Goal: Task Accomplishment & Management: Manage account settings

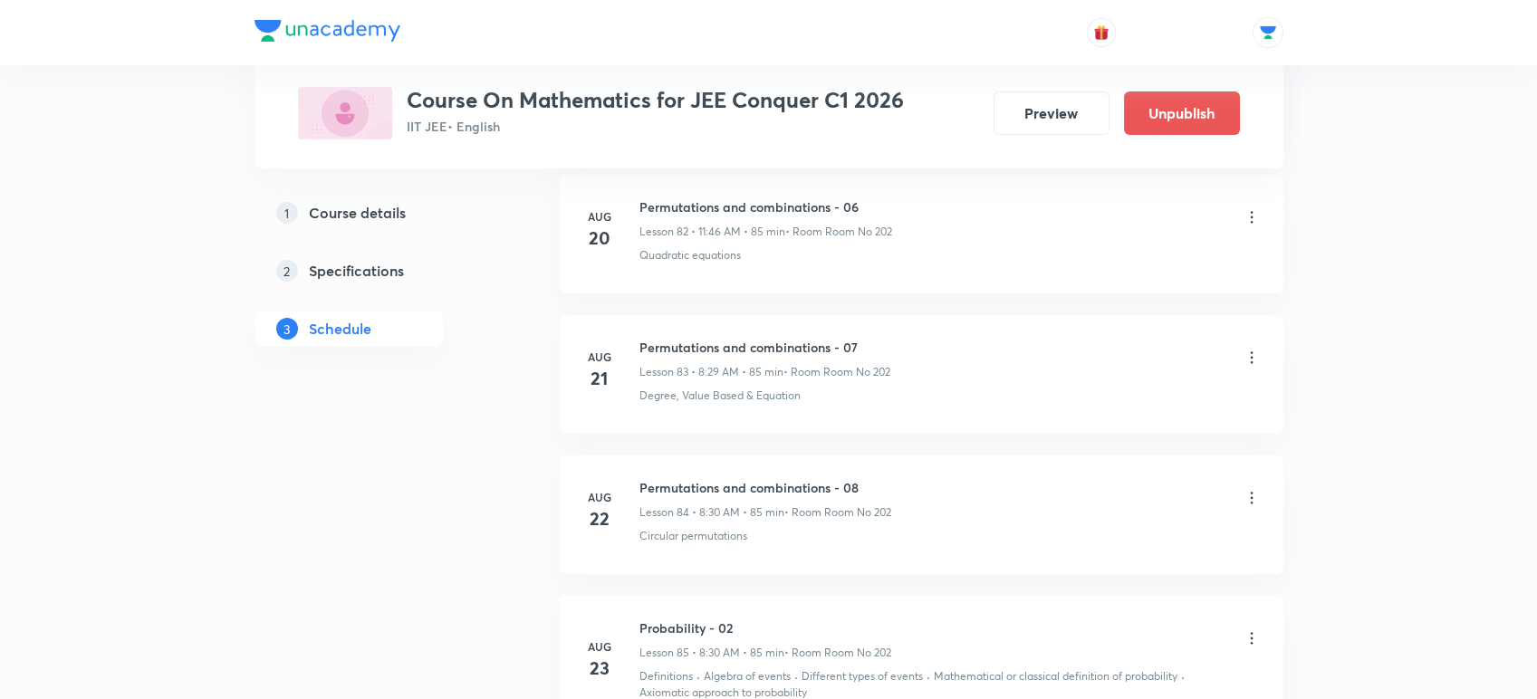
scroll to position [13874, 0]
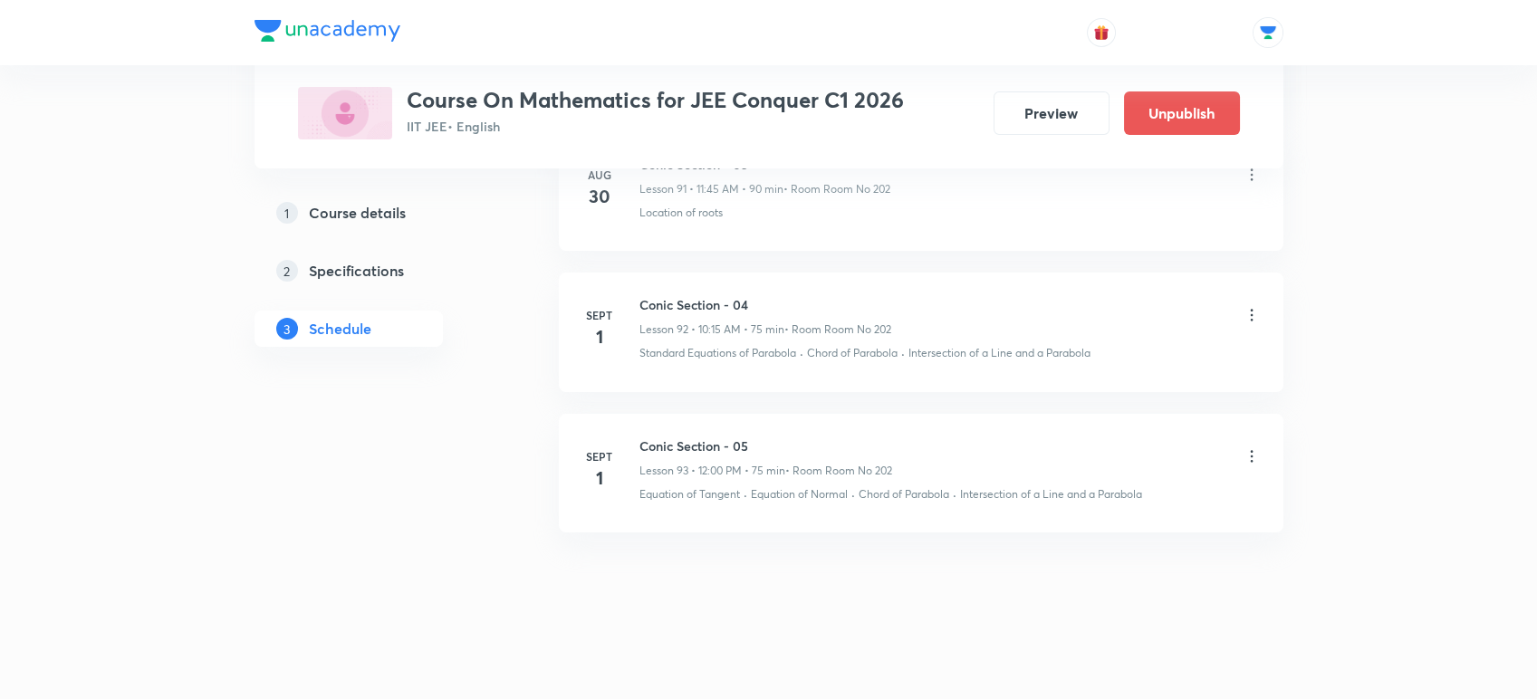
click at [1248, 456] on icon at bounding box center [1251, 456] width 18 height 18
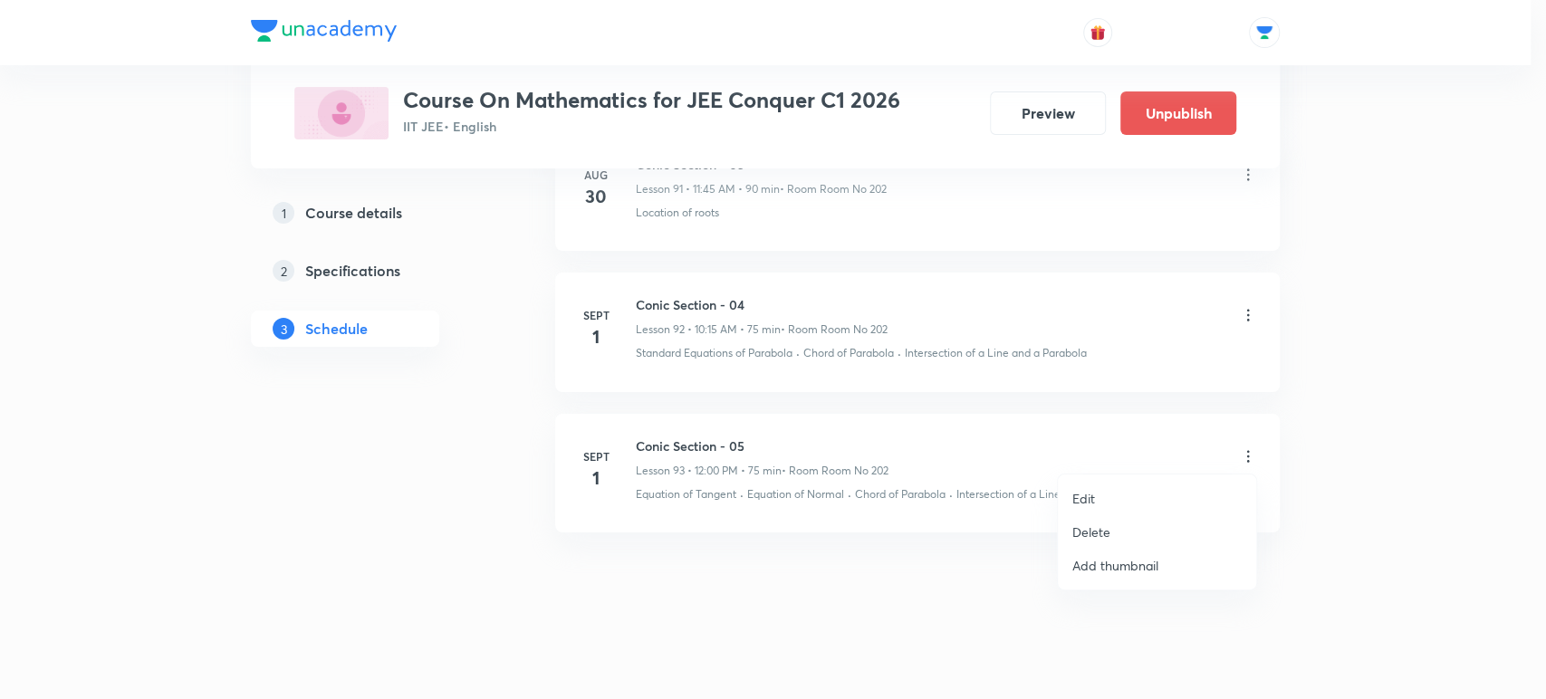
click at [1134, 532] on li "Delete" at bounding box center [1157, 532] width 198 height 34
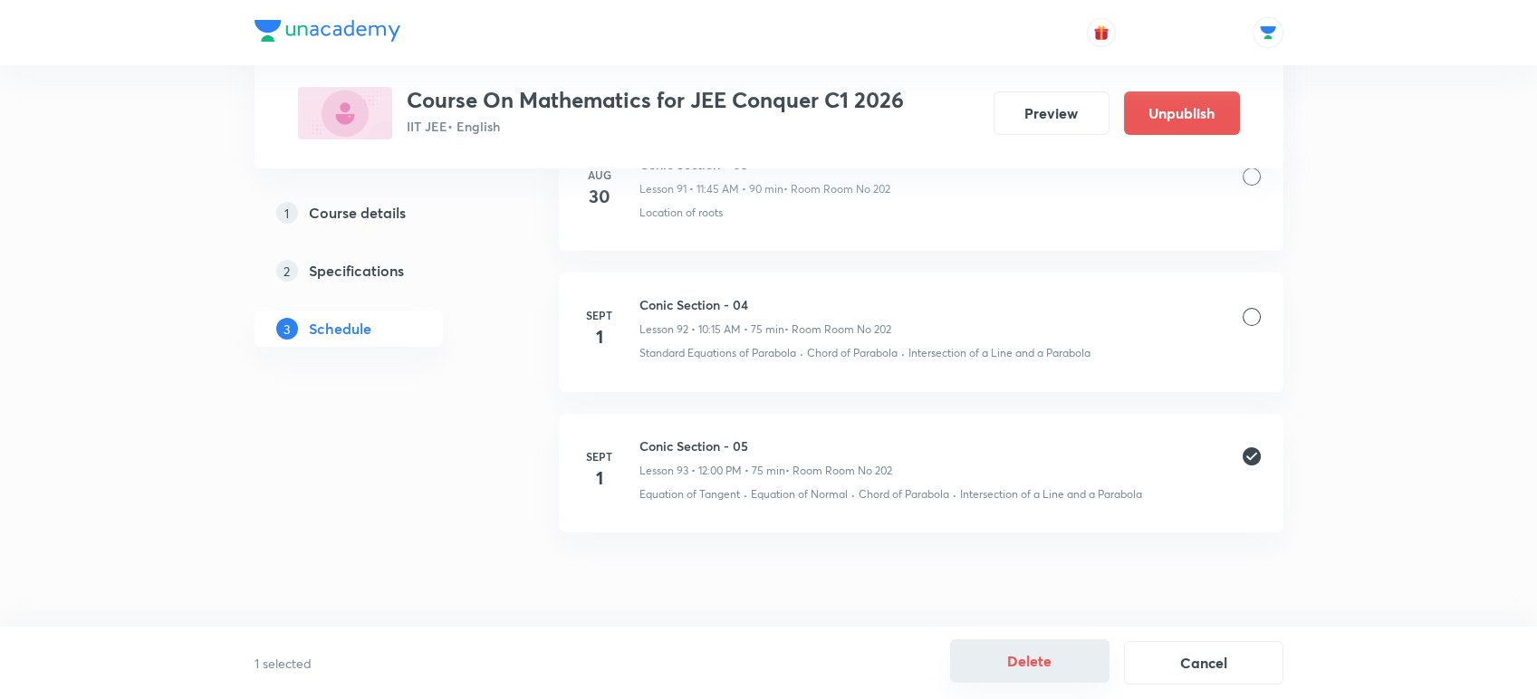
click at [1001, 659] on button "Delete" at bounding box center [1029, 660] width 159 height 43
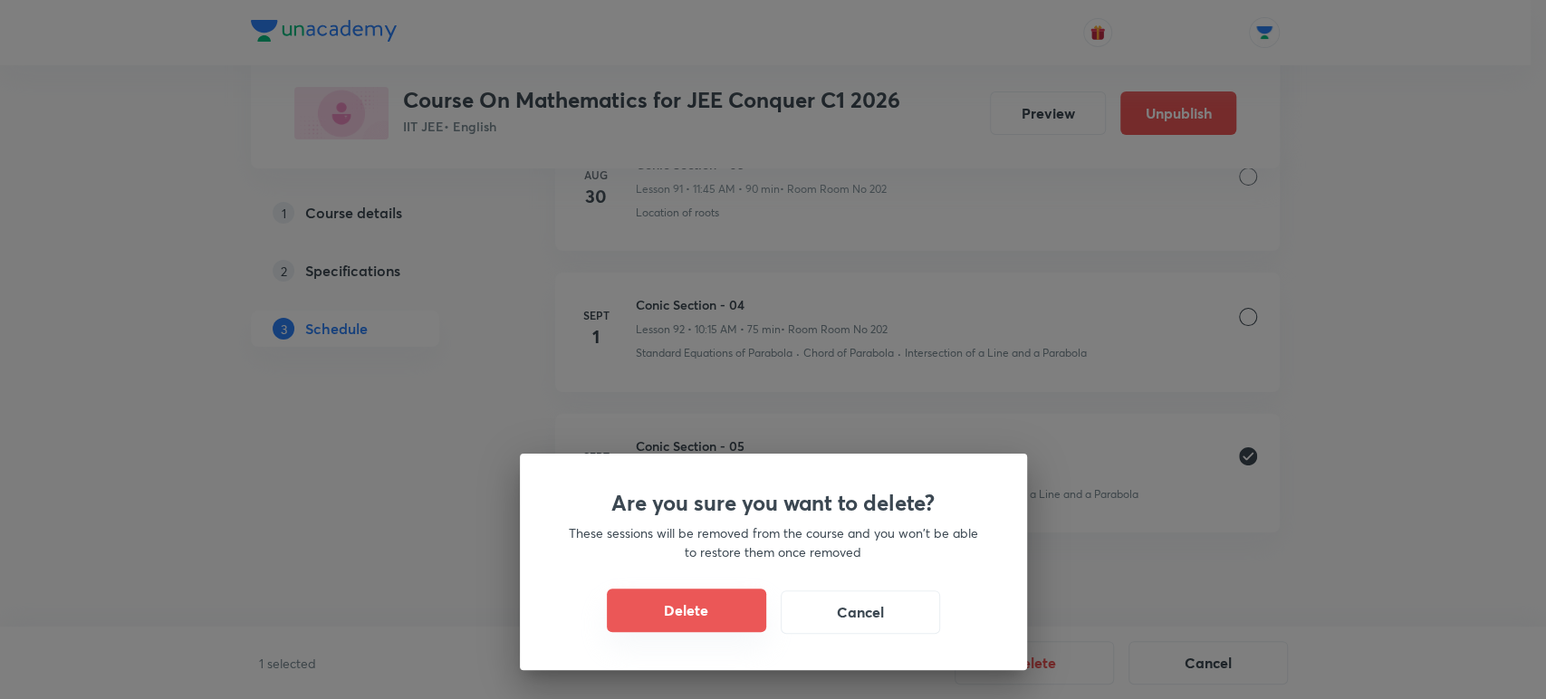
click at [641, 623] on button "Delete" at bounding box center [686, 610] width 159 height 43
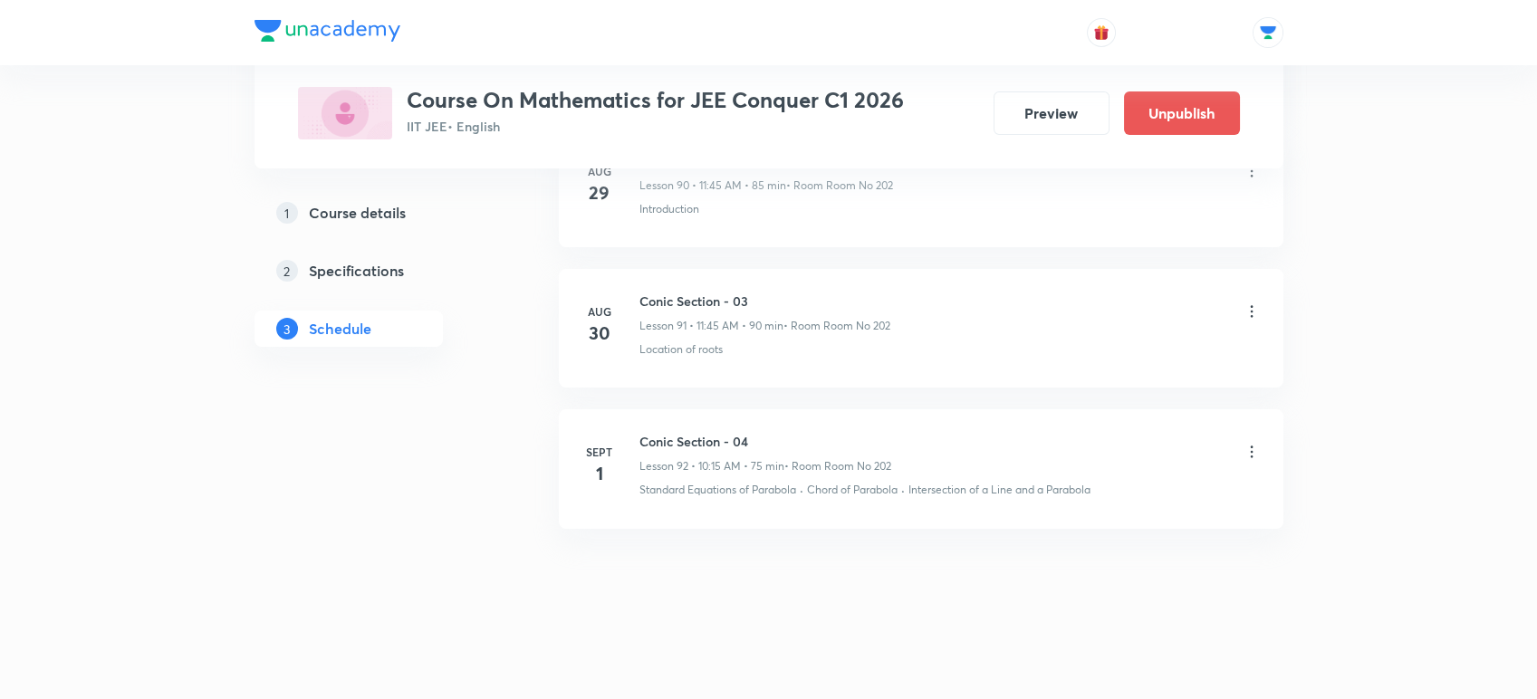
scroll to position [13733, 0]
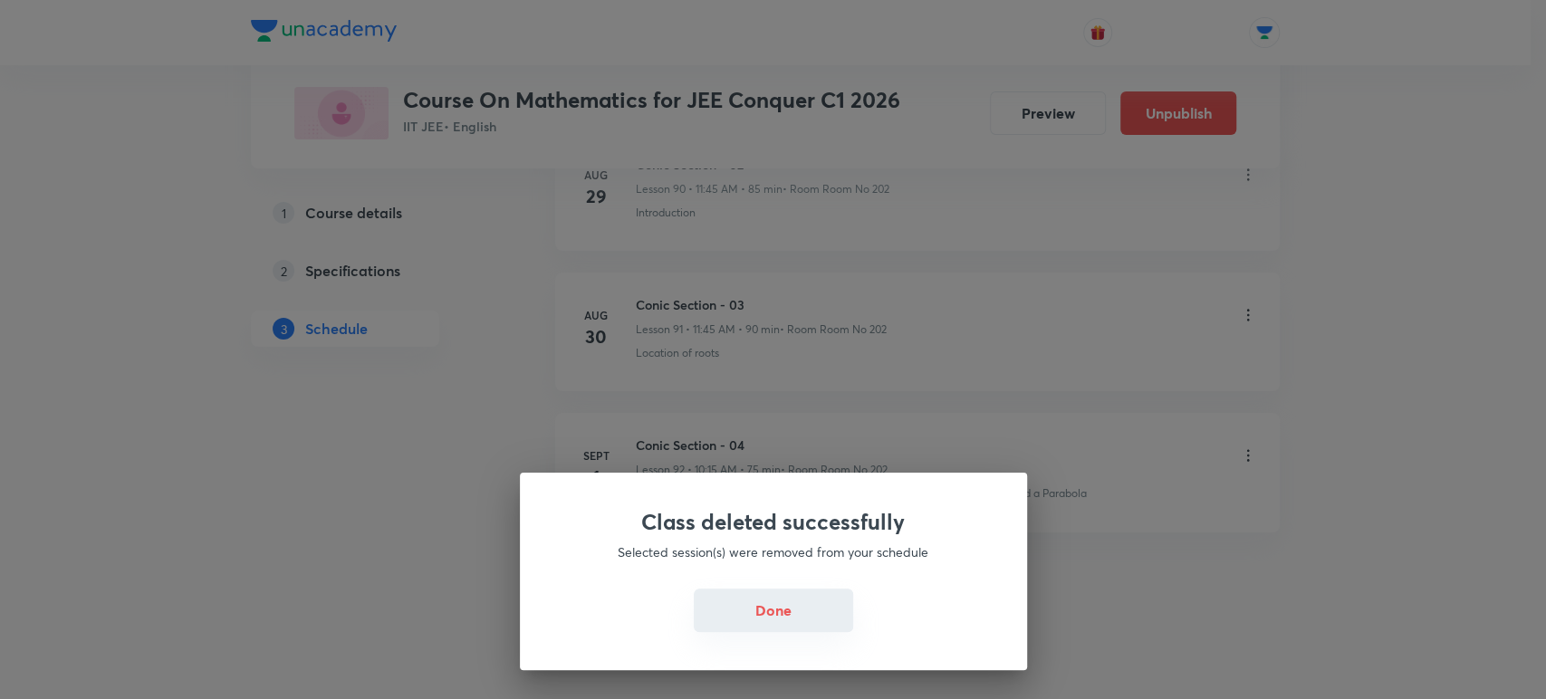
click at [727, 593] on button "Done" at bounding box center [773, 610] width 159 height 43
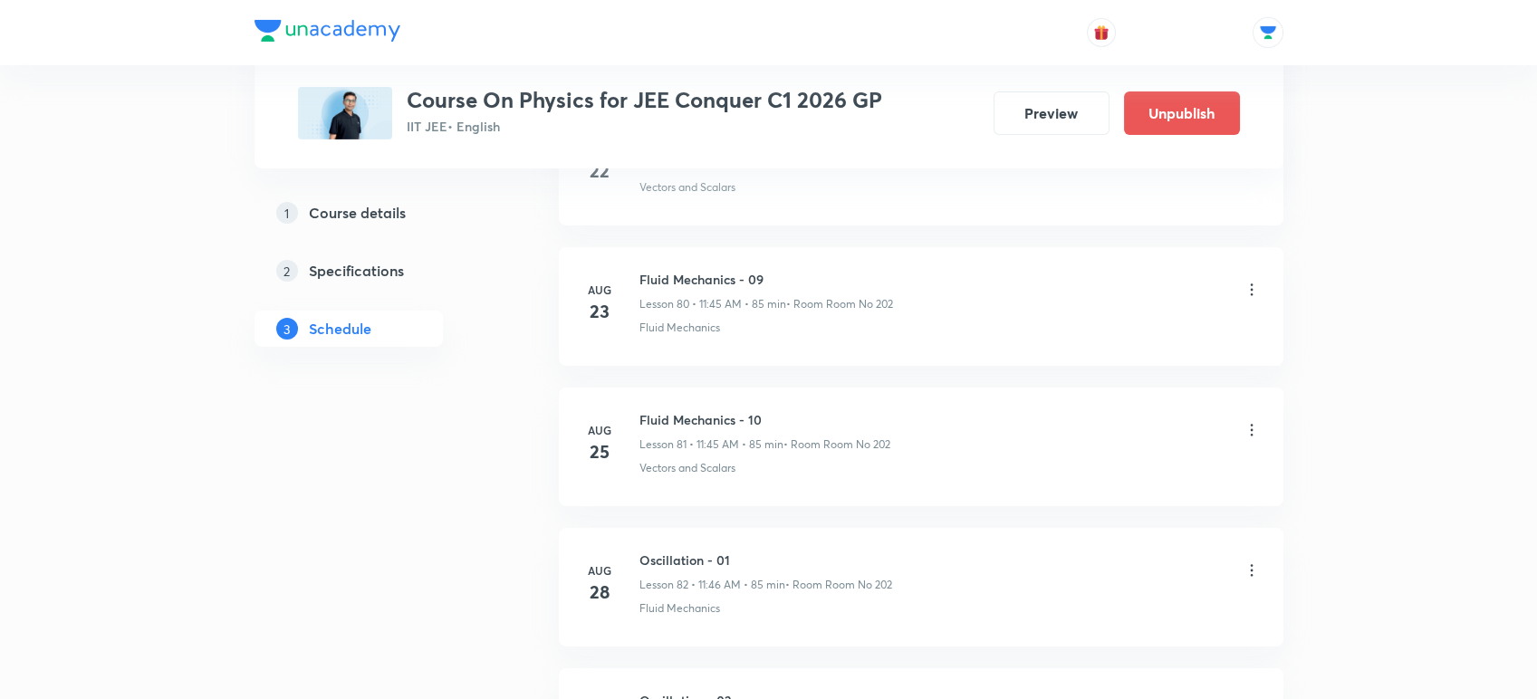
scroll to position [12682, 0]
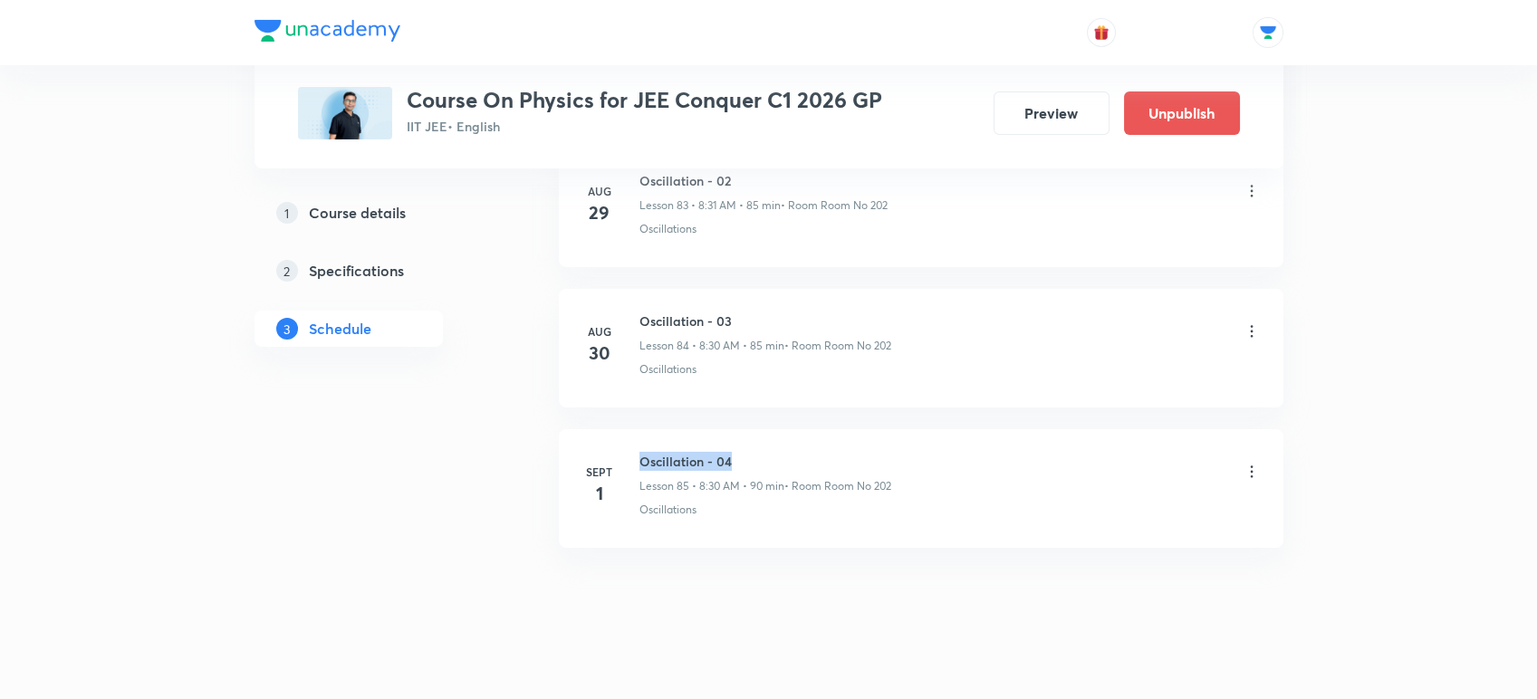
drag, startPoint x: 638, startPoint y: 440, endPoint x: 748, endPoint y: 445, distance: 110.6
click at [748, 452] on h6 "Oscillation - 04" at bounding box center [765, 461] width 252 height 19
copy h6 "Oscillation - 04"
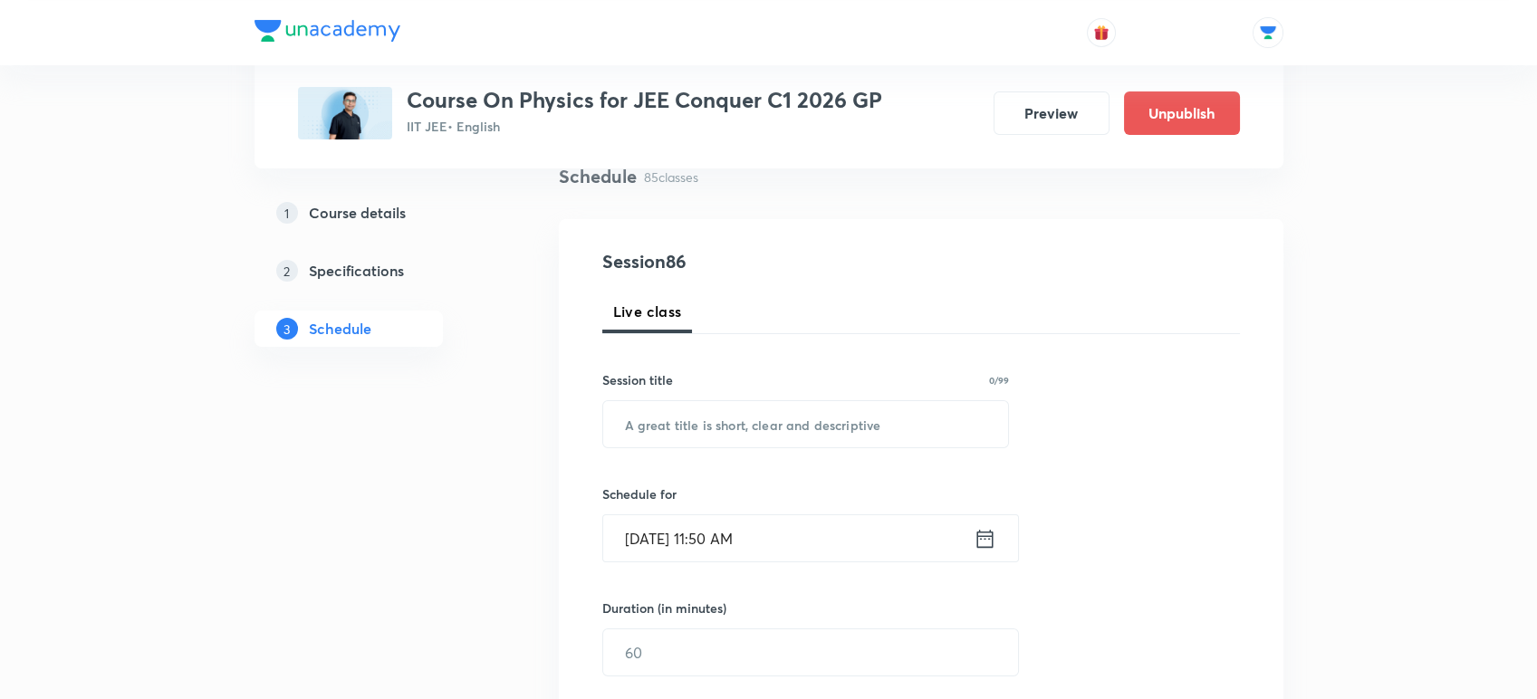
scroll to position [144, 0]
click at [739, 426] on input "text" at bounding box center [806, 423] width 406 height 46
paste input "Oscillation - 04"
type input "Oscillation - 05"
click at [989, 541] on icon at bounding box center [985, 537] width 23 height 25
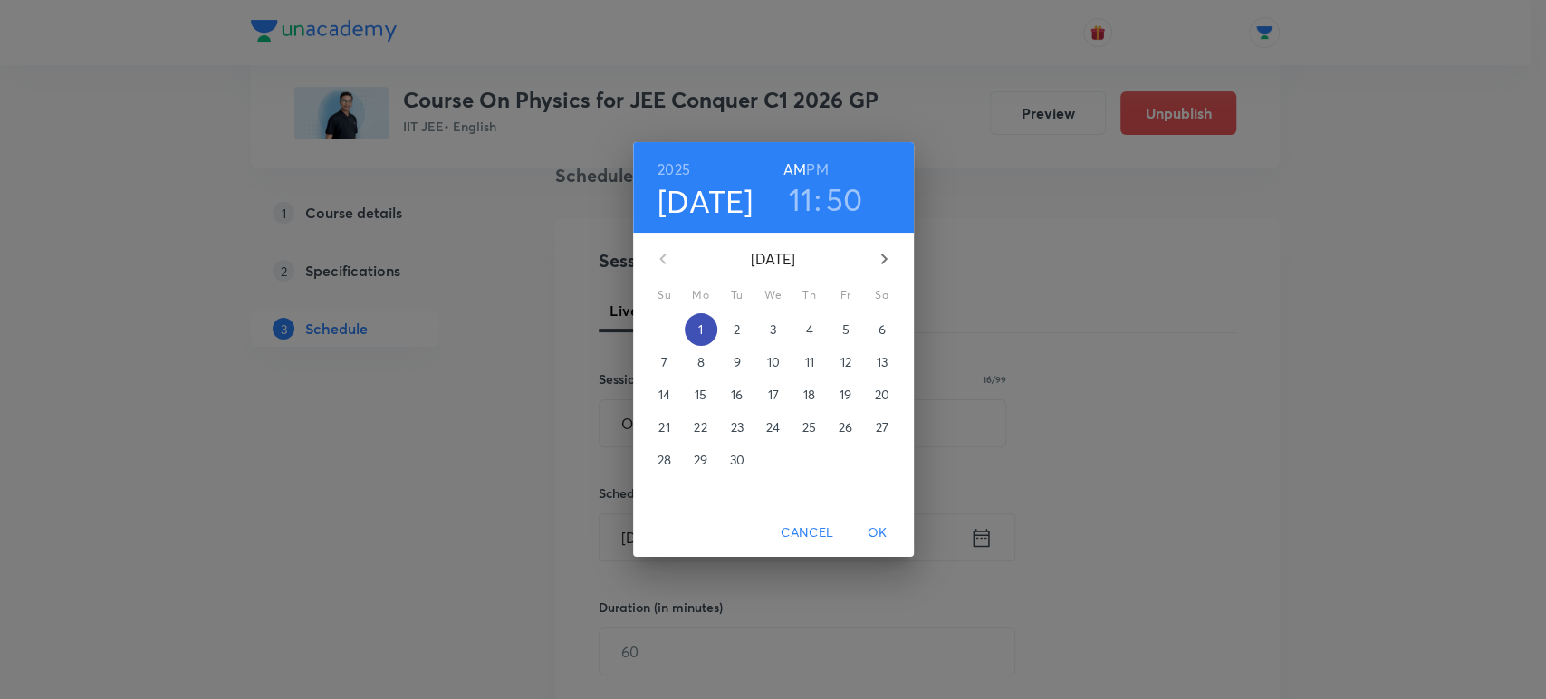
click at [694, 324] on span "1" at bounding box center [701, 330] width 33 height 18
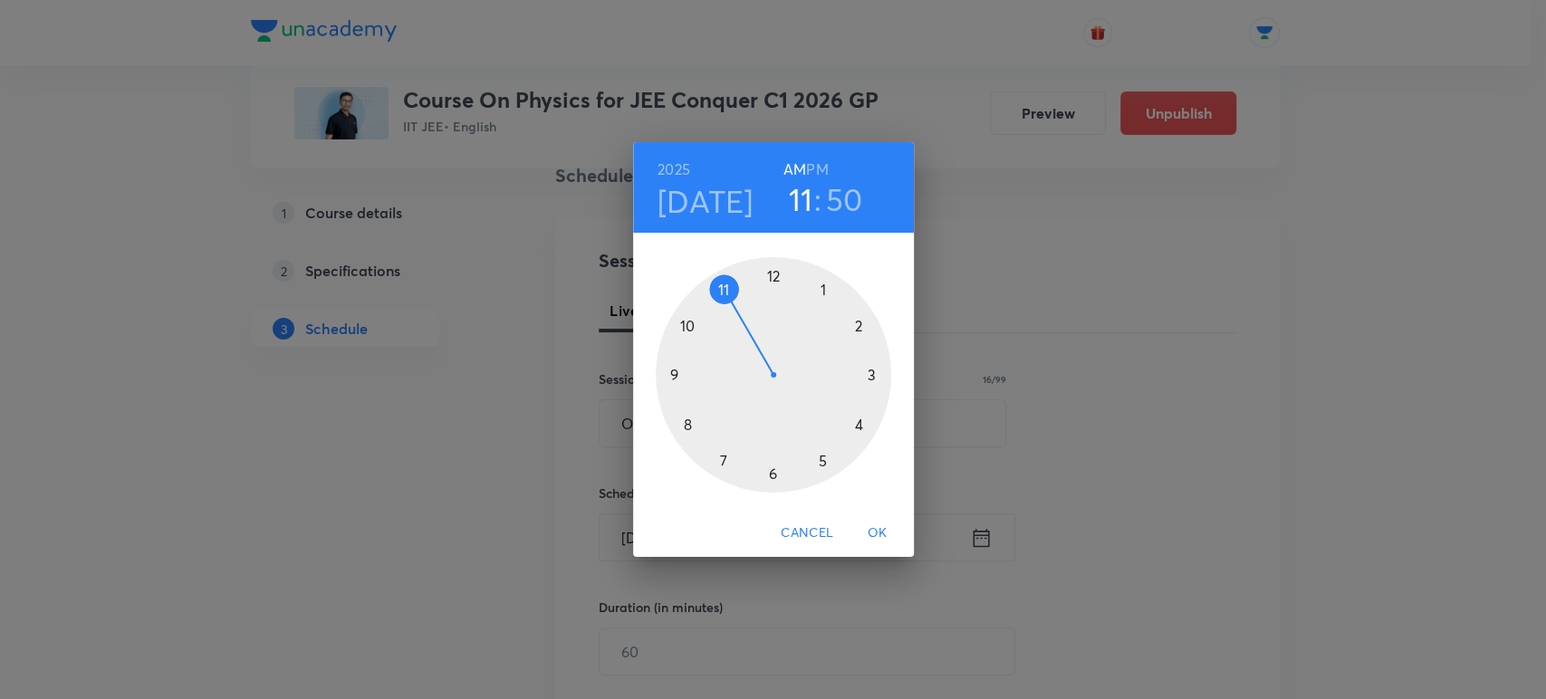
click at [771, 274] on div at bounding box center [773, 374] width 235 height 235
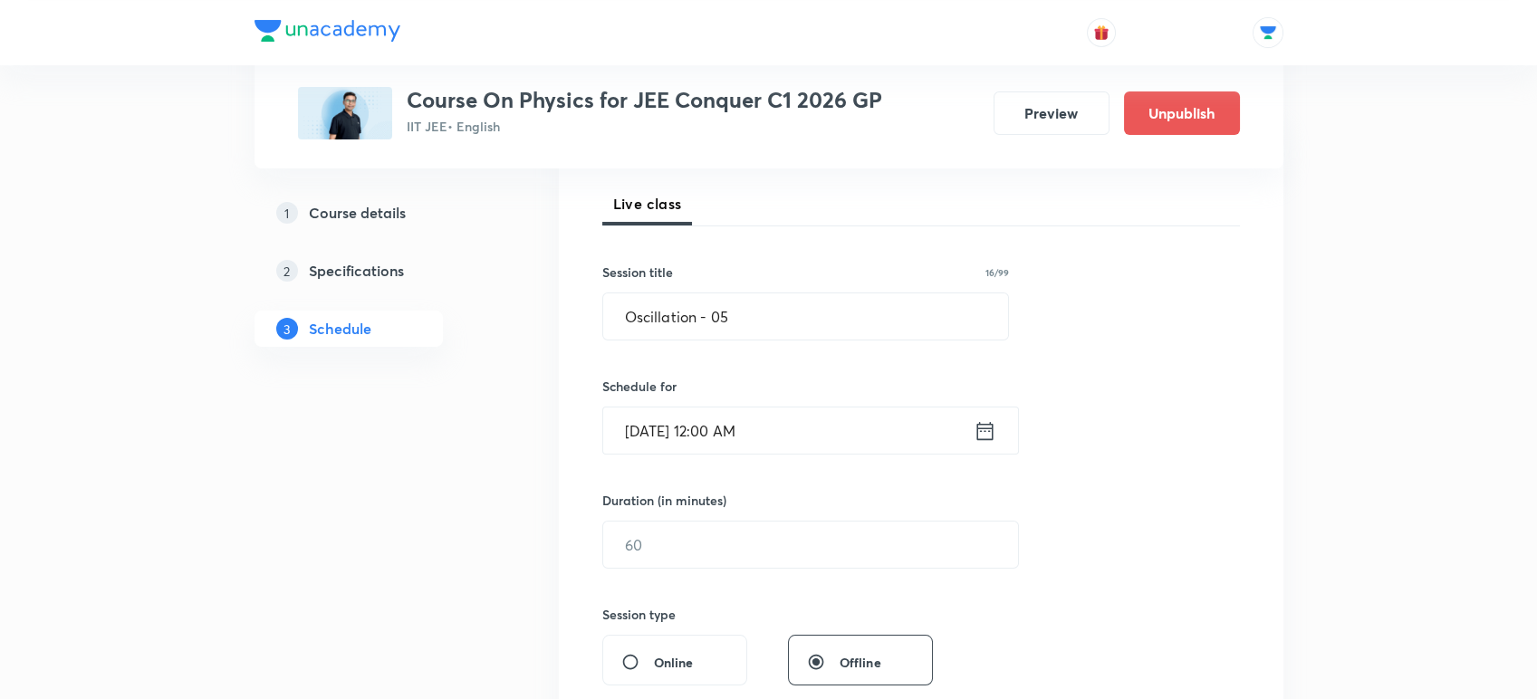
scroll to position [292, 0]
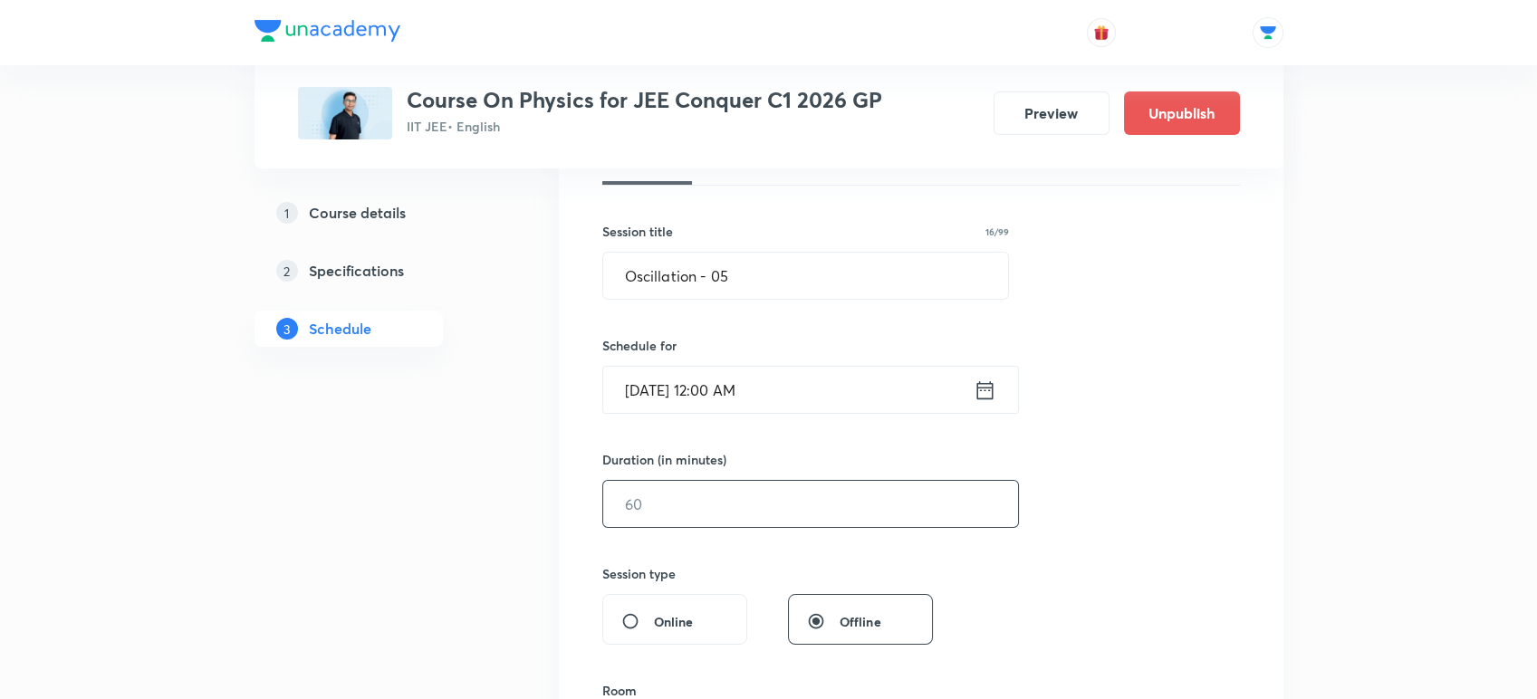
click at [637, 508] on input "text" at bounding box center [810, 504] width 415 height 46
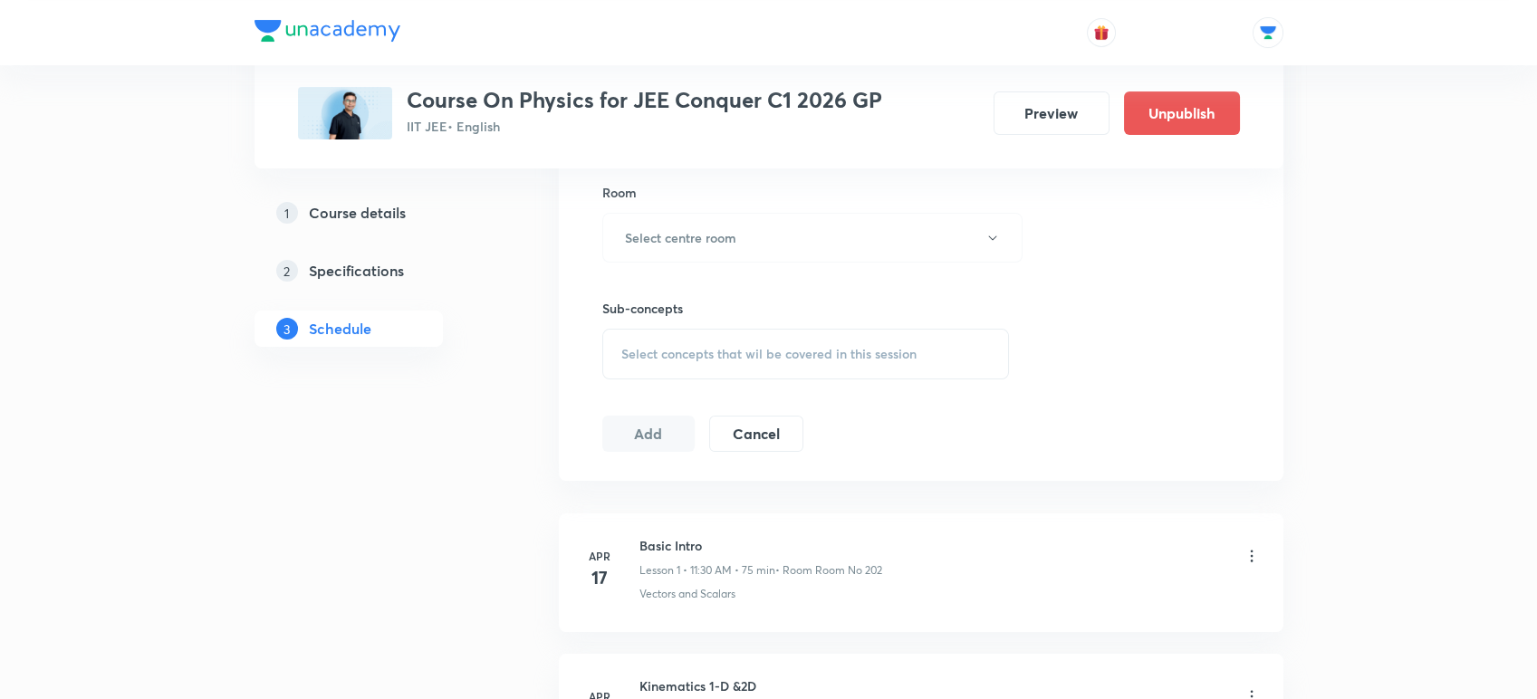
scroll to position [798, 0]
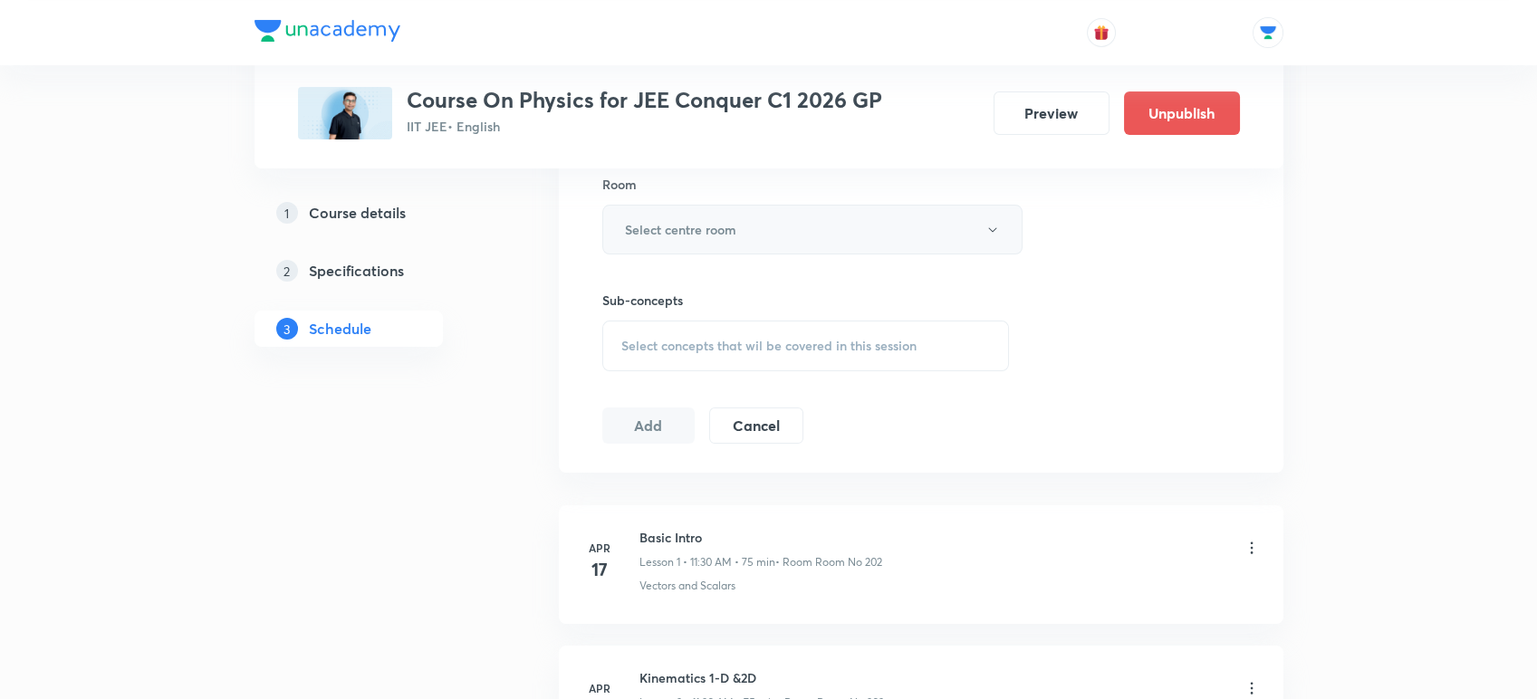
type input "60"
click at [751, 222] on button "Select centre room" at bounding box center [812, 230] width 420 height 50
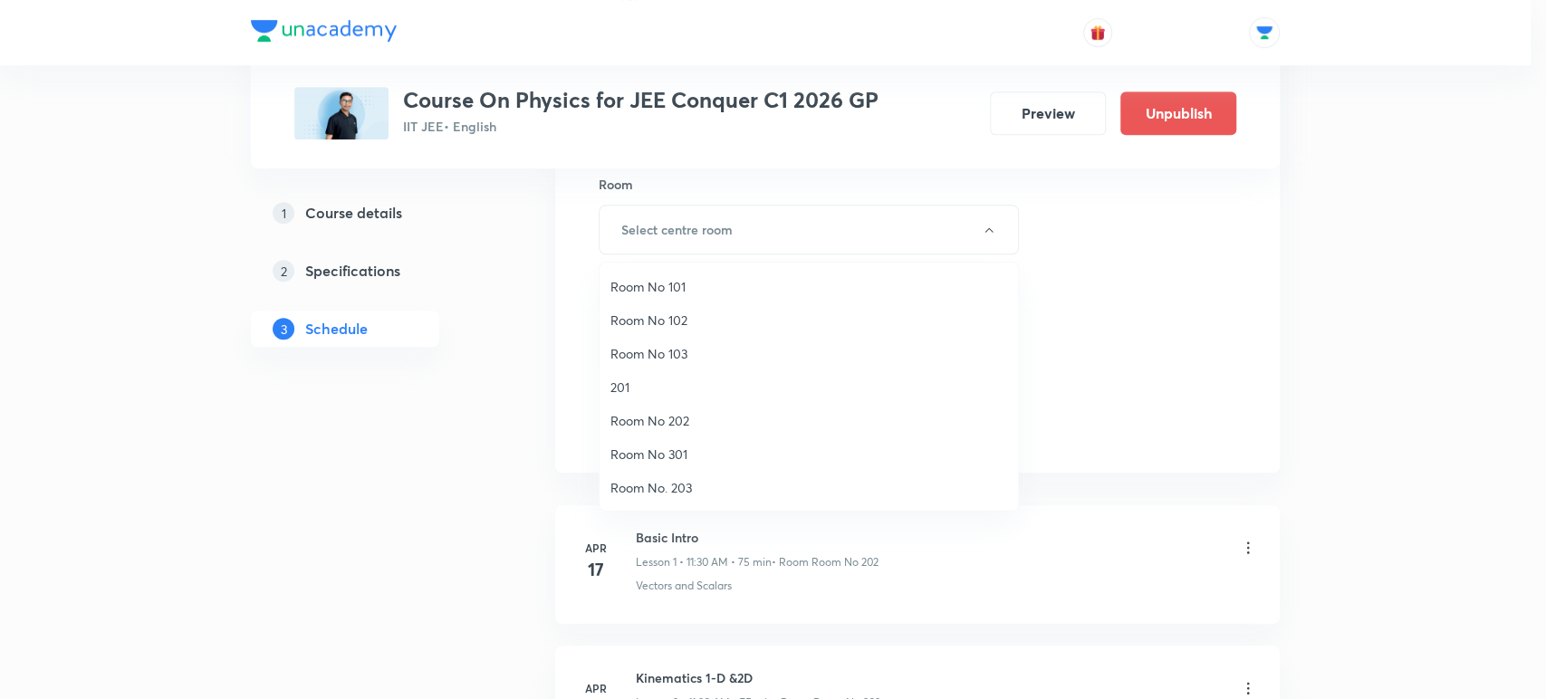
click at [625, 417] on span "Room No 202" at bounding box center [808, 420] width 397 height 19
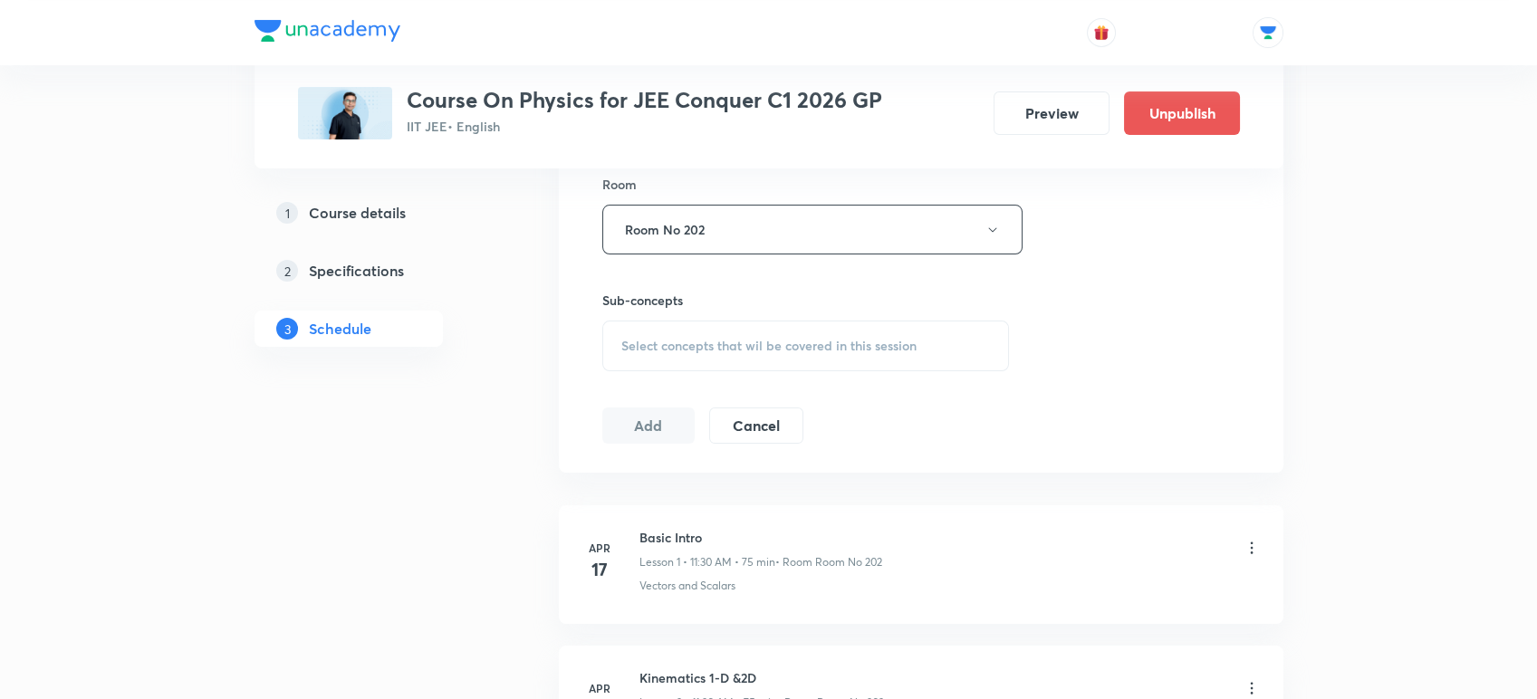
scroll to position [808, 0]
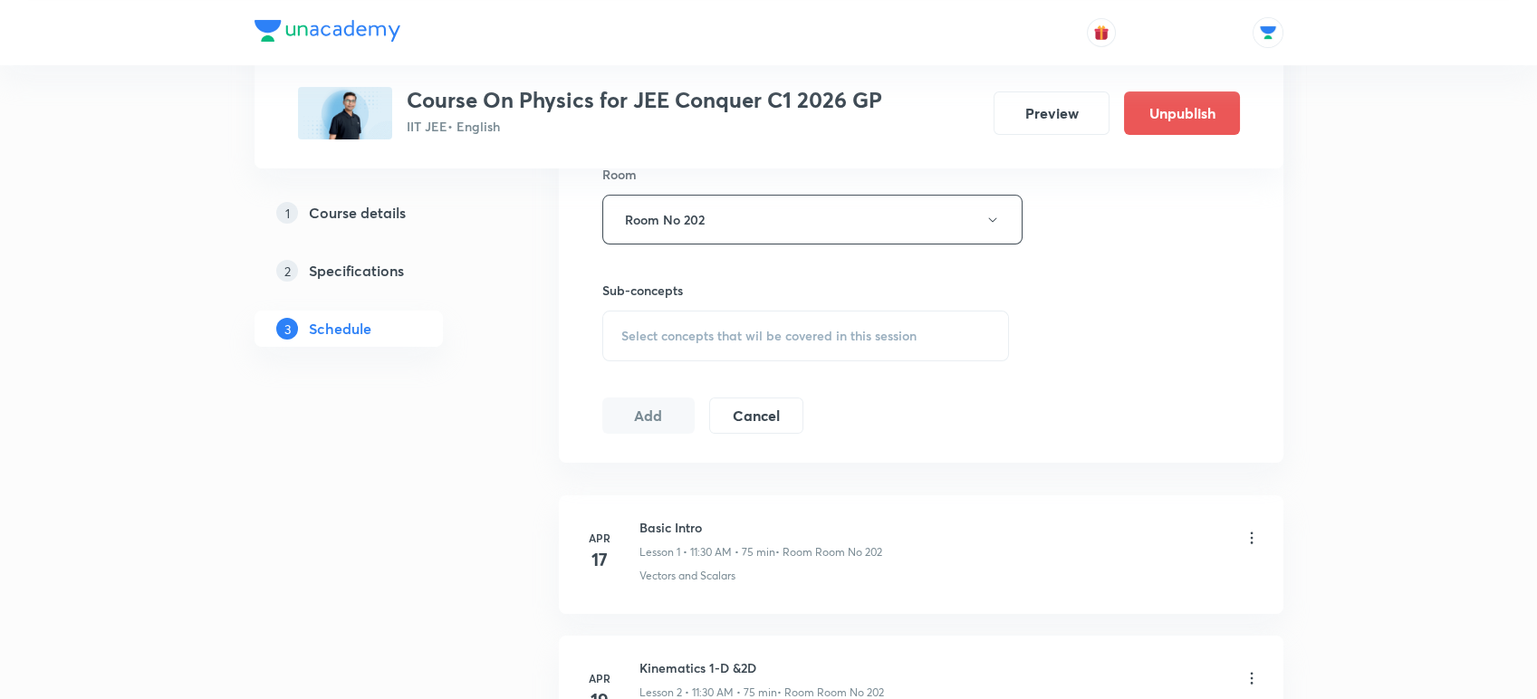
click at [655, 329] on span "Select concepts that wil be covered in this session" at bounding box center [768, 336] width 295 height 14
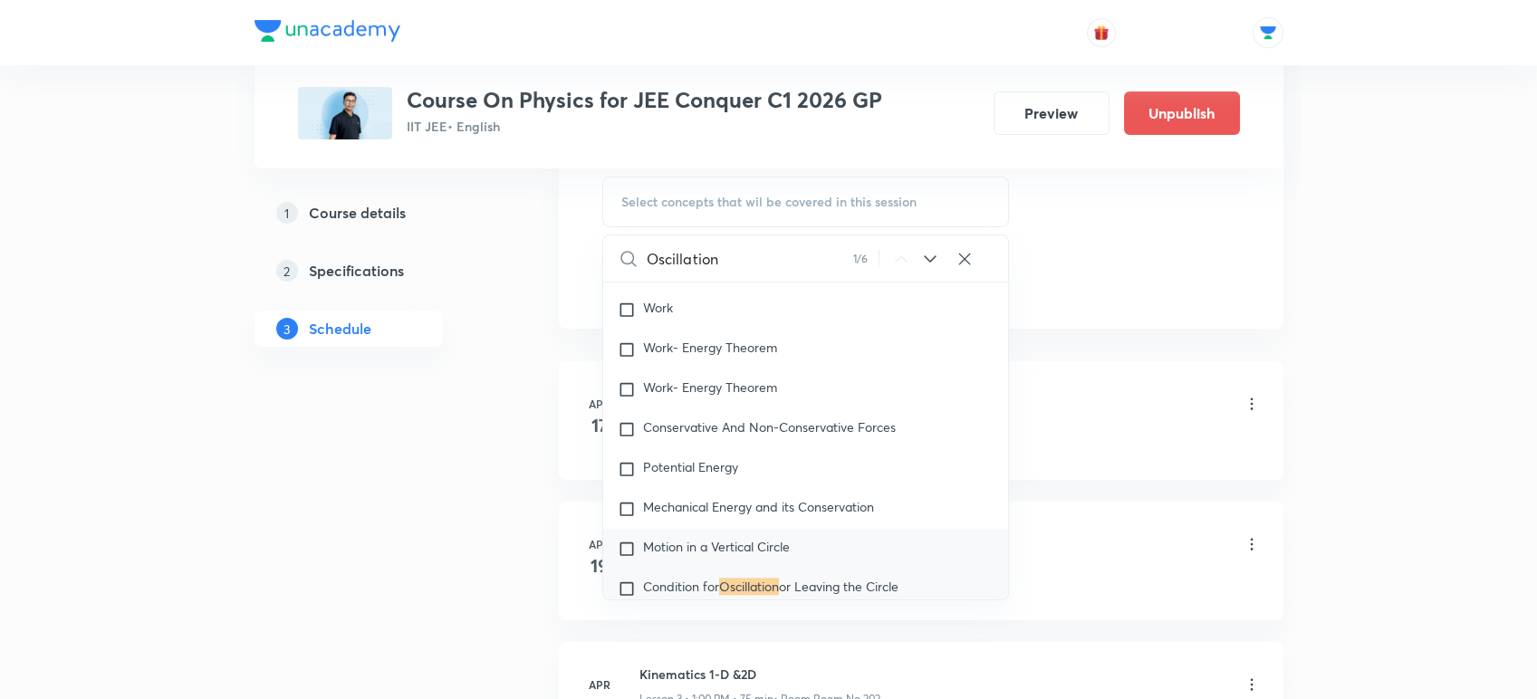
scroll to position [4653, 0]
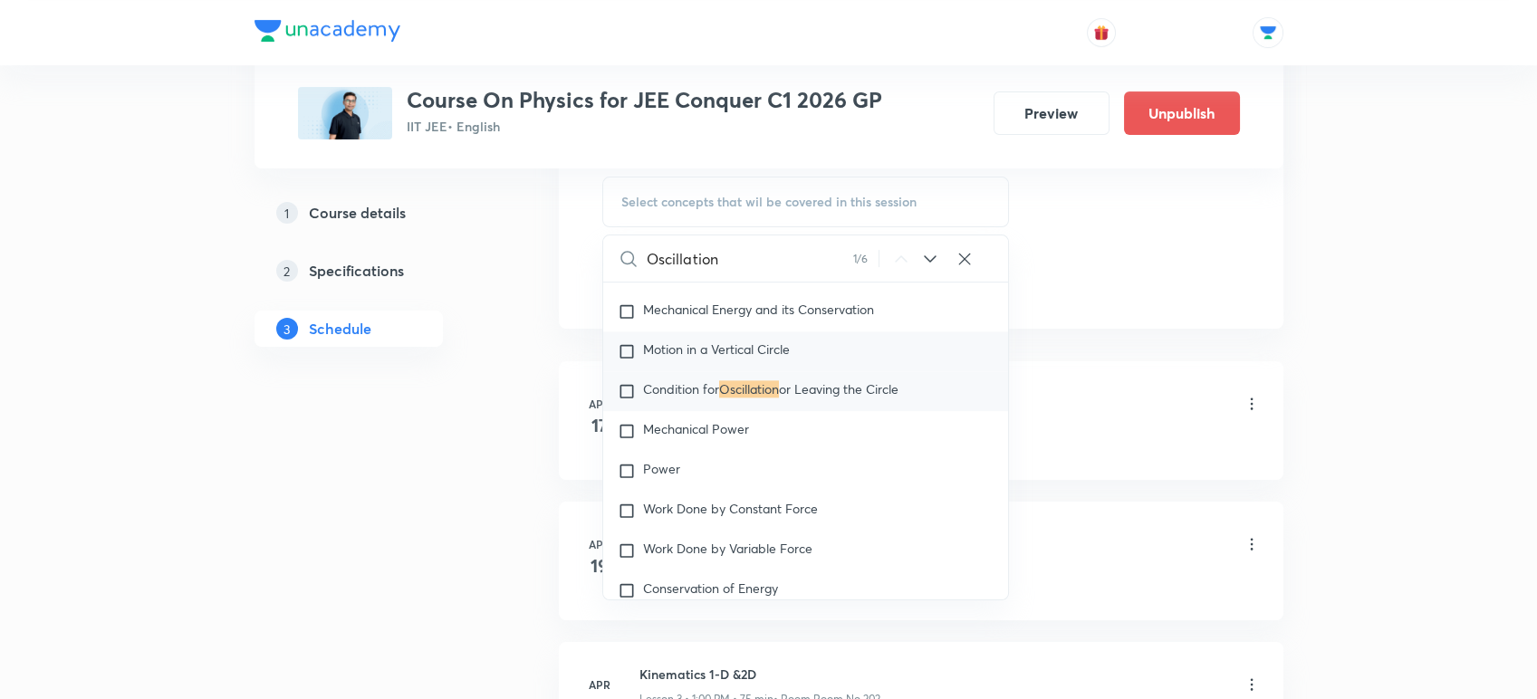
type input "Oscillation"
click at [662, 358] on span "Motion in a Vertical Circle" at bounding box center [716, 349] width 147 height 17
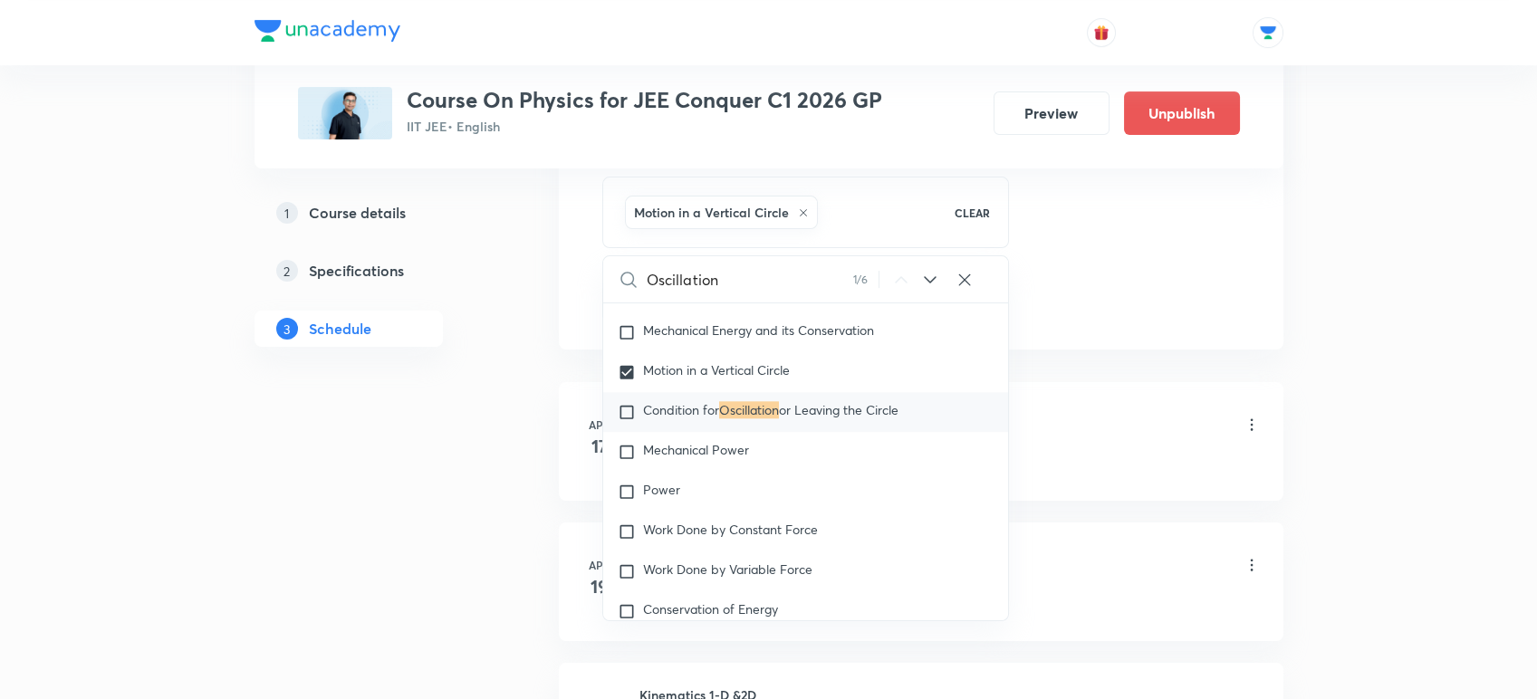
click at [644, 417] on span "Condition for" at bounding box center [681, 409] width 76 height 17
checkbox input "true"
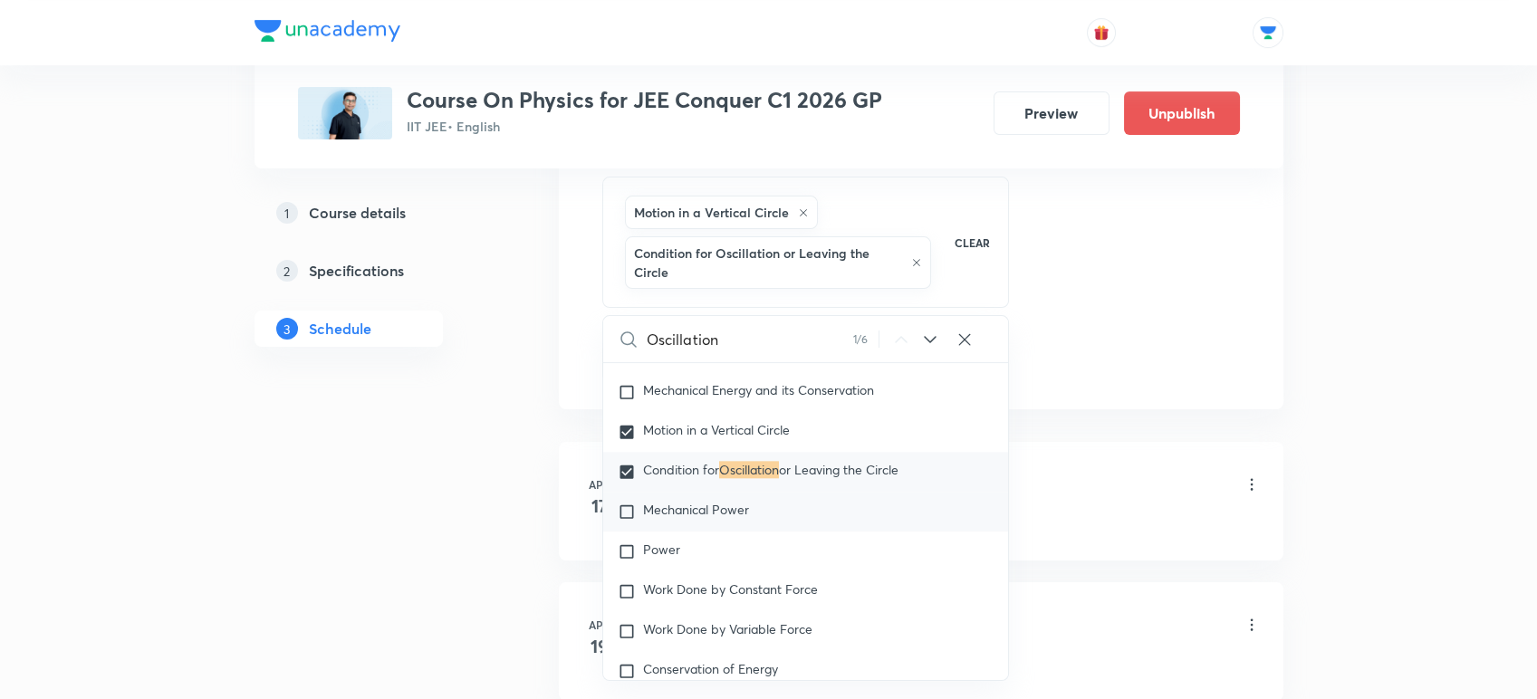
click at [636, 516] on input "checkbox" at bounding box center [630, 512] width 25 height 18
checkbox input "true"
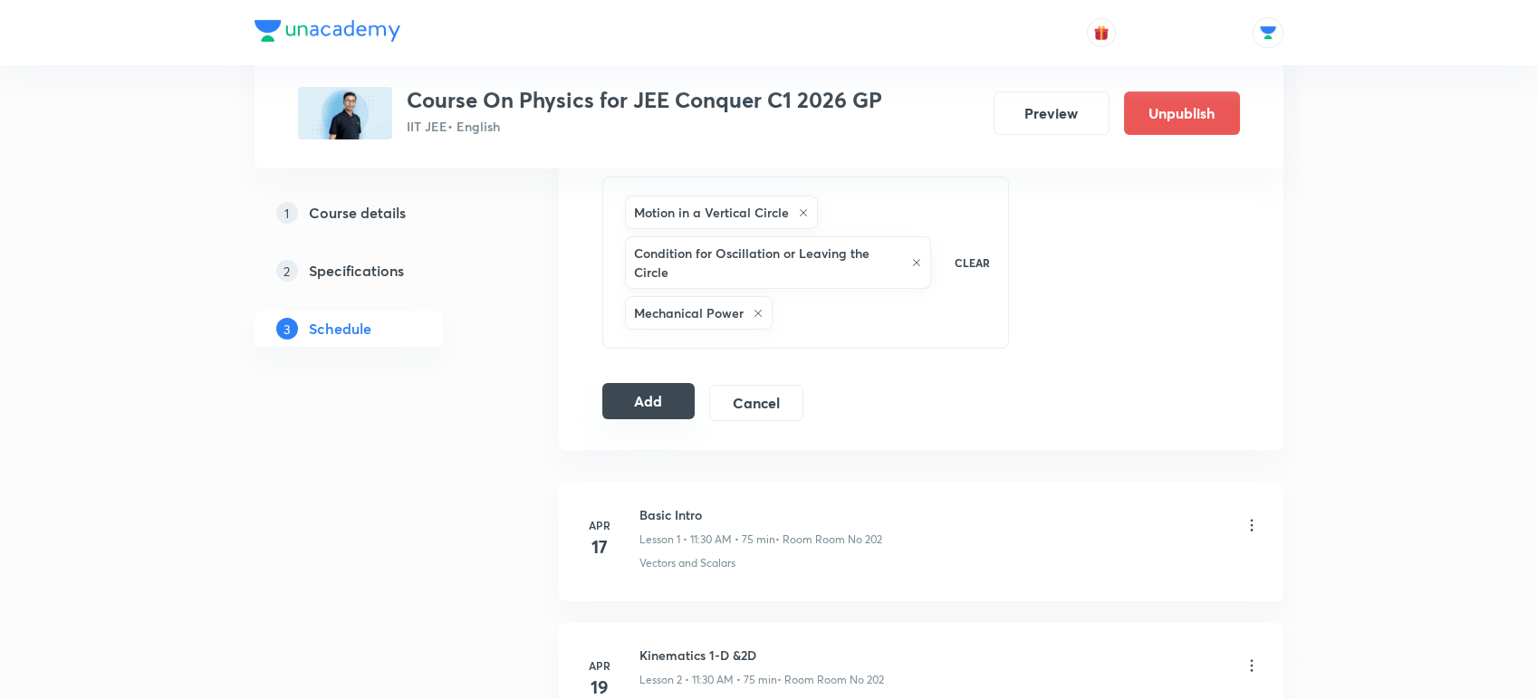
click at [628, 398] on button "Add" at bounding box center [648, 401] width 93 height 36
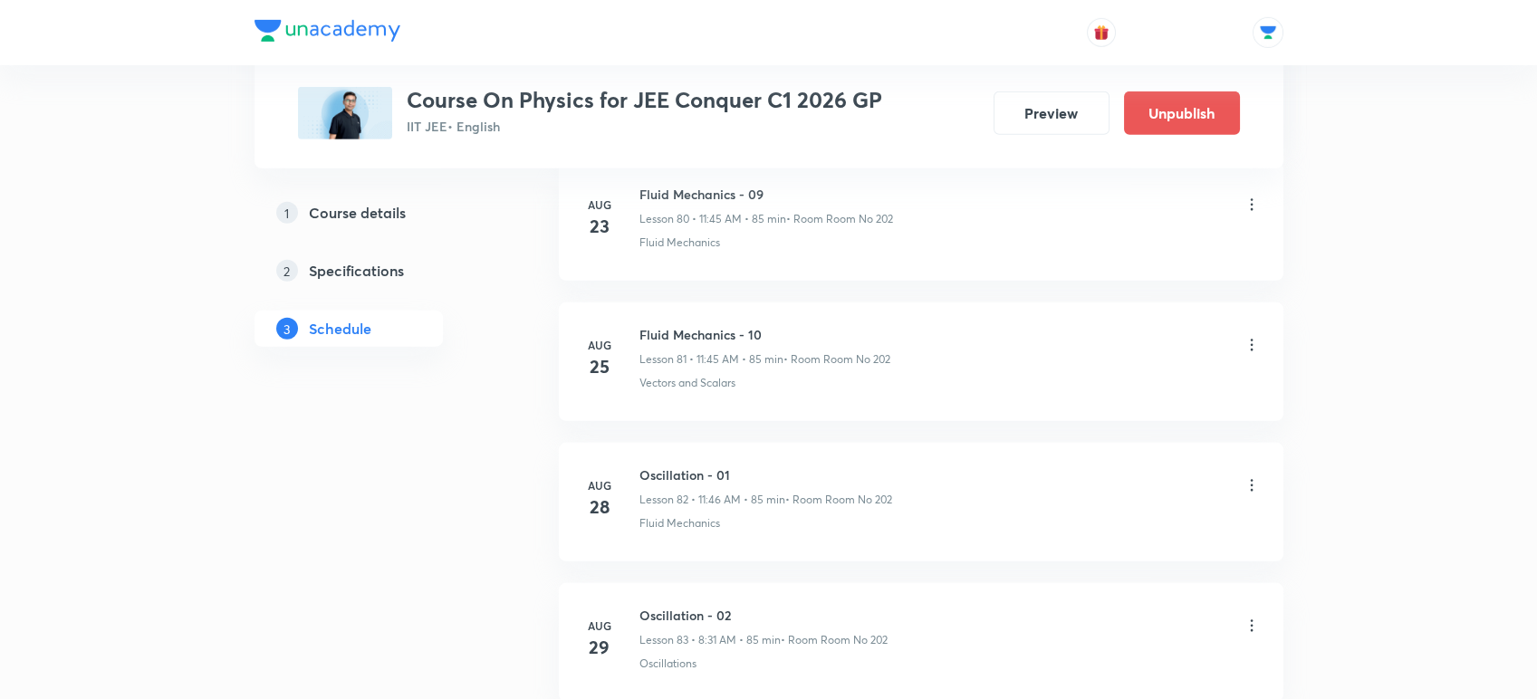
scroll to position [11991, 0]
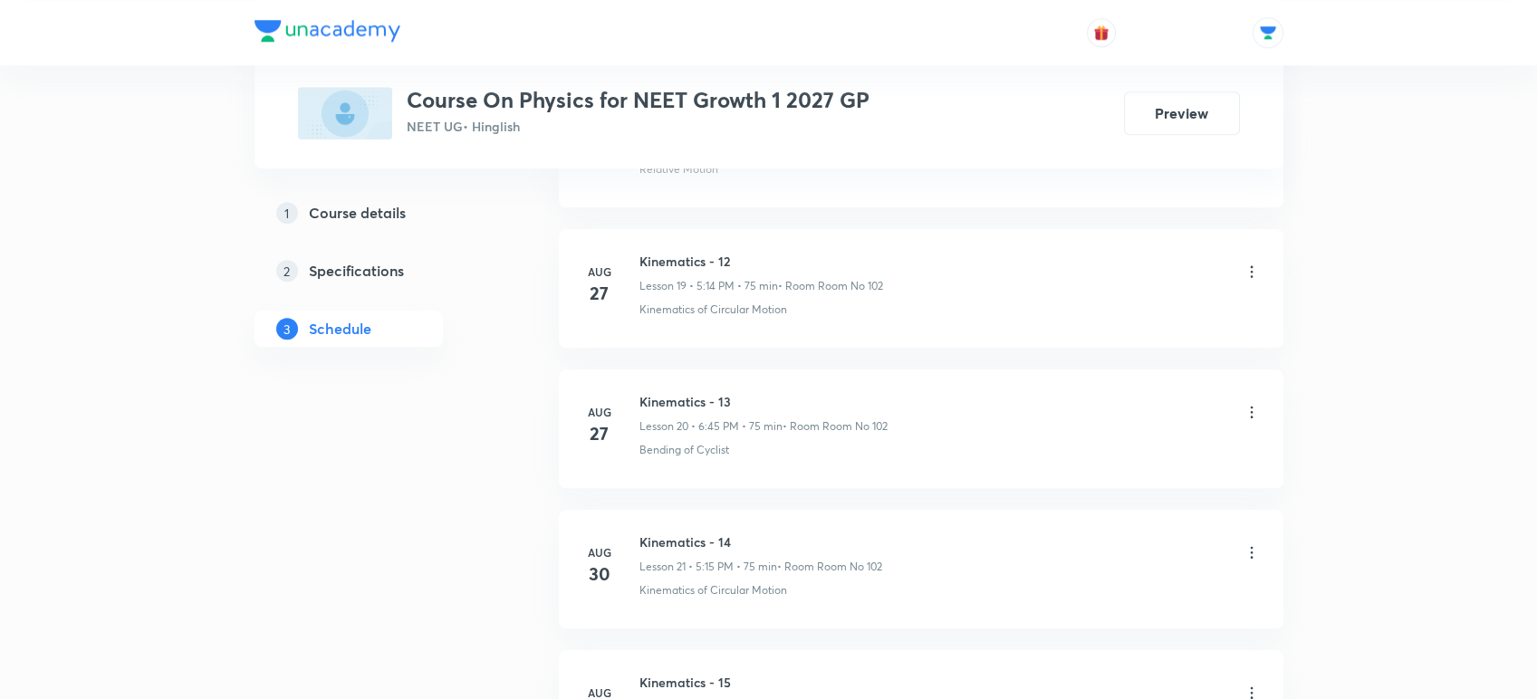
scroll to position [3870, 0]
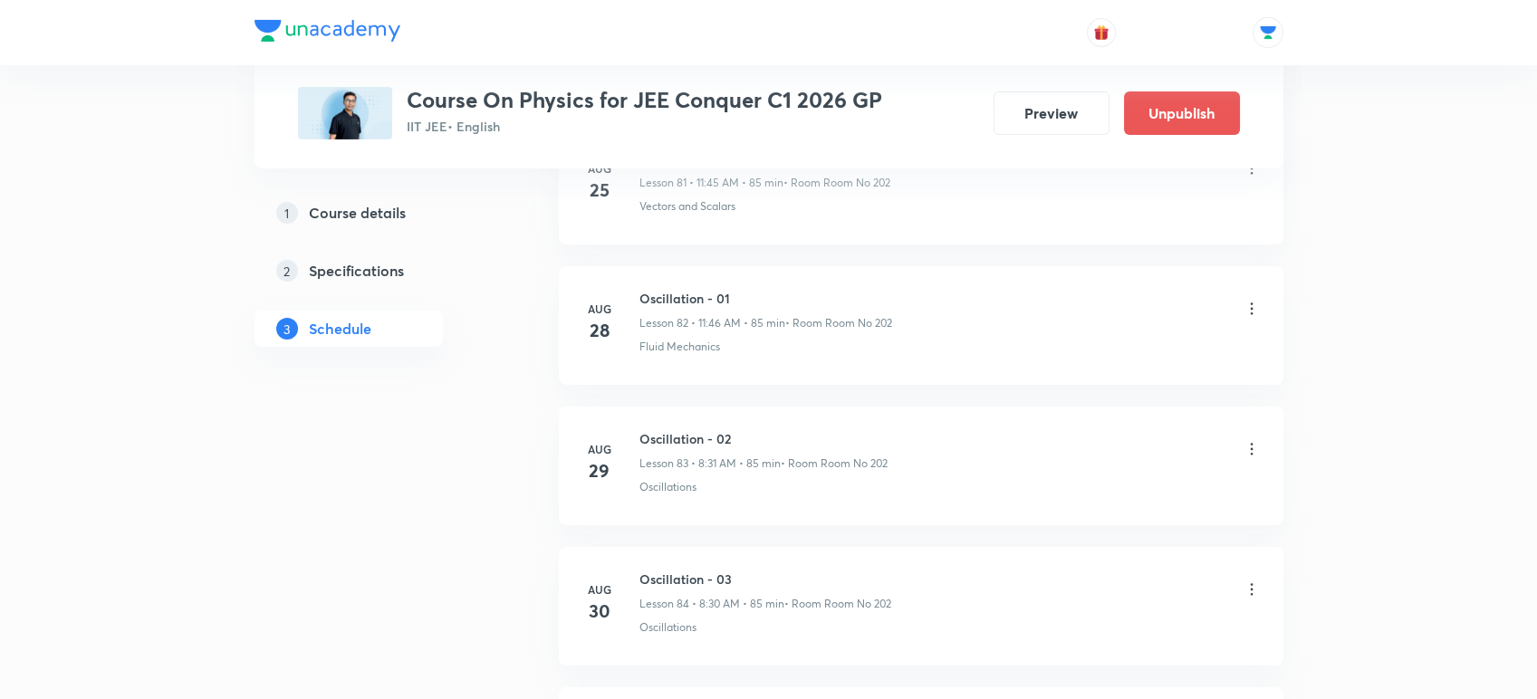
scroll to position [12280, 0]
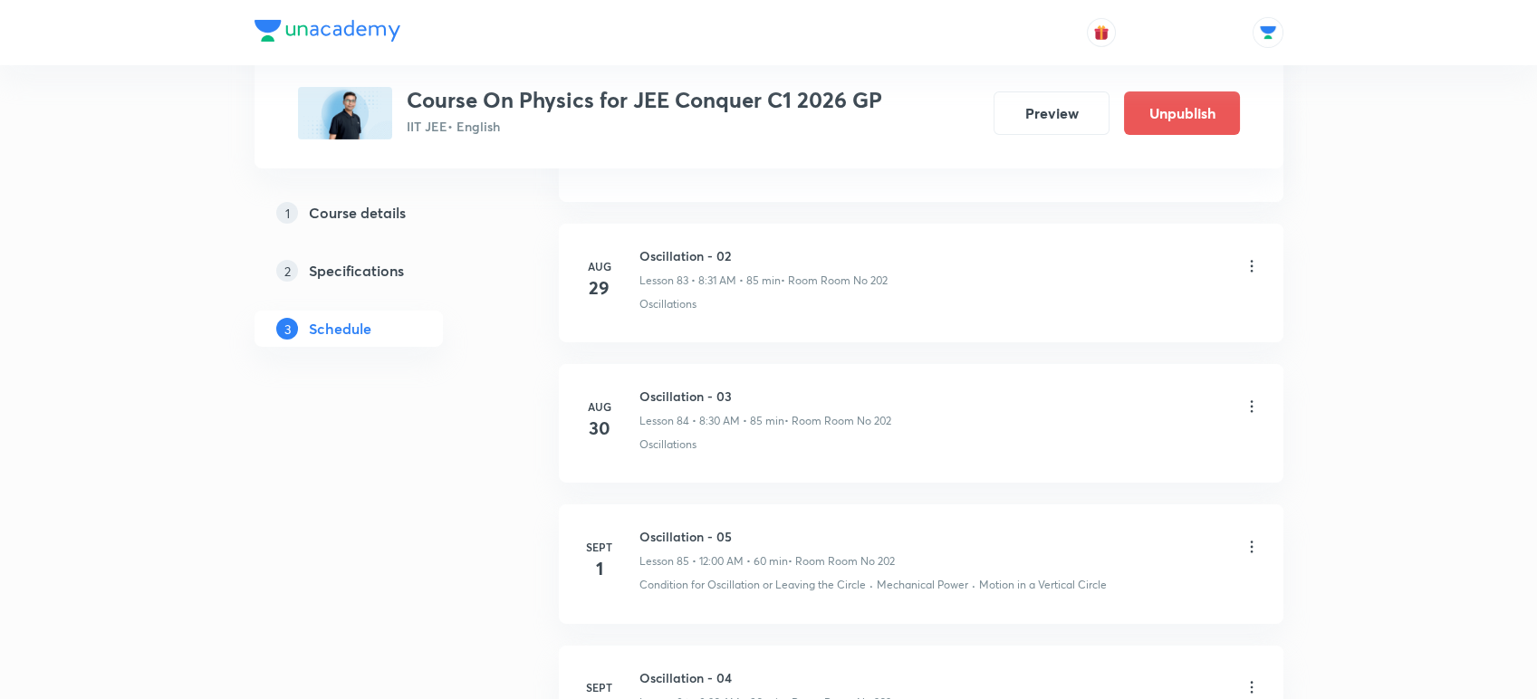
scroll to position [12823, 0]
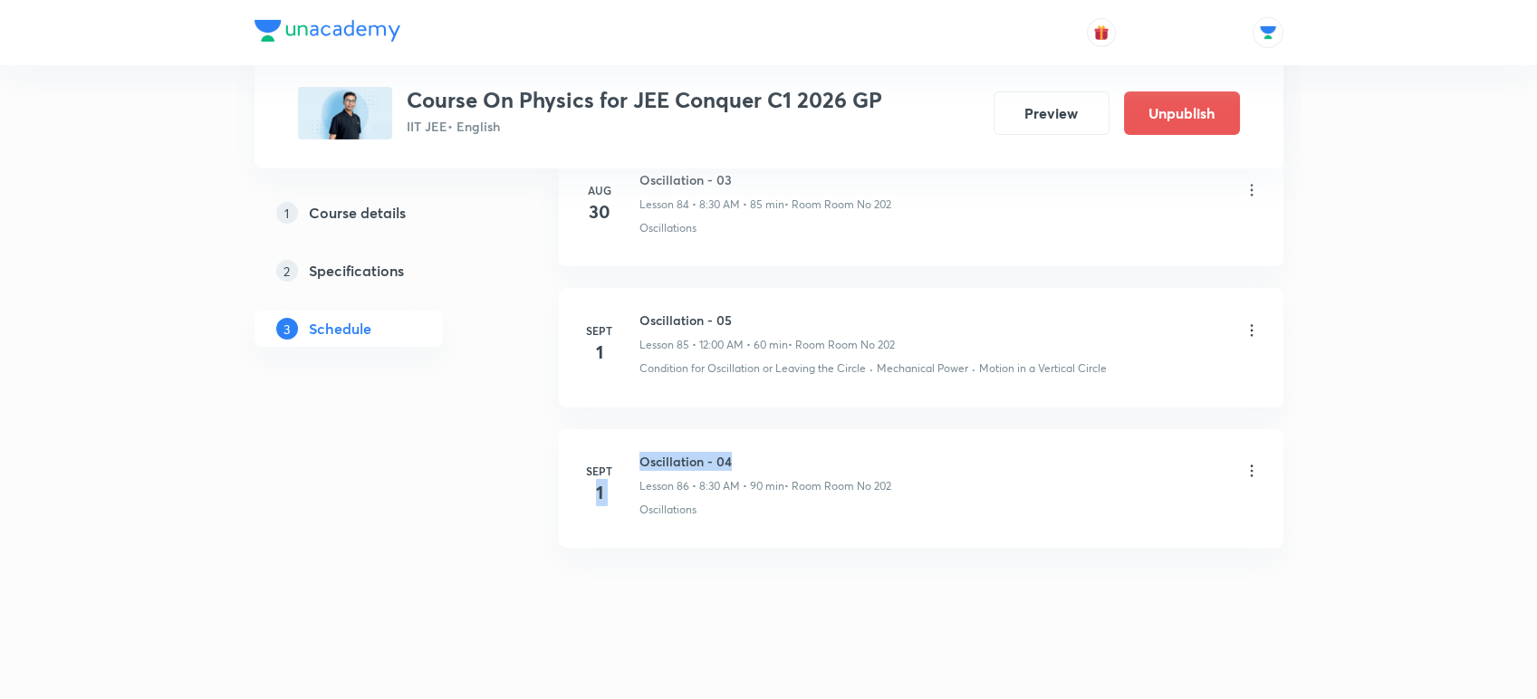
drag, startPoint x: 738, startPoint y: 436, endPoint x: 635, endPoint y: 446, distance: 103.6
click at [635, 452] on div "Sept 1 Oscillation - 04 Lesson 86 • 8:30 AM • 90 min • Room Room No 202 Oscilla…" at bounding box center [920, 485] width 679 height 66
click at [635, 463] on div "Sept 1" at bounding box center [610, 484] width 58 height 43
drag, startPoint x: 640, startPoint y: 444, endPoint x: 739, endPoint y: 437, distance: 98.9
click at [739, 452] on h6 "Oscillation - 04" at bounding box center [765, 461] width 252 height 19
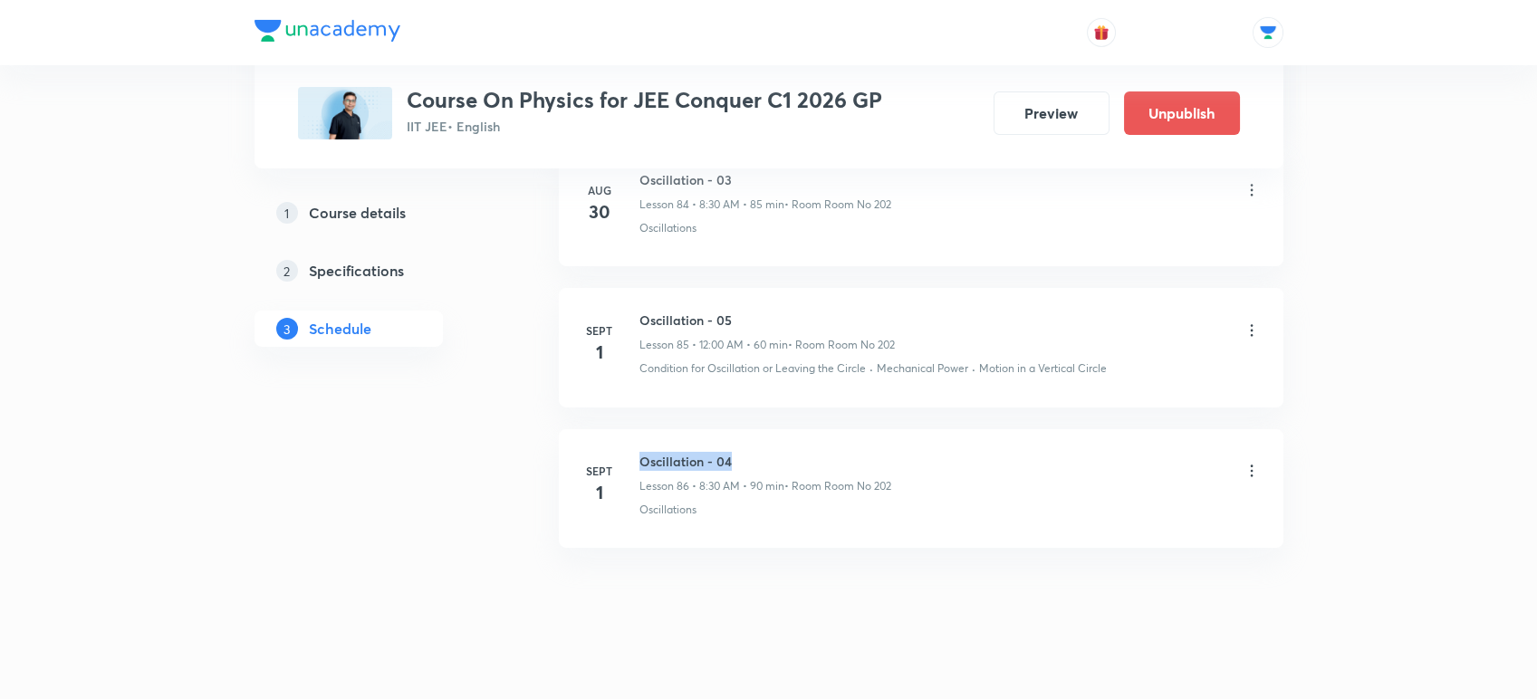
copy h6 "Oscillation - 04"
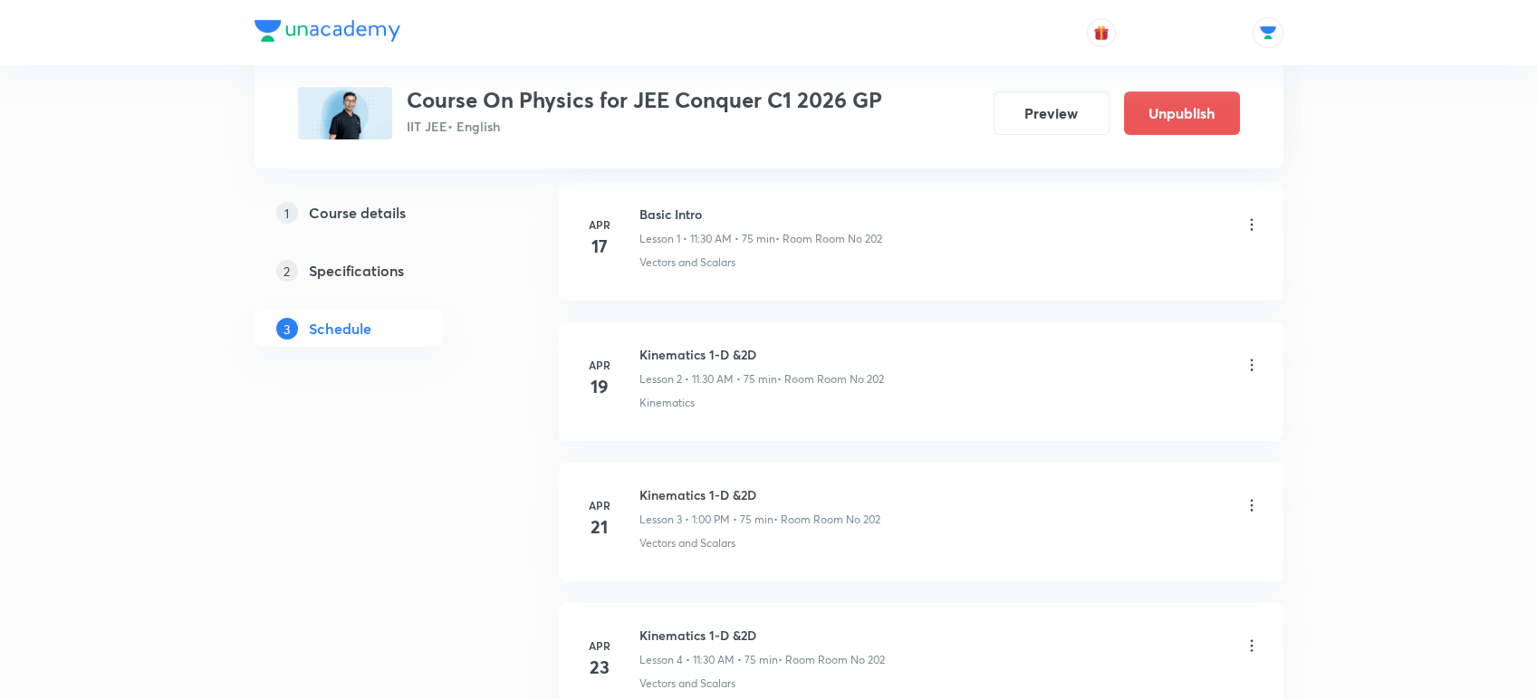
scroll to position [0, 0]
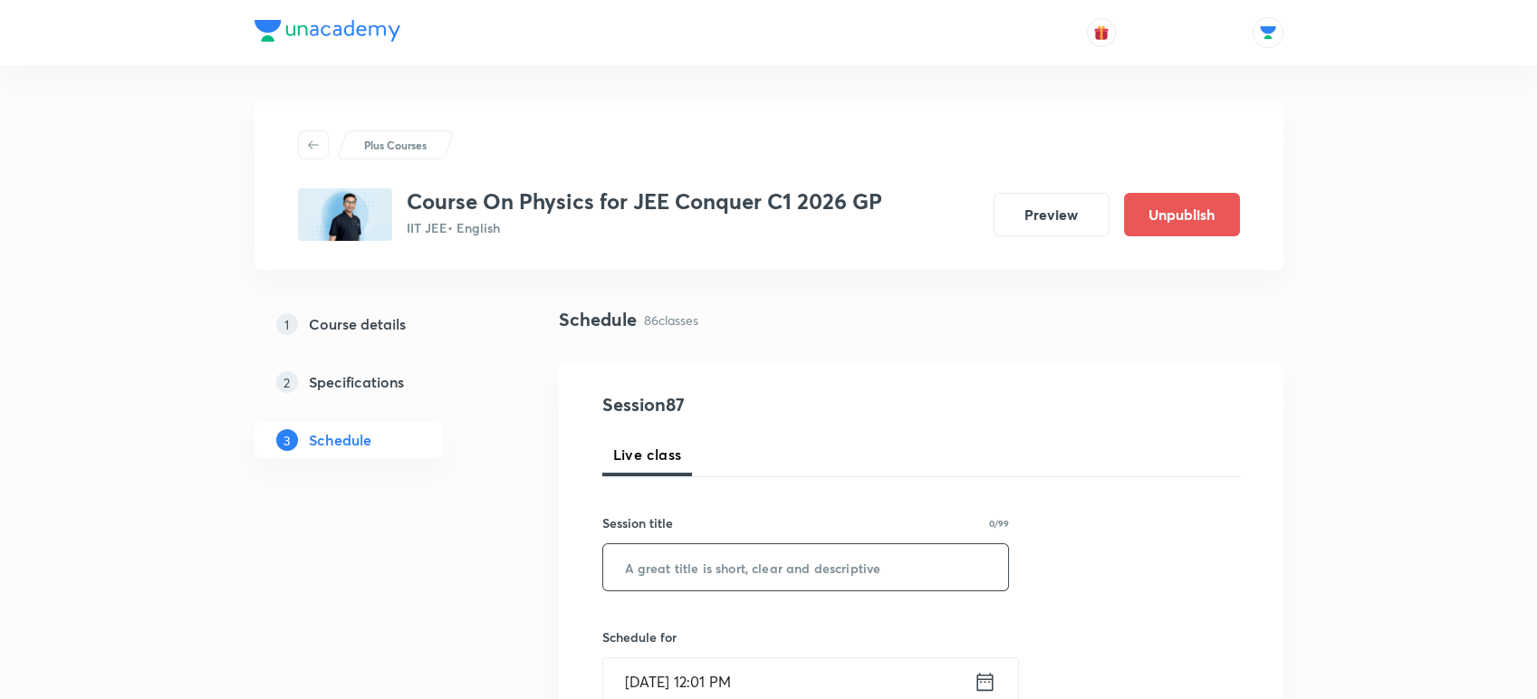
click at [694, 553] on input "text" at bounding box center [806, 567] width 406 height 46
paste input "Oscillation - 04"
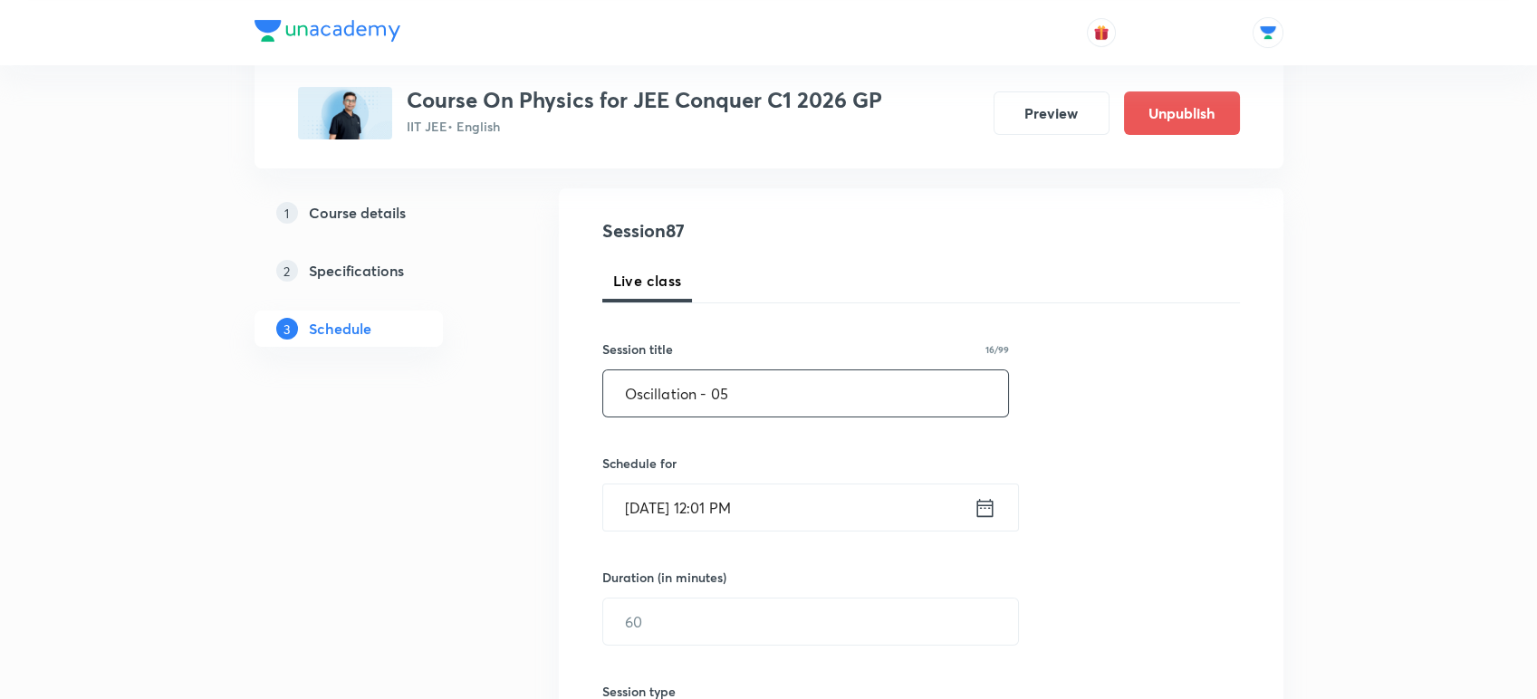
scroll to position [191, 0]
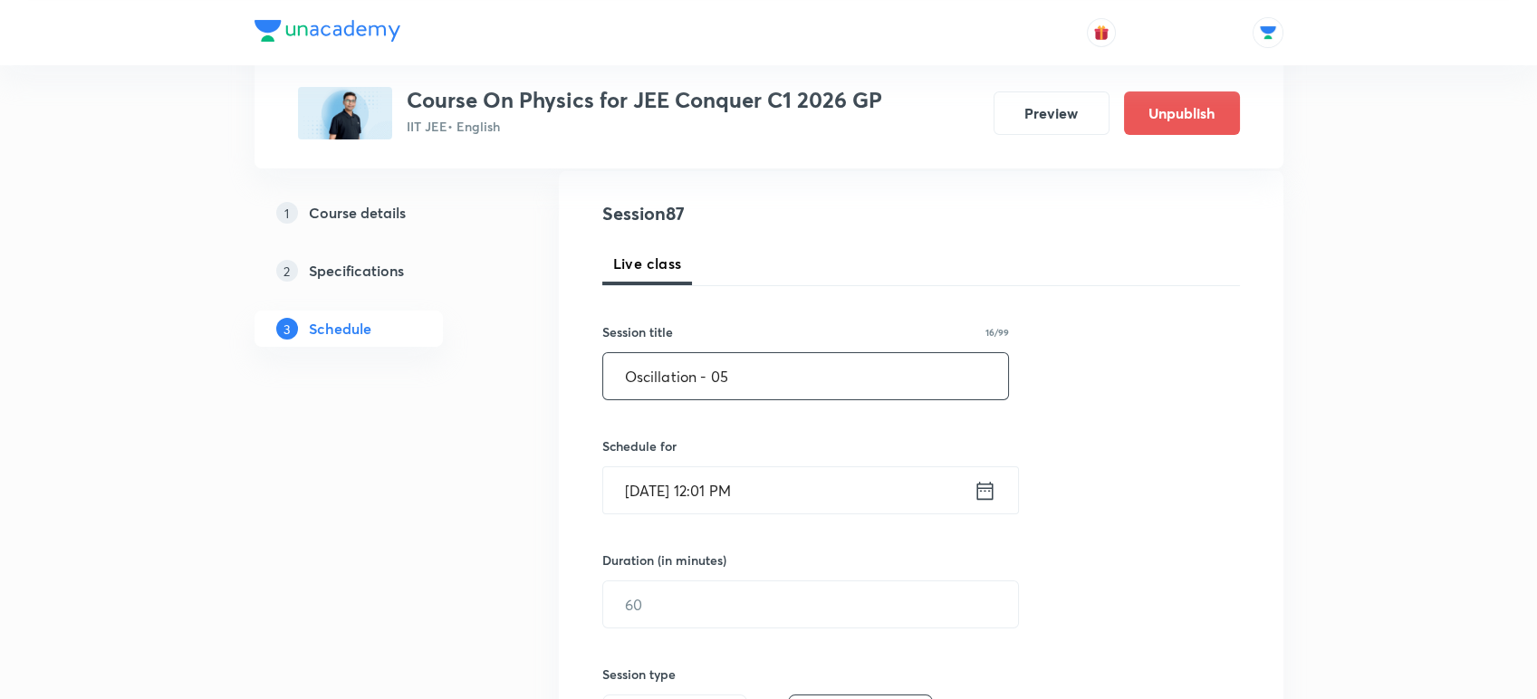
type input "Oscillation - 05"
click at [983, 492] on icon at bounding box center [985, 490] width 23 height 25
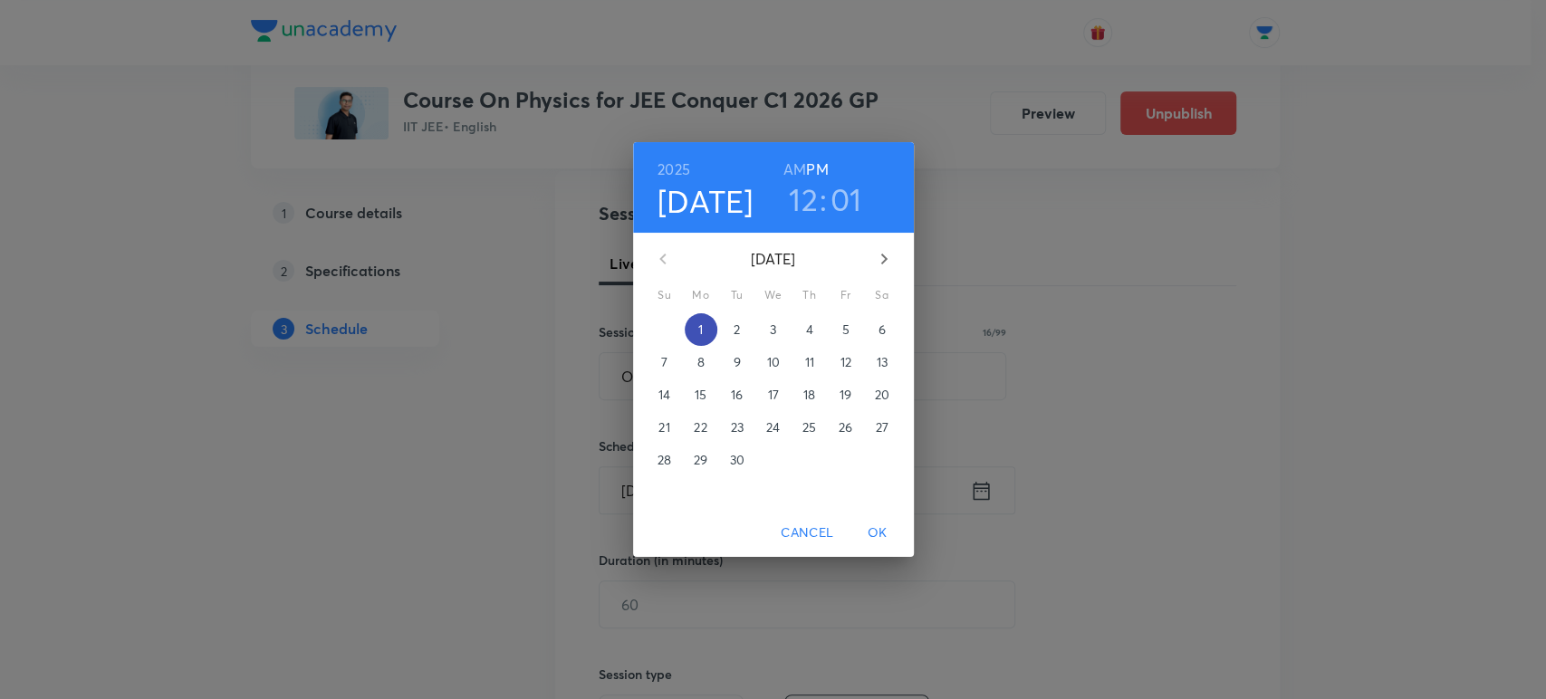
click at [703, 331] on span "1" at bounding box center [701, 330] width 33 height 18
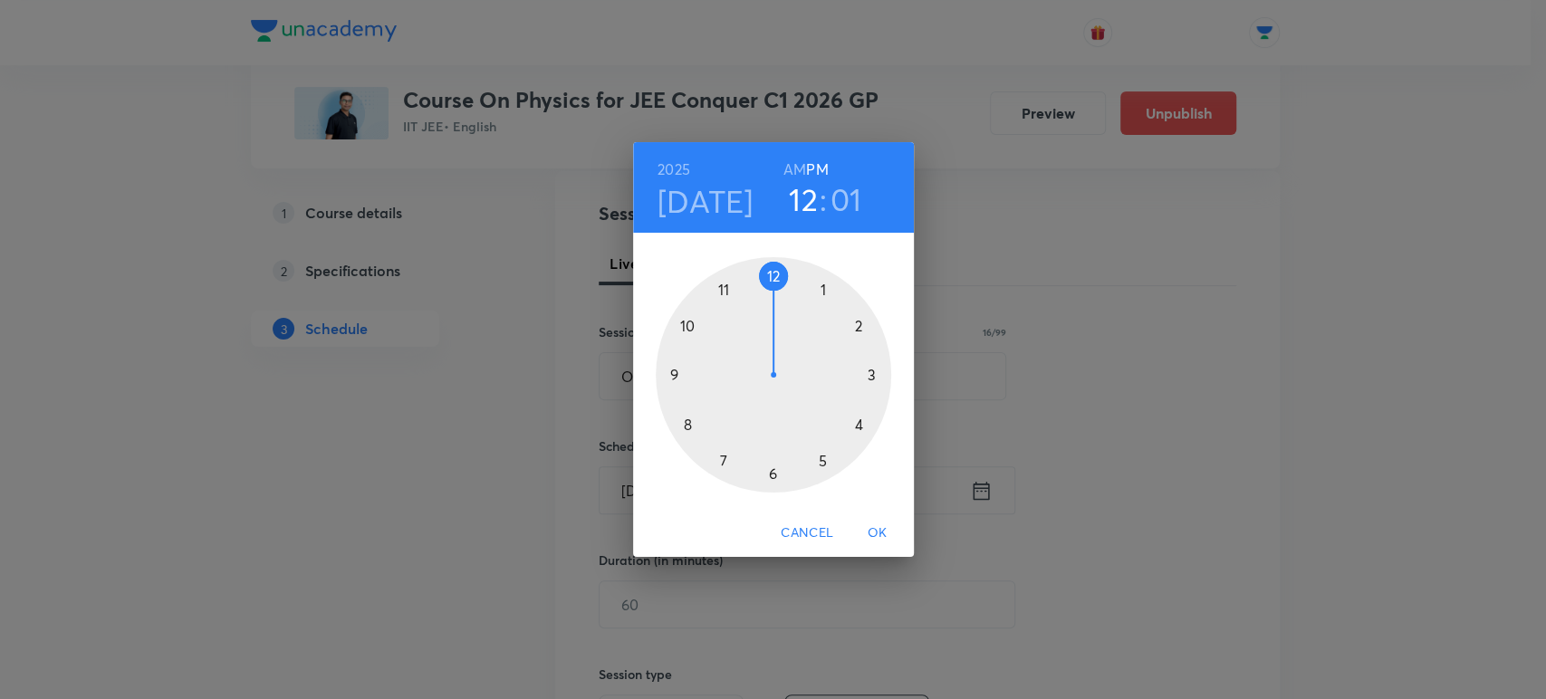
click at [767, 271] on div at bounding box center [773, 374] width 235 height 235
click at [795, 274] on div at bounding box center [773, 374] width 235 height 235
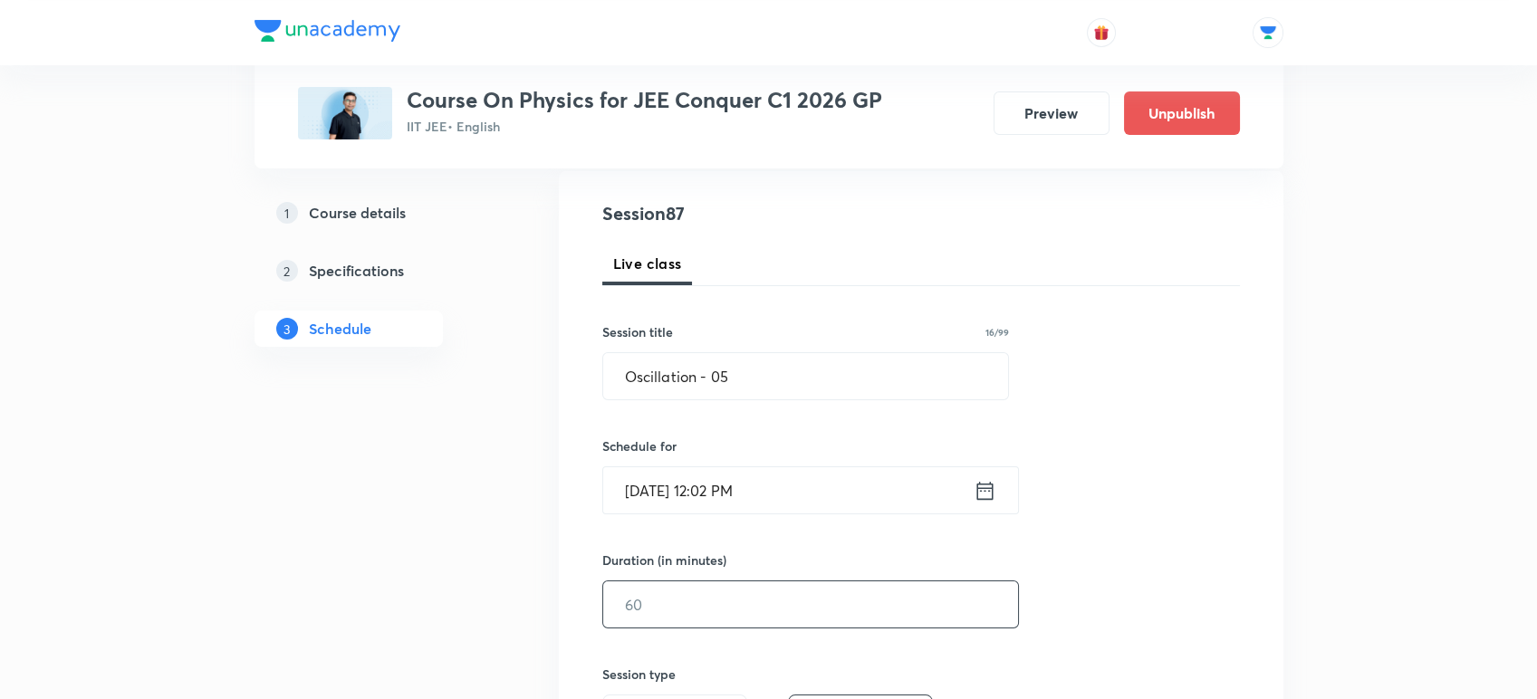
click at [646, 600] on input "text" at bounding box center [810, 604] width 415 height 46
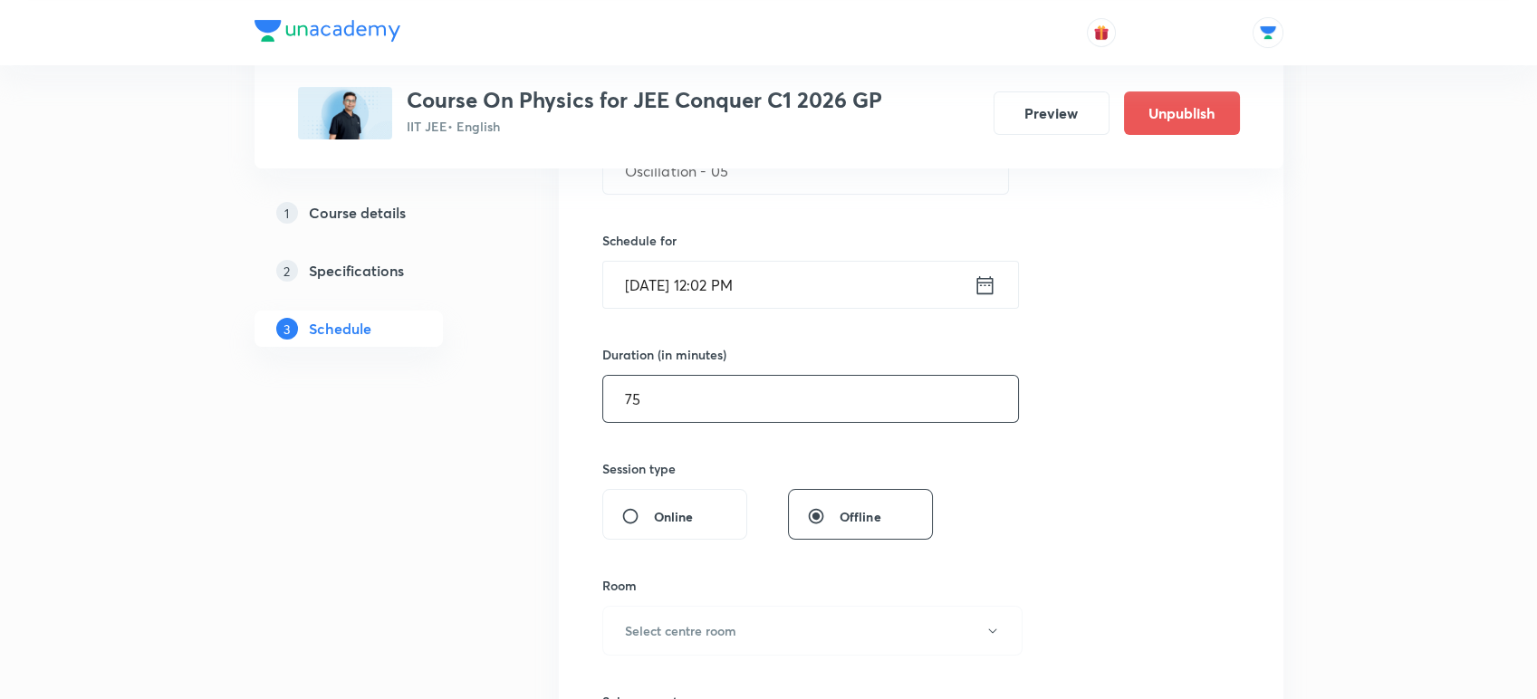
scroll to position [398, 0]
type input "7"
type input "60"
click at [660, 441] on div "Session 87 Live class Session title 16/99 Oscillation - 05 ​ Schedule for Sept …" at bounding box center [921, 418] width 638 height 850
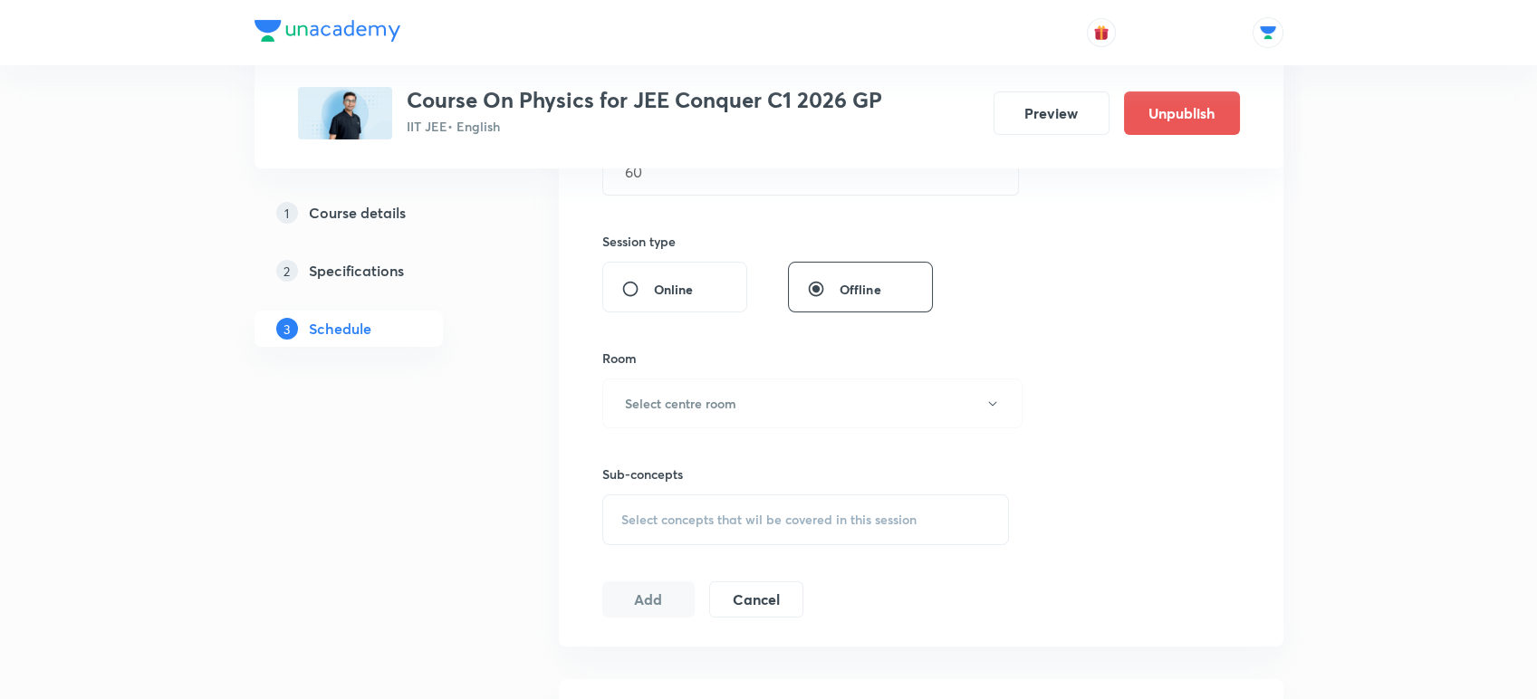
scroll to position [630, 0]
click at [663, 398] on h6 "Select centre room" at bounding box center [680, 397] width 111 height 19
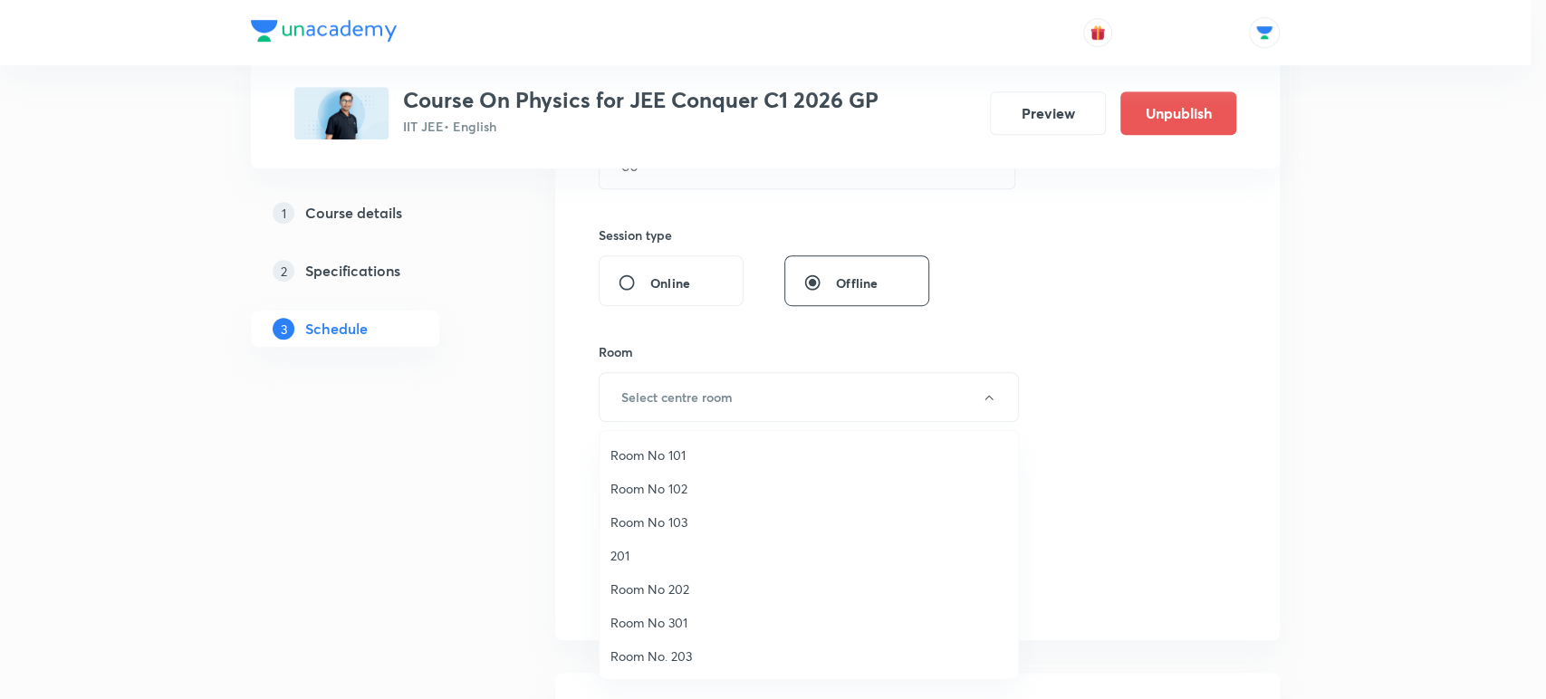
click at [627, 592] on span "Room No 202" at bounding box center [808, 589] width 397 height 19
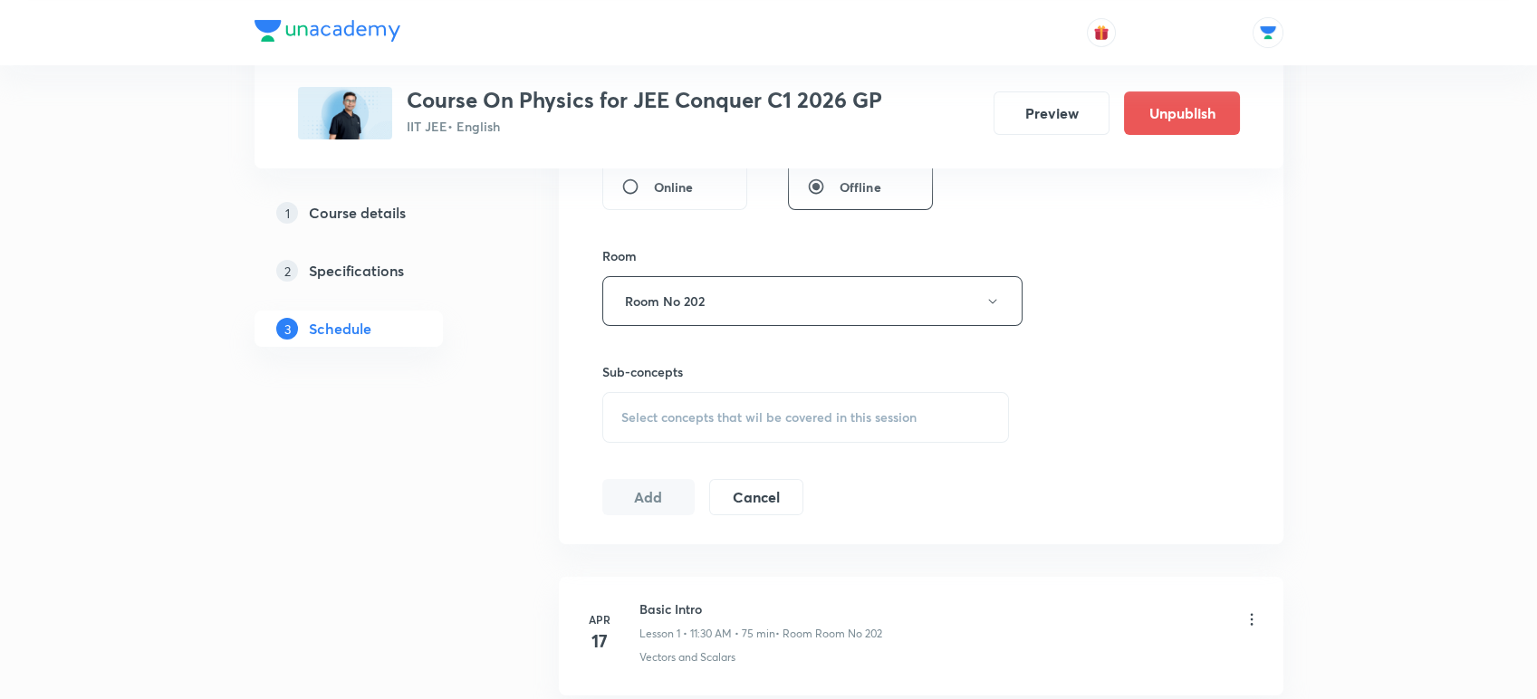
scroll to position [738, 0]
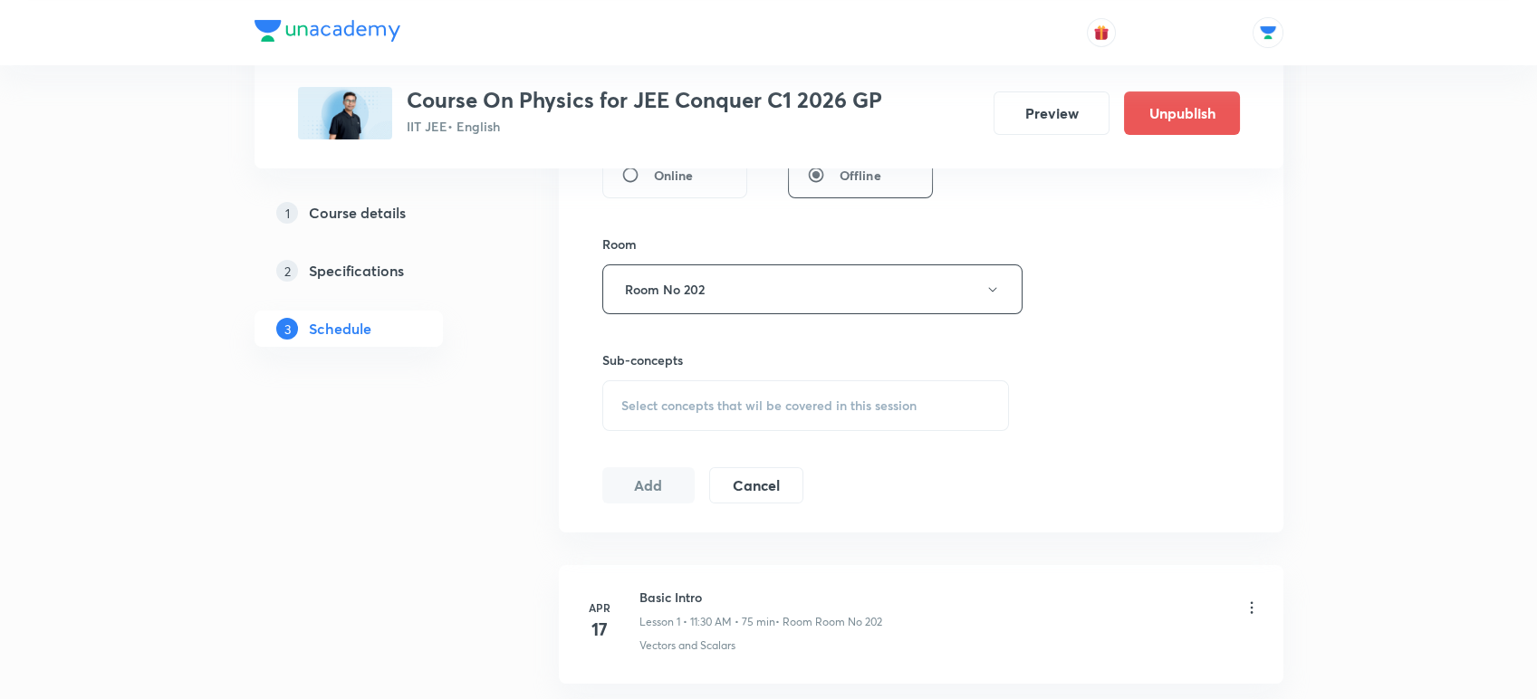
click at [664, 405] on span "Select concepts that wil be covered in this session" at bounding box center [768, 405] width 295 height 14
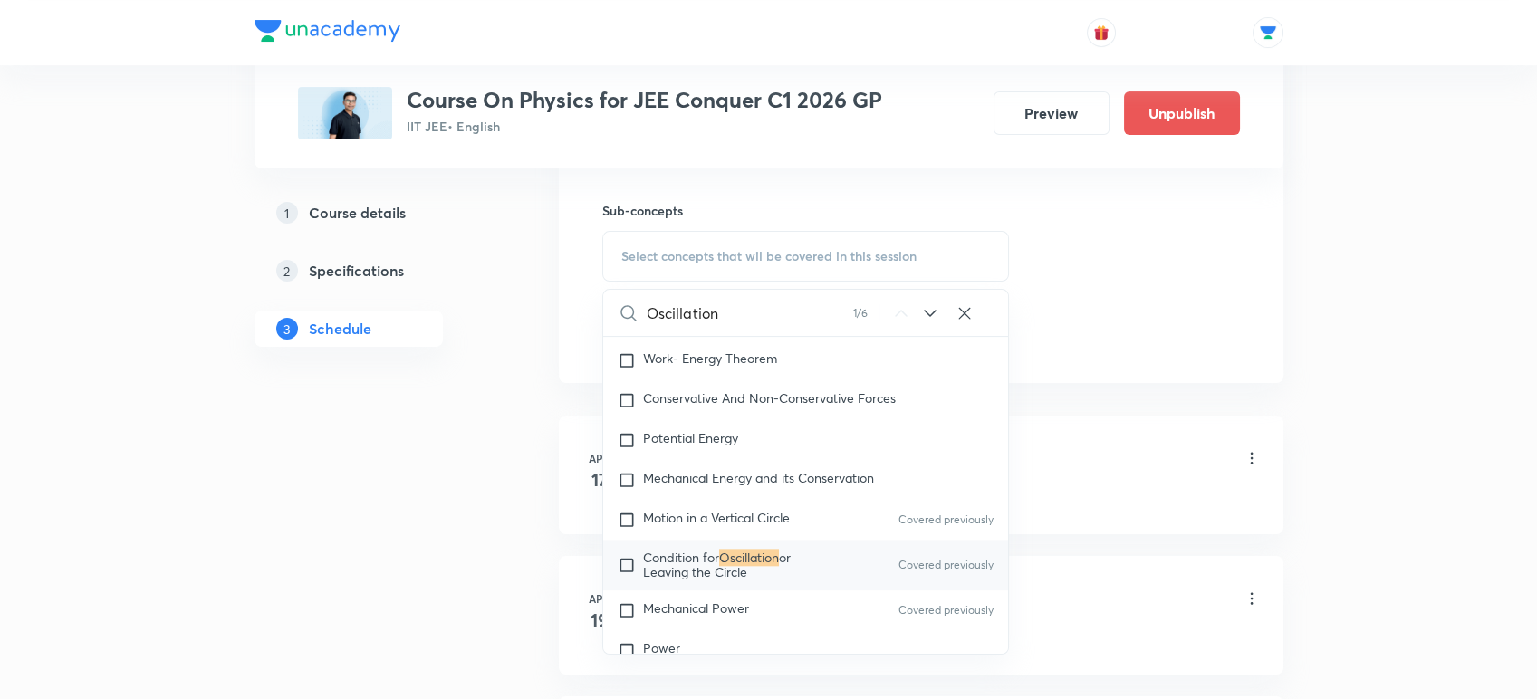
scroll to position [906, 0]
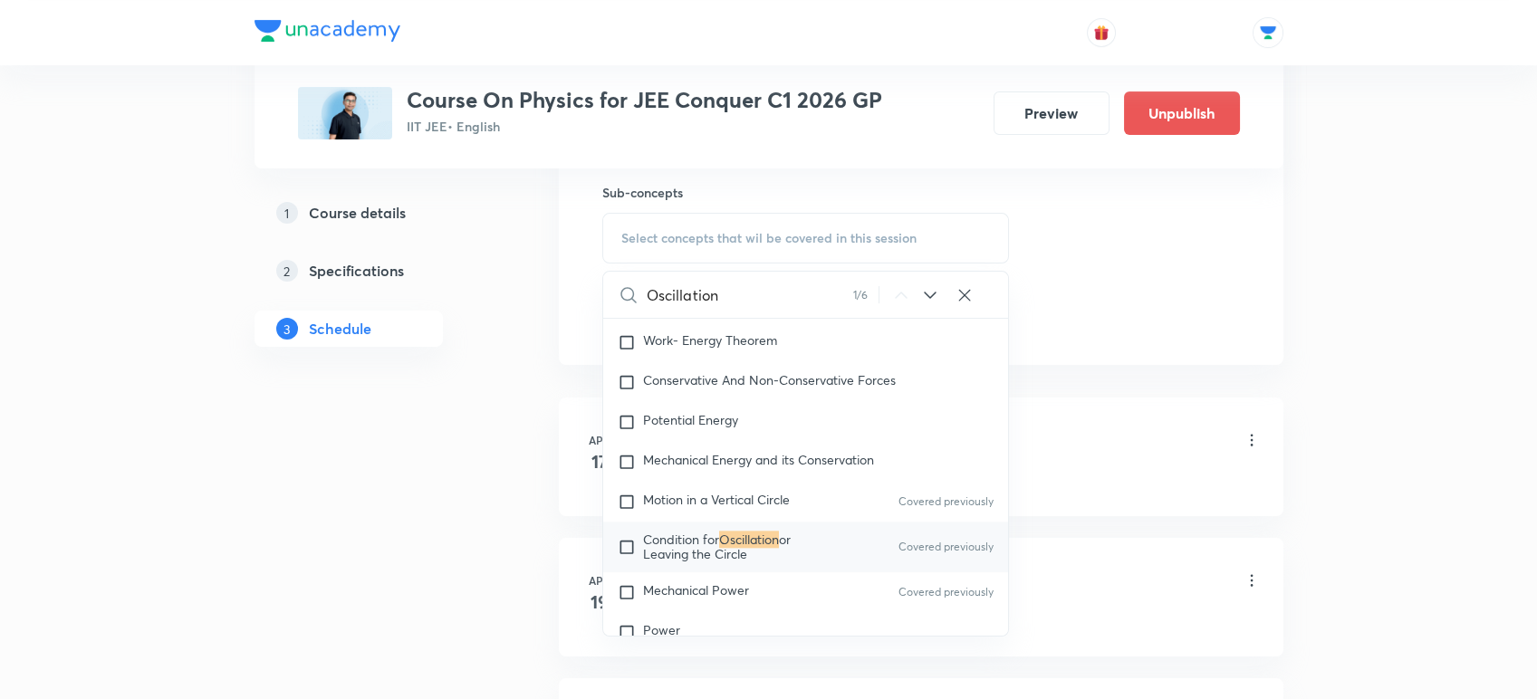
type input "Oscillation"
click at [757, 544] on mark "Oscillation" at bounding box center [749, 539] width 60 height 17
checkbox input "true"
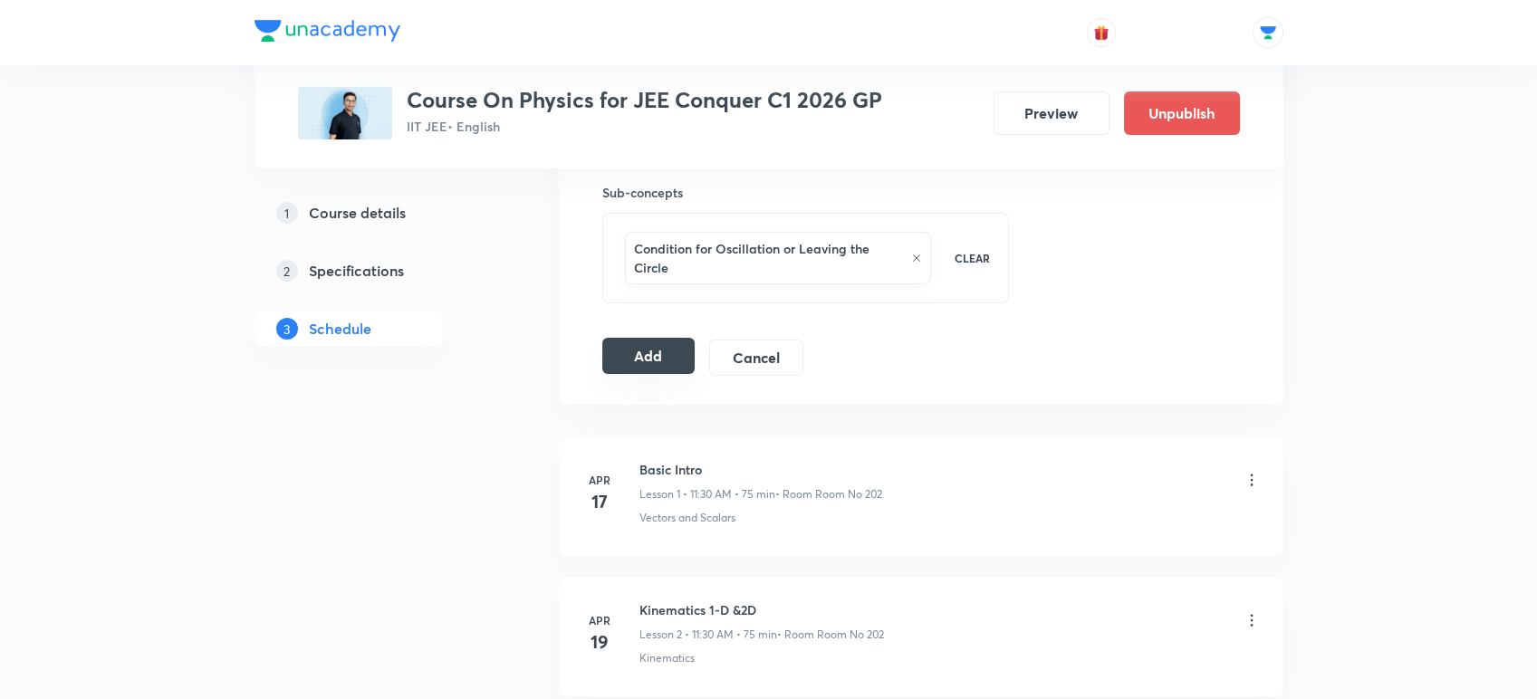
click at [629, 356] on button "Add" at bounding box center [648, 356] width 93 height 36
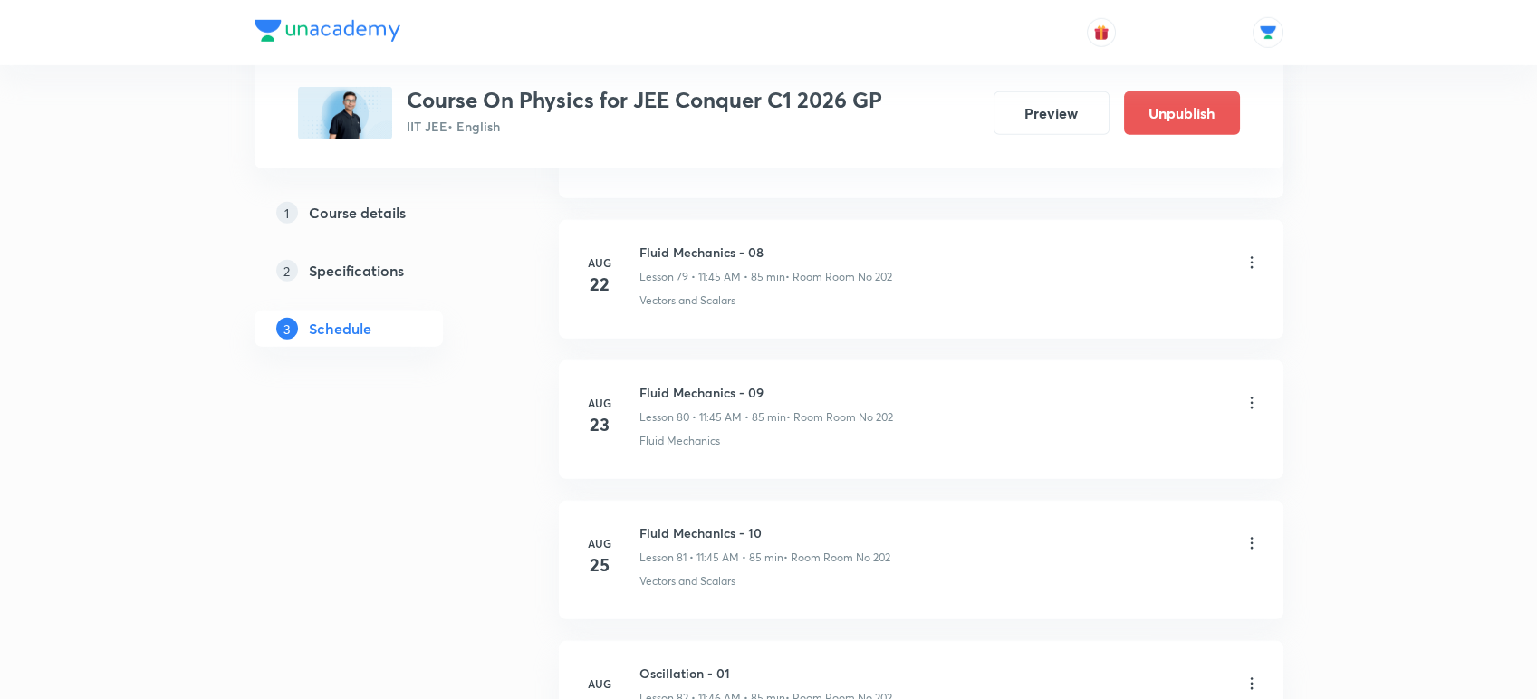
scroll to position [11991, 0]
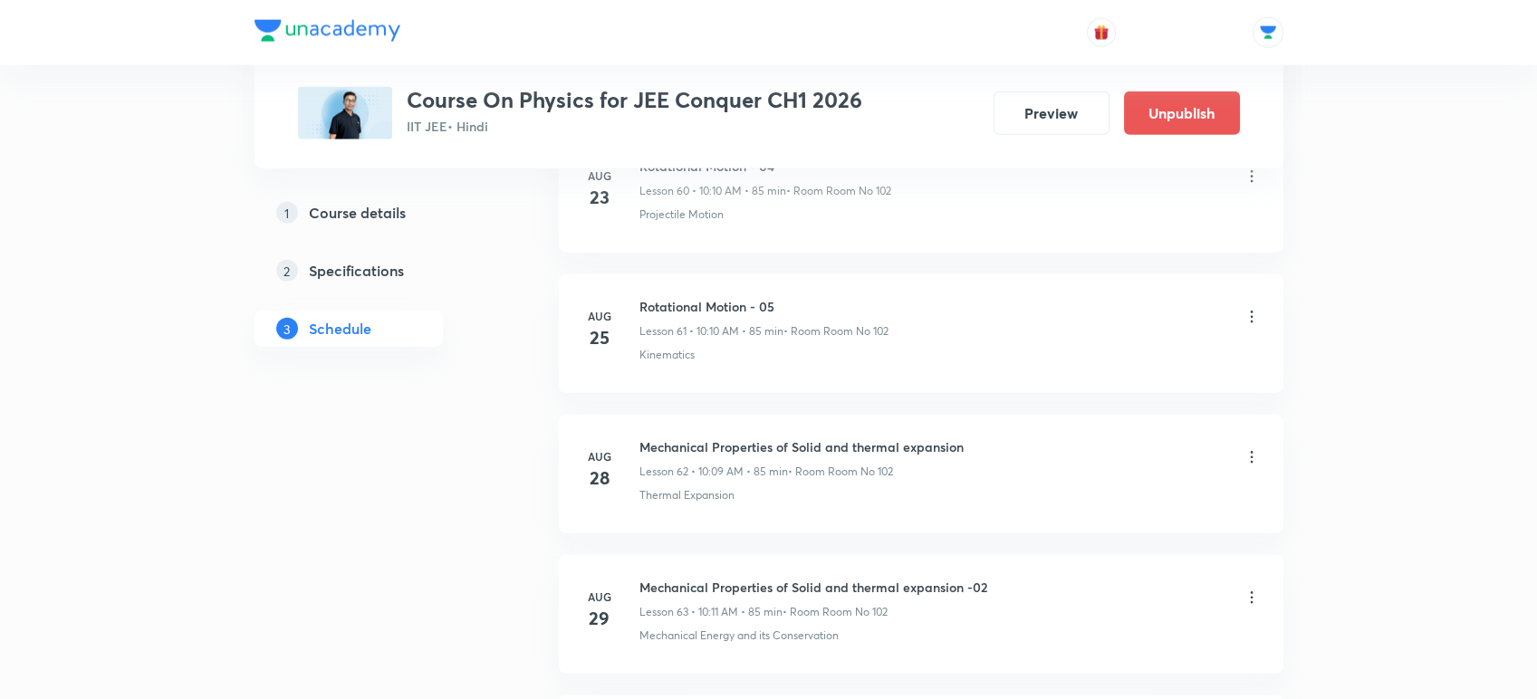
scroll to position [9882, 0]
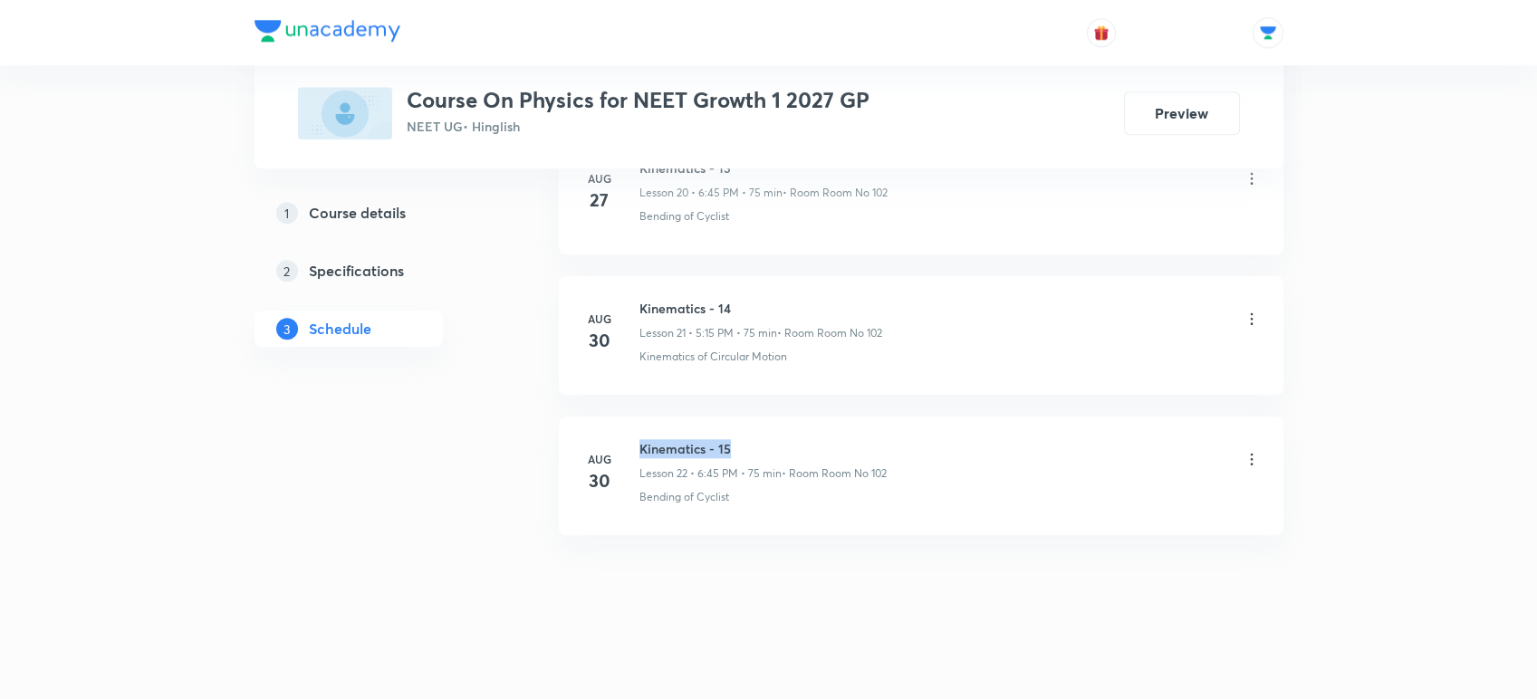
drag, startPoint x: 638, startPoint y: 440, endPoint x: 804, endPoint y: 440, distance: 165.7
click at [804, 440] on h6 "Kinematics - 15" at bounding box center [762, 448] width 247 height 19
copy h6 "Kinematics - 15"
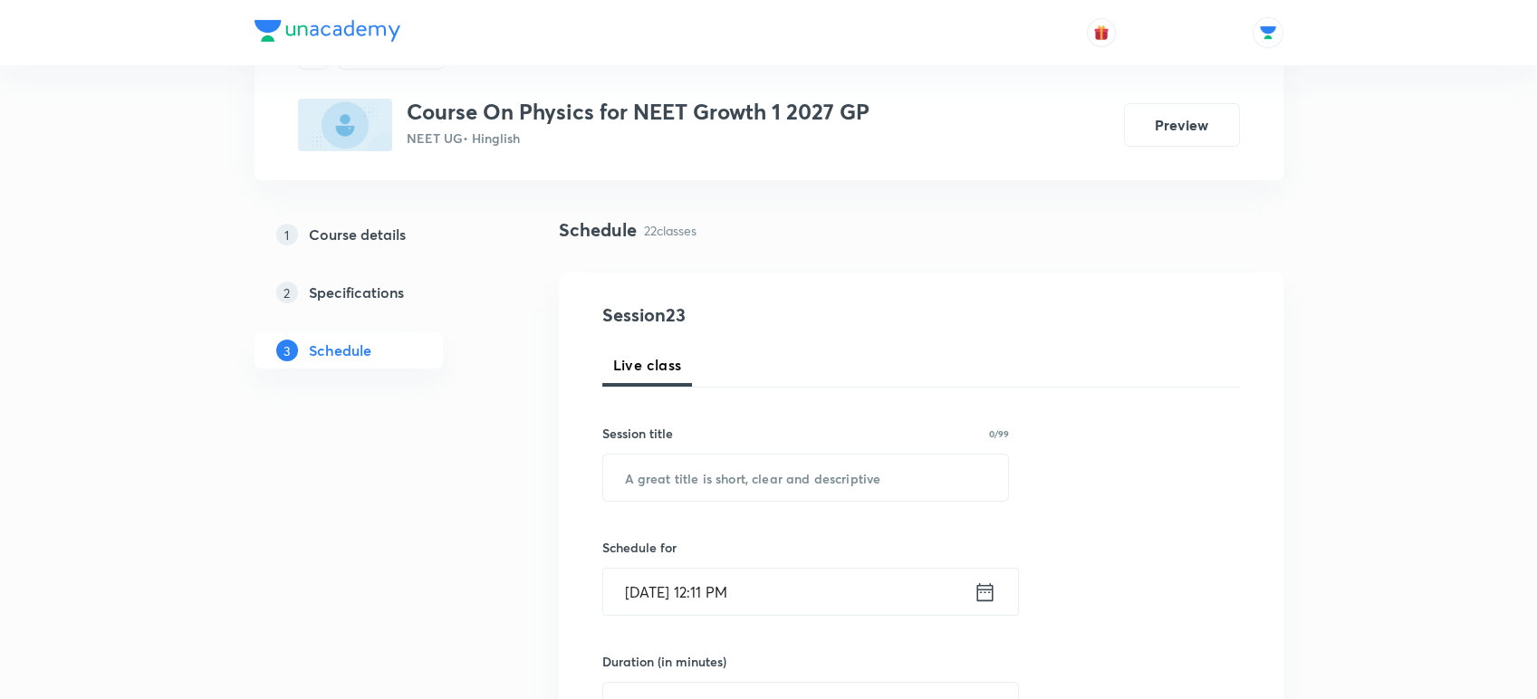
scroll to position [94, 0]
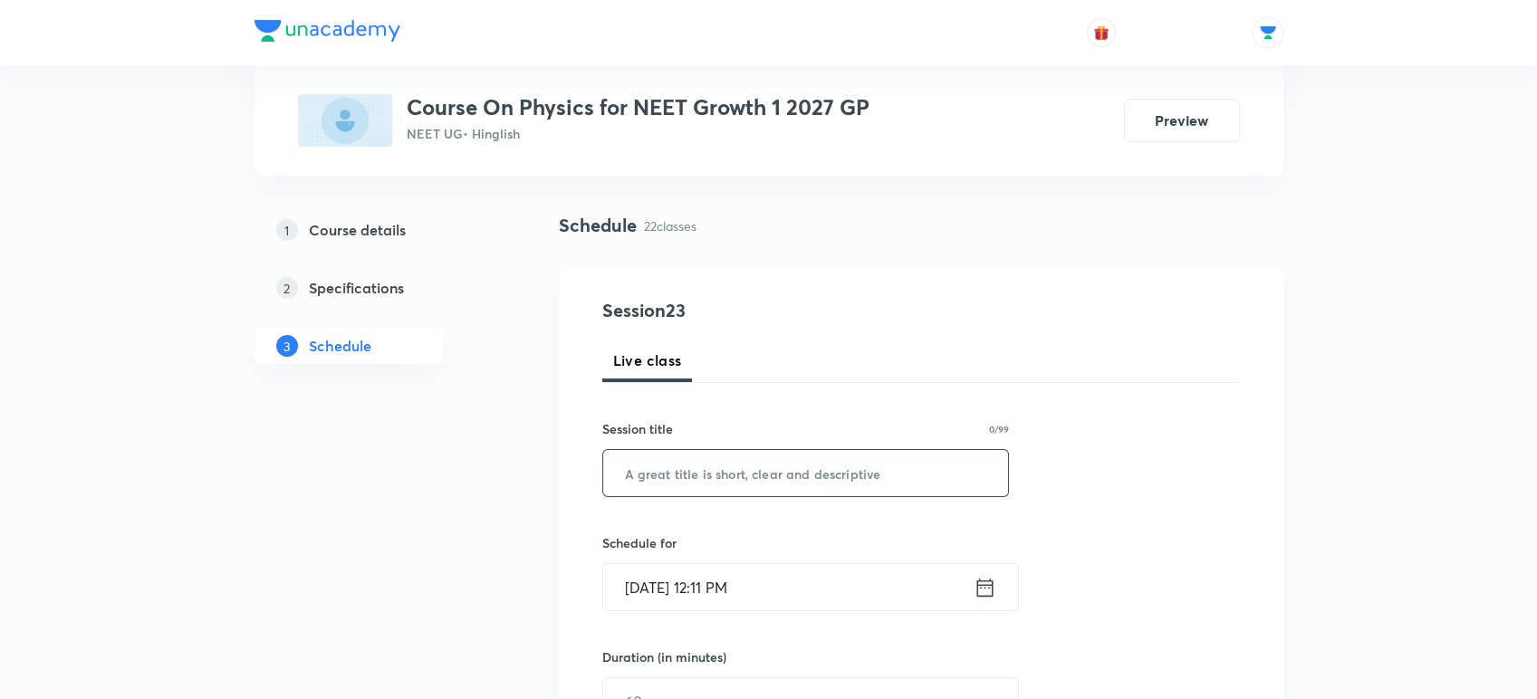
click at [774, 466] on input "text" at bounding box center [806, 473] width 406 height 46
paste input "Kinematics - 15"
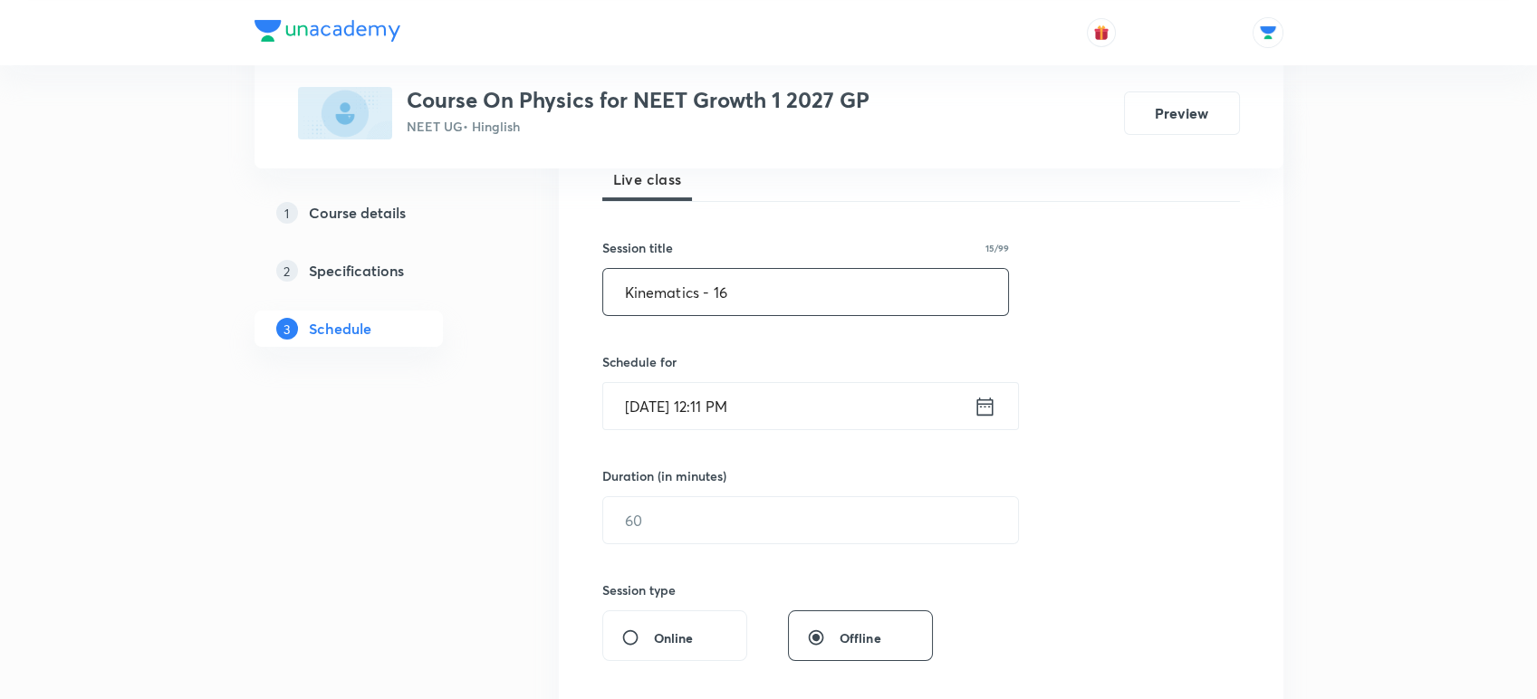
scroll to position [298, 0]
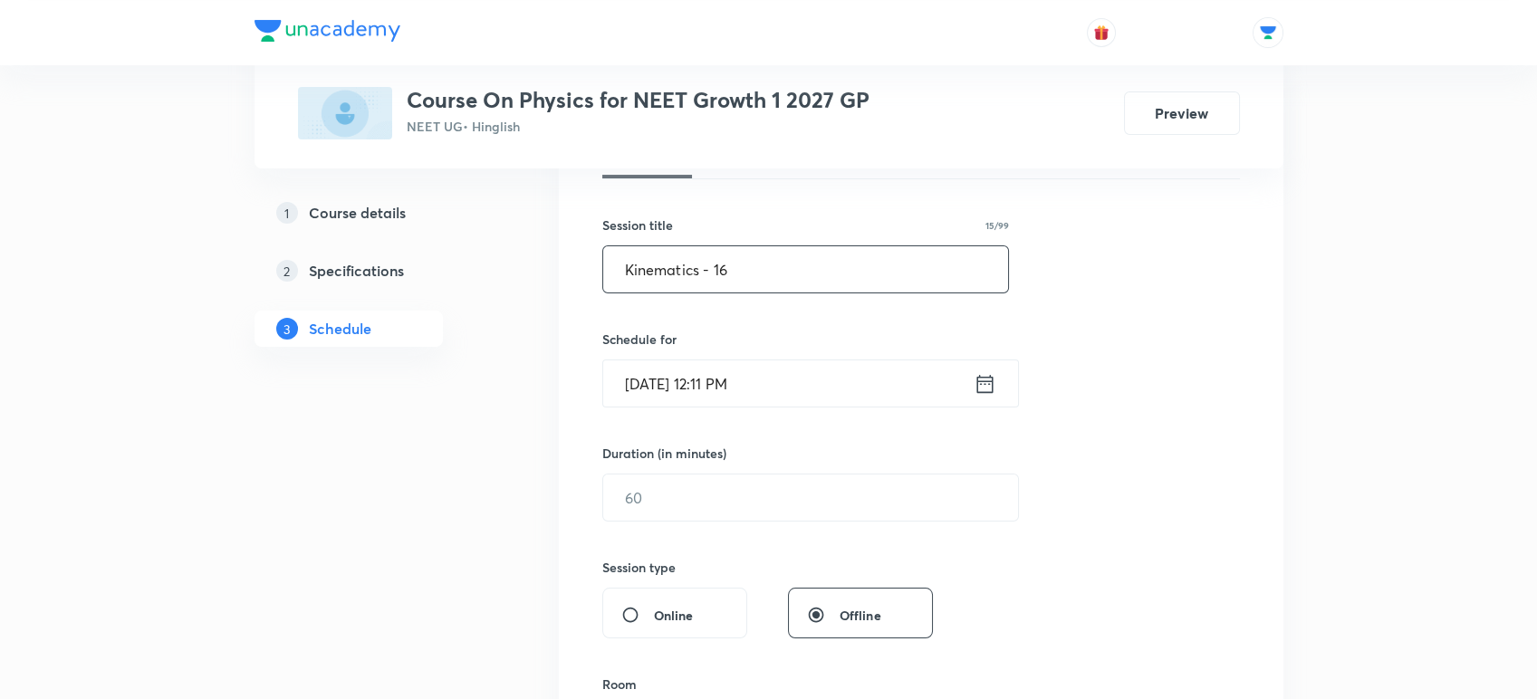
type input "Kinematics - 16"
click at [985, 382] on icon at bounding box center [985, 383] width 23 height 25
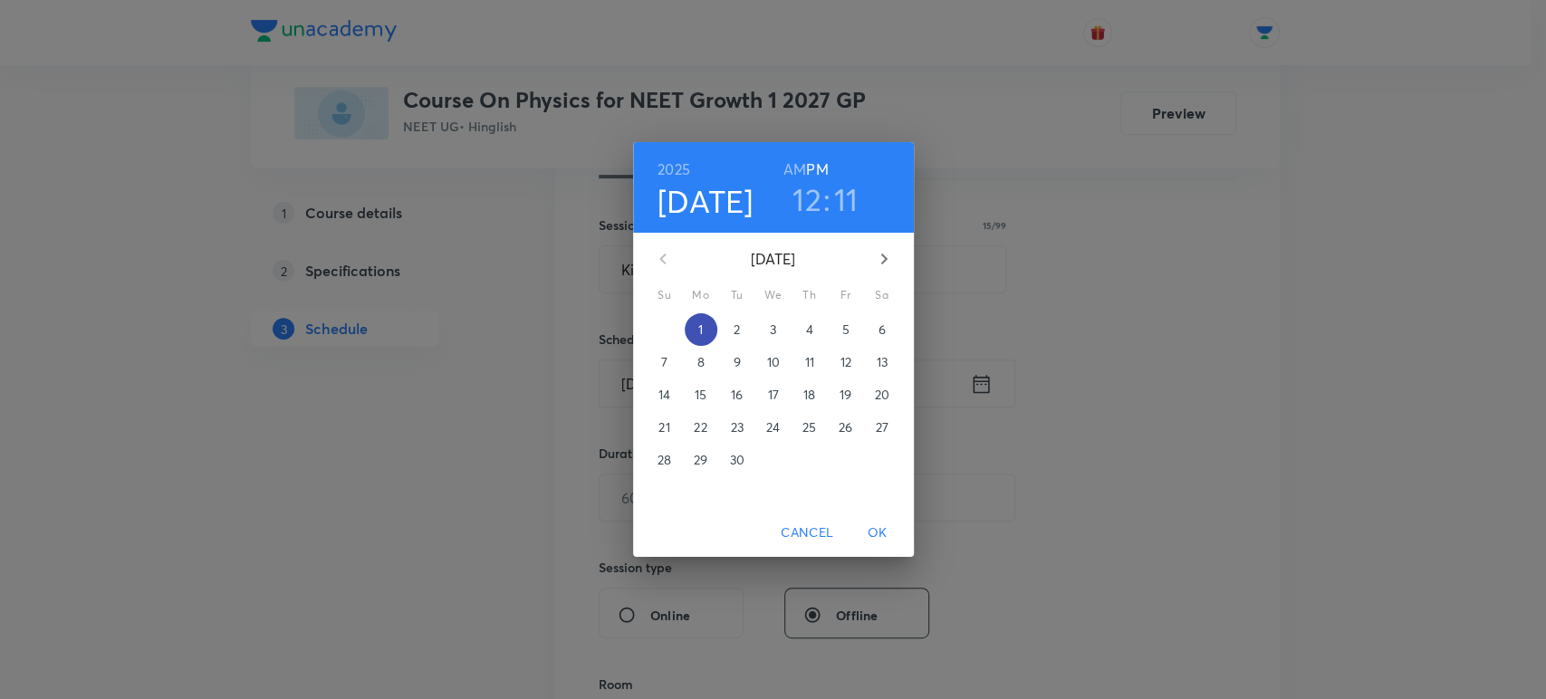
click at [703, 327] on span "1" at bounding box center [701, 330] width 33 height 18
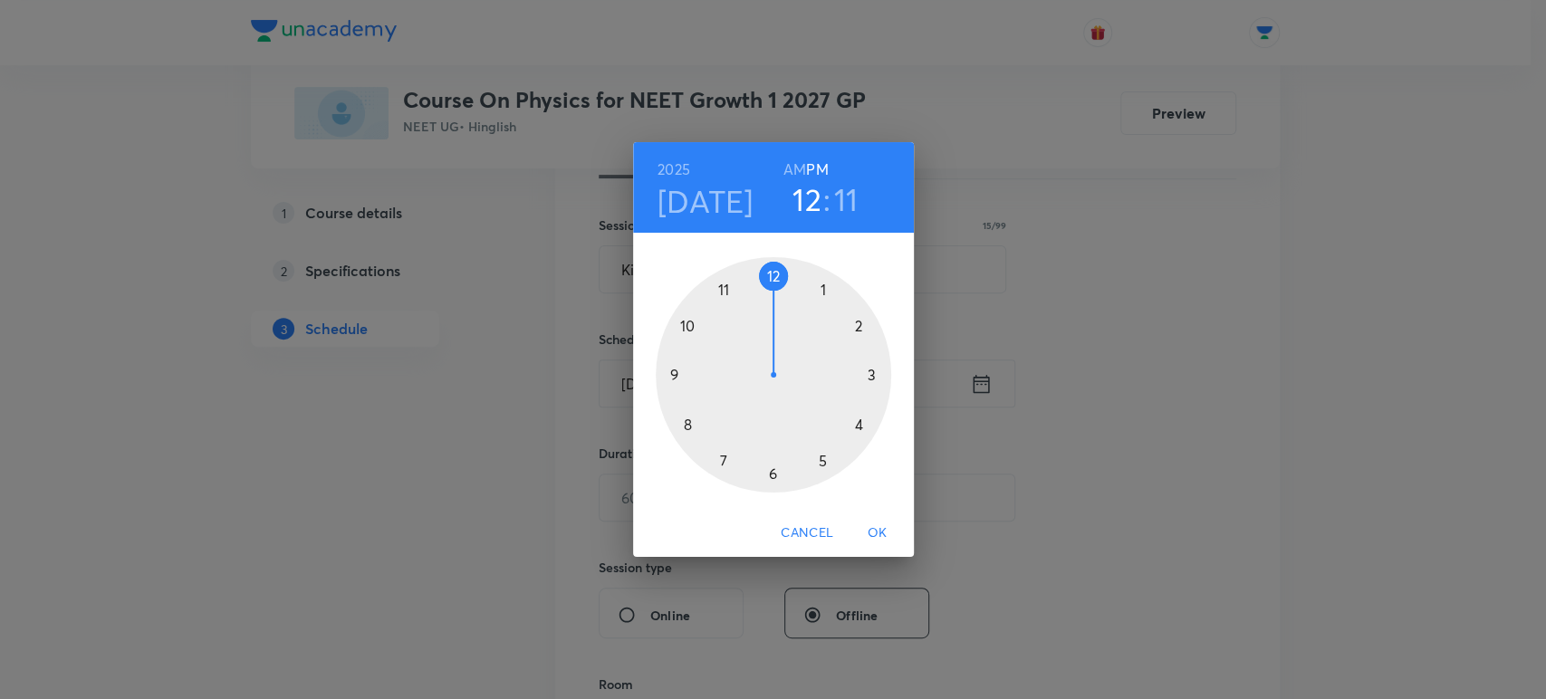
click at [869, 374] on div at bounding box center [773, 374] width 235 height 235
click at [676, 375] on div at bounding box center [773, 374] width 235 height 235
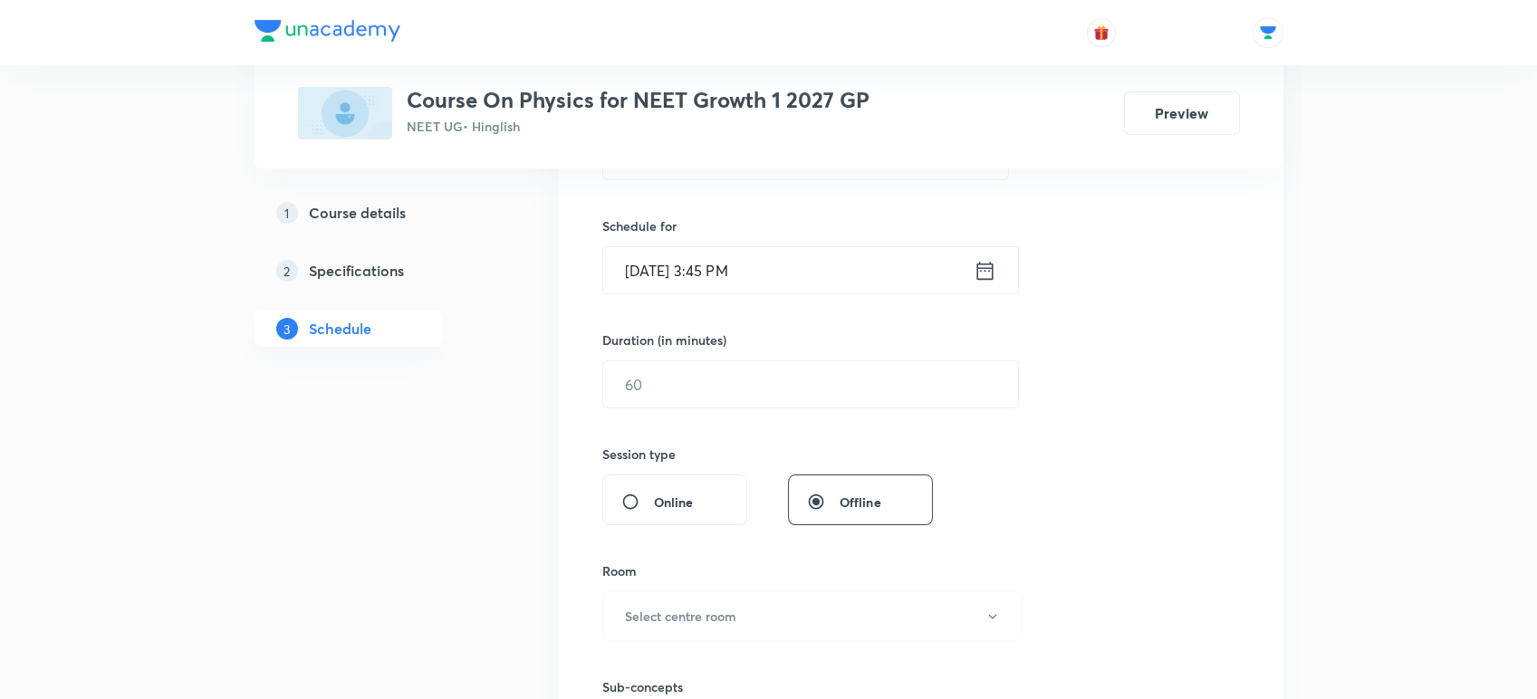
scroll to position [422, 0]
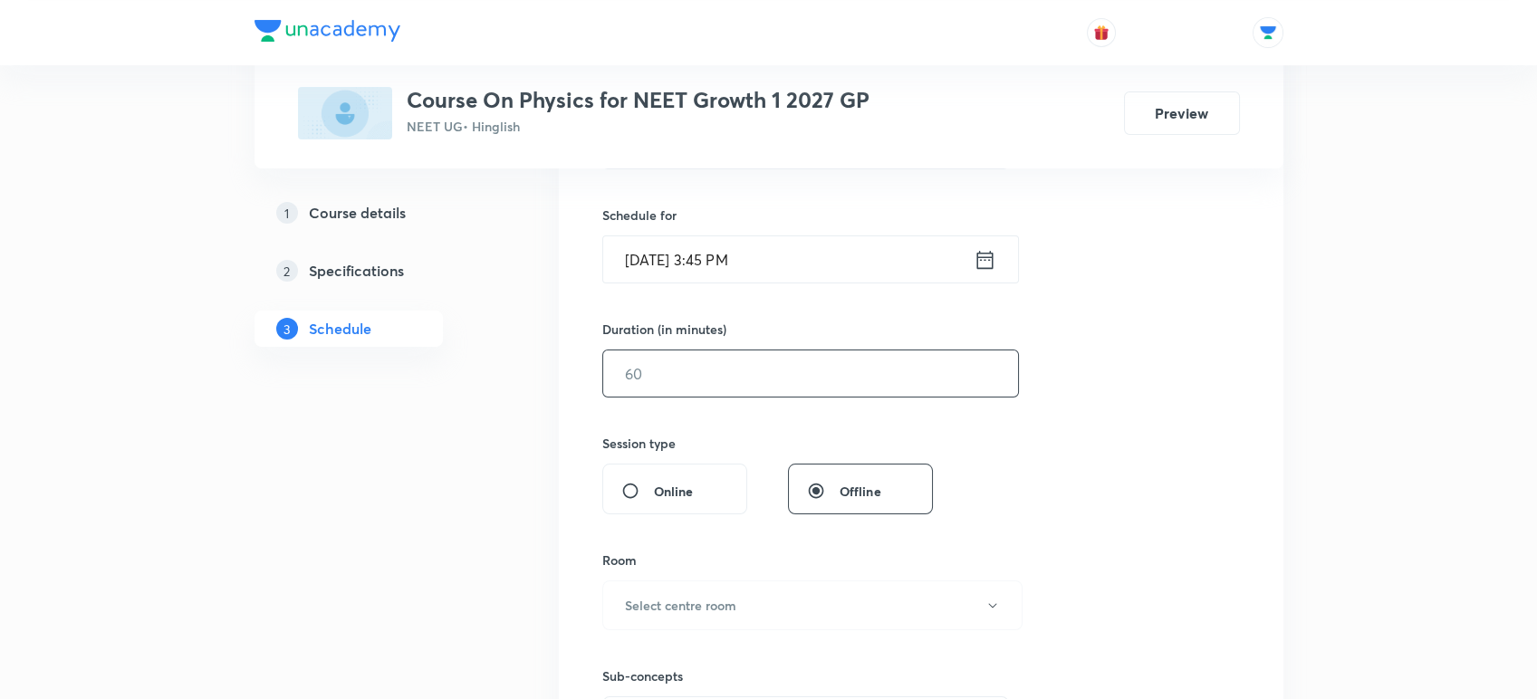
click at [652, 377] on input "text" at bounding box center [810, 373] width 415 height 46
type input "75"
click at [567, 434] on div "Session 23 Live class Session title 15/99 Kinematics - 16 ​ Schedule for [DATE]…" at bounding box center [921, 394] width 724 height 908
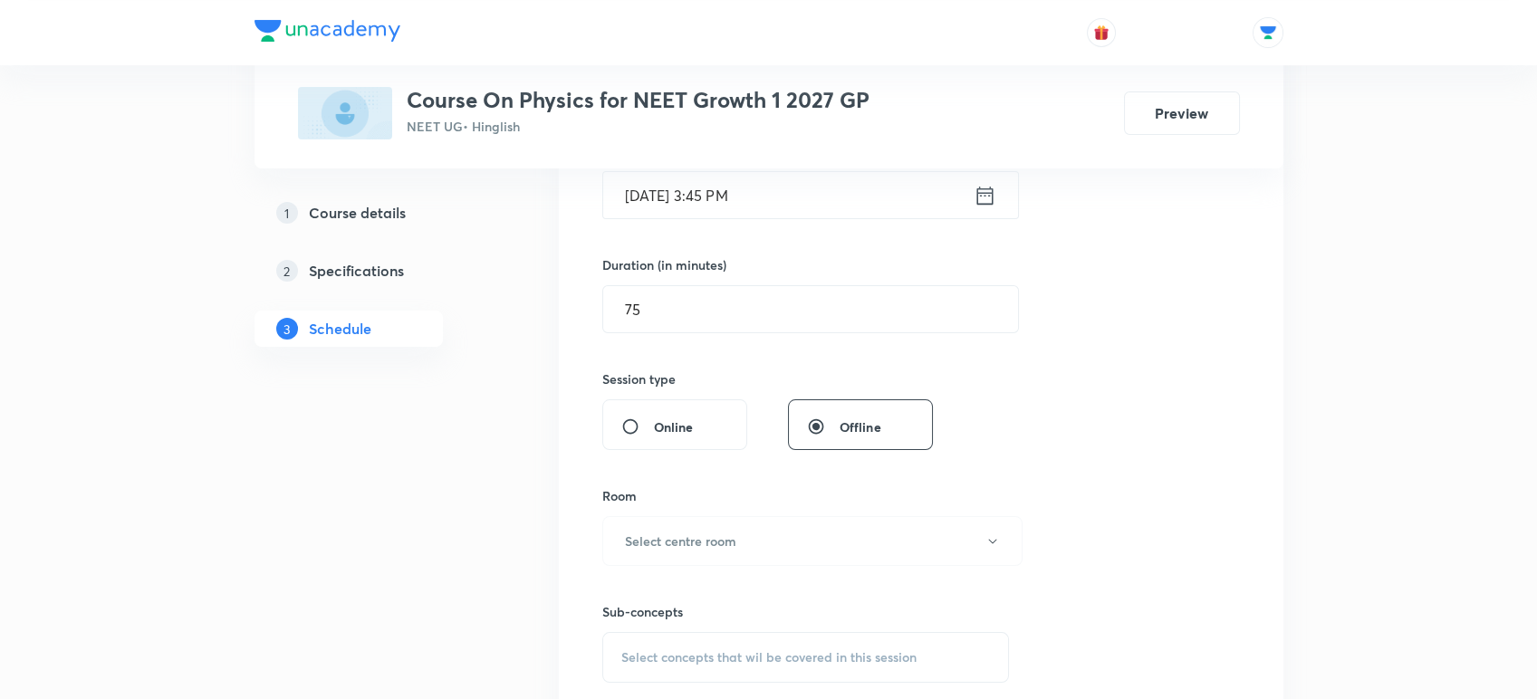
scroll to position [566, 0]
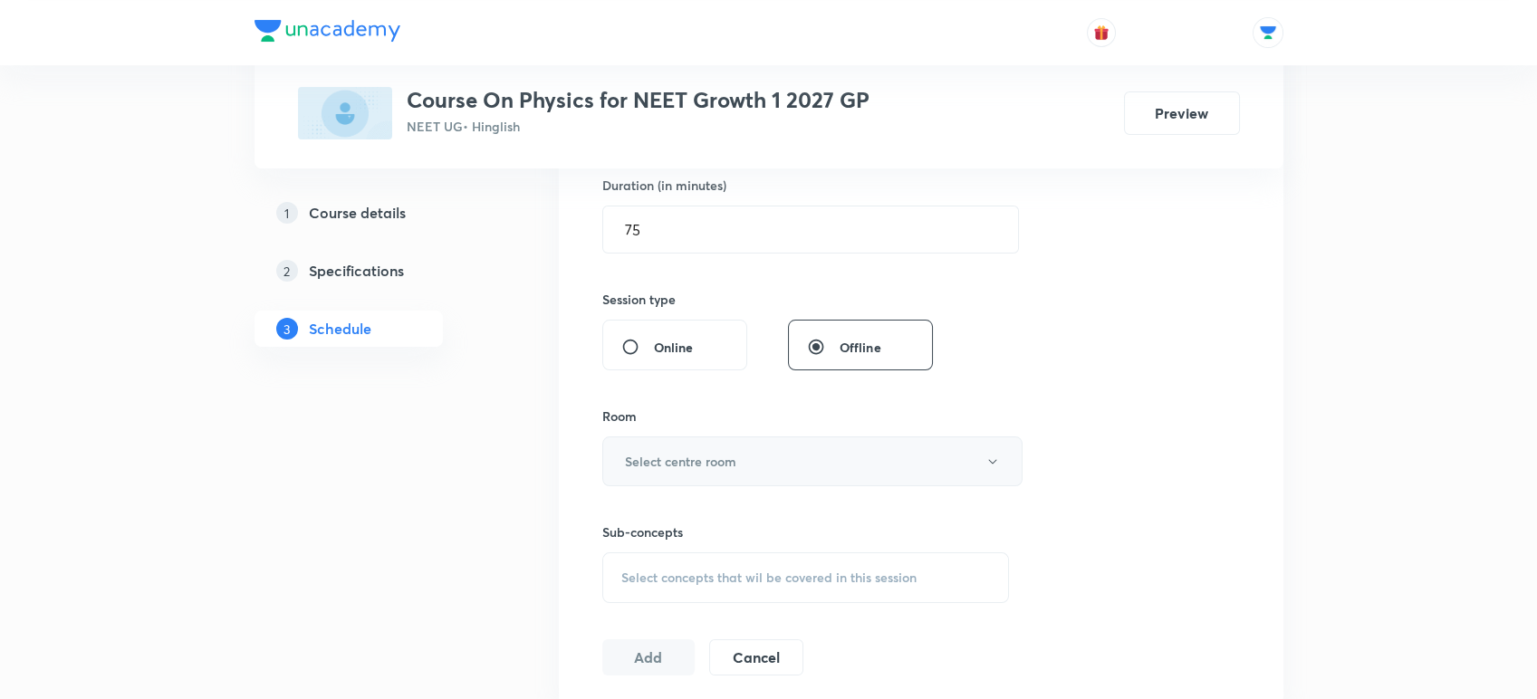
click at [648, 454] on h6 "Select centre room" at bounding box center [680, 461] width 111 height 19
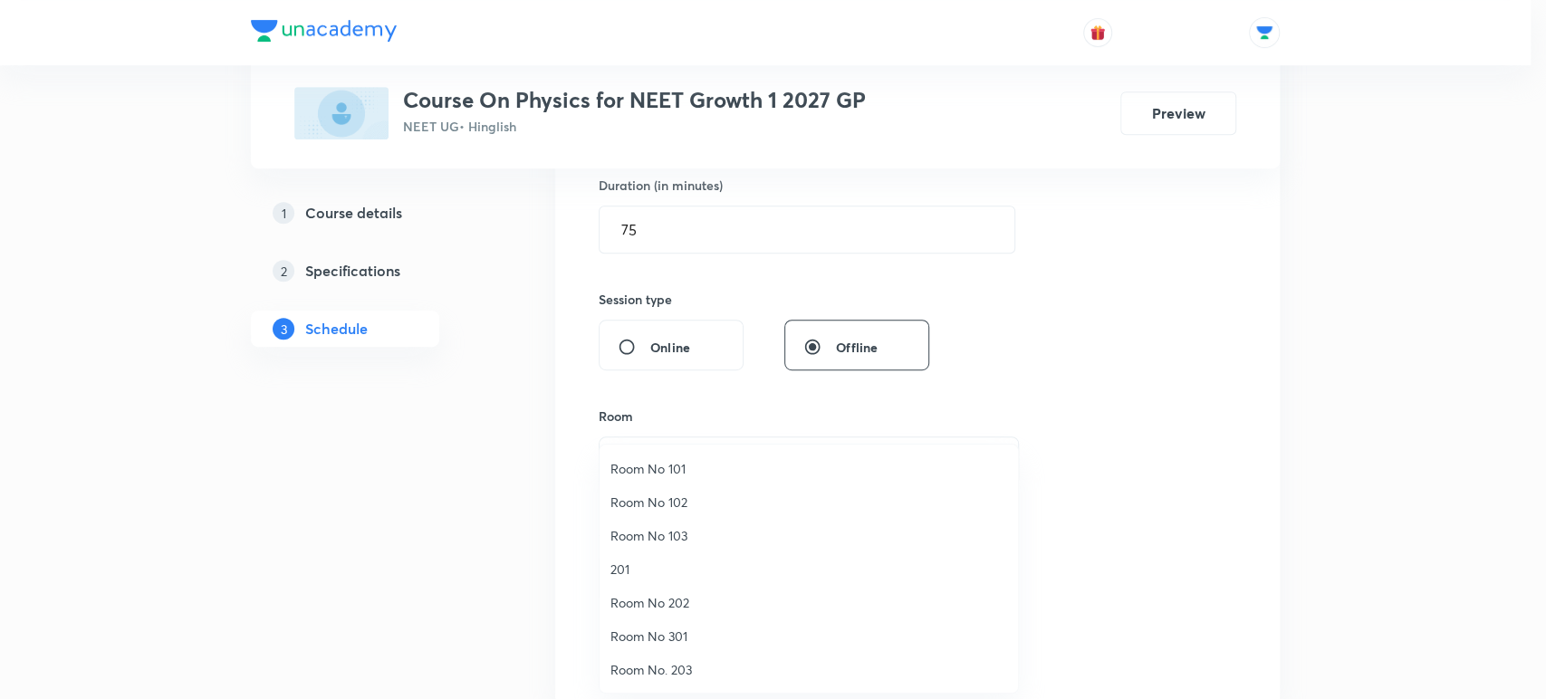
click at [639, 503] on span "Room No 102" at bounding box center [808, 502] width 397 height 19
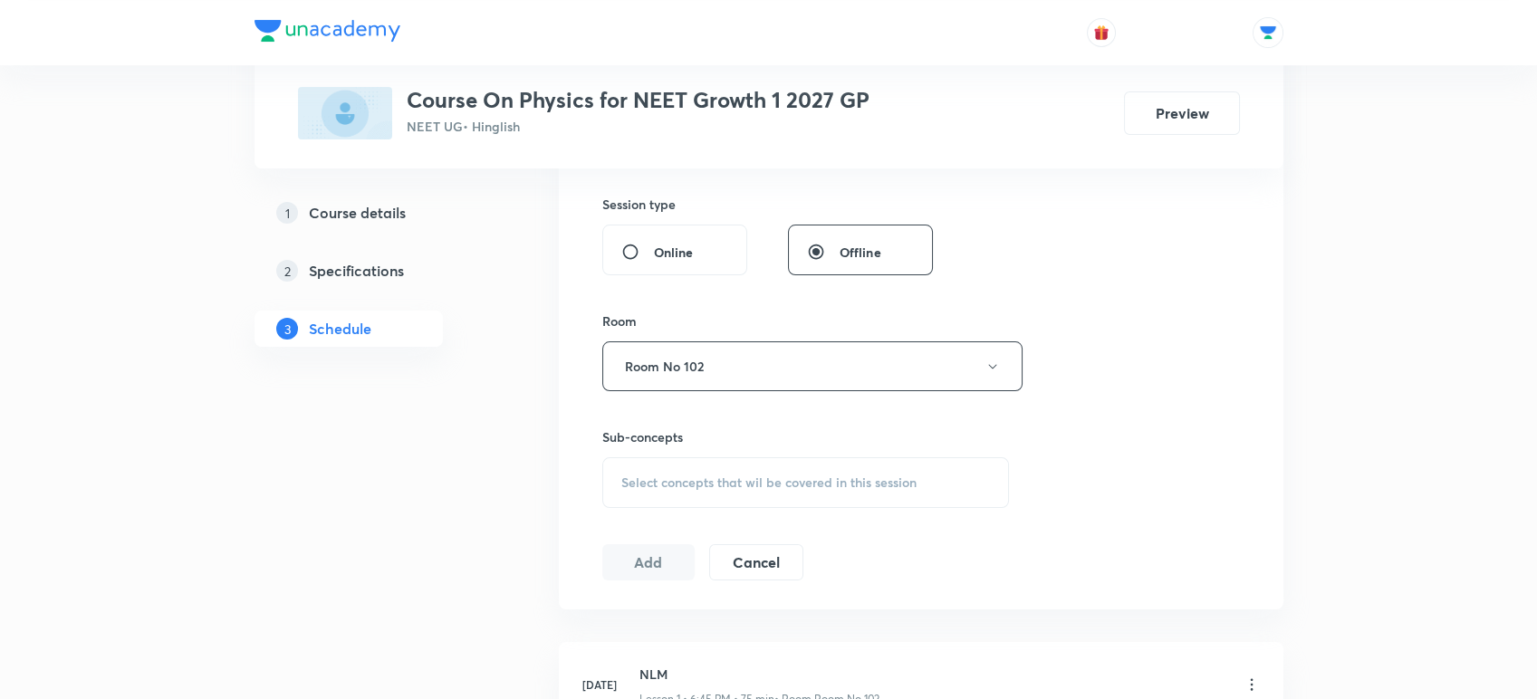
scroll to position [664, 0]
click at [649, 467] on div "Select concepts that wil be covered in this session" at bounding box center [806, 480] width 408 height 51
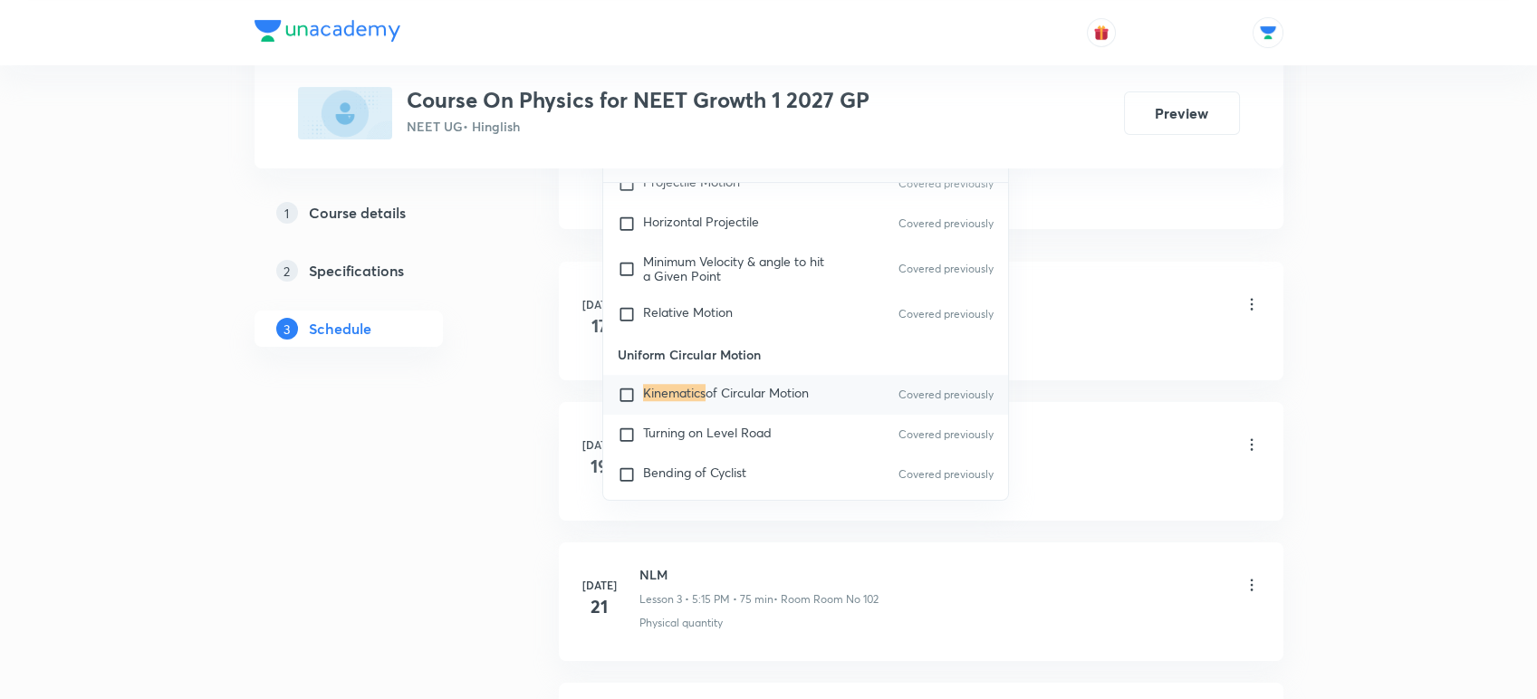
scroll to position [1046, 0]
type input "Kinematics"
click at [633, 399] on input "checkbox" at bounding box center [630, 390] width 25 height 18
checkbox input "true"
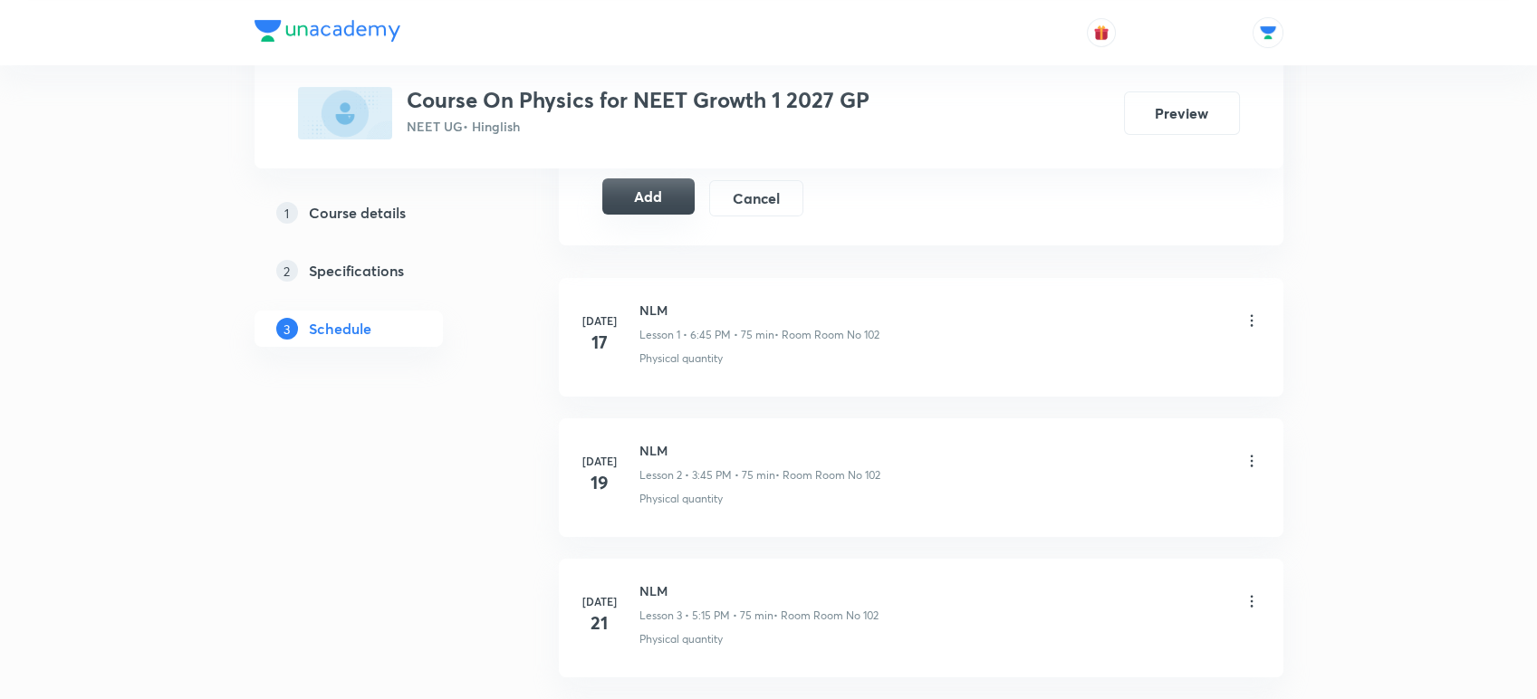
click at [627, 206] on button "Add" at bounding box center [648, 196] width 93 height 36
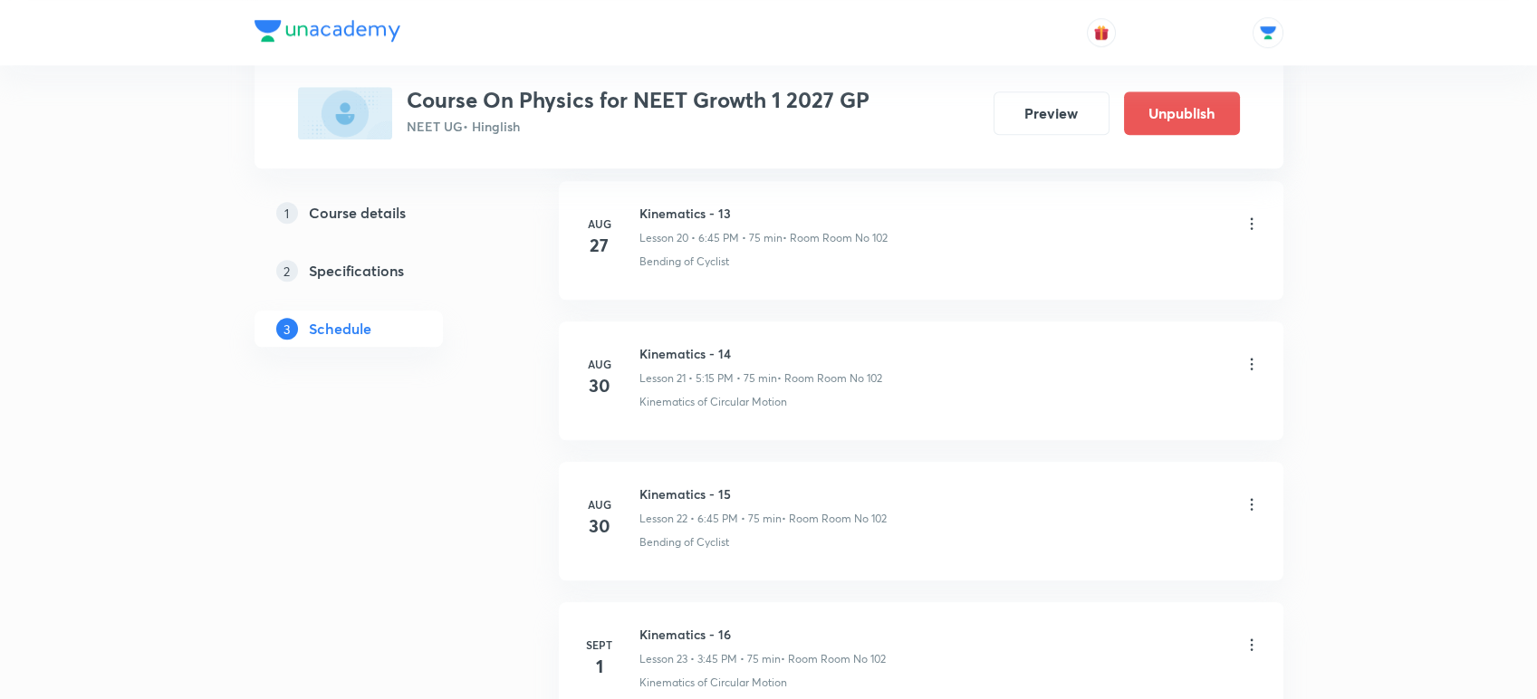
scroll to position [3179, 0]
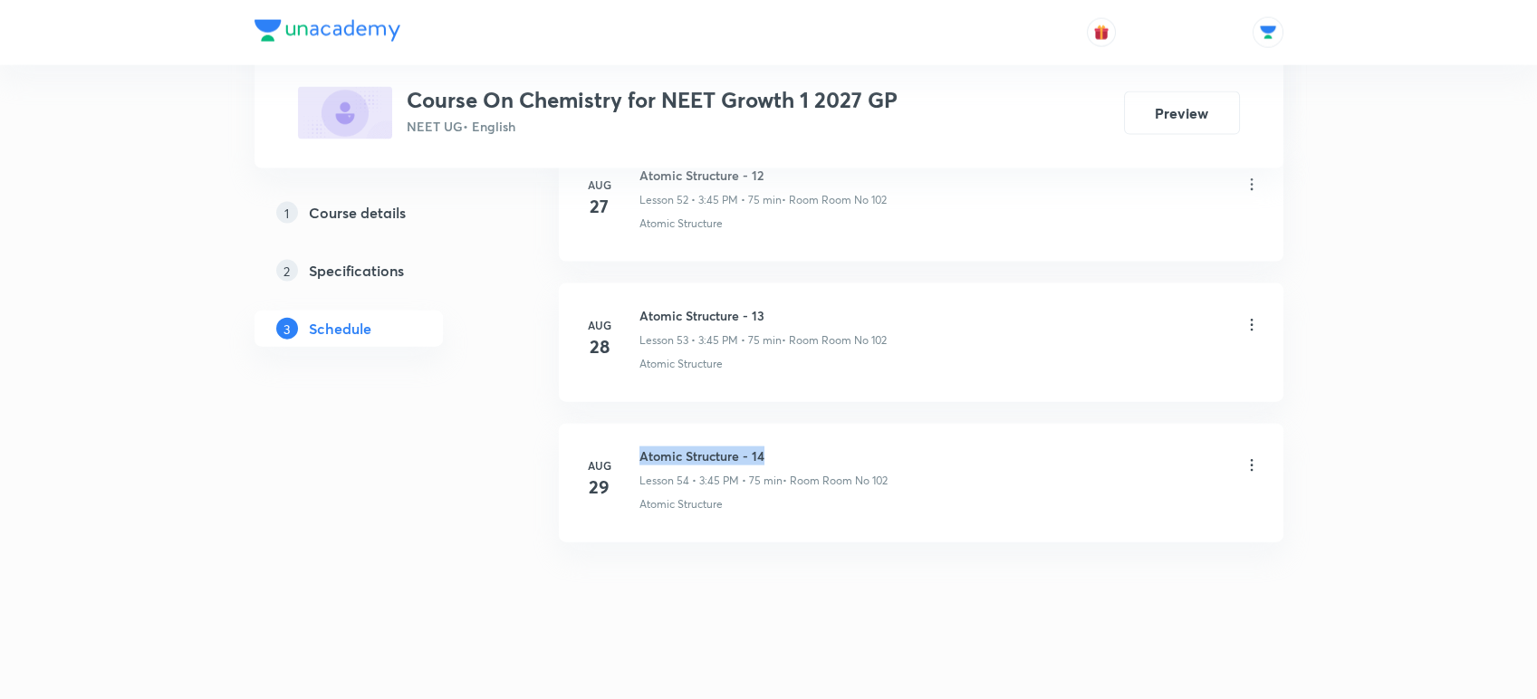
drag, startPoint x: 639, startPoint y: 443, endPoint x: 807, endPoint y: 443, distance: 167.5
click at [807, 446] on h6 "Atomic Structure - 14" at bounding box center [763, 455] width 248 height 19
copy h6 "Atomic Structure - 14"
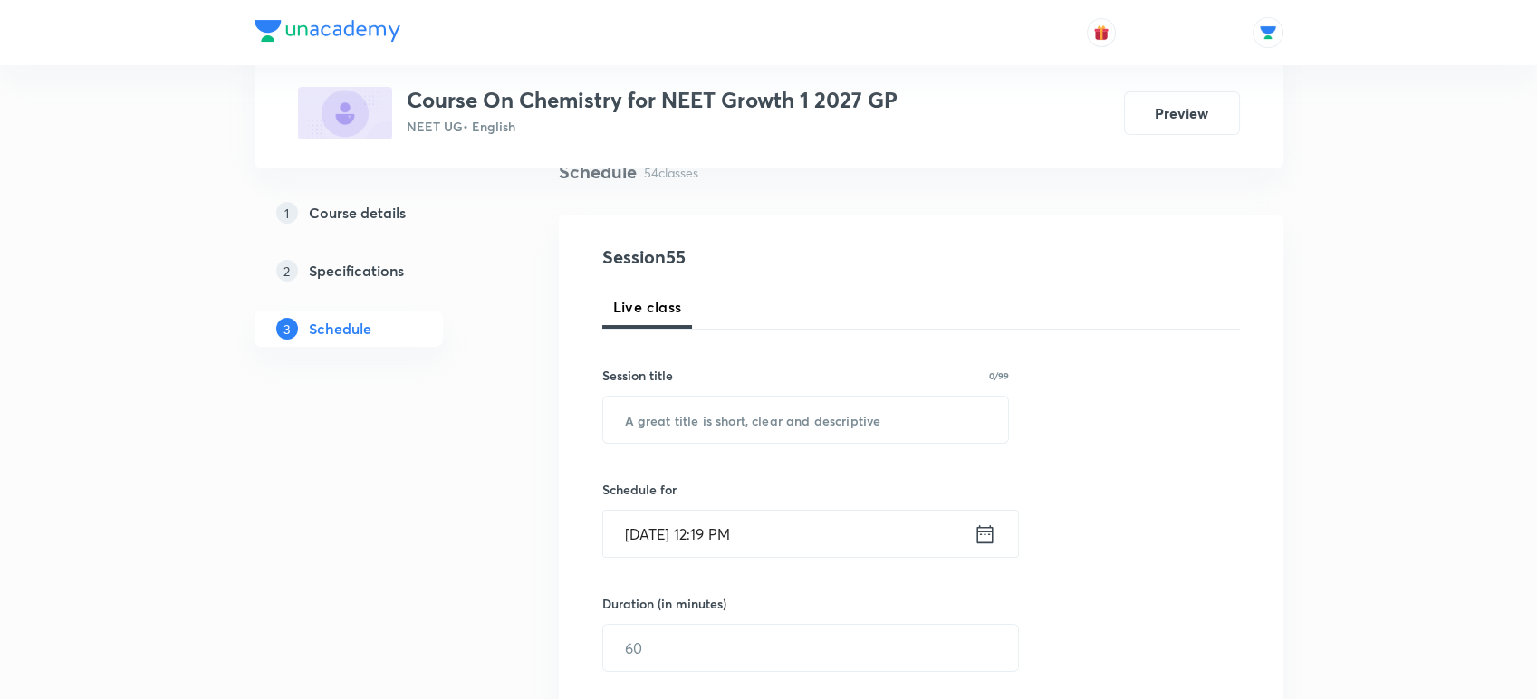
scroll to position [164, 0]
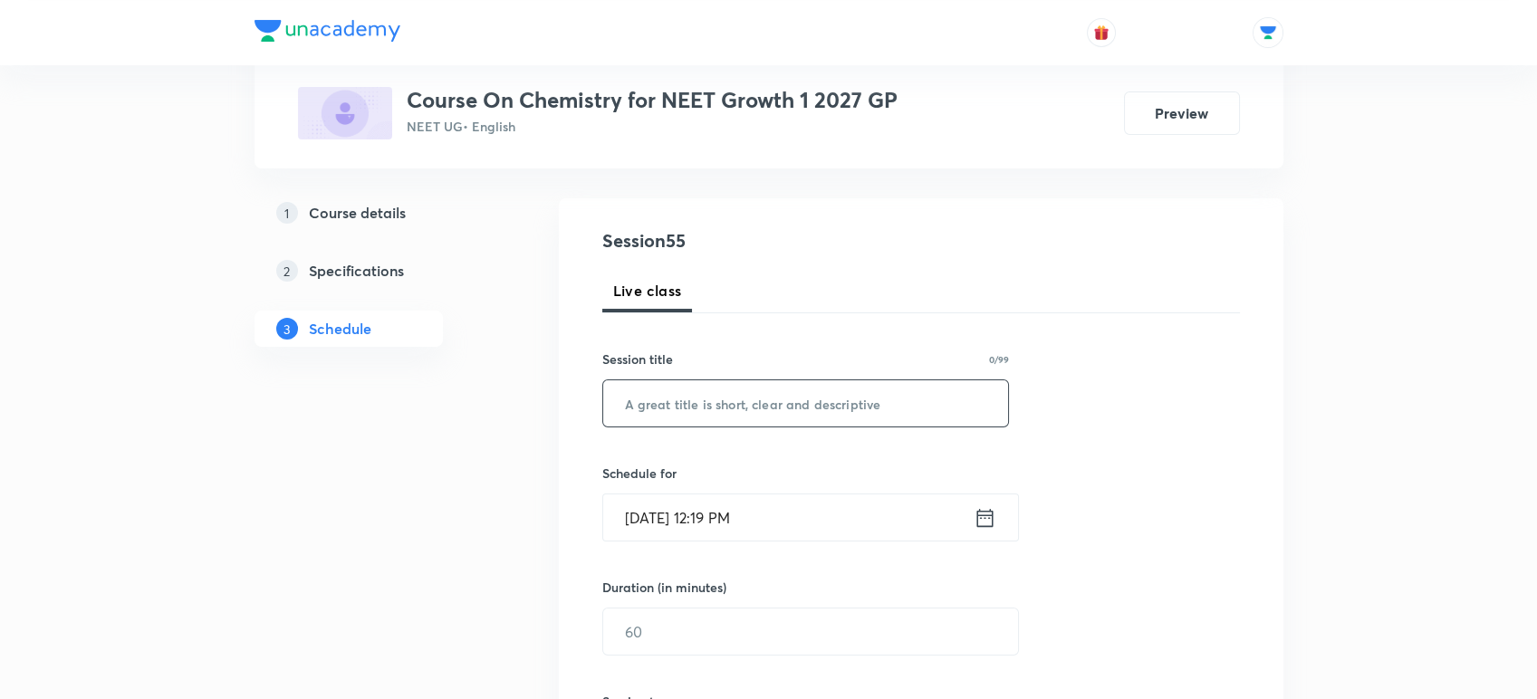
click at [782, 406] on input "text" at bounding box center [806, 403] width 406 height 46
paste input "Atomic Structure - 14"
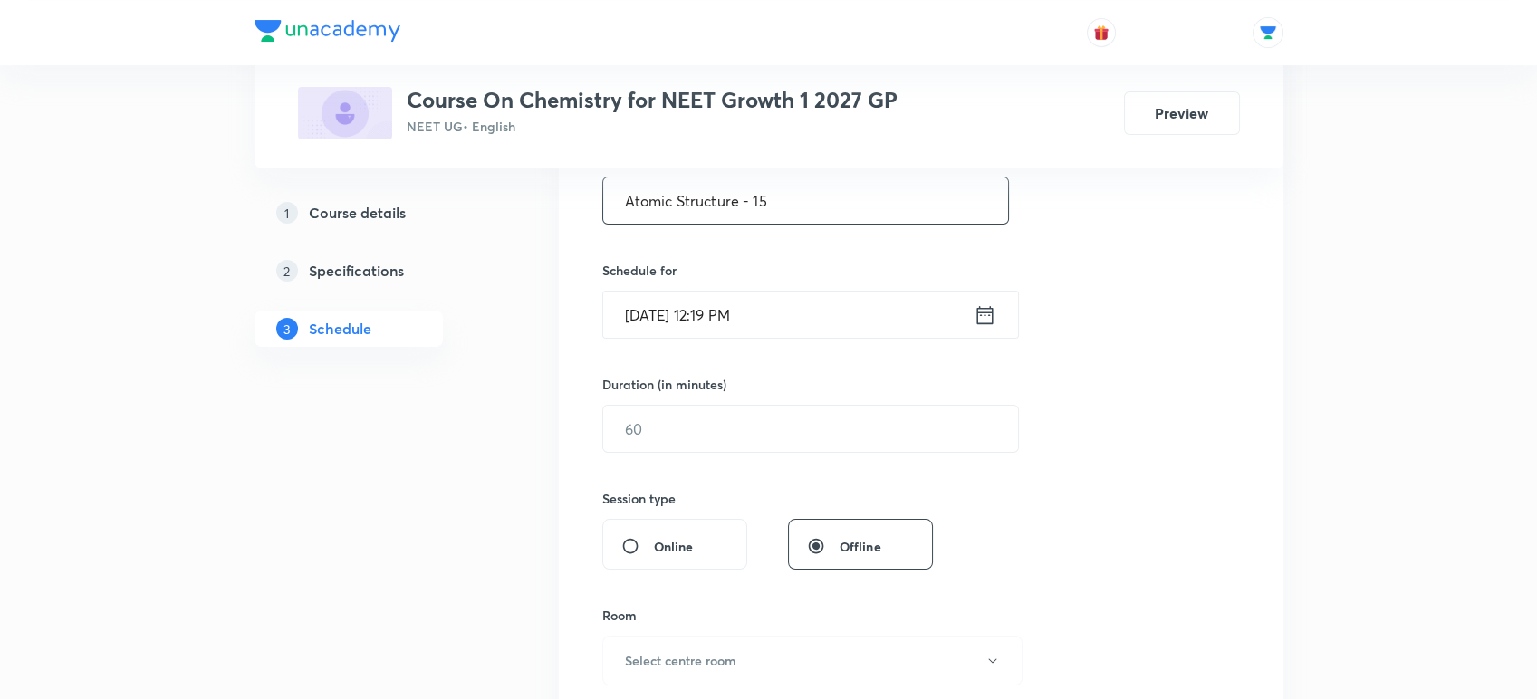
scroll to position [359, 0]
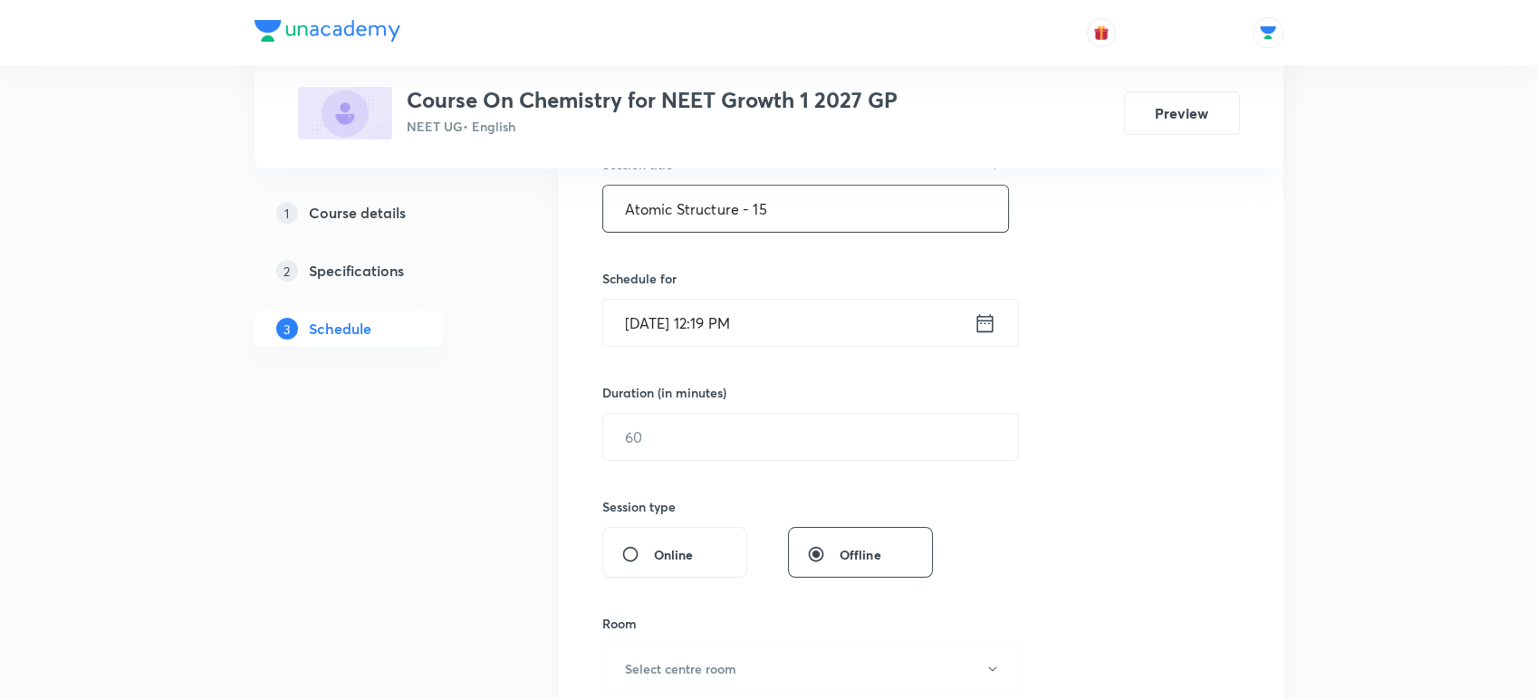
type input "Atomic Structure - 15"
click at [981, 314] on icon at bounding box center [985, 323] width 23 height 25
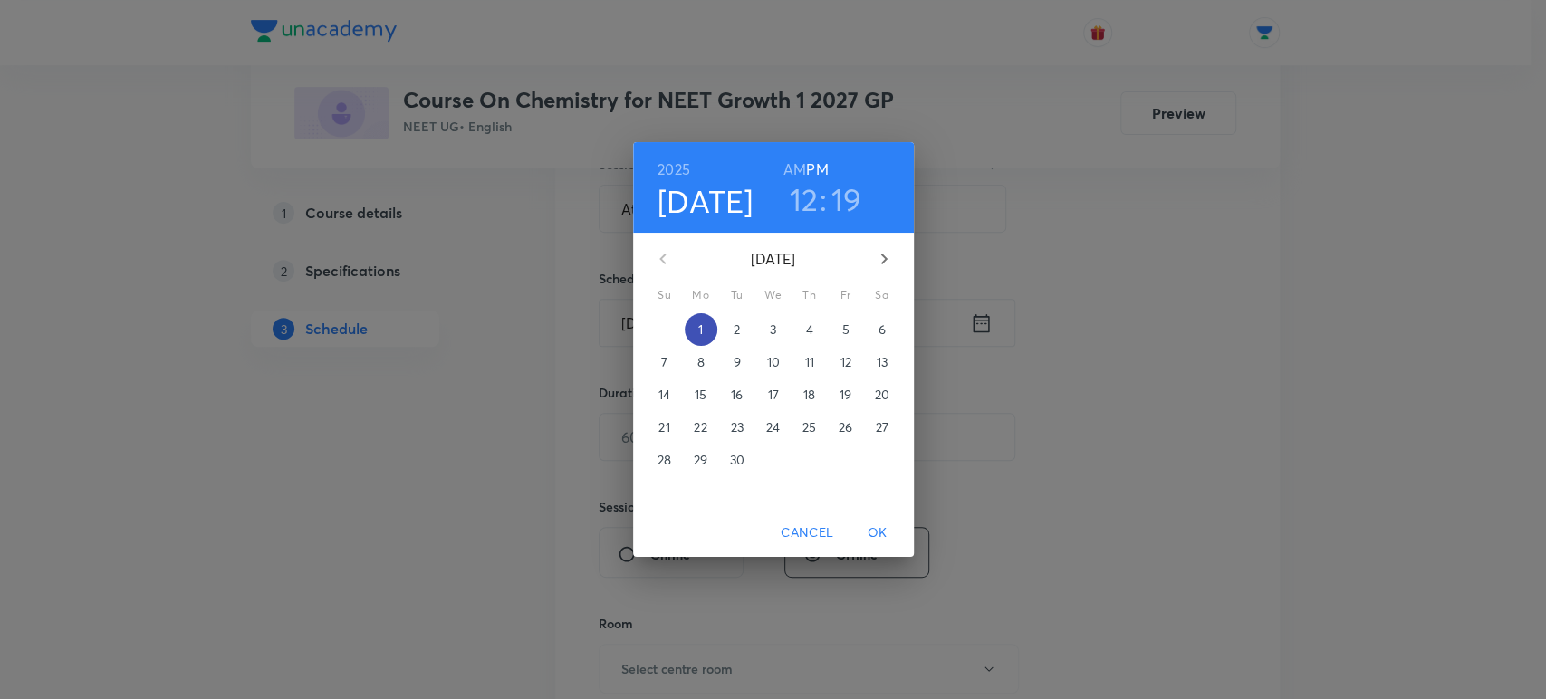
click at [703, 326] on p "1" at bounding box center [700, 330] width 5 height 18
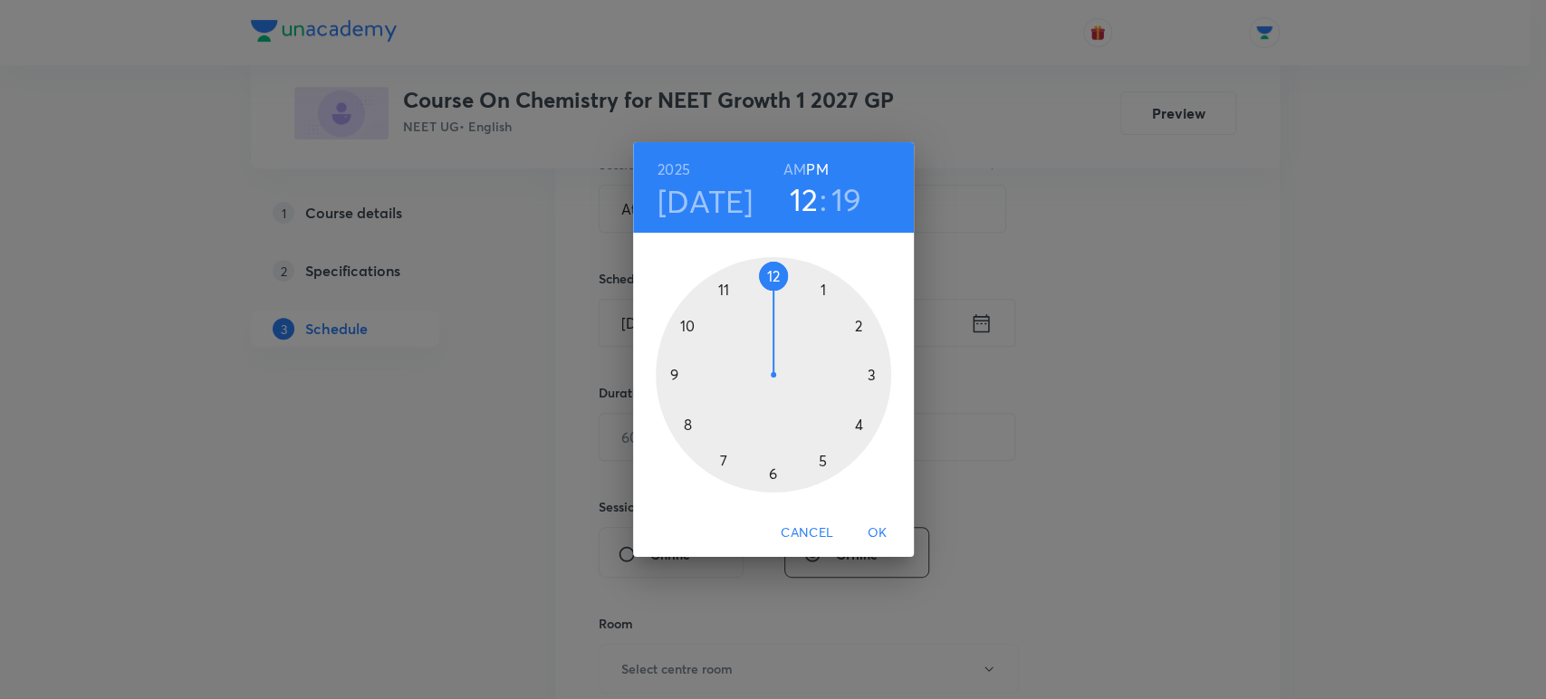
click at [822, 459] on div at bounding box center [773, 374] width 235 height 235
click at [871, 372] on div at bounding box center [773, 374] width 235 height 235
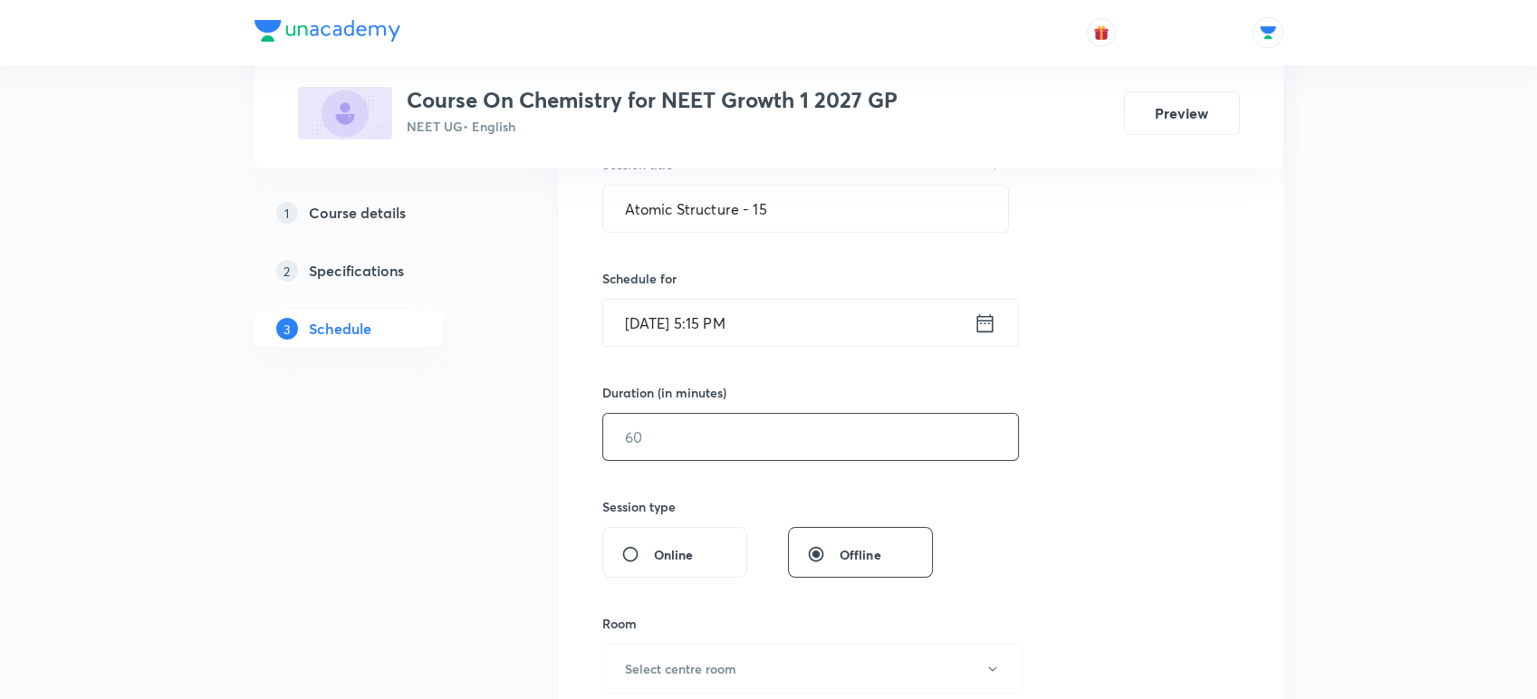
click at [625, 427] on input "text" at bounding box center [810, 437] width 415 height 46
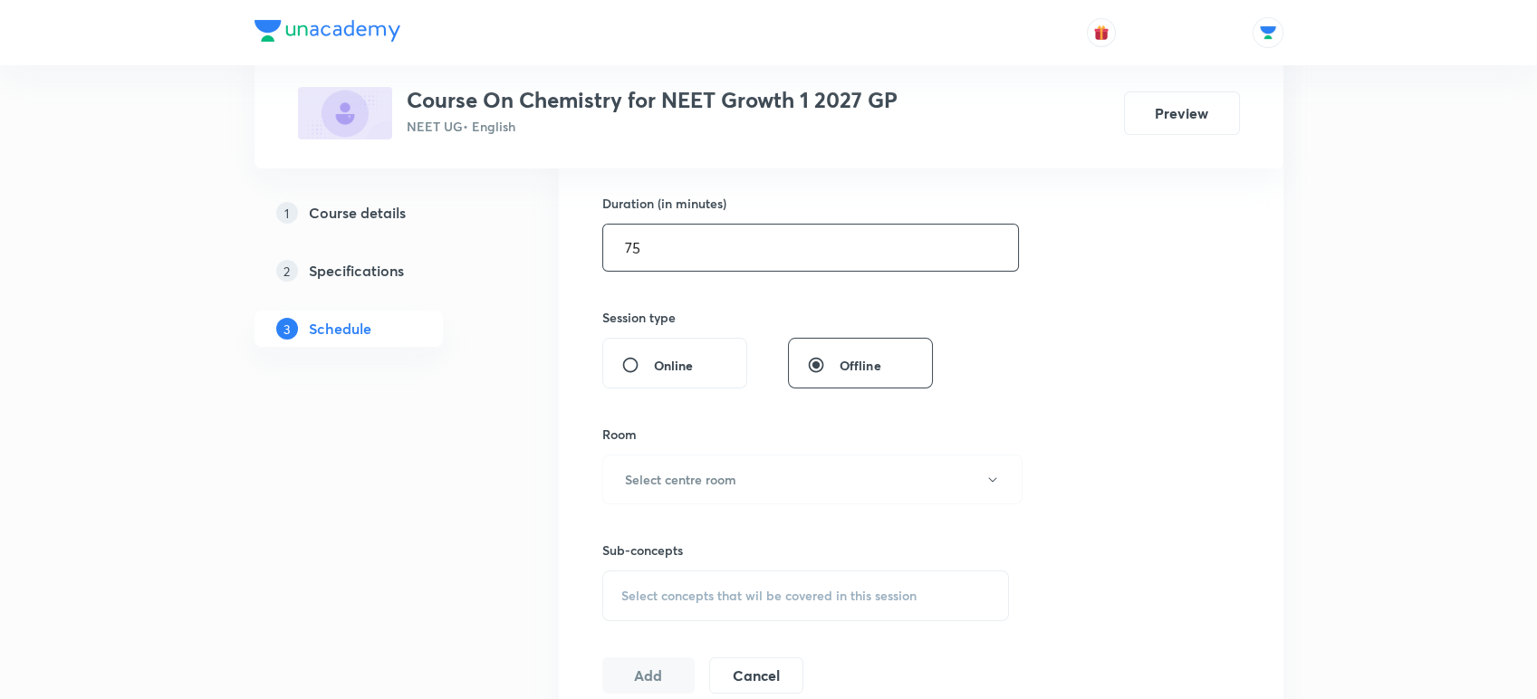
scroll to position [550, 0]
type input "75"
click at [622, 464] on button "Select centre room" at bounding box center [812, 478] width 420 height 50
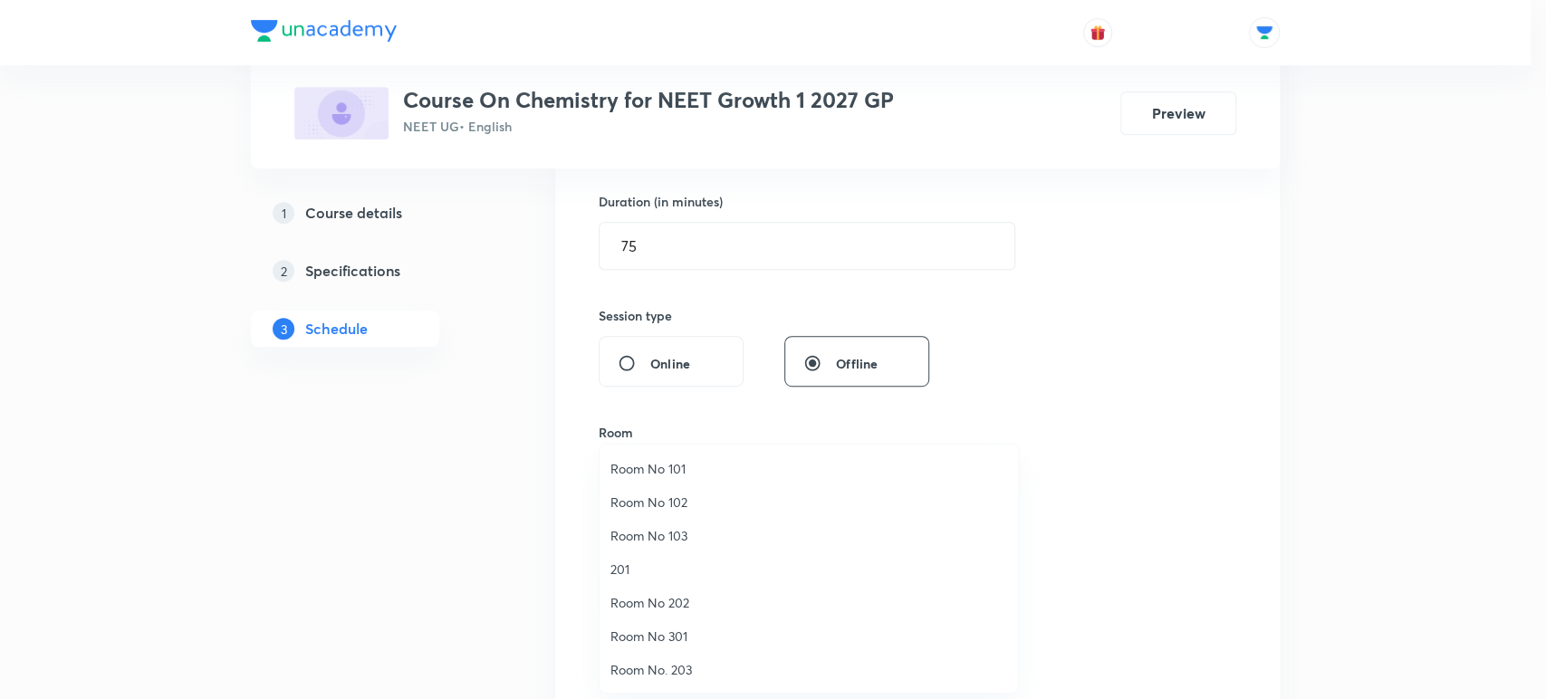
click at [636, 504] on span "Room No 102" at bounding box center [808, 502] width 397 height 19
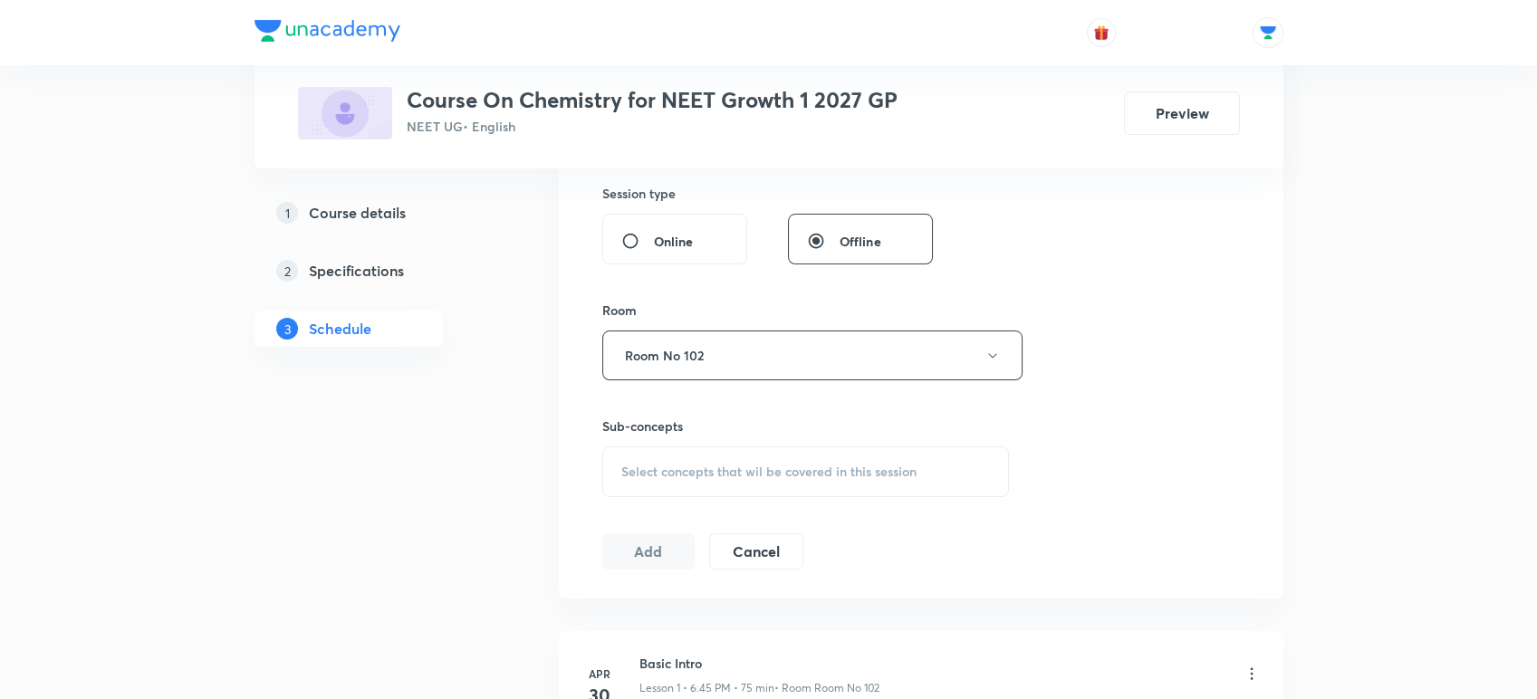
scroll to position [687, 0]
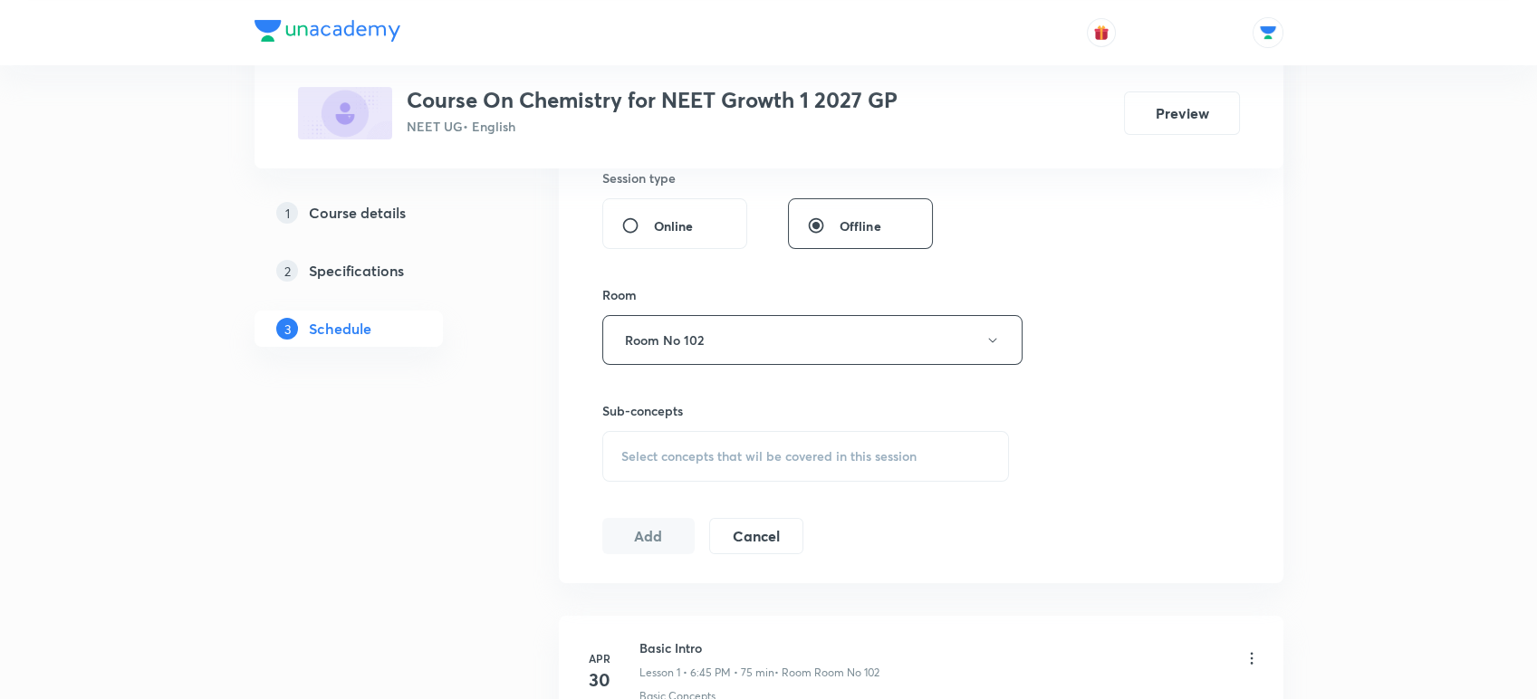
click at [638, 462] on span "Select concepts that wil be covered in this session" at bounding box center [768, 456] width 295 height 14
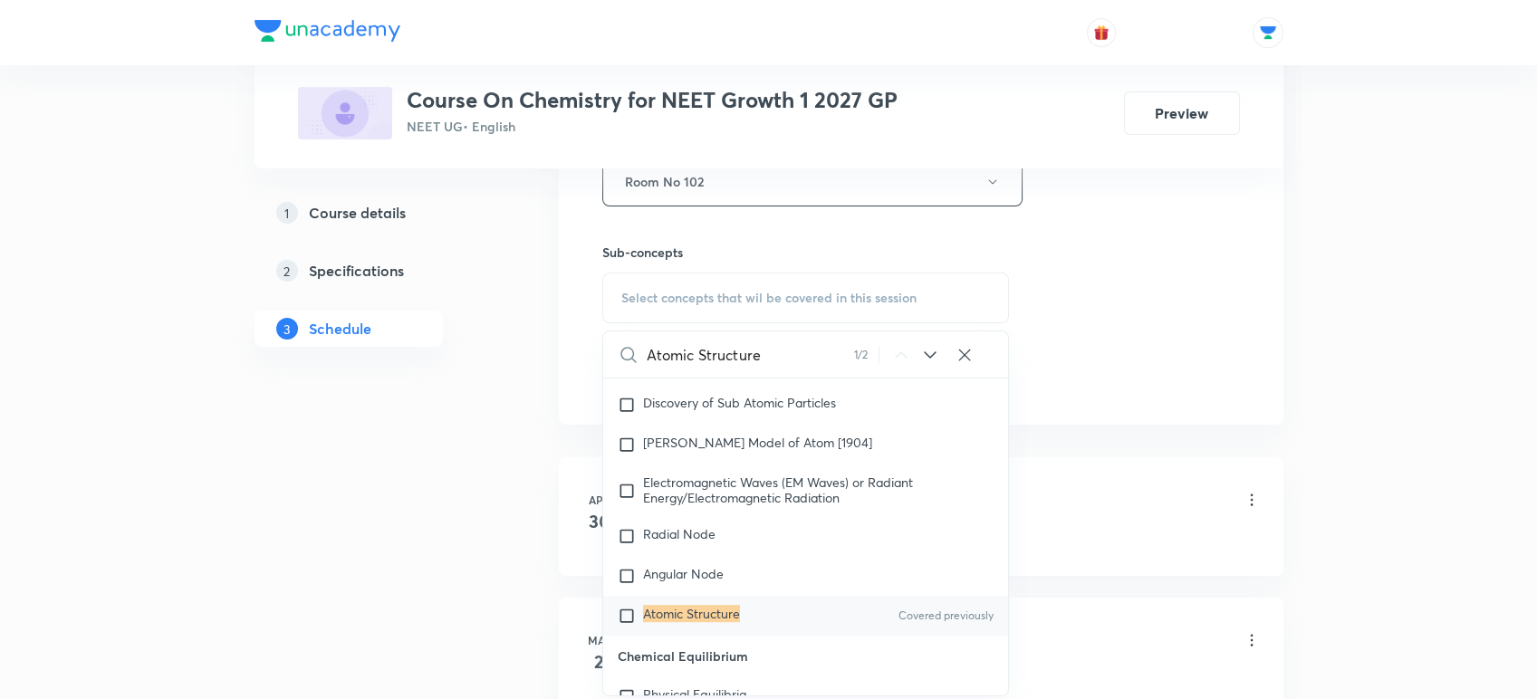
scroll to position [888, 0]
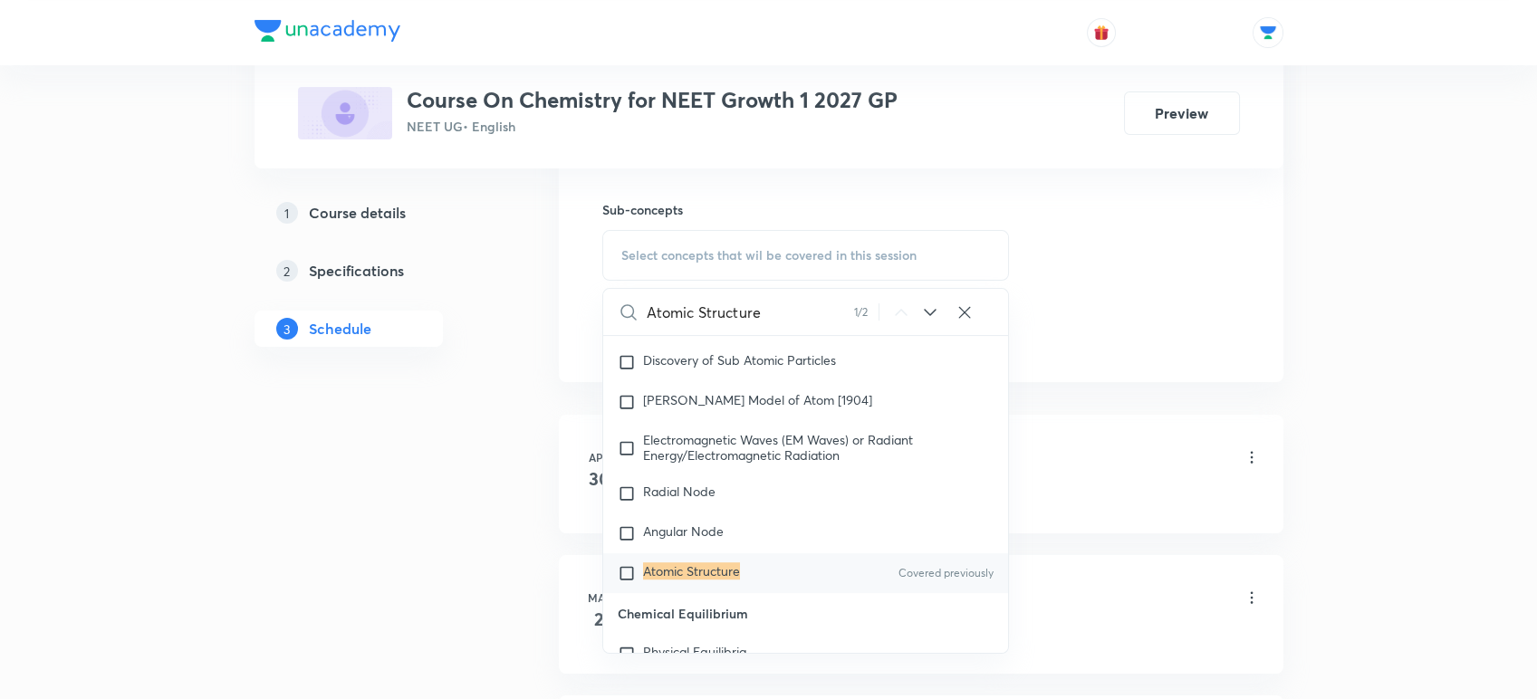
type input "Atomic Structure"
click at [689, 562] on mark "Atomic Structure" at bounding box center [691, 570] width 97 height 17
checkbox input "true"
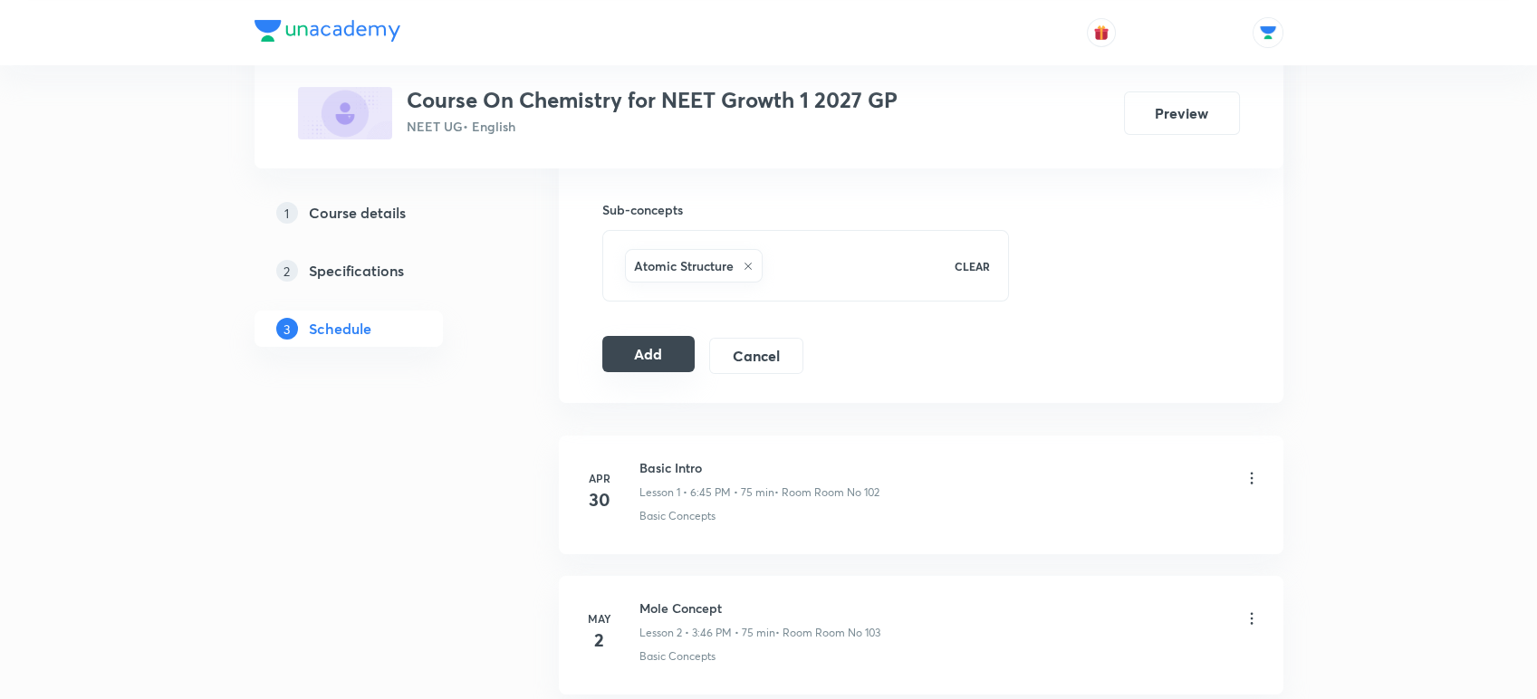
click at [669, 349] on button "Add" at bounding box center [648, 354] width 93 height 36
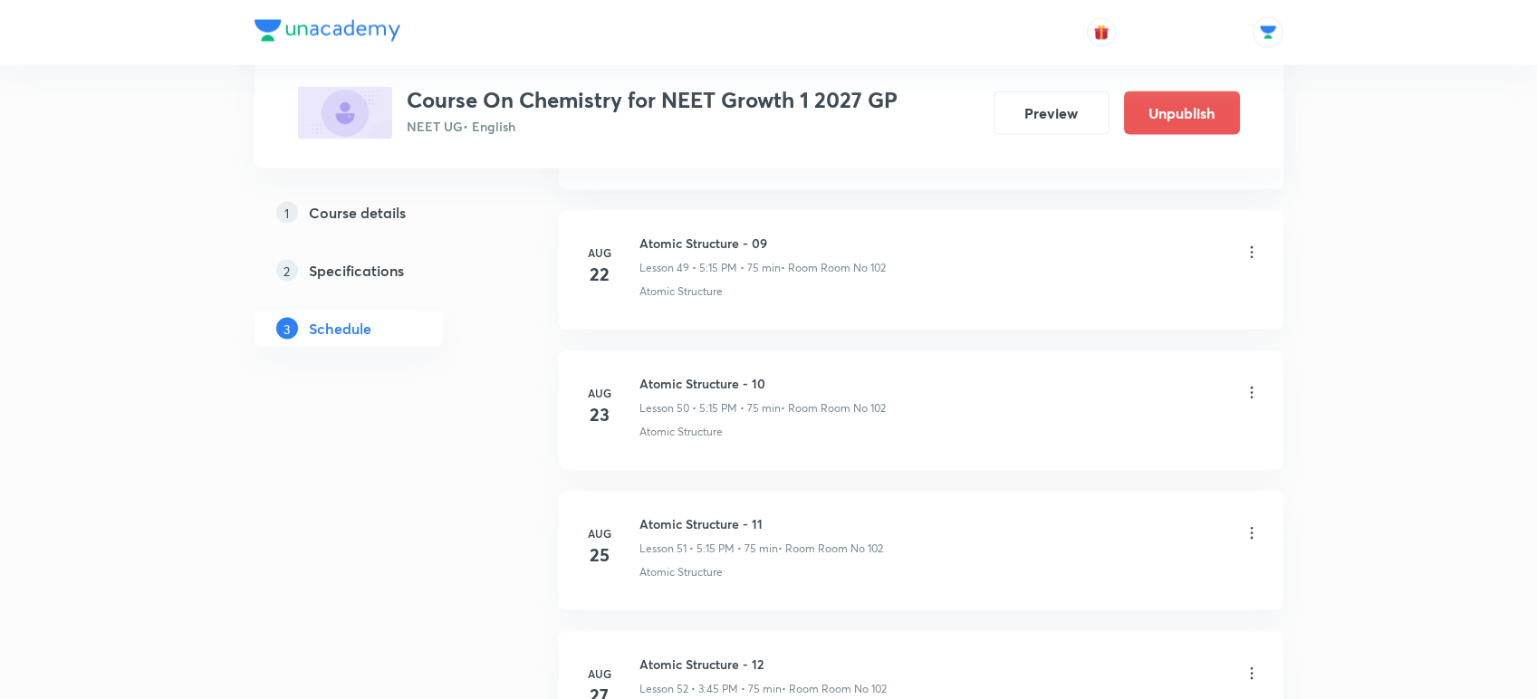
scroll to position [7663, 0]
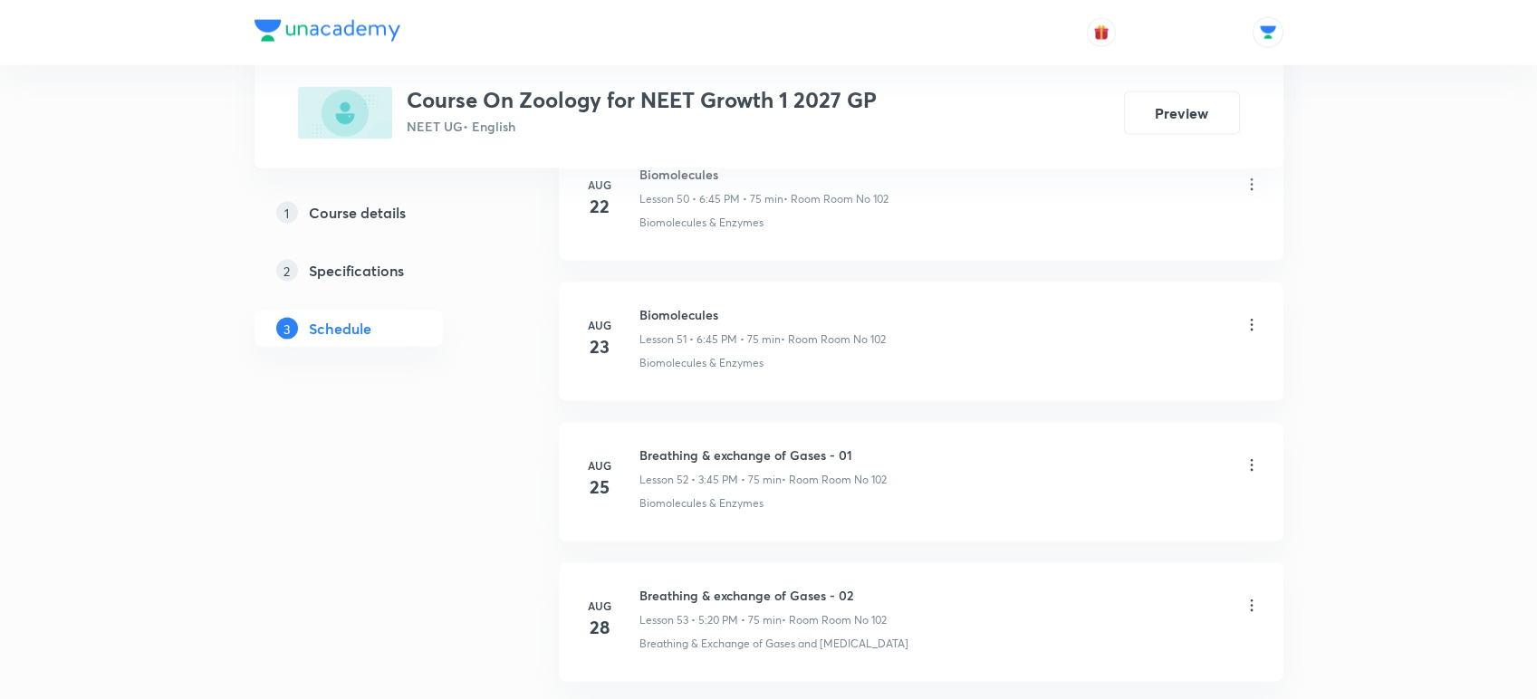
scroll to position [8320, 0]
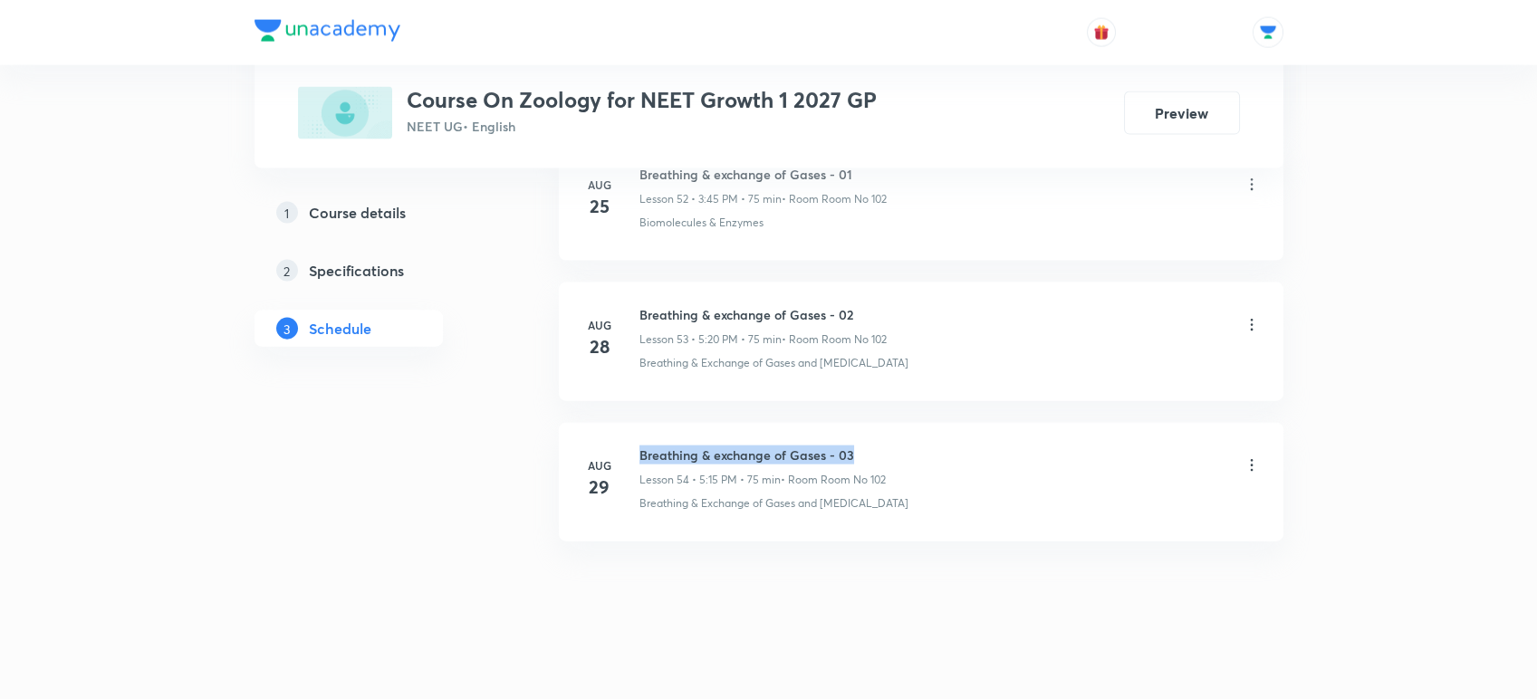
drag, startPoint x: 638, startPoint y: 439, endPoint x: 871, endPoint y: 425, distance: 233.2
click at [871, 425] on li "[DATE] Breathing & exchange of Gases - 03 Lesson 54 • 5:15 PM • 75 min • Room R…" at bounding box center [921, 482] width 724 height 119
copy h6 "Breathing & exchange of Gases - 03"
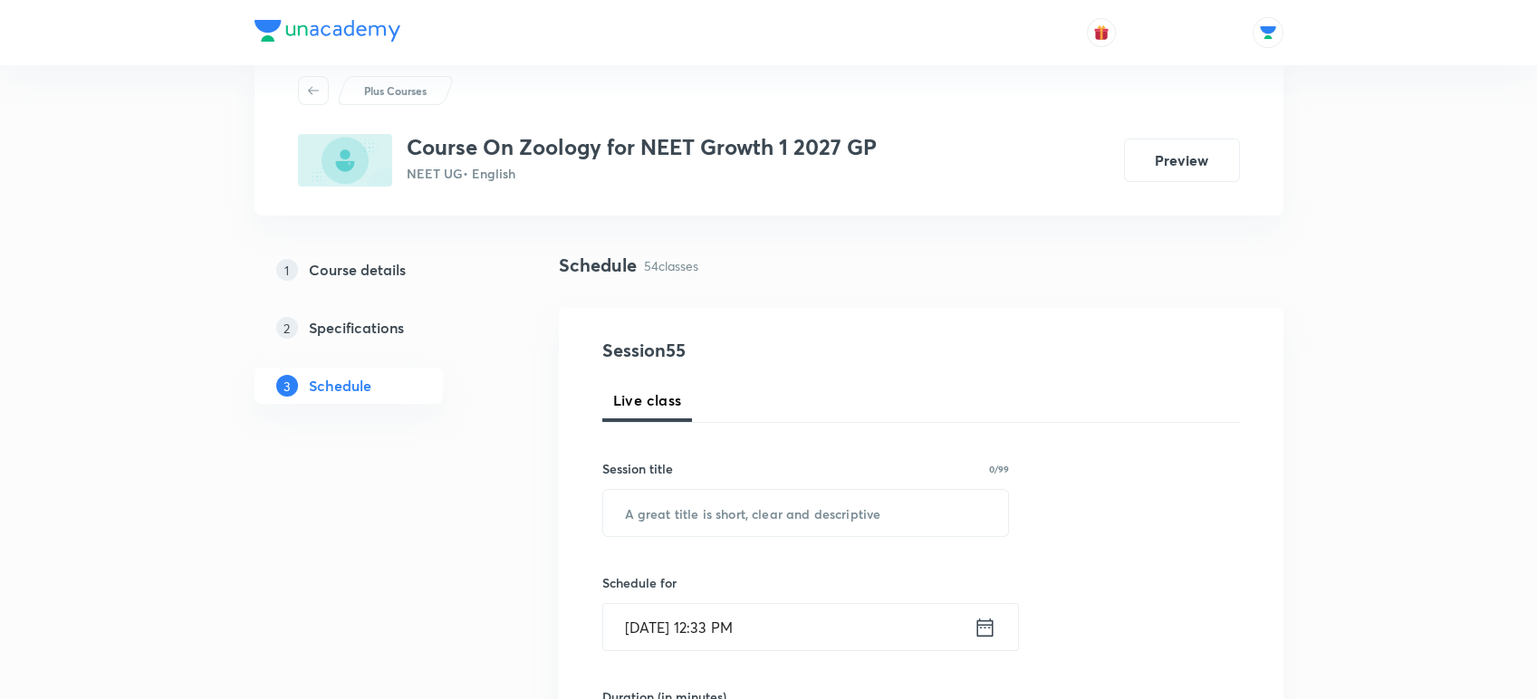
scroll to position [184, 0]
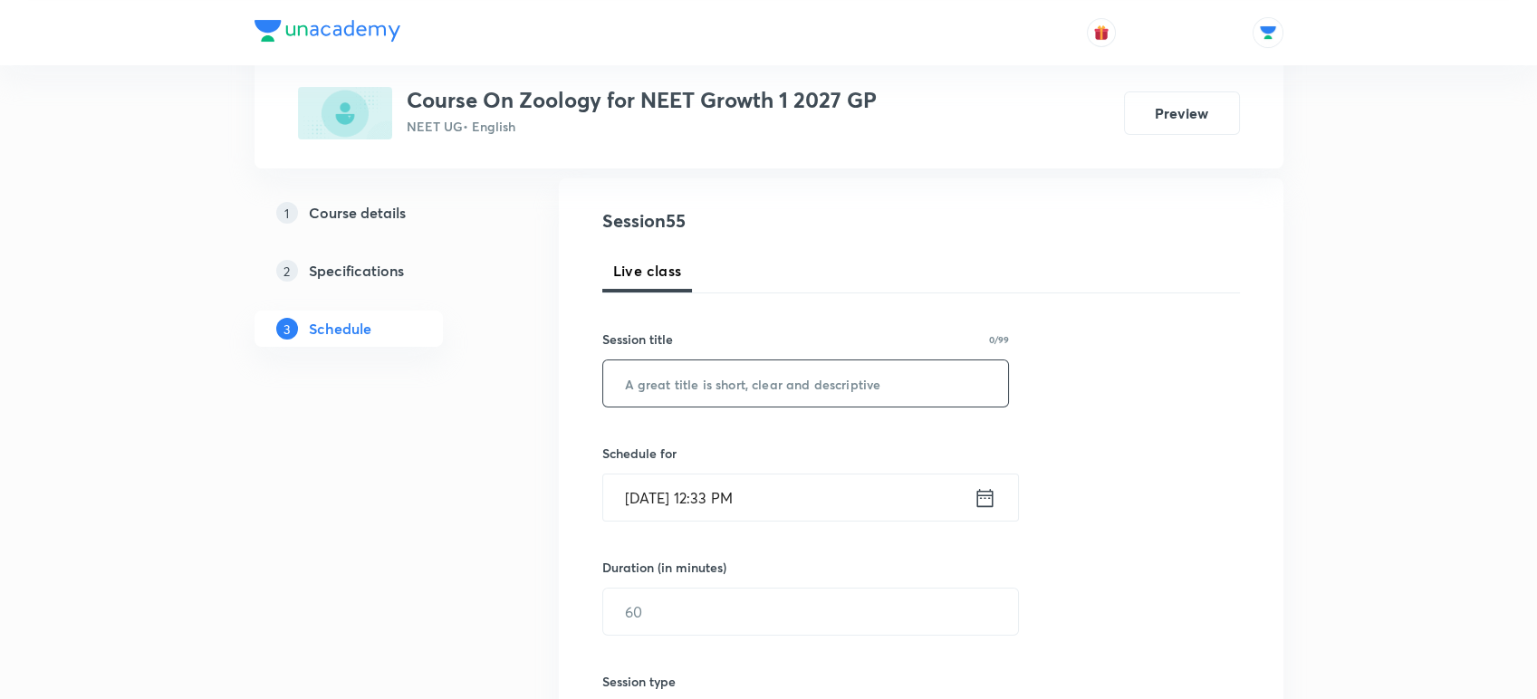
click at [842, 388] on input "text" at bounding box center [806, 383] width 406 height 46
paste input "Breathing & exchange of Gases - 03"
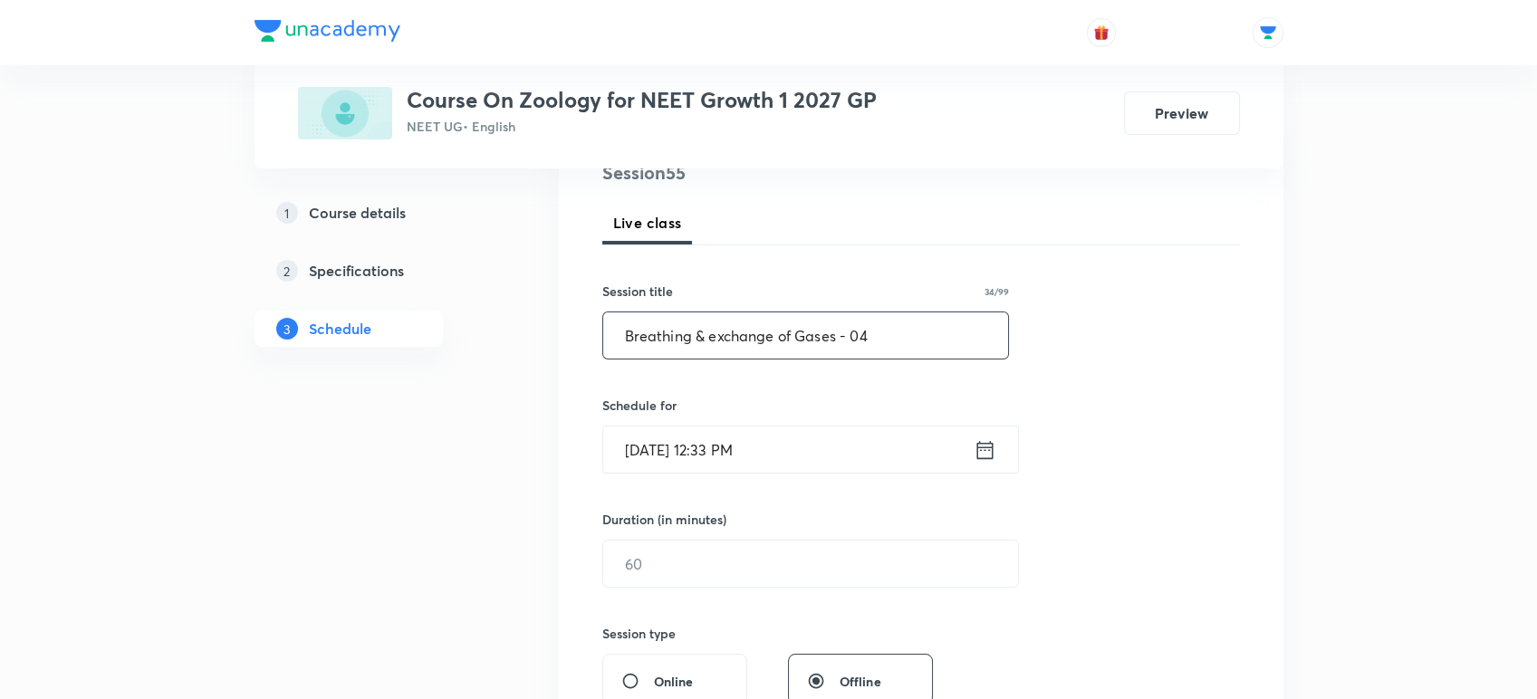
scroll to position [319, 0]
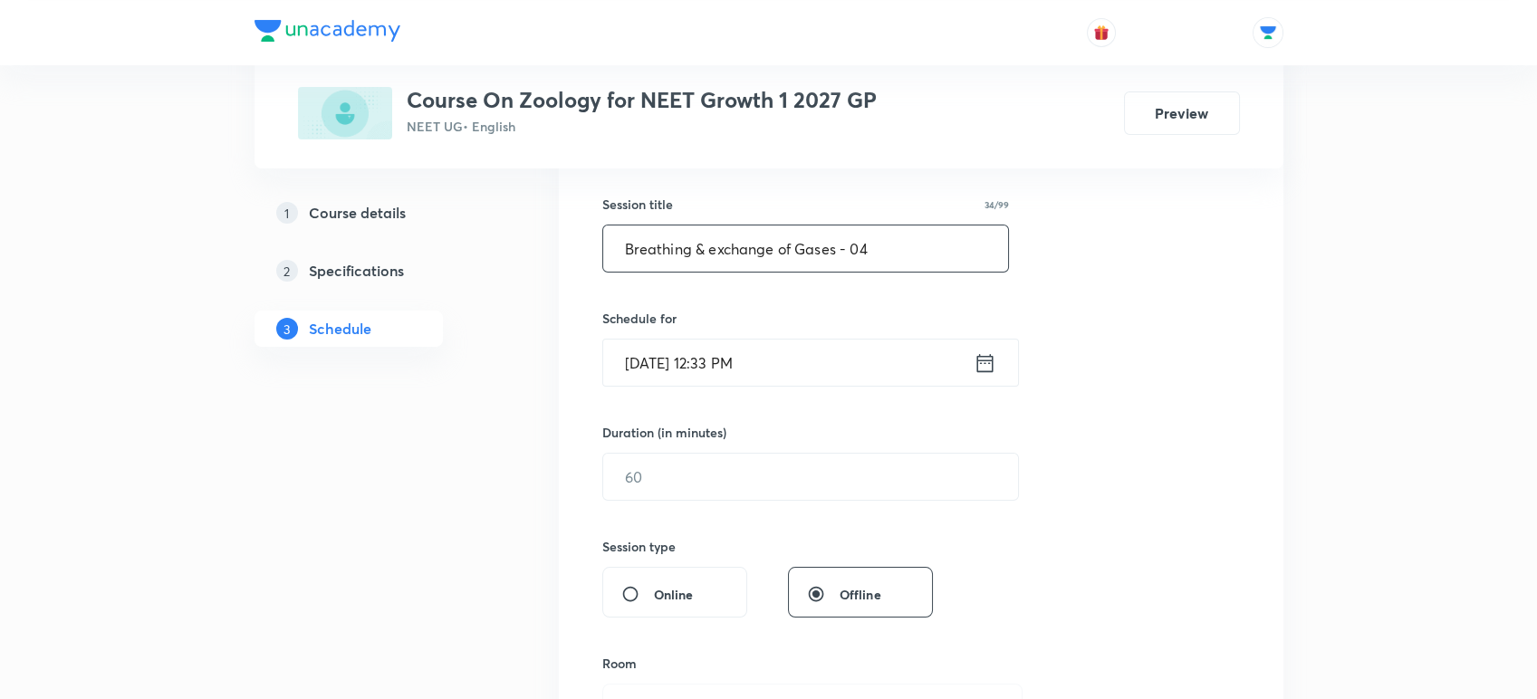
type input "Breathing & exchange of Gases - 04"
click at [983, 355] on icon at bounding box center [984, 362] width 16 height 18
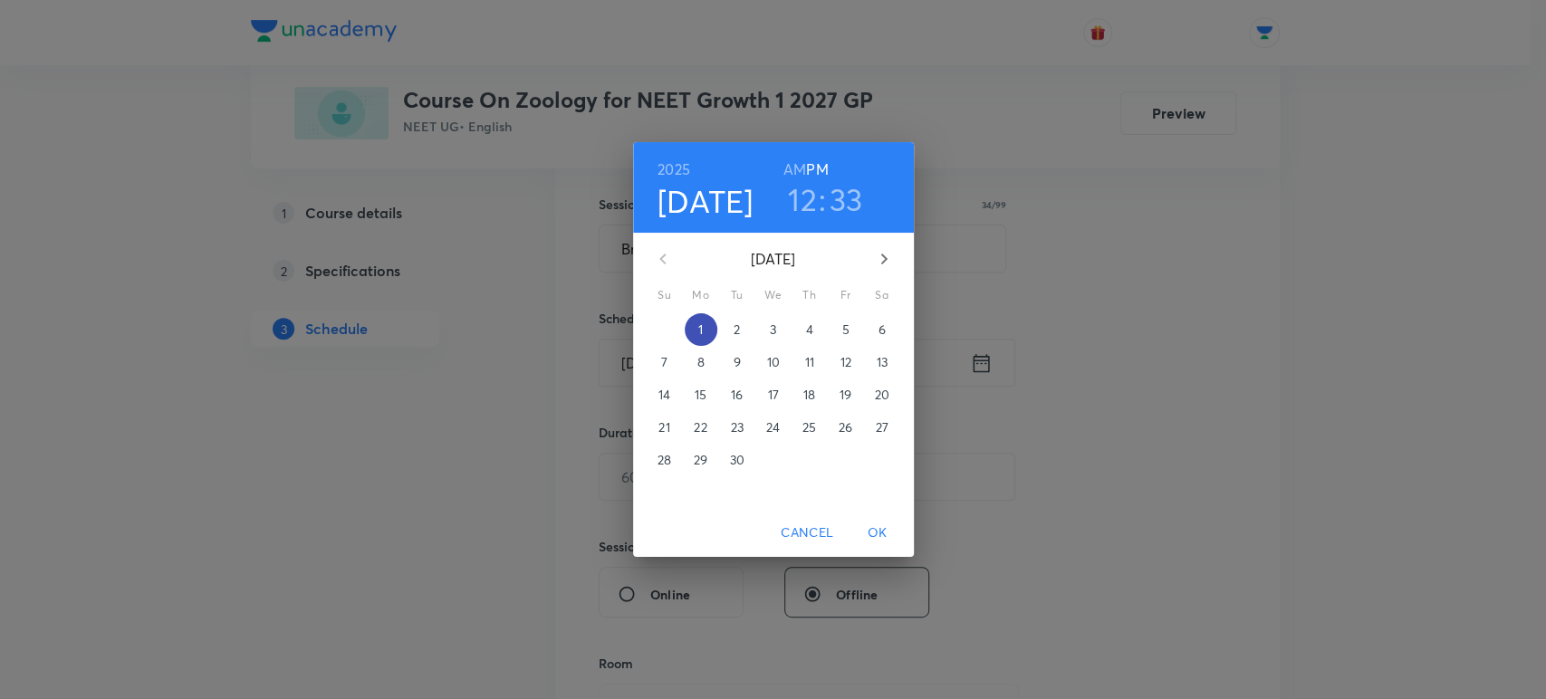
click at [701, 319] on button "1" at bounding box center [701, 329] width 33 height 33
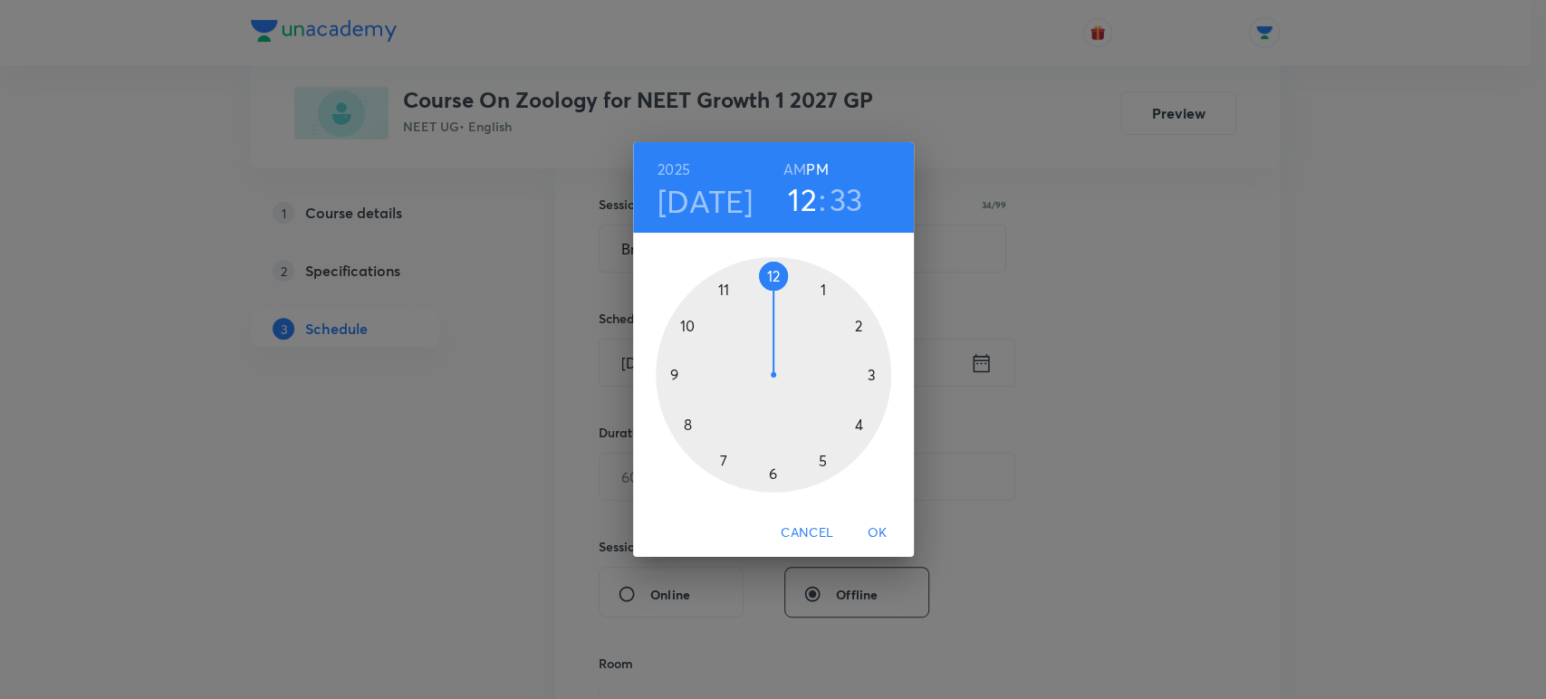
click at [768, 475] on div at bounding box center [773, 374] width 235 height 235
click at [677, 368] on div at bounding box center [773, 374] width 235 height 235
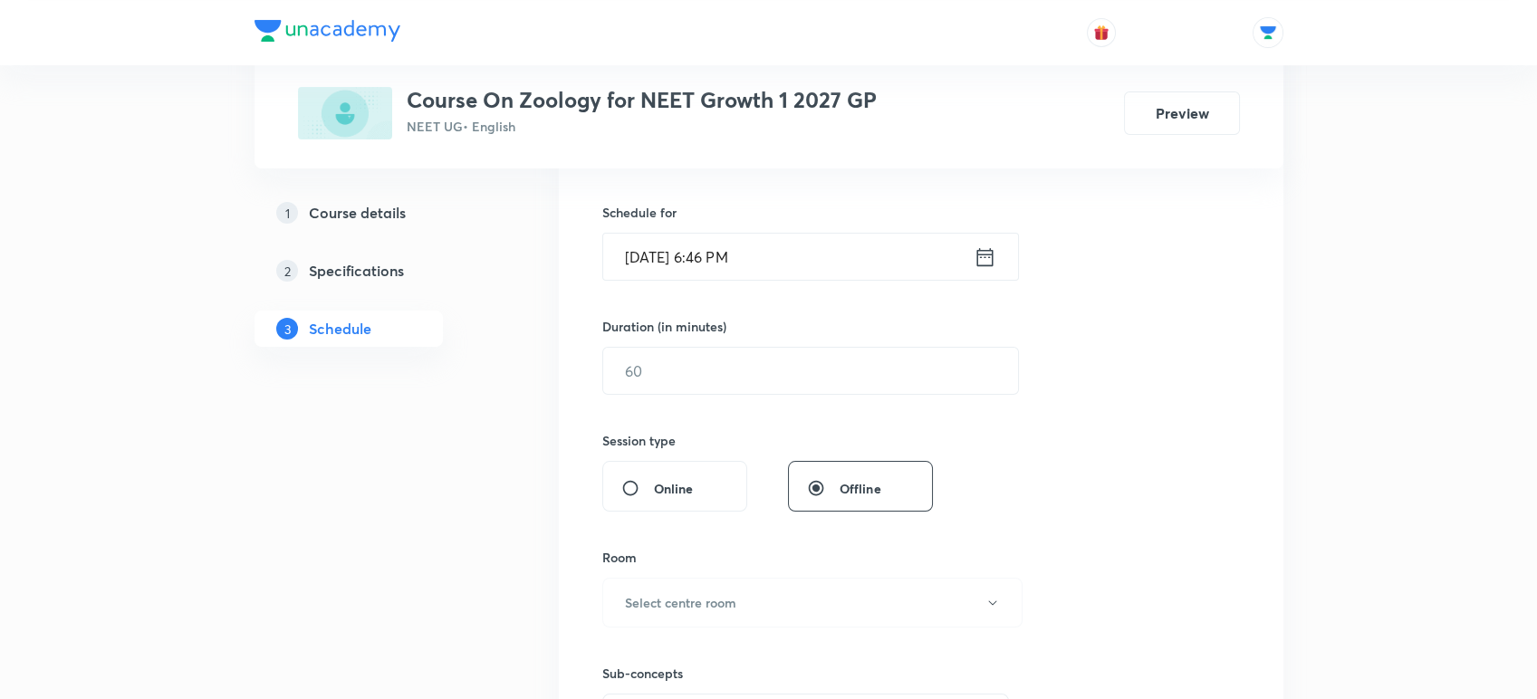
scroll to position [428, 0]
click at [672, 375] on input "text" at bounding box center [810, 367] width 415 height 46
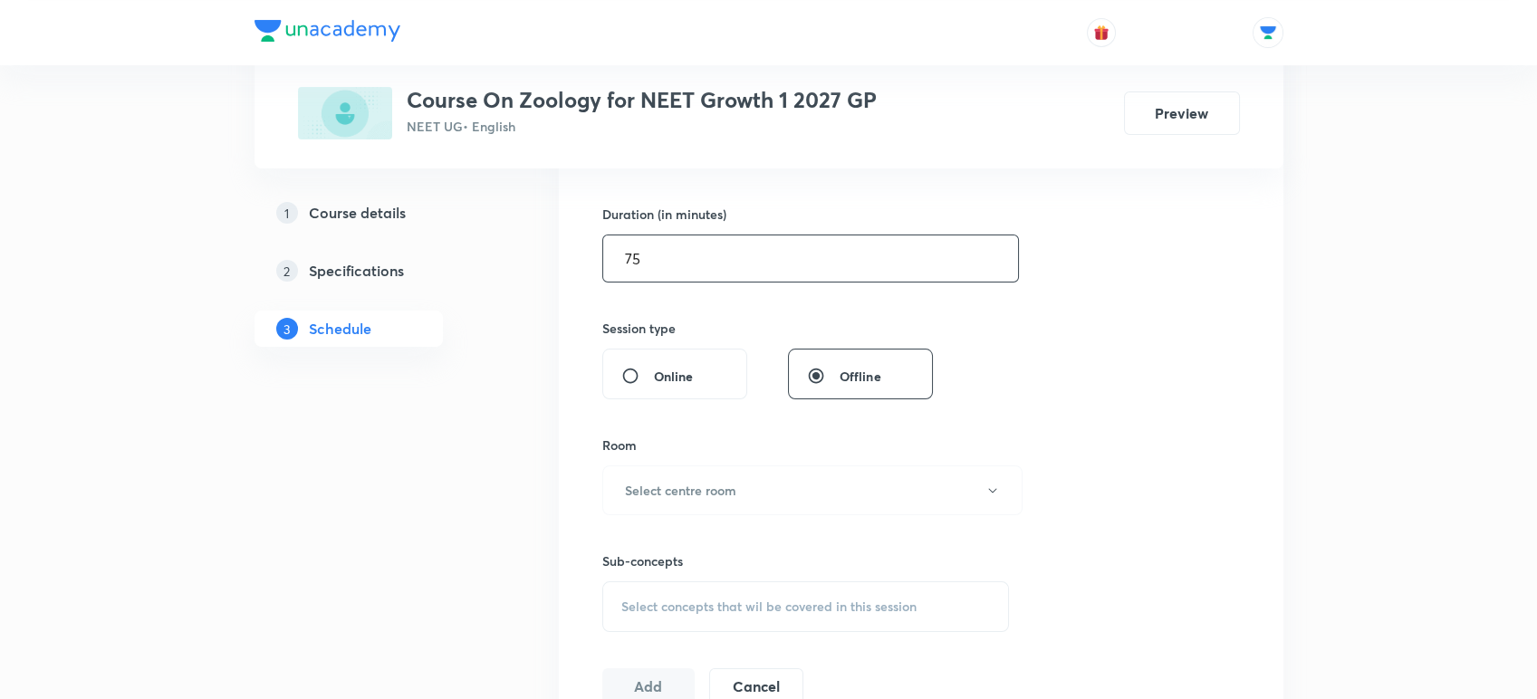
scroll to position [570, 0]
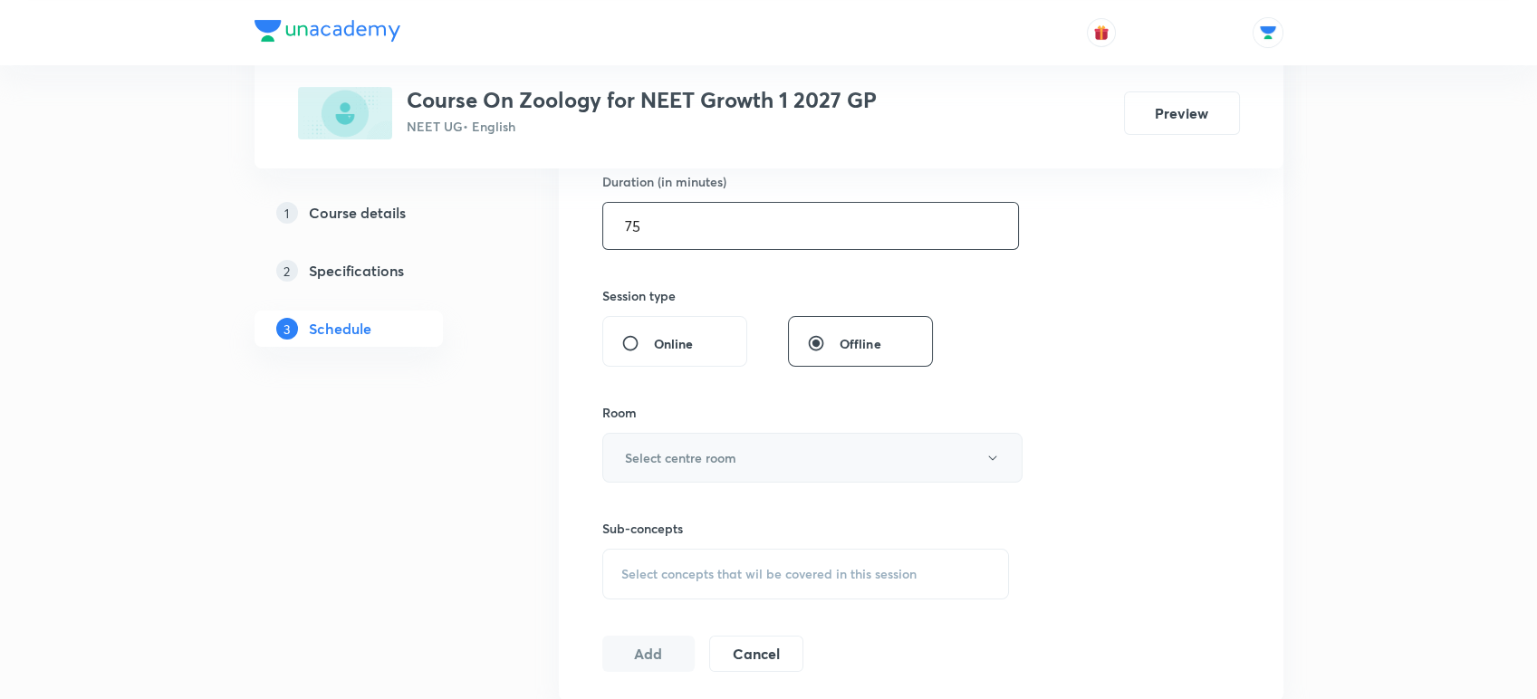
type input "75"
click at [648, 436] on button "Select centre room" at bounding box center [812, 458] width 420 height 50
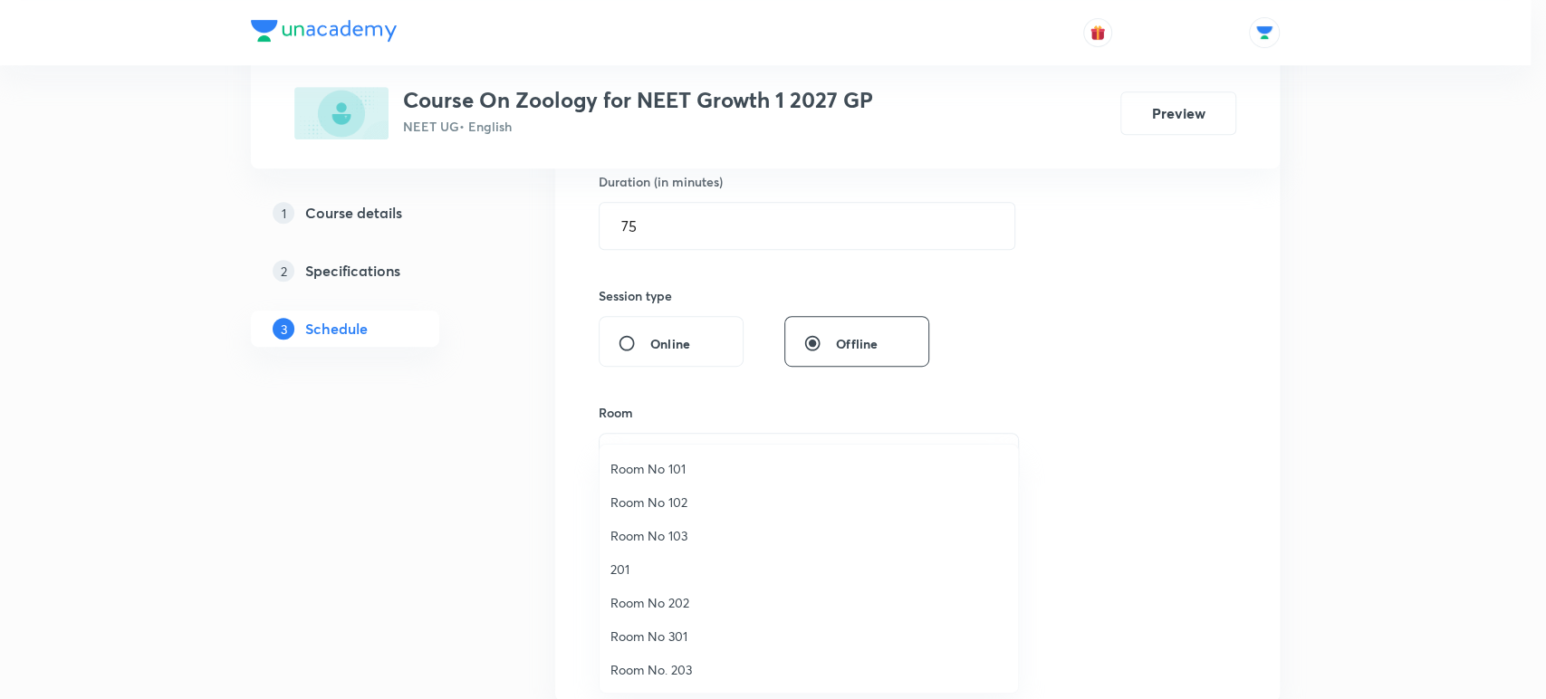
click at [480, 484] on div at bounding box center [773, 349] width 1546 height 699
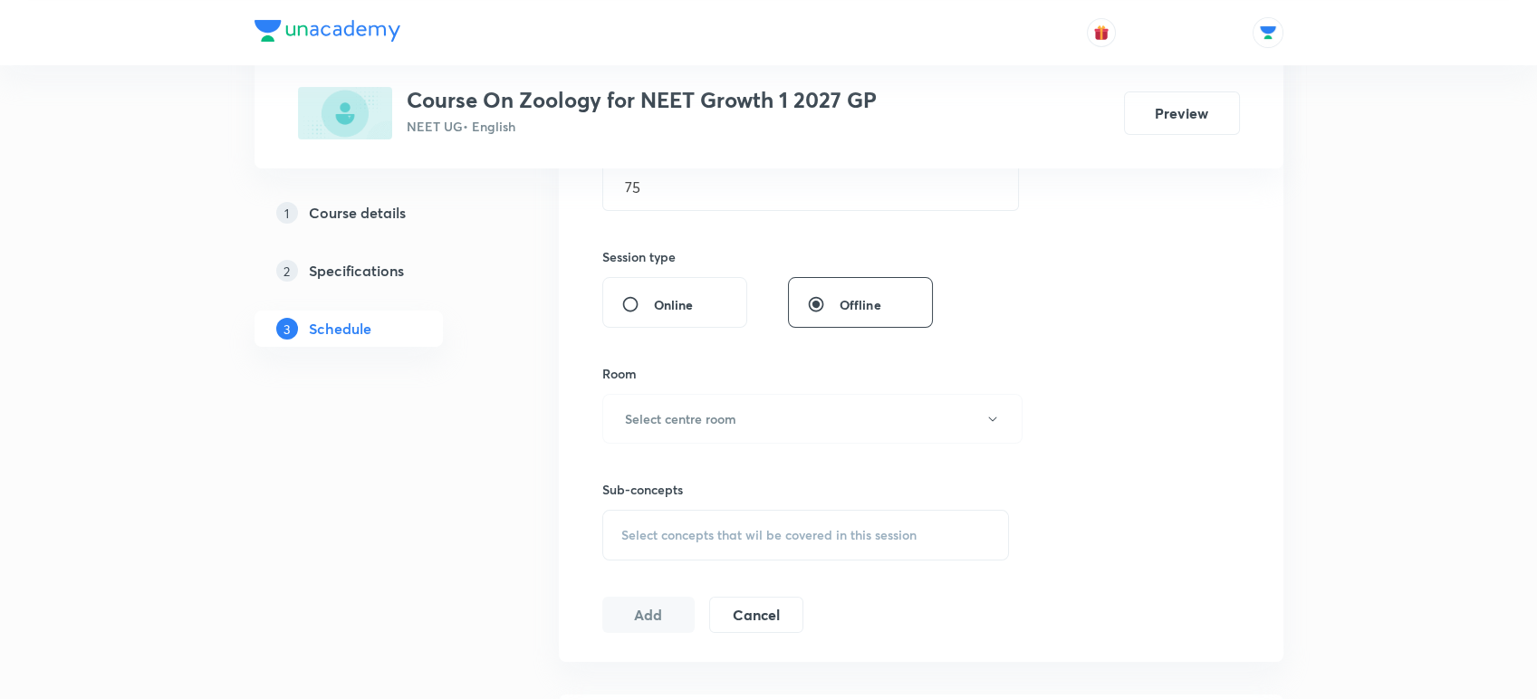
scroll to position [614, 0]
click at [643, 423] on button "Select centre room" at bounding box center [812, 413] width 420 height 50
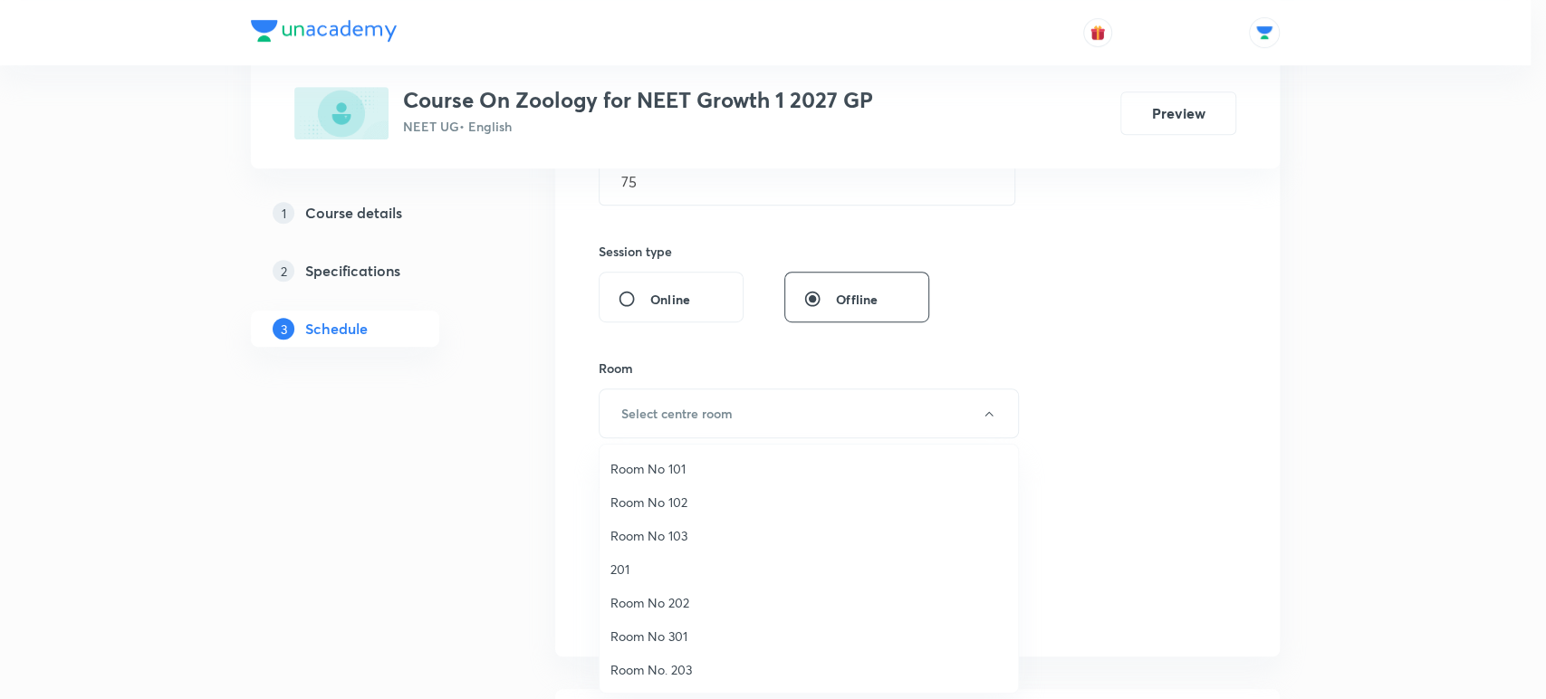
click at [638, 504] on span "Room No 102" at bounding box center [808, 502] width 397 height 19
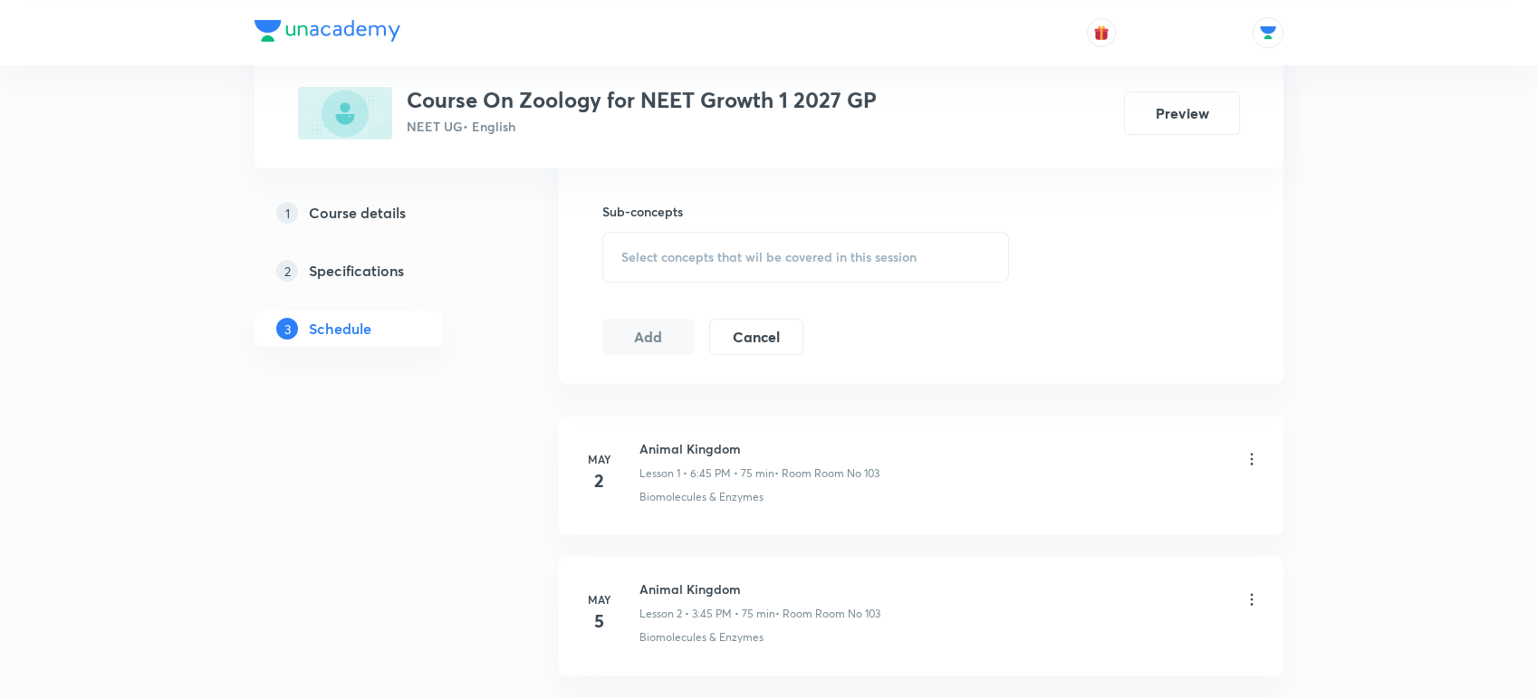
scroll to position [888, 0]
click at [652, 231] on div "Select concepts that wil be covered in this session" at bounding box center [806, 255] width 408 height 51
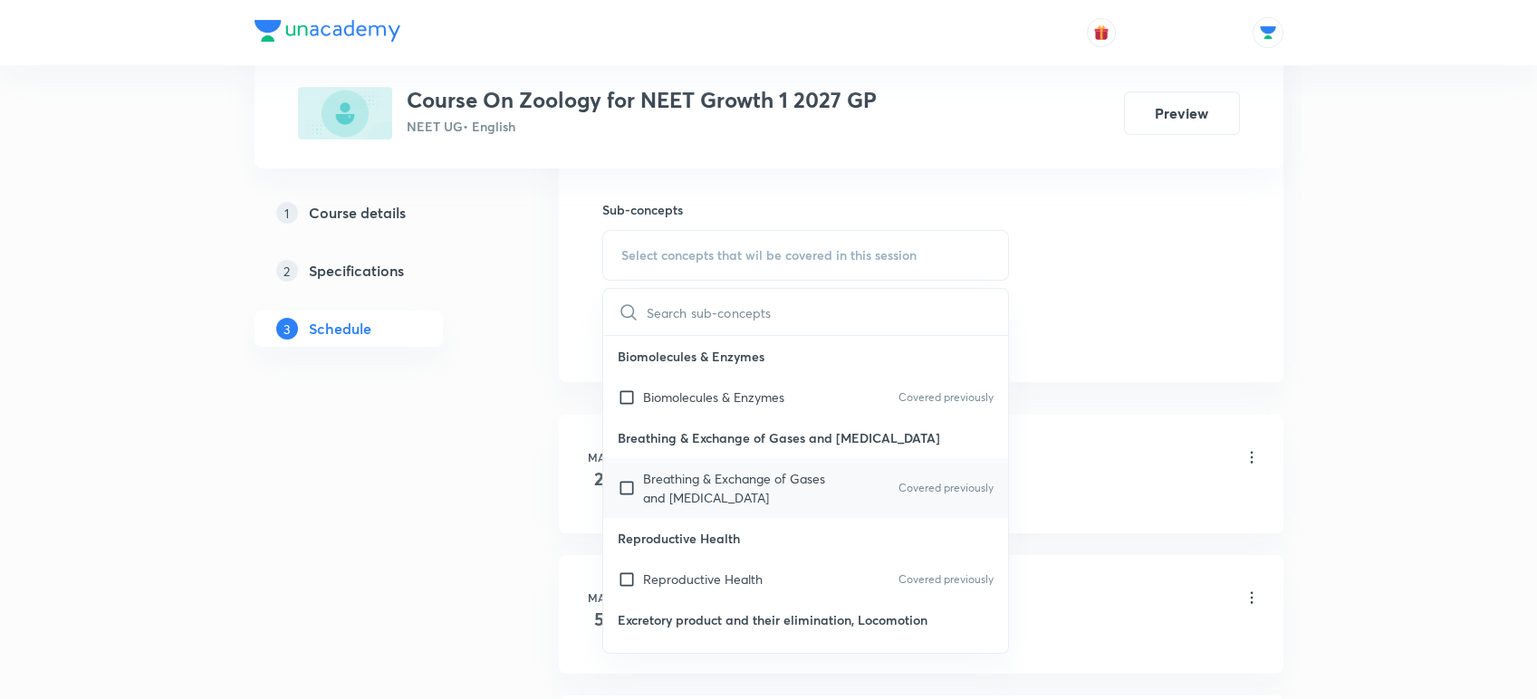
click at [630, 462] on div "Breathing & Exchange of Gases and Body Fluids Covered previously" at bounding box center [806, 488] width 406 height 60
checkbox input "true"
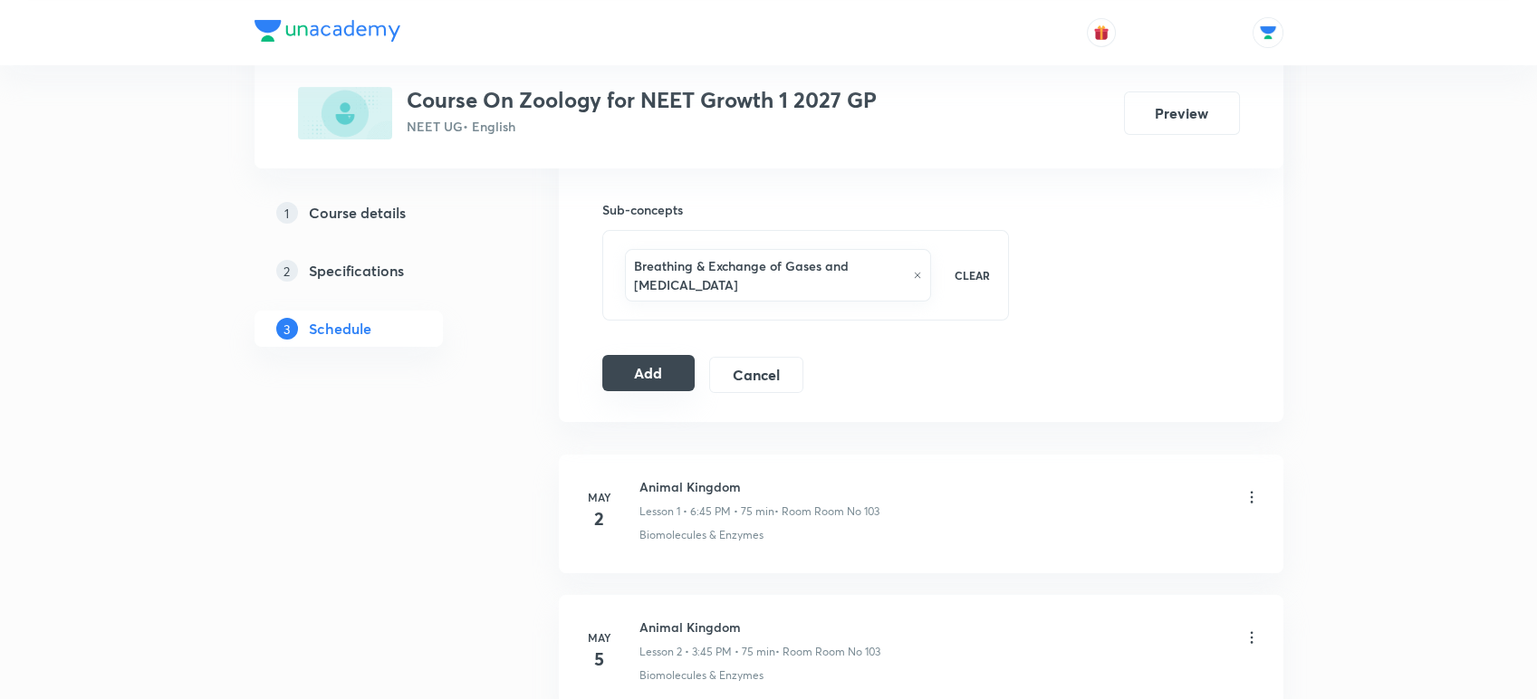
click at [657, 377] on button "Add" at bounding box center [648, 373] width 93 height 36
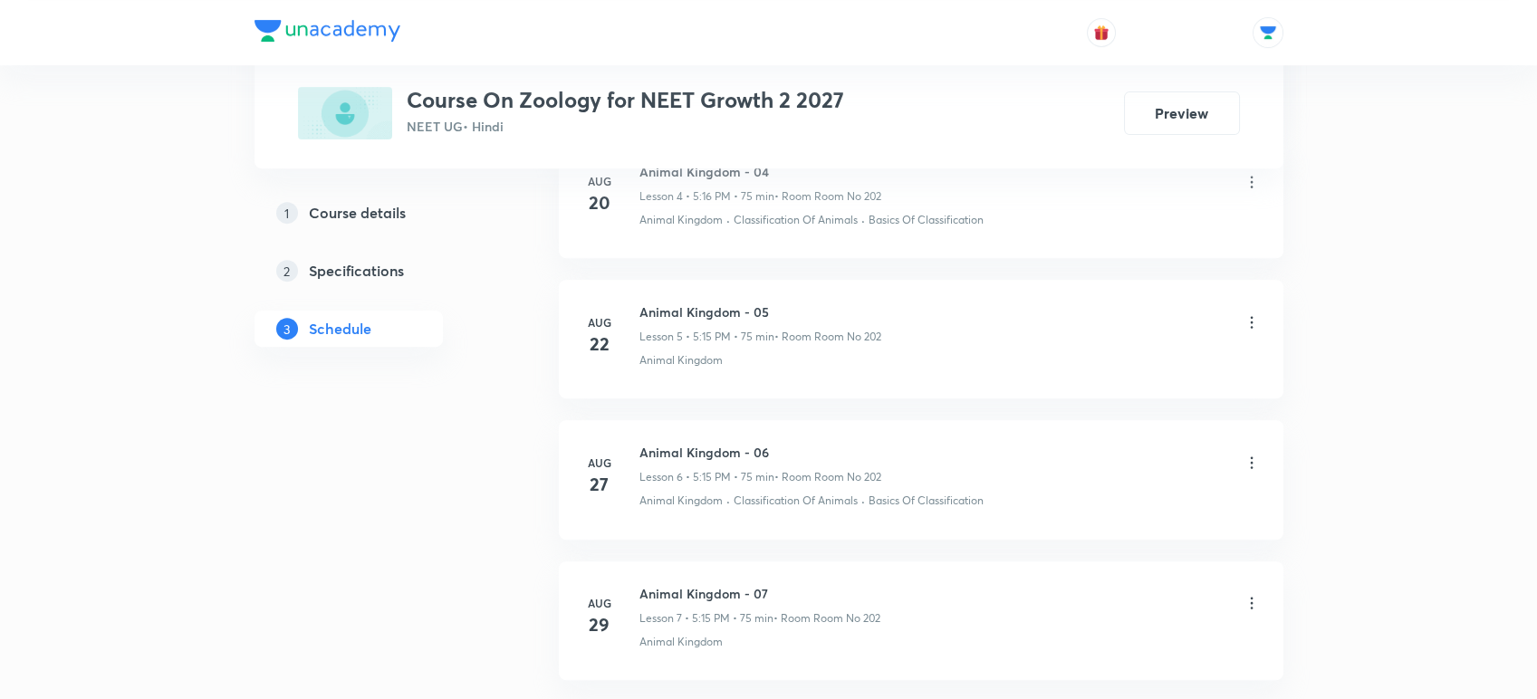
scroll to position [1733, 0]
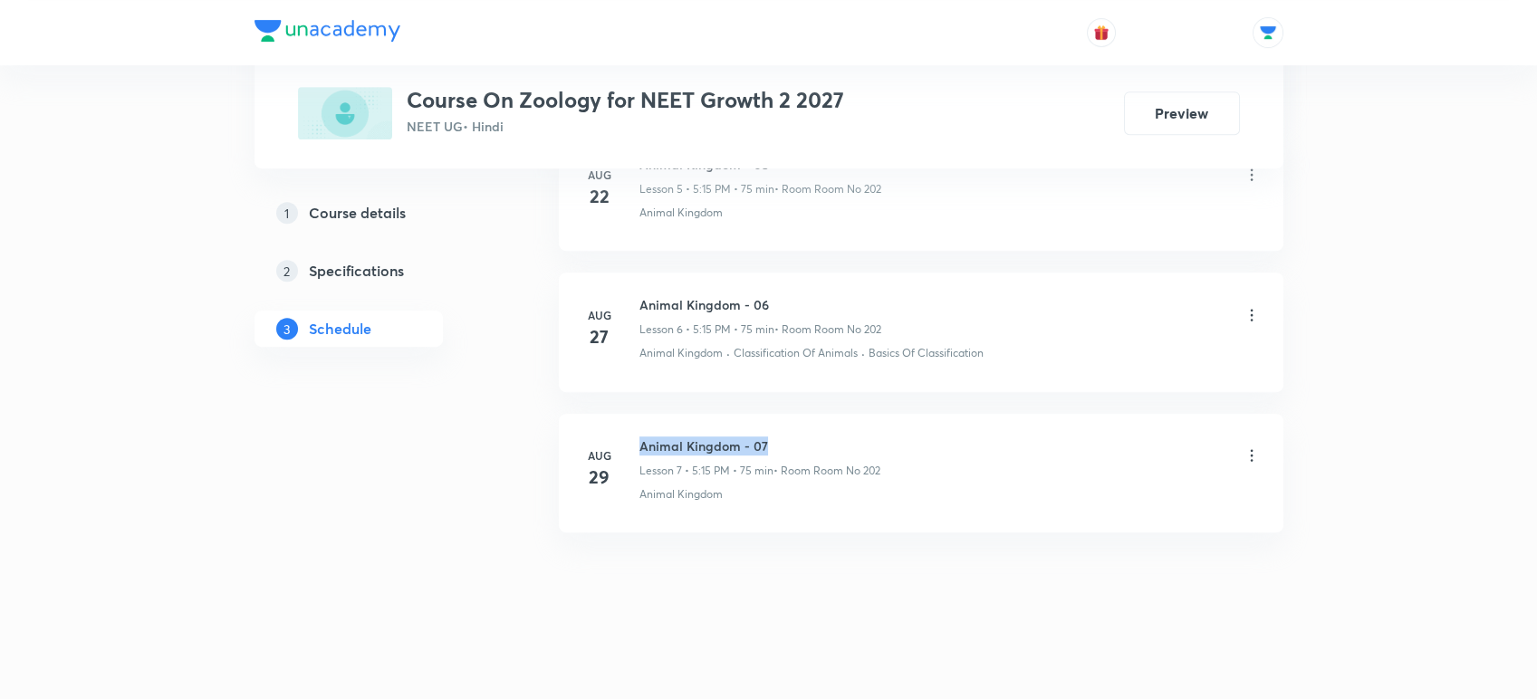
drag, startPoint x: 638, startPoint y: 442, endPoint x: 786, endPoint y: 441, distance: 147.6
click at [786, 441] on h6 "Animal Kingdom - 07" at bounding box center [759, 445] width 241 height 19
copy h6 "Animal Kingdom - 07"
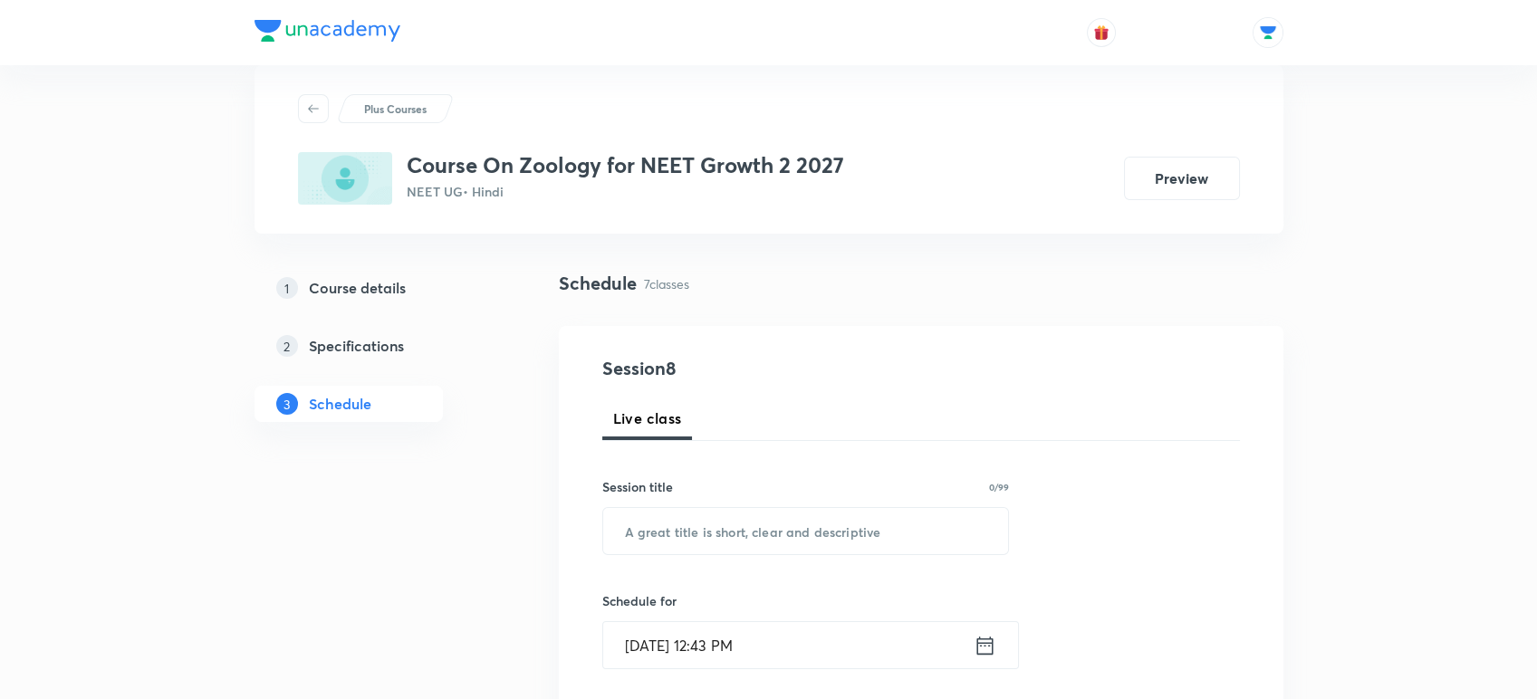
scroll to position [123, 0]
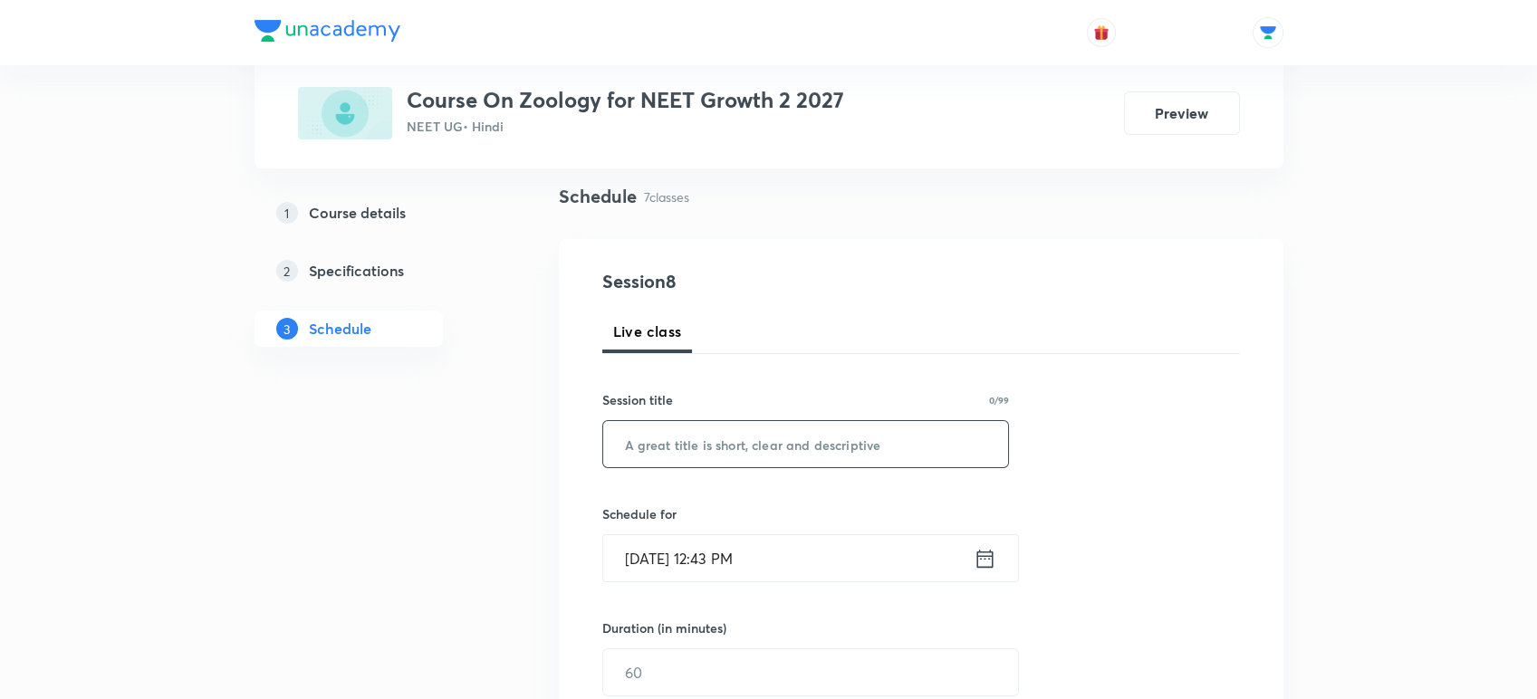
click at [768, 446] on input "text" at bounding box center [806, 444] width 406 height 46
paste input "Animal Kingdom - 07"
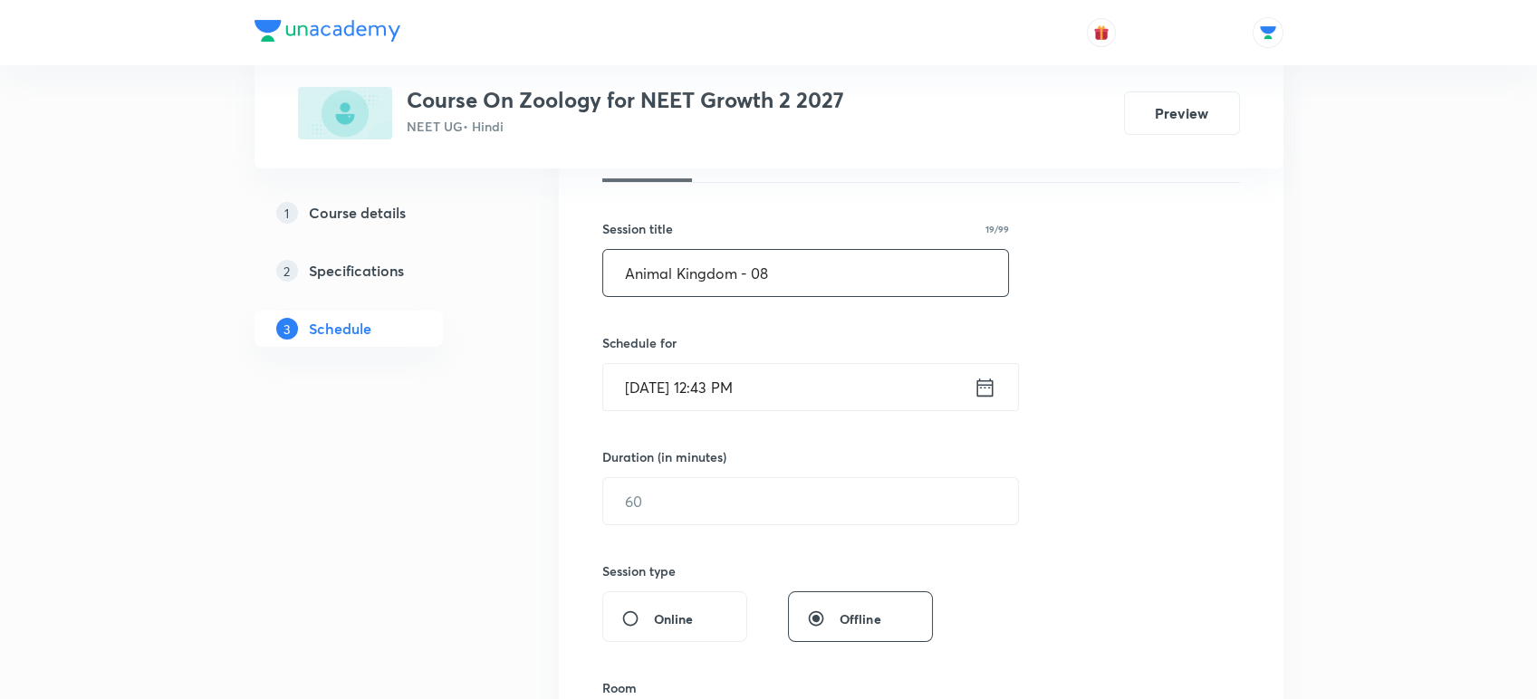
scroll to position [295, 0]
type input "Animal Kingdom - 08"
click at [981, 385] on icon at bounding box center [984, 386] width 16 height 18
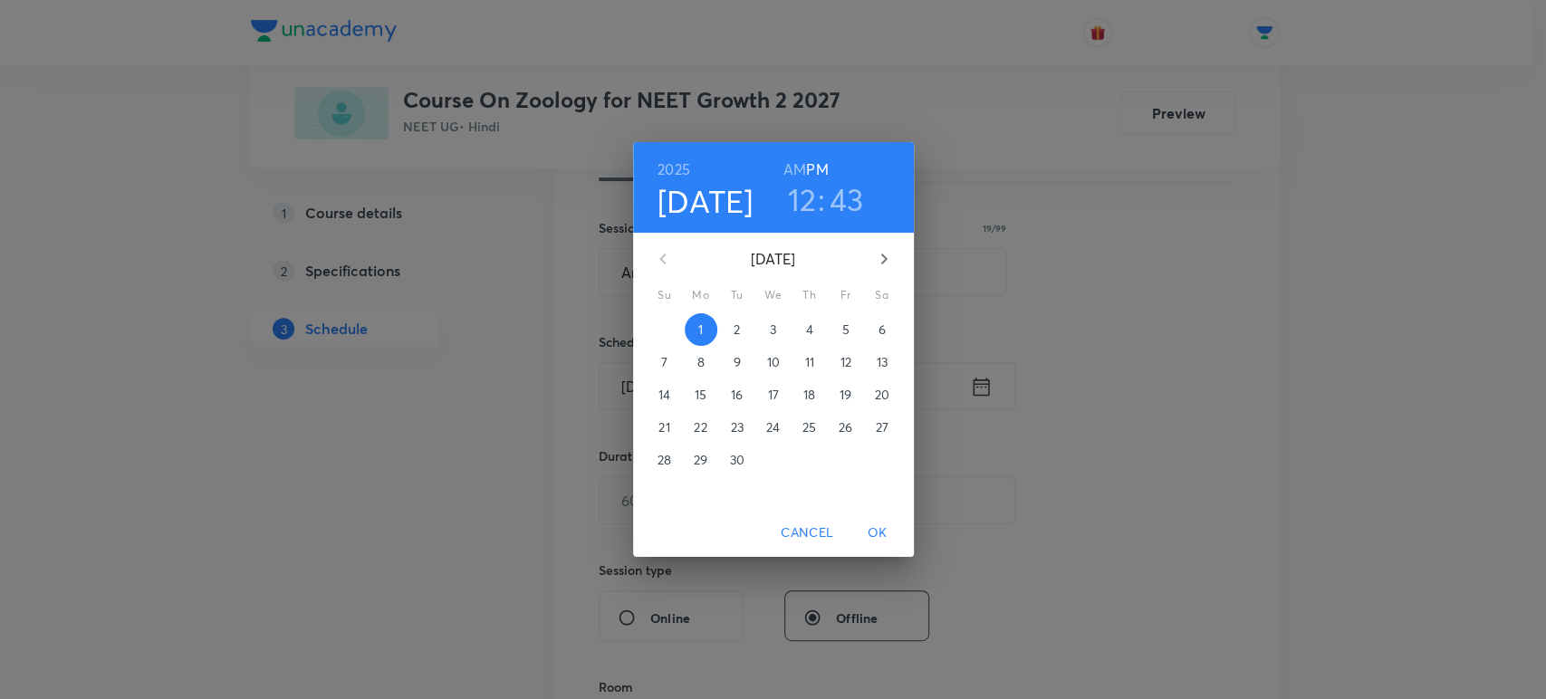
click at [734, 323] on p "2" at bounding box center [737, 330] width 6 height 18
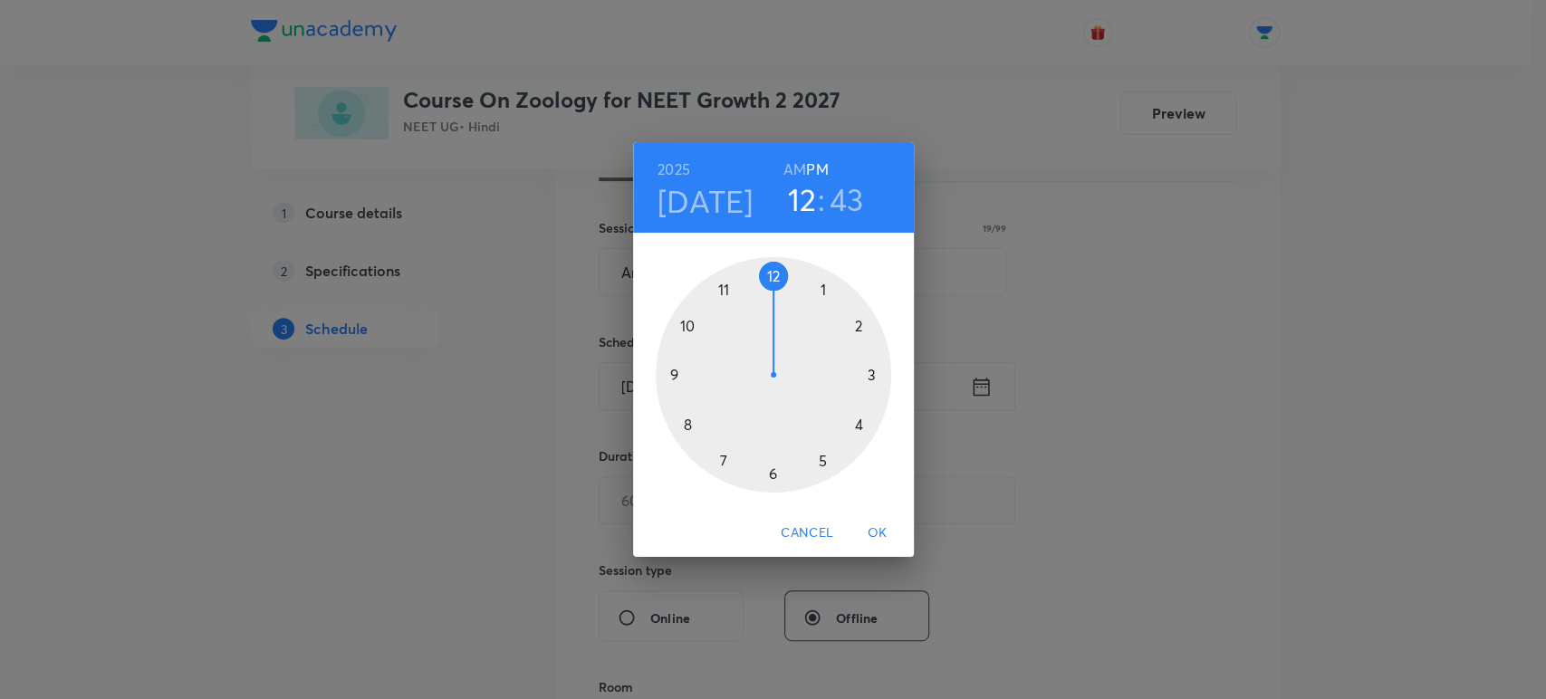
click at [716, 203] on h4 "[DATE]" at bounding box center [705, 201] width 96 height 38
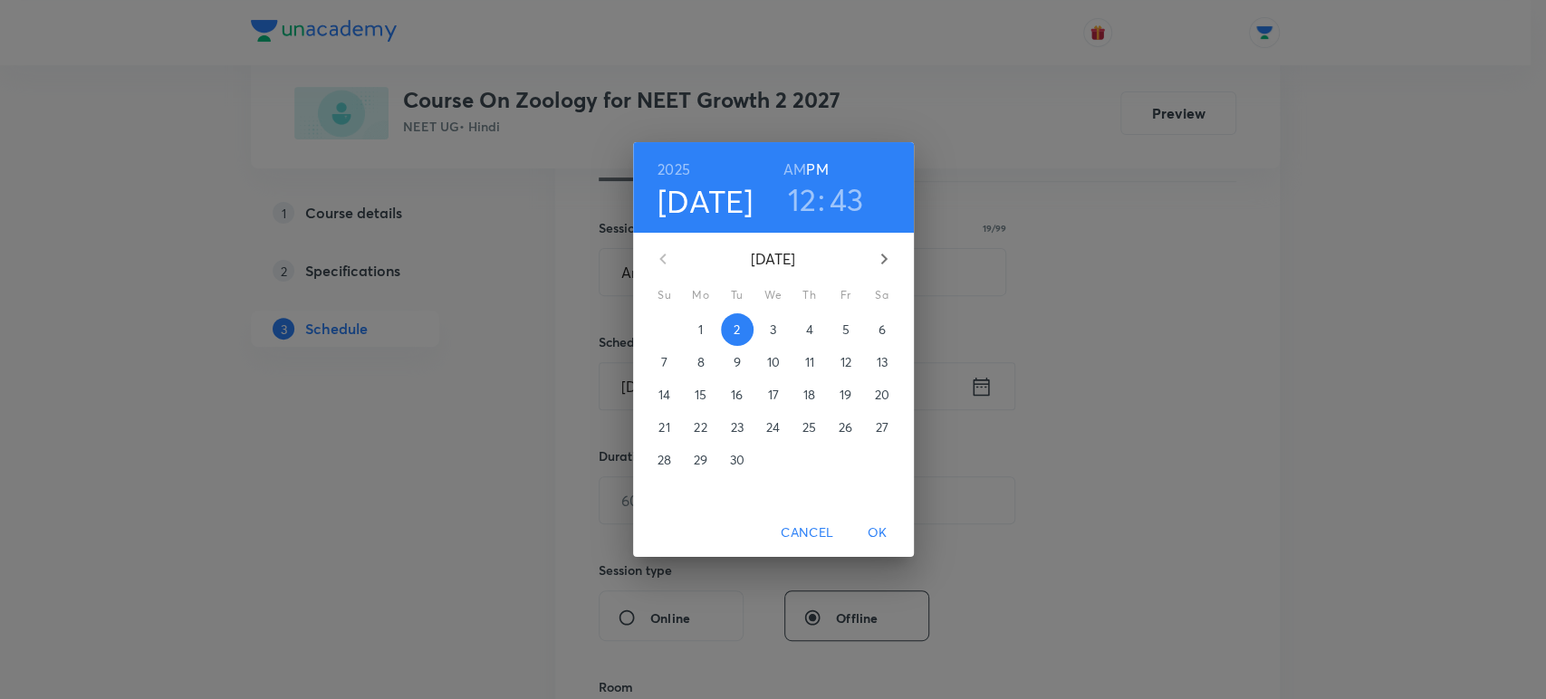
click at [701, 331] on p "1" at bounding box center [700, 330] width 5 height 18
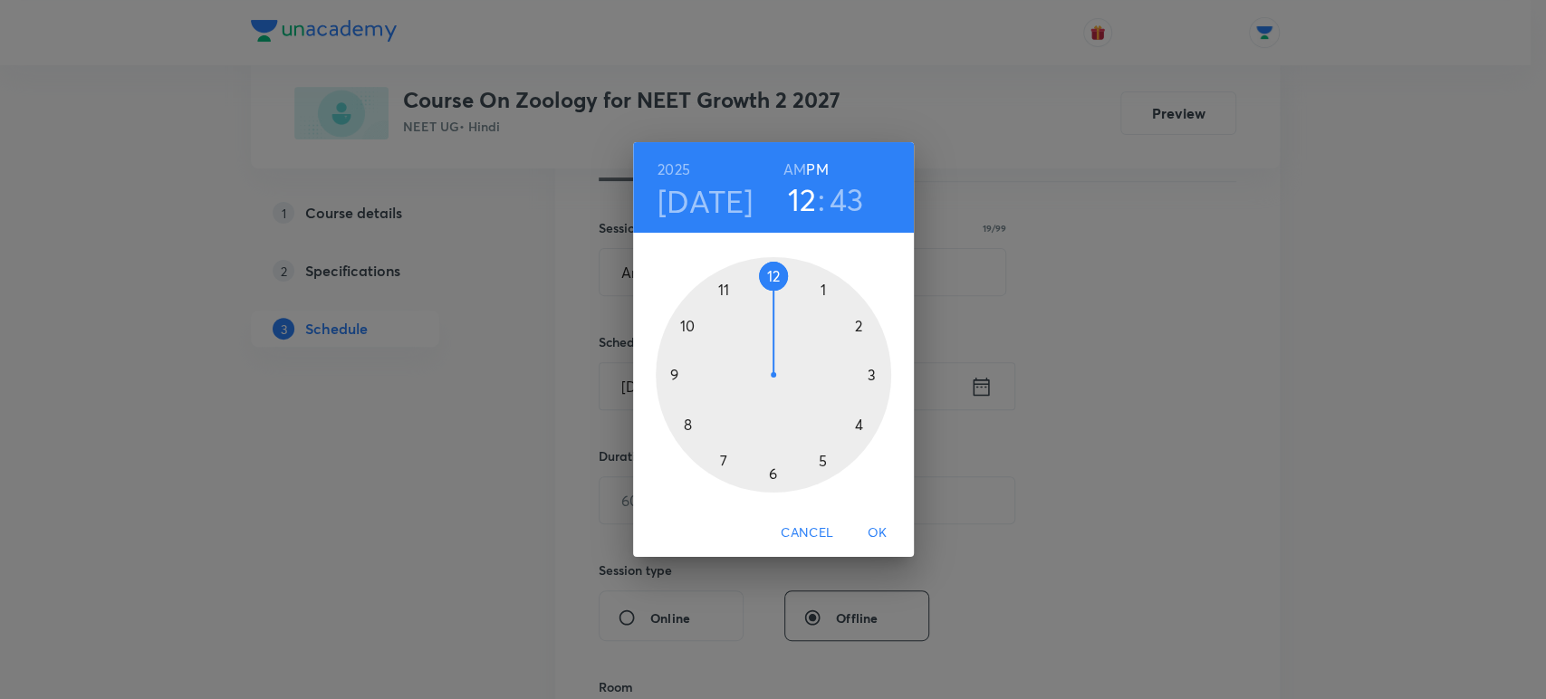
click at [867, 377] on div at bounding box center [773, 374] width 235 height 235
click at [677, 370] on div at bounding box center [773, 374] width 235 height 235
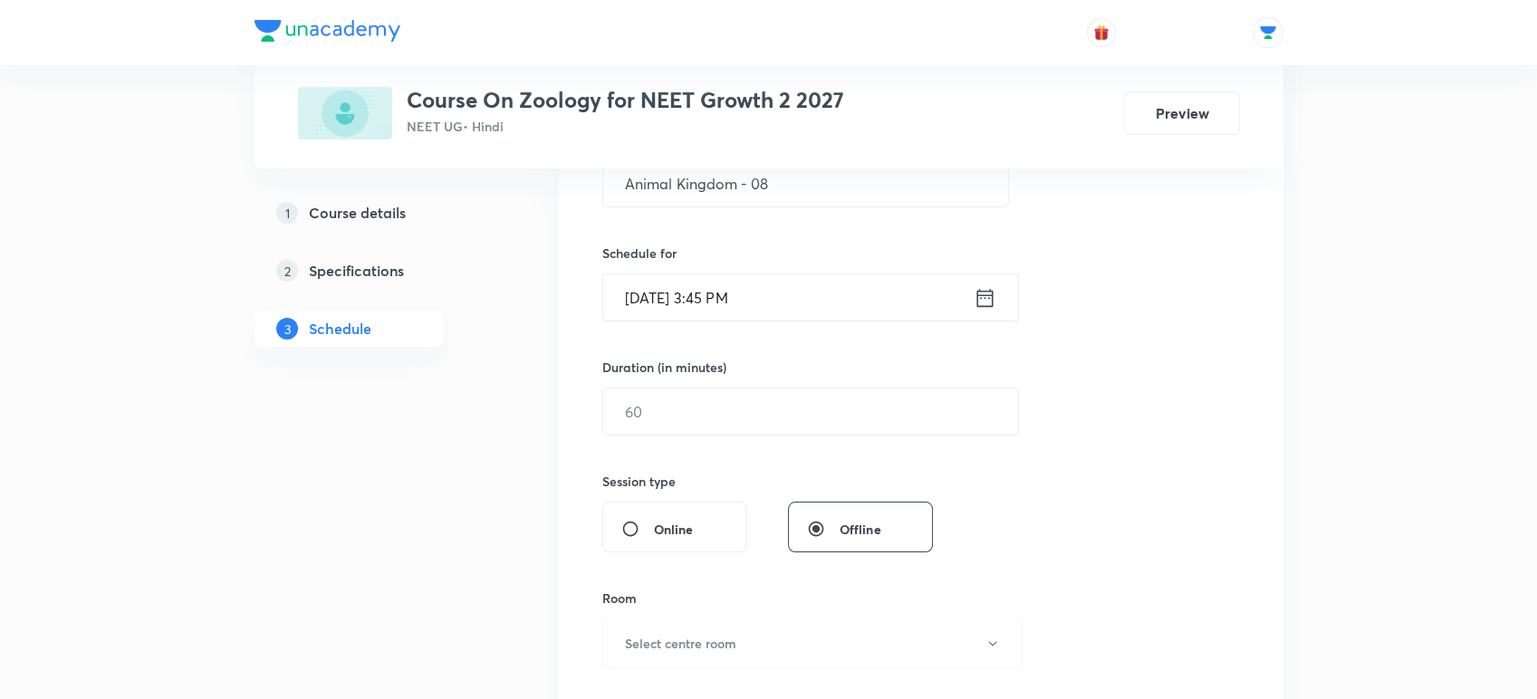
scroll to position [392, 0]
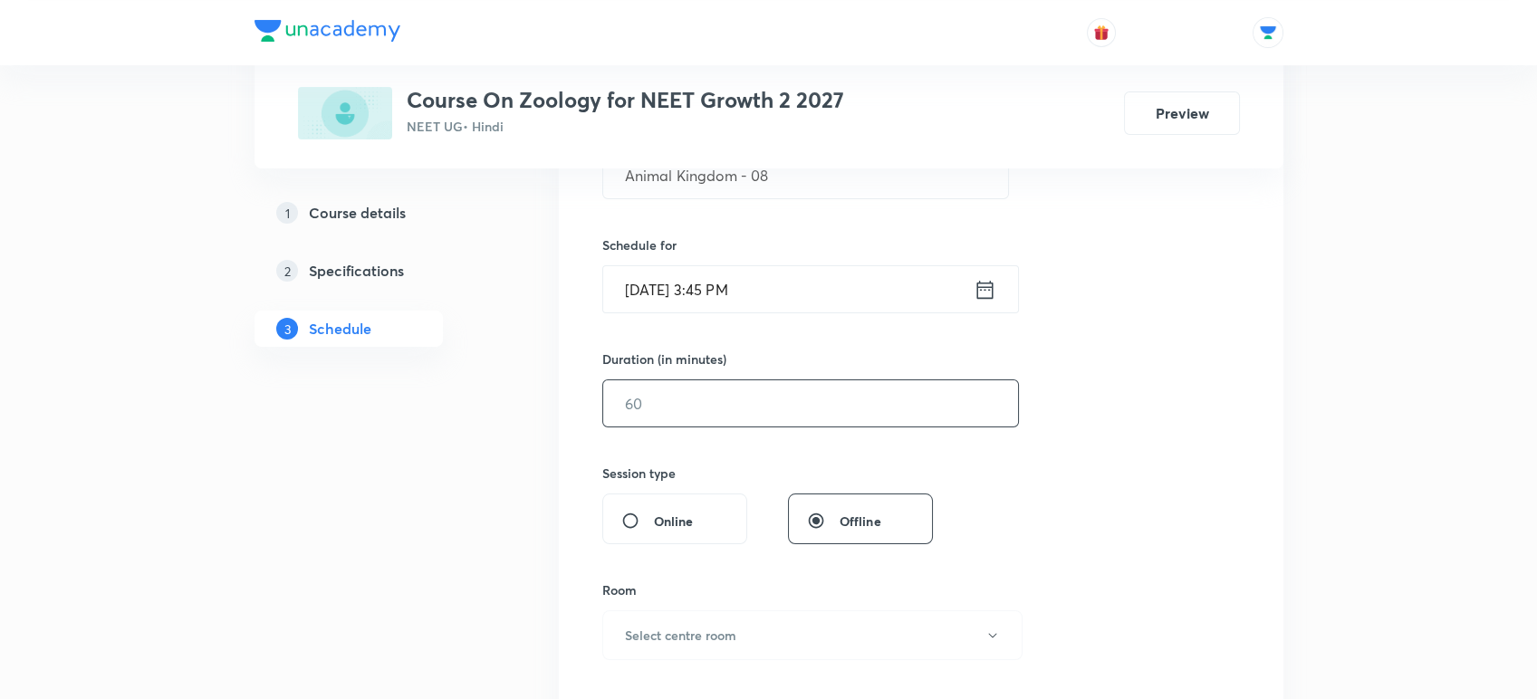
click at [661, 392] on input "text" at bounding box center [810, 403] width 415 height 46
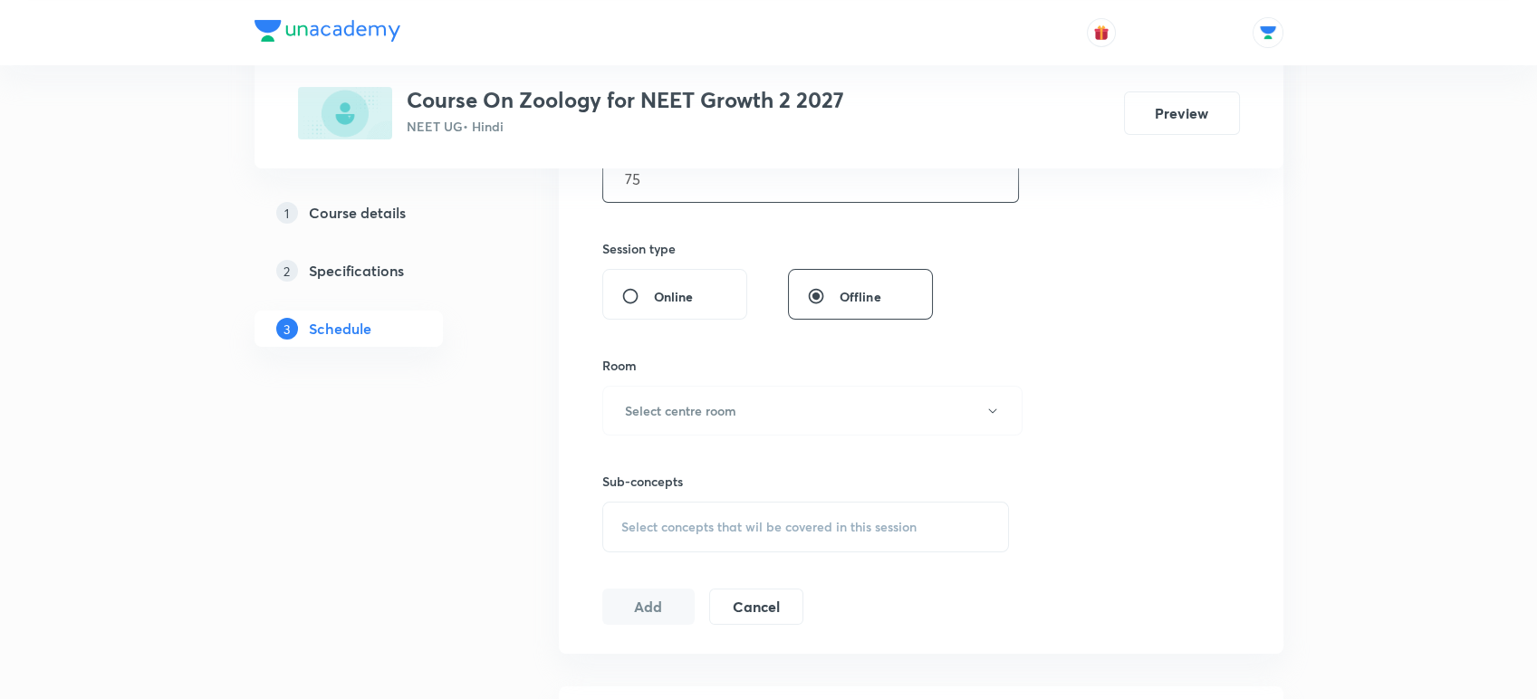
scroll to position [627, 0]
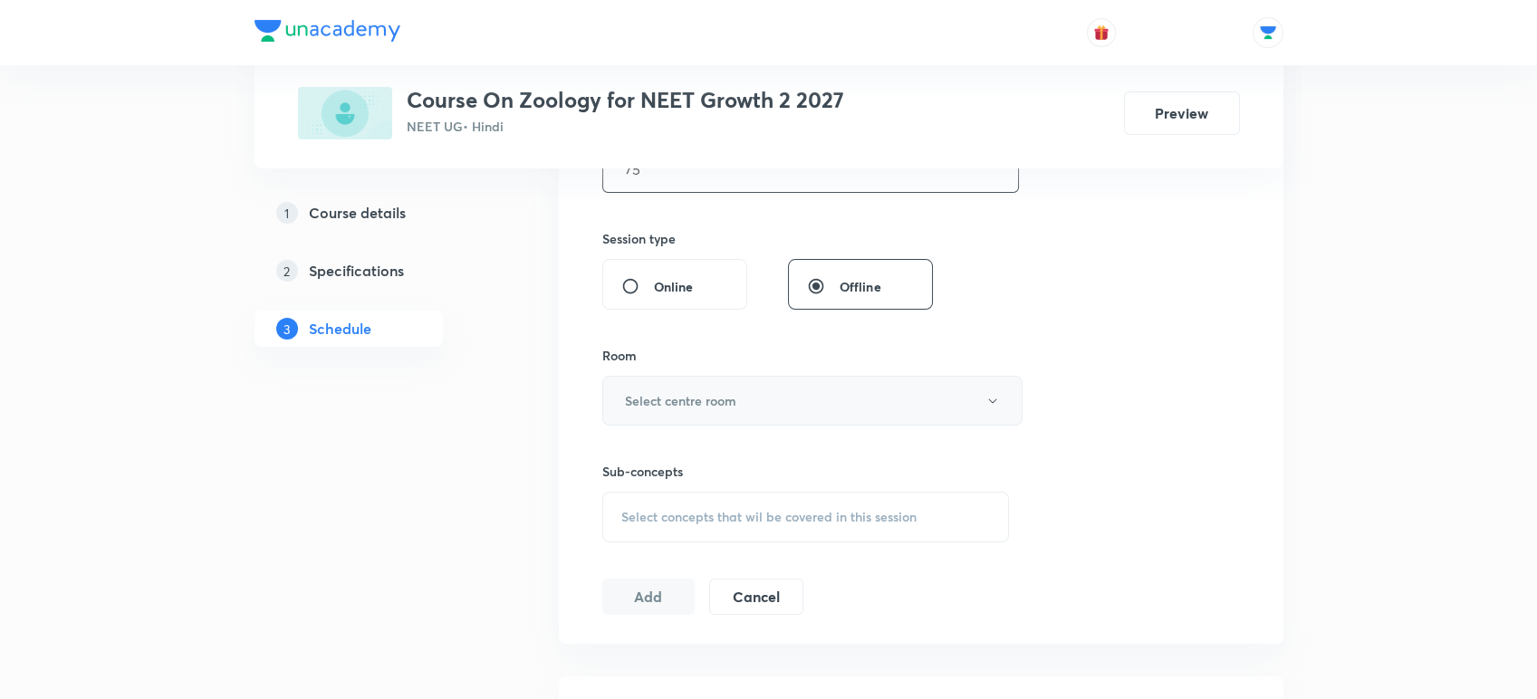
type input "75"
click at [657, 391] on h6 "Select centre room" at bounding box center [680, 400] width 111 height 19
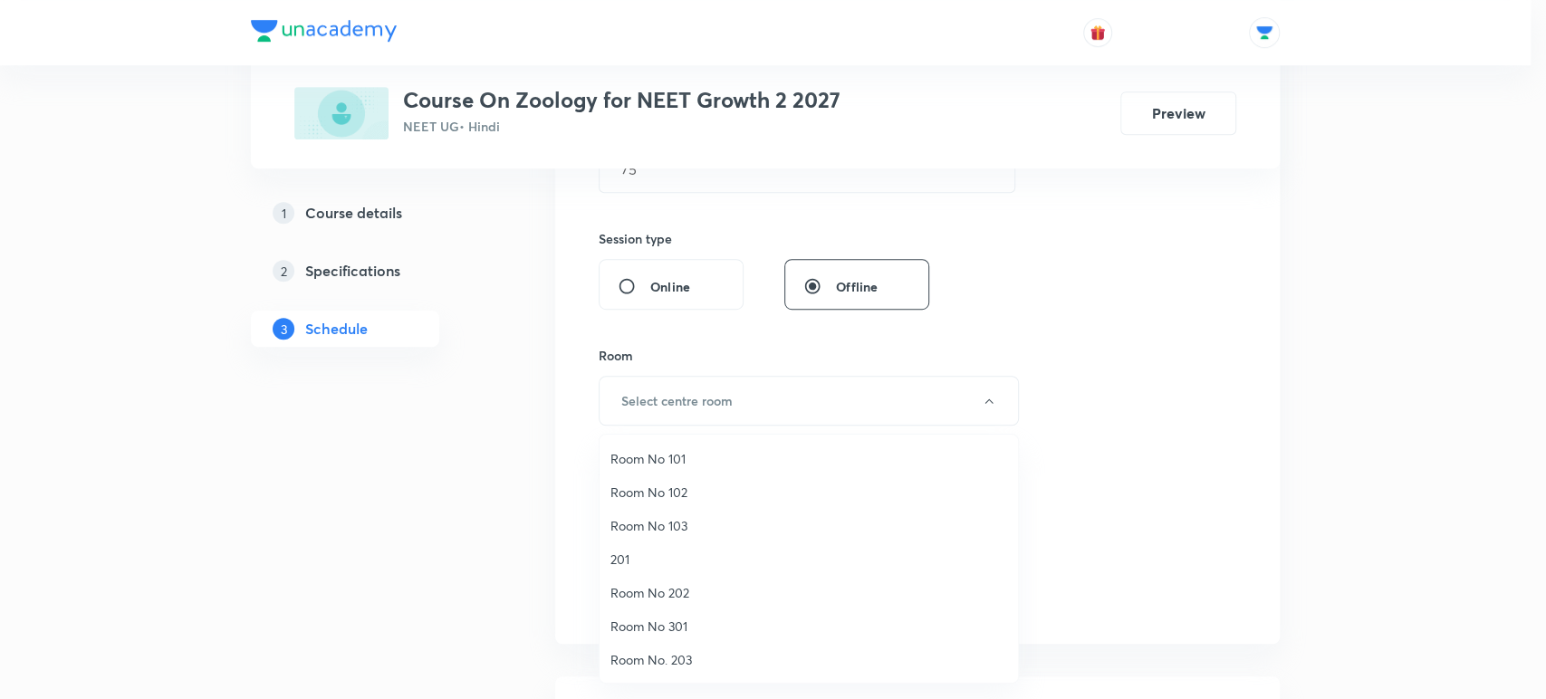
click at [625, 591] on span "Room No 202" at bounding box center [808, 592] width 397 height 19
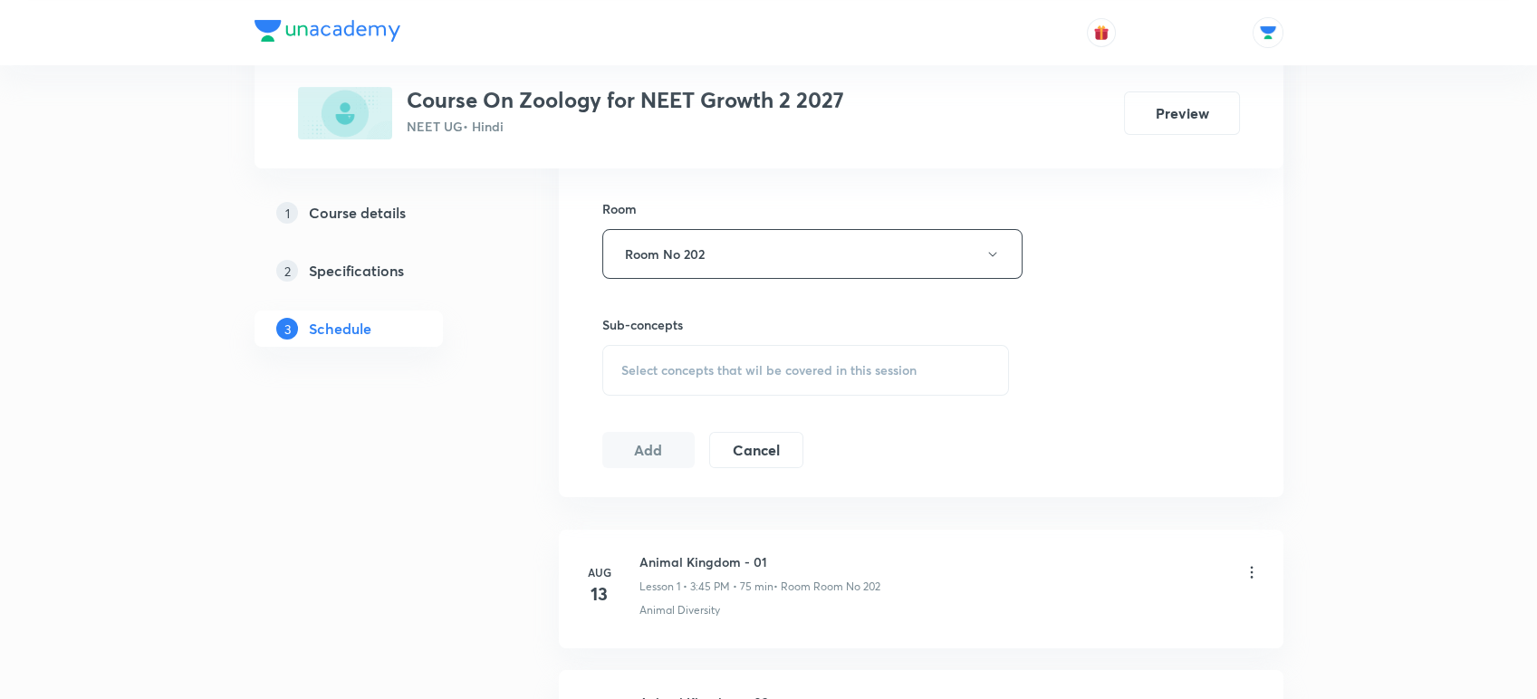
scroll to position [815, 0]
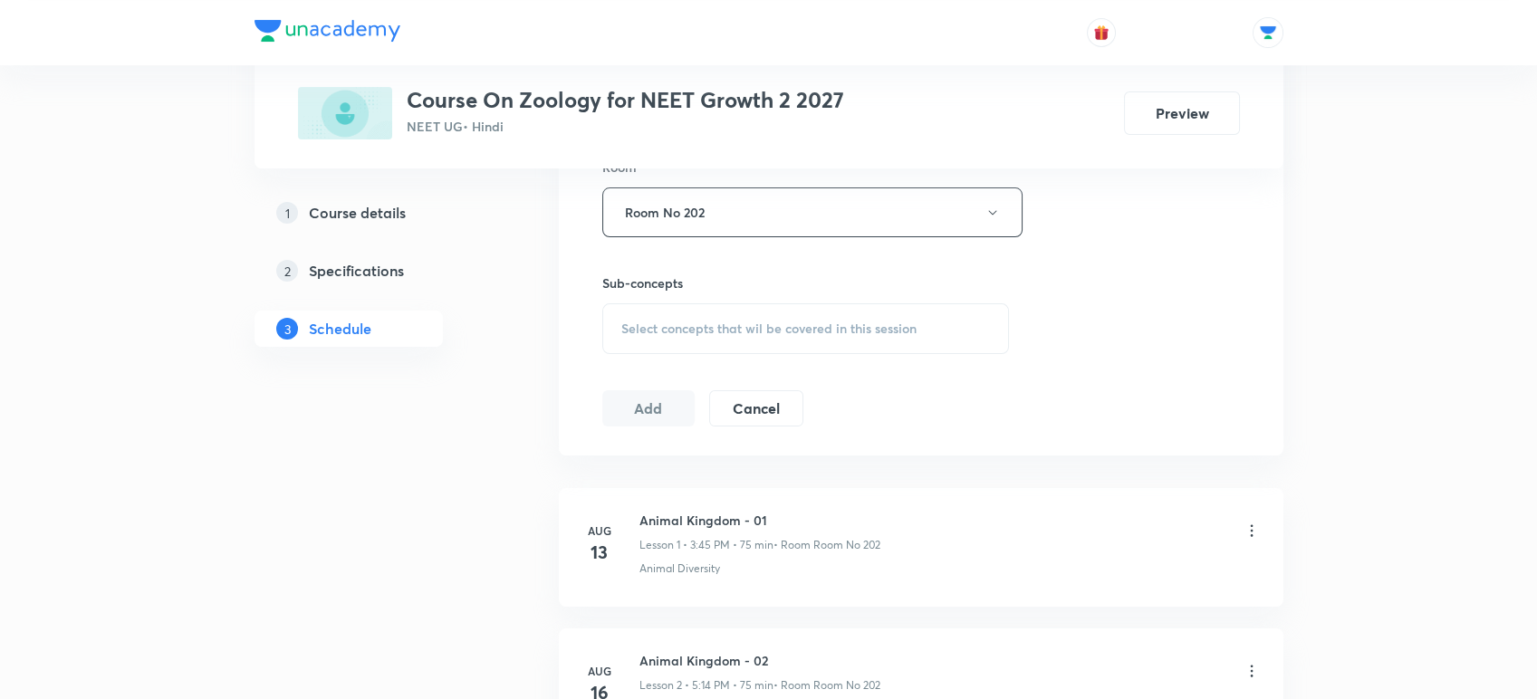
click at [676, 321] on span "Select concepts that wil be covered in this session" at bounding box center [768, 328] width 295 height 14
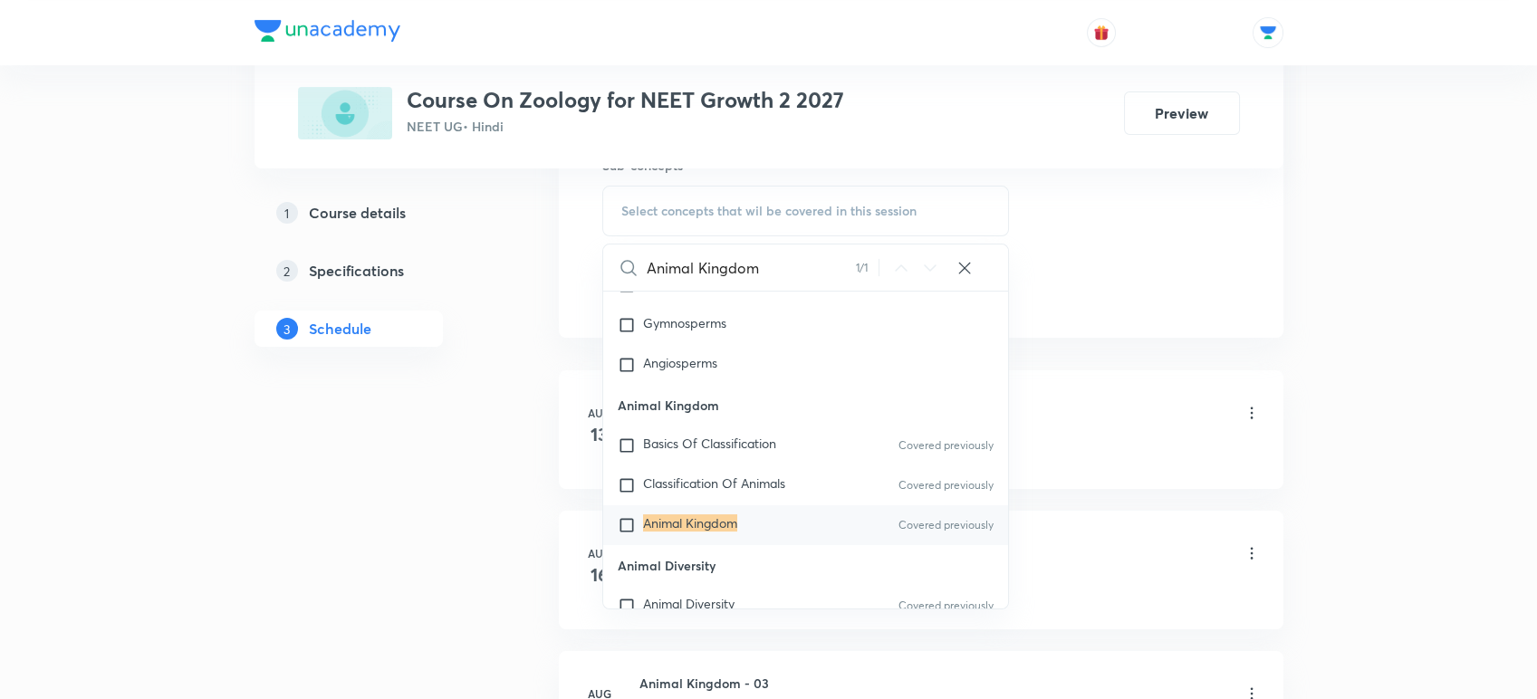
scroll to position [965, 0]
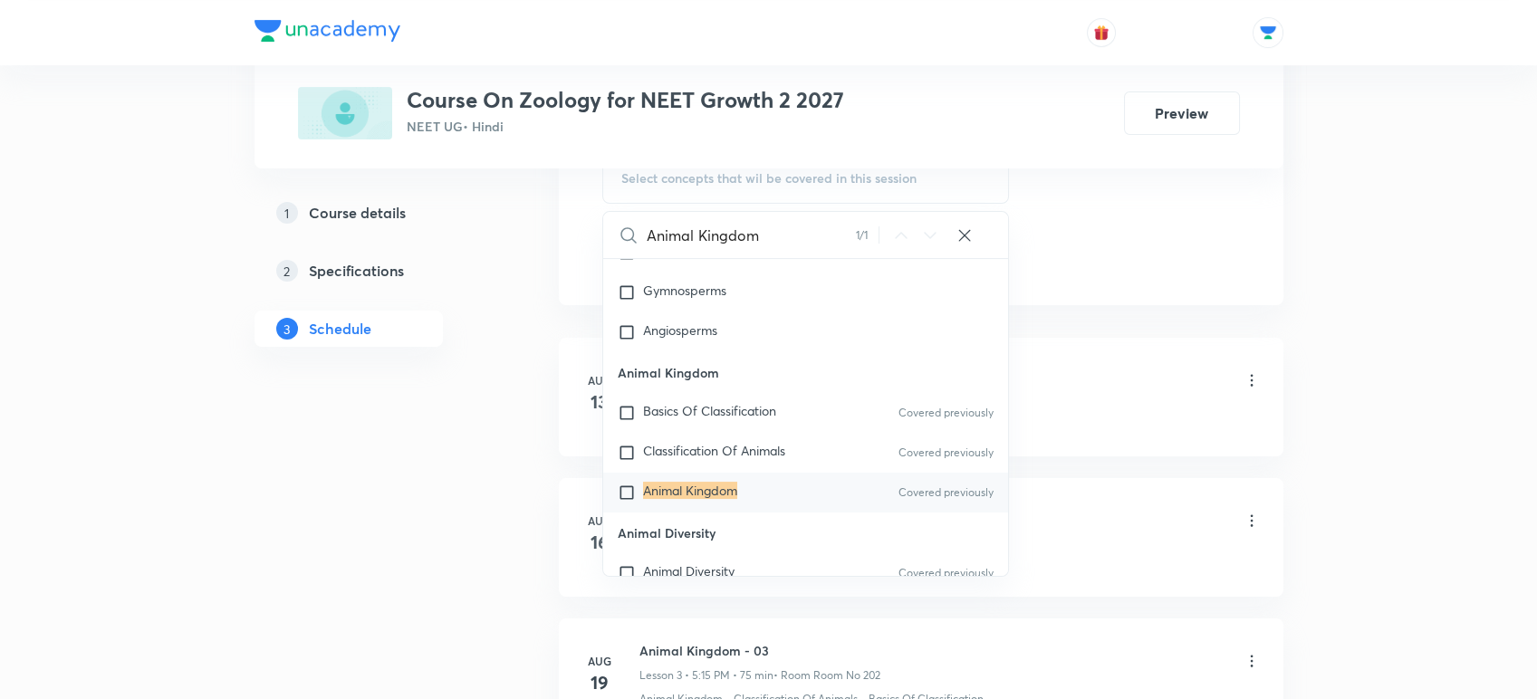
type input "Animal Kingdom"
click at [674, 485] on mark "Animal Kingdom" at bounding box center [690, 490] width 94 height 17
checkbox input "true"
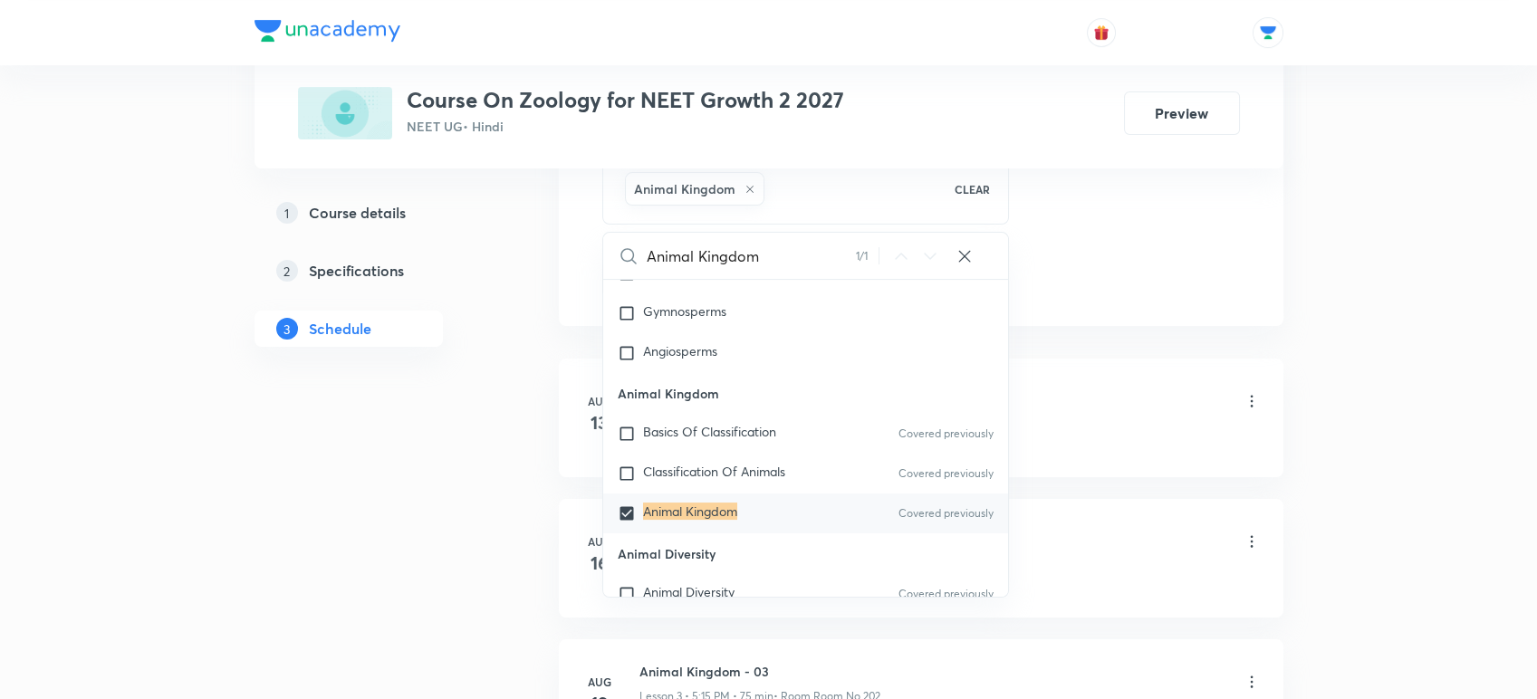
click at [384, 447] on div "1 Course details 2 Specifications 3 Schedule" at bounding box center [377, 400] width 246 height 2118
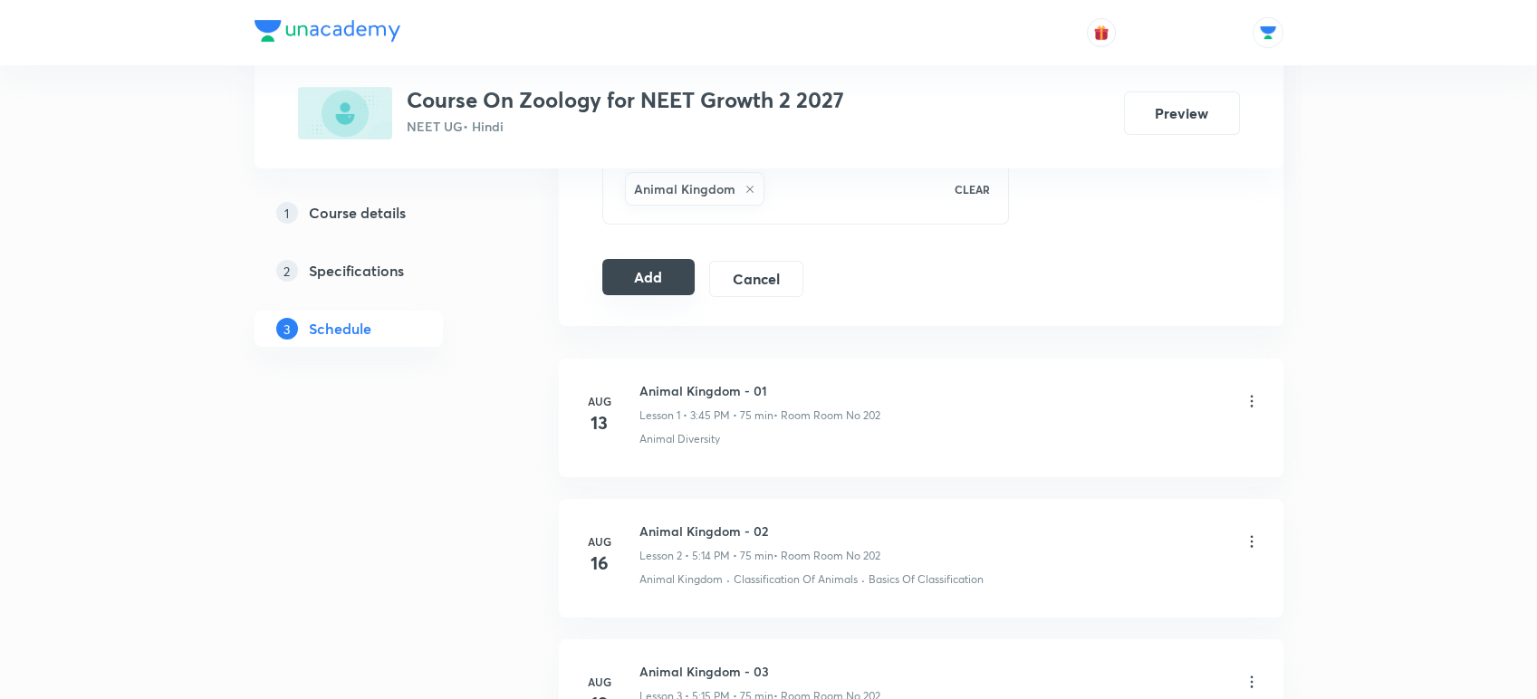
click at [643, 276] on button "Add" at bounding box center [648, 277] width 93 height 36
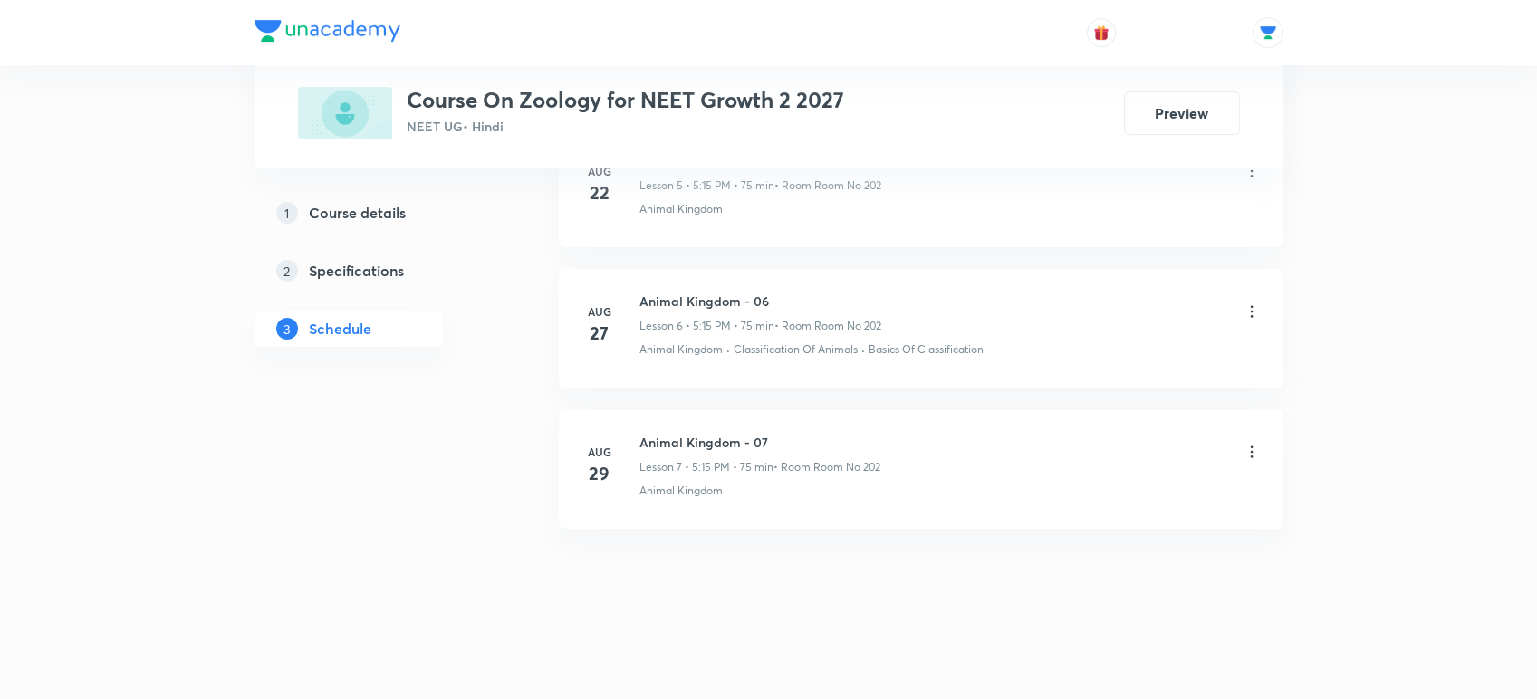
scroll to position [902, 0]
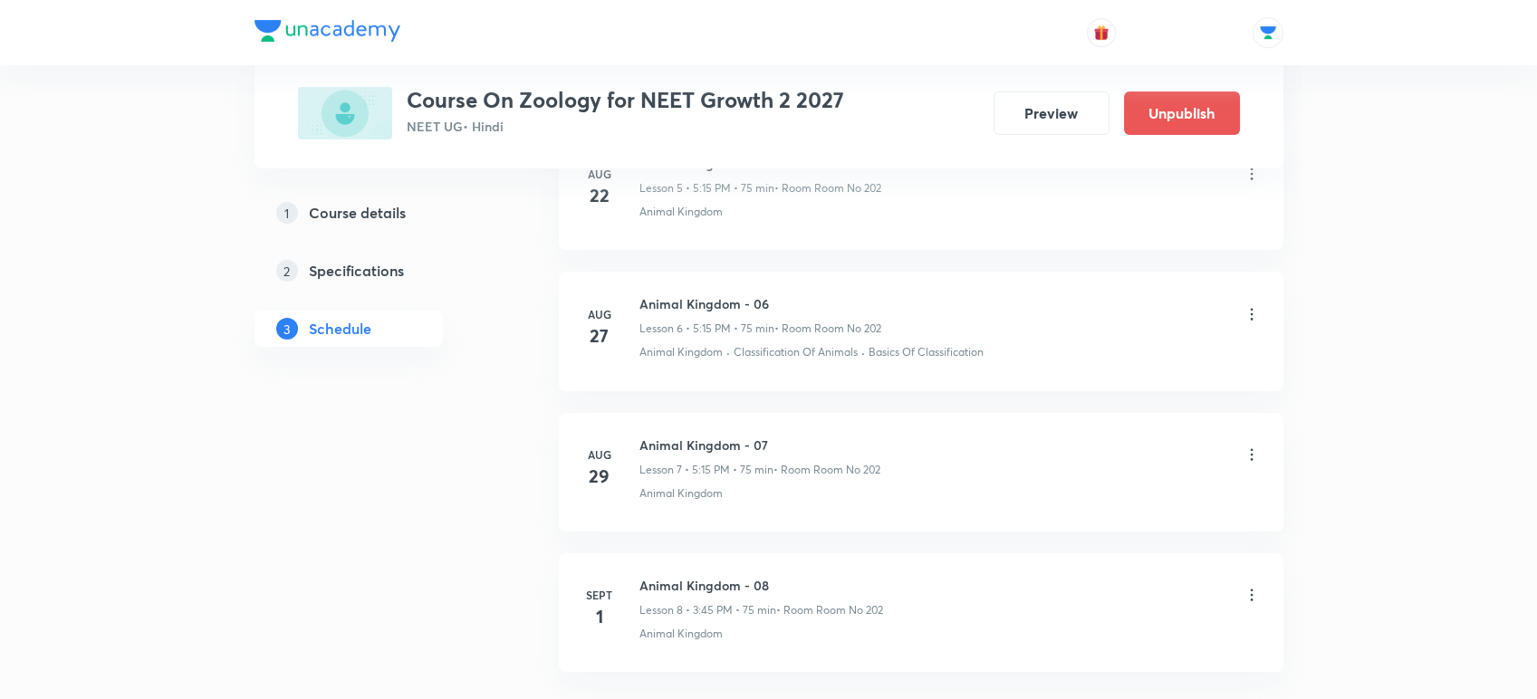
click at [497, 498] on div "1 Course details 2 Specifications 3 Schedule" at bounding box center [377, 106] width 246 height 1405
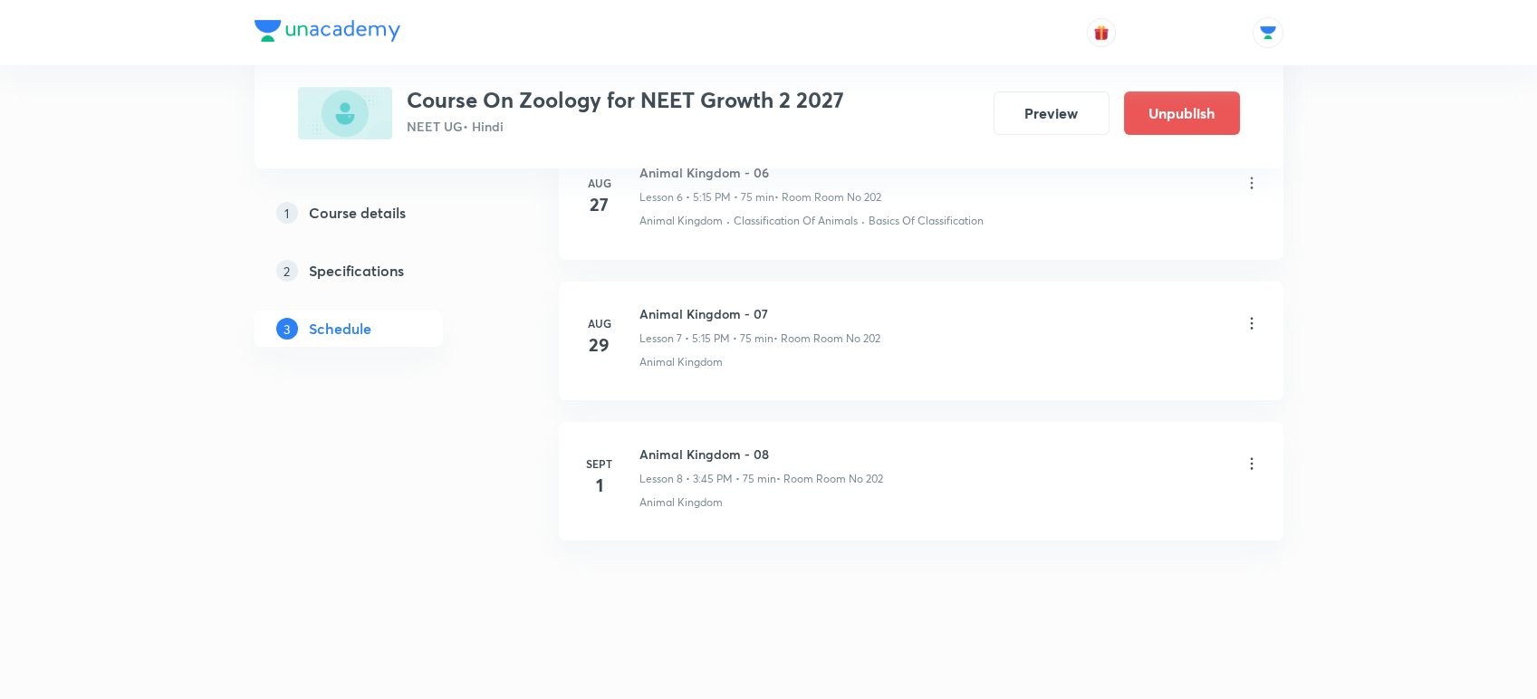
scroll to position [1042, 0]
drag, startPoint x: 638, startPoint y: 442, endPoint x: 799, endPoint y: 448, distance: 161.3
click at [799, 448] on div "Sept 1 Animal Kingdom - 08 Lesson 8 • 3:45 PM • 75 min • Room Room No 202 Anima…" at bounding box center [920, 469] width 679 height 66
copy h6 "Animal Kingdom - 08"
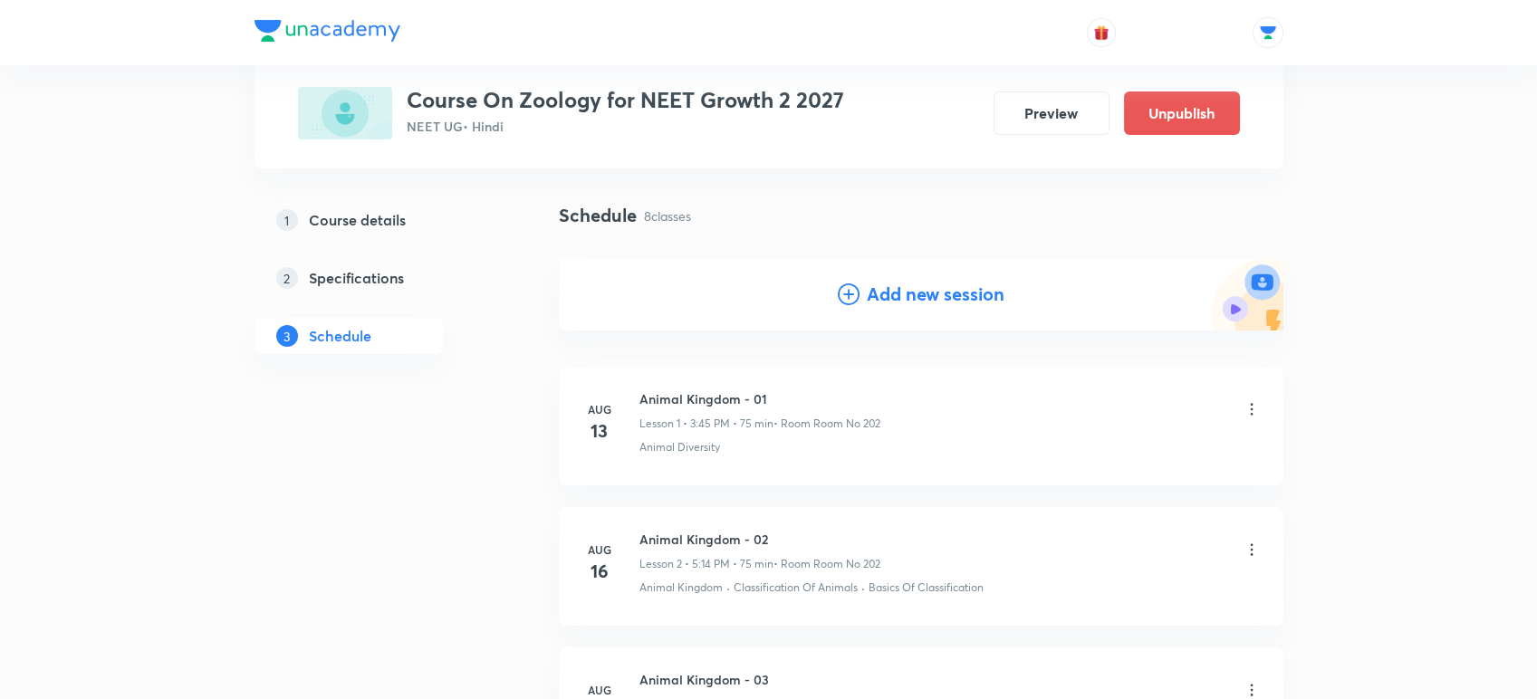
scroll to position [107, 0]
click at [909, 283] on h4 "Add new session" at bounding box center [936, 291] width 138 height 27
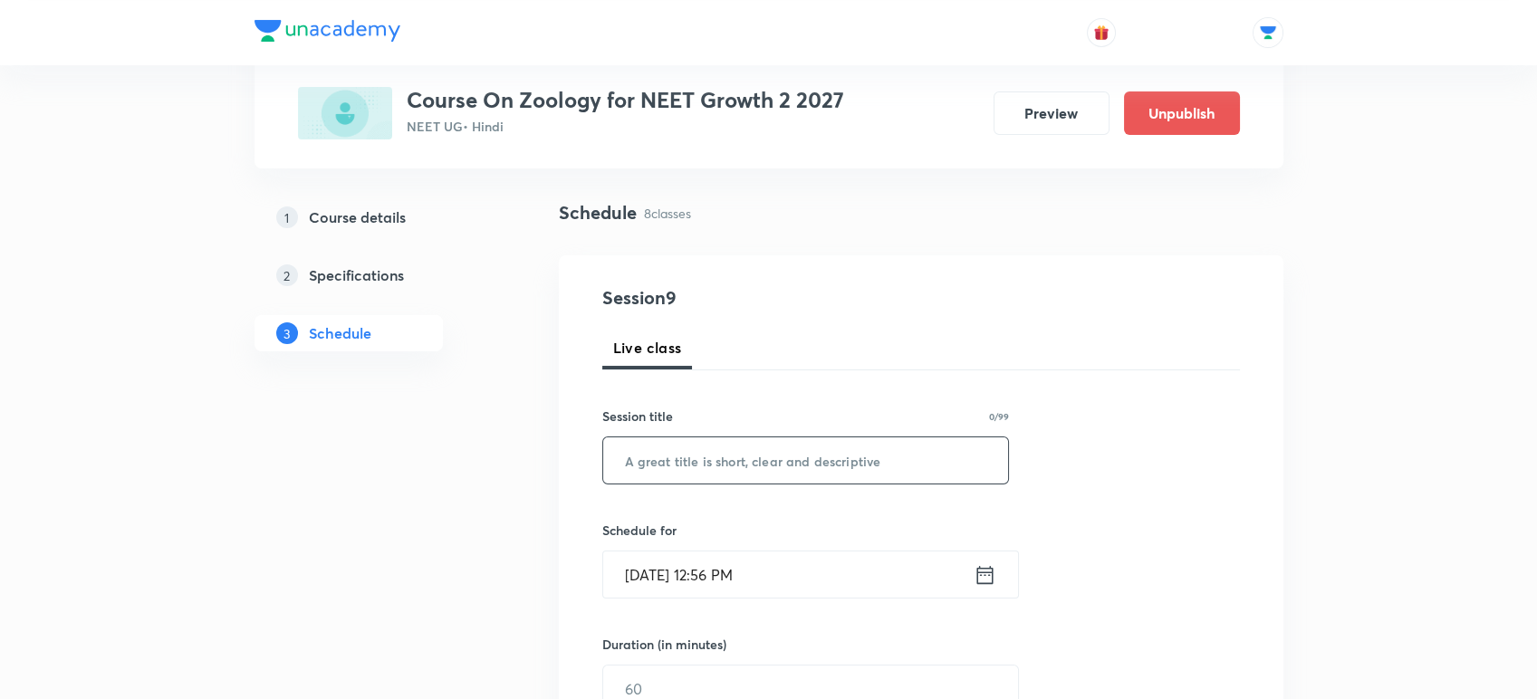
click at [671, 469] on input "text" at bounding box center [806, 460] width 406 height 46
paste input "Animal Kingdom - 08"
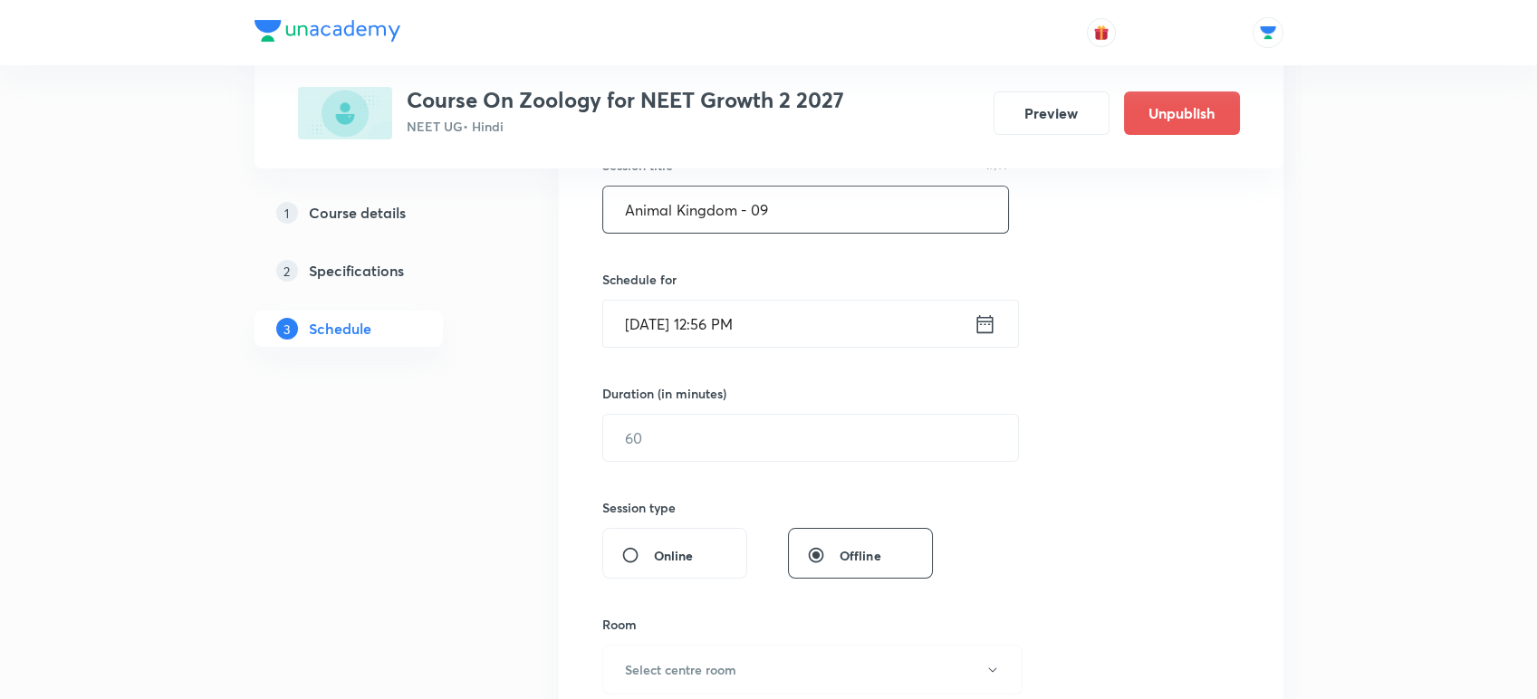
scroll to position [379, 0]
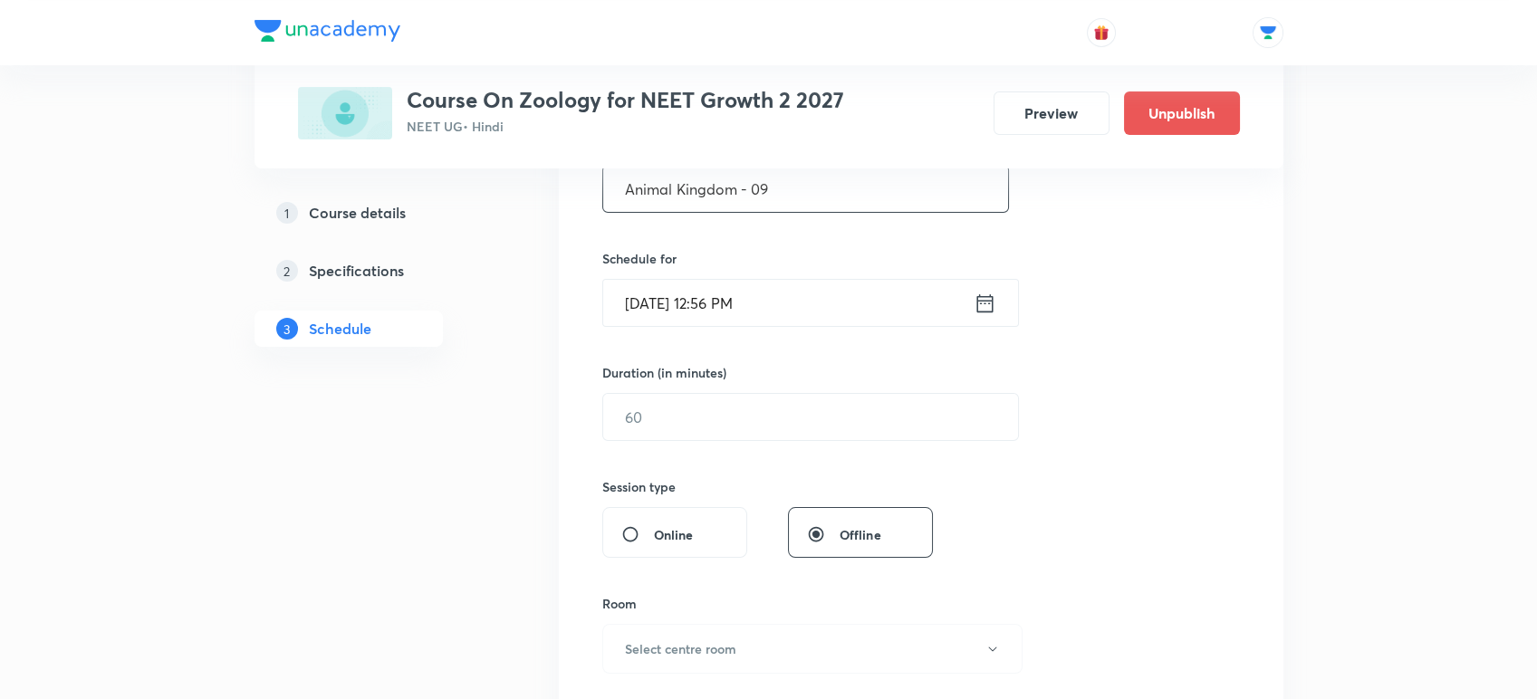
type input "Animal Kingdom - 09"
click at [985, 307] on icon at bounding box center [985, 303] width 23 height 25
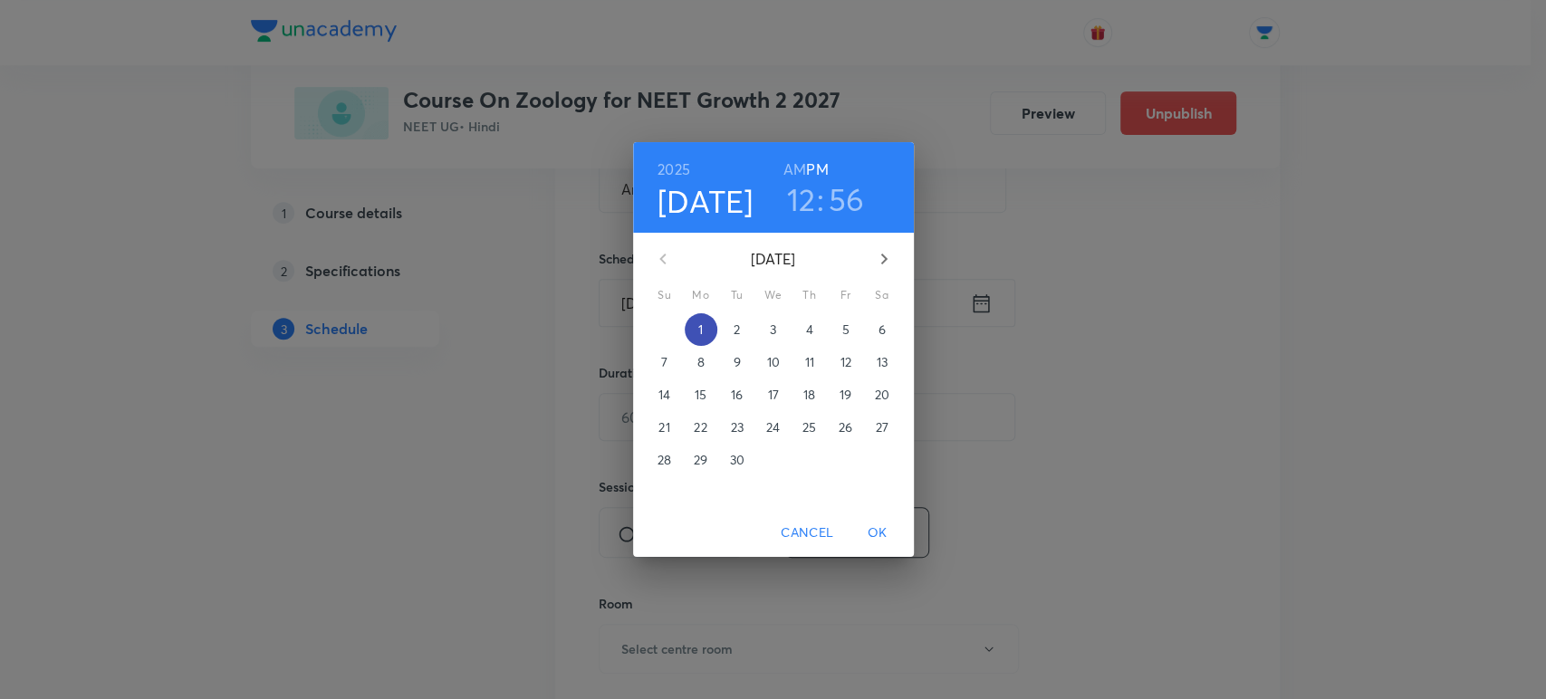
click at [688, 319] on button "1" at bounding box center [701, 329] width 33 height 33
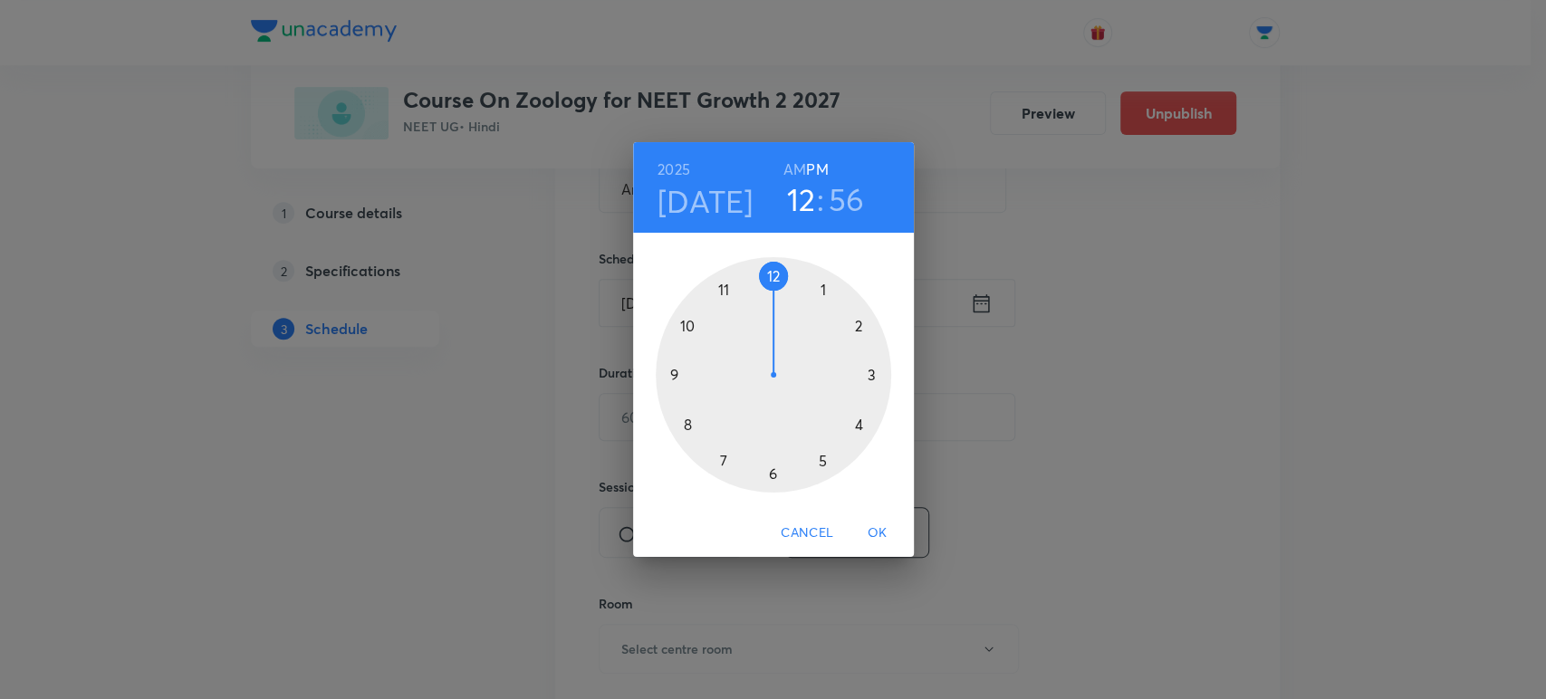
click at [774, 488] on div at bounding box center [773, 374] width 235 height 235
click at [676, 368] on div at bounding box center [773, 374] width 235 height 235
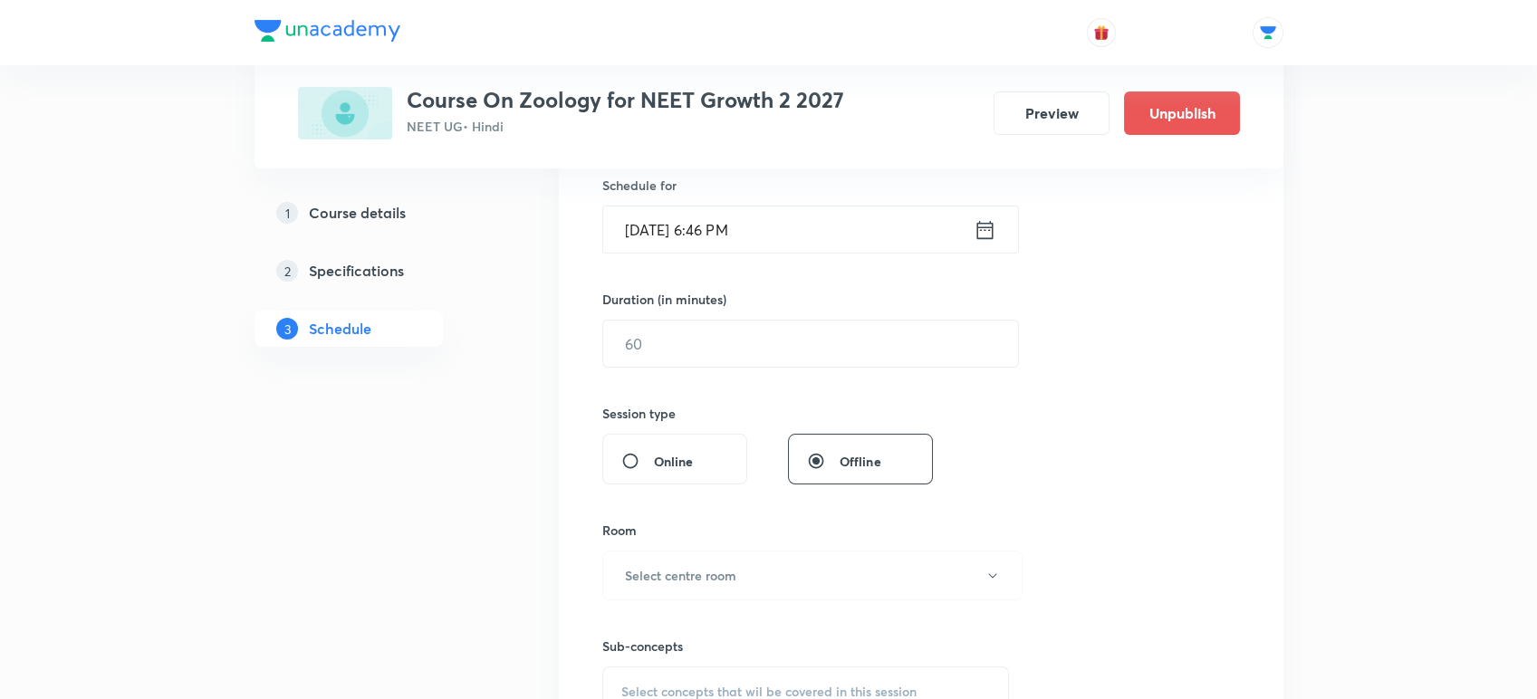
scroll to position [463, 0]
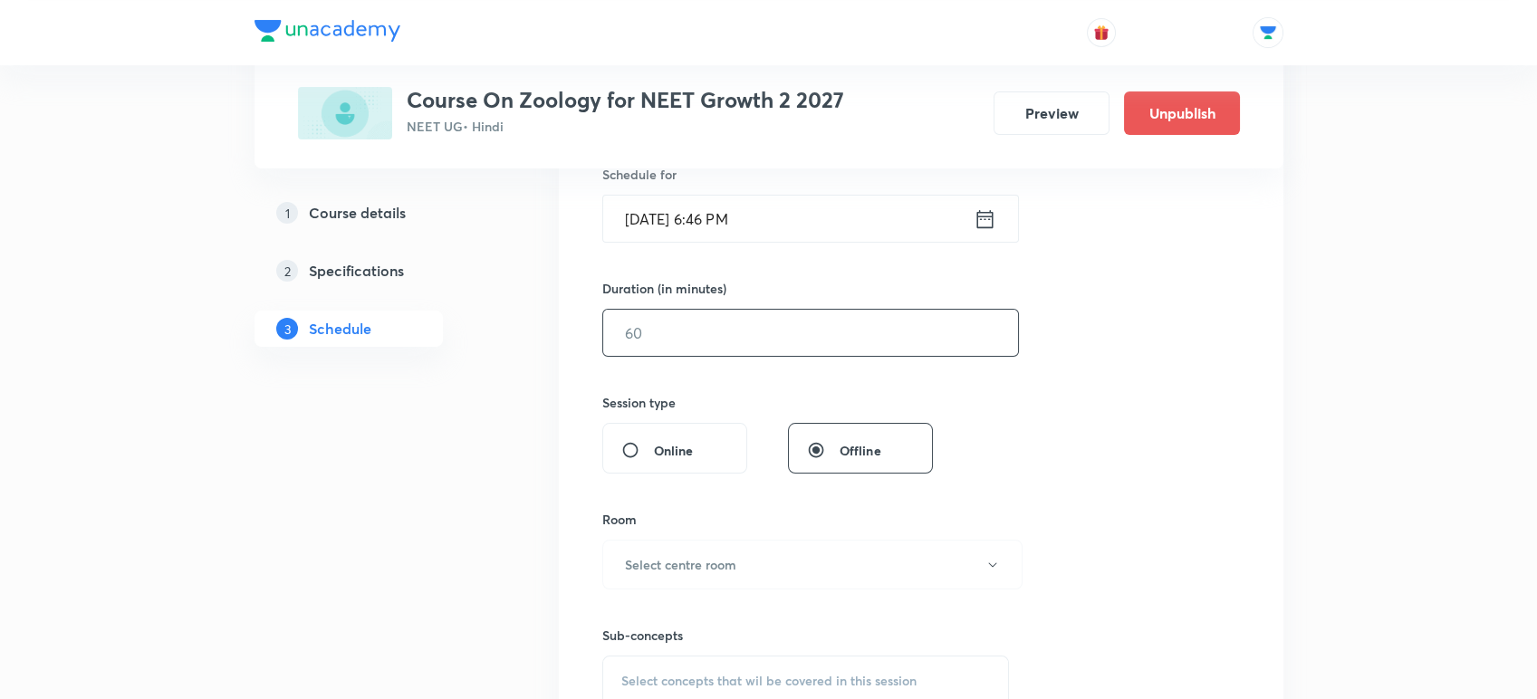
click at [669, 346] on input "text" at bounding box center [810, 333] width 415 height 46
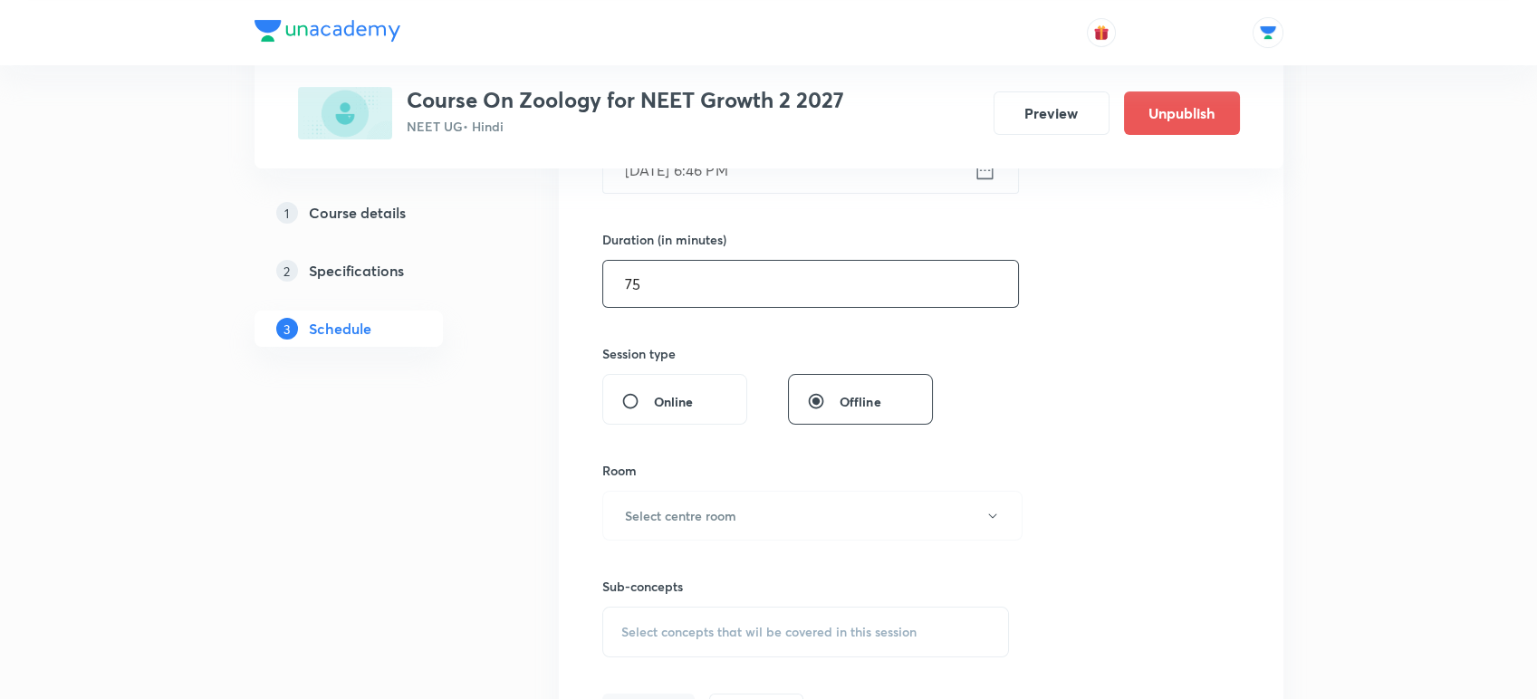
scroll to position [516, 0]
type input "75"
click at [646, 505] on h6 "Select centre room" at bounding box center [680, 511] width 111 height 19
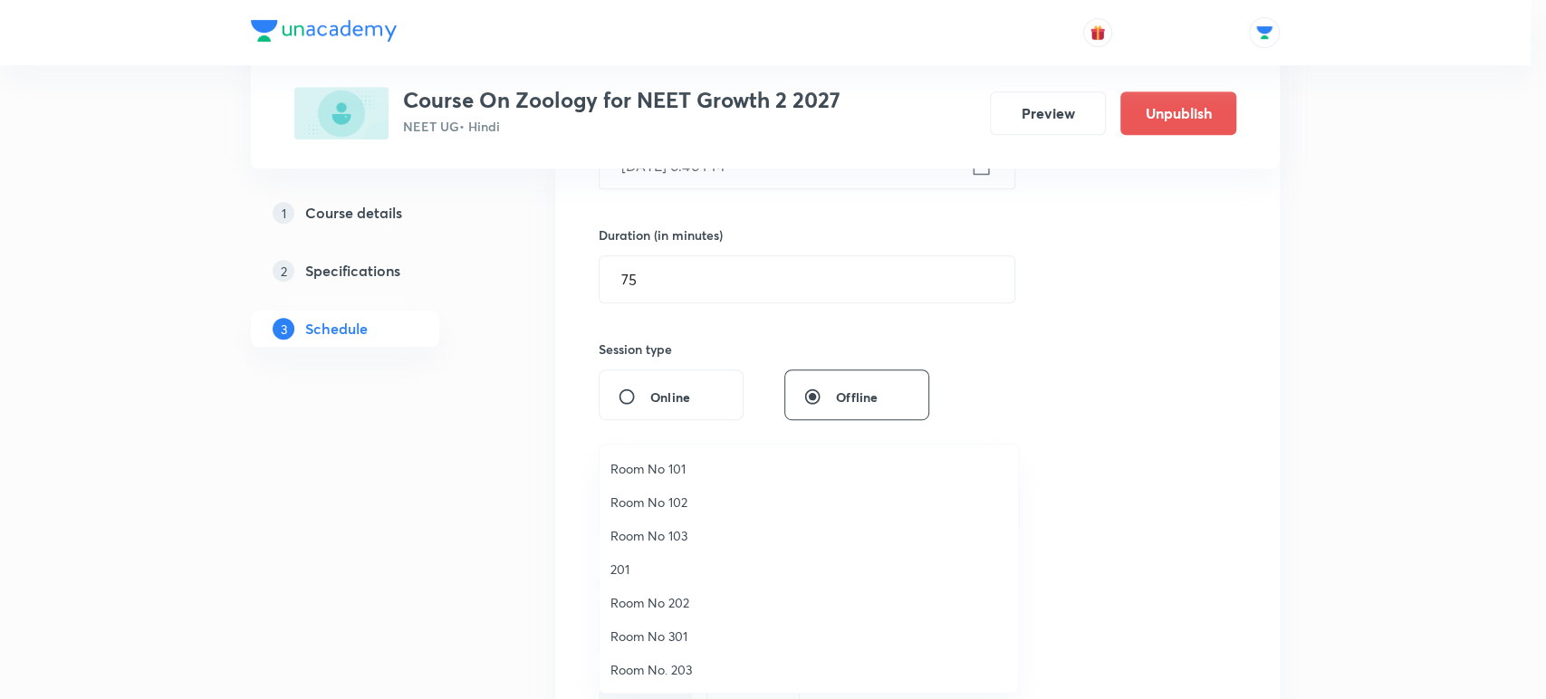
click at [634, 607] on span "Room No 202" at bounding box center [808, 602] width 397 height 19
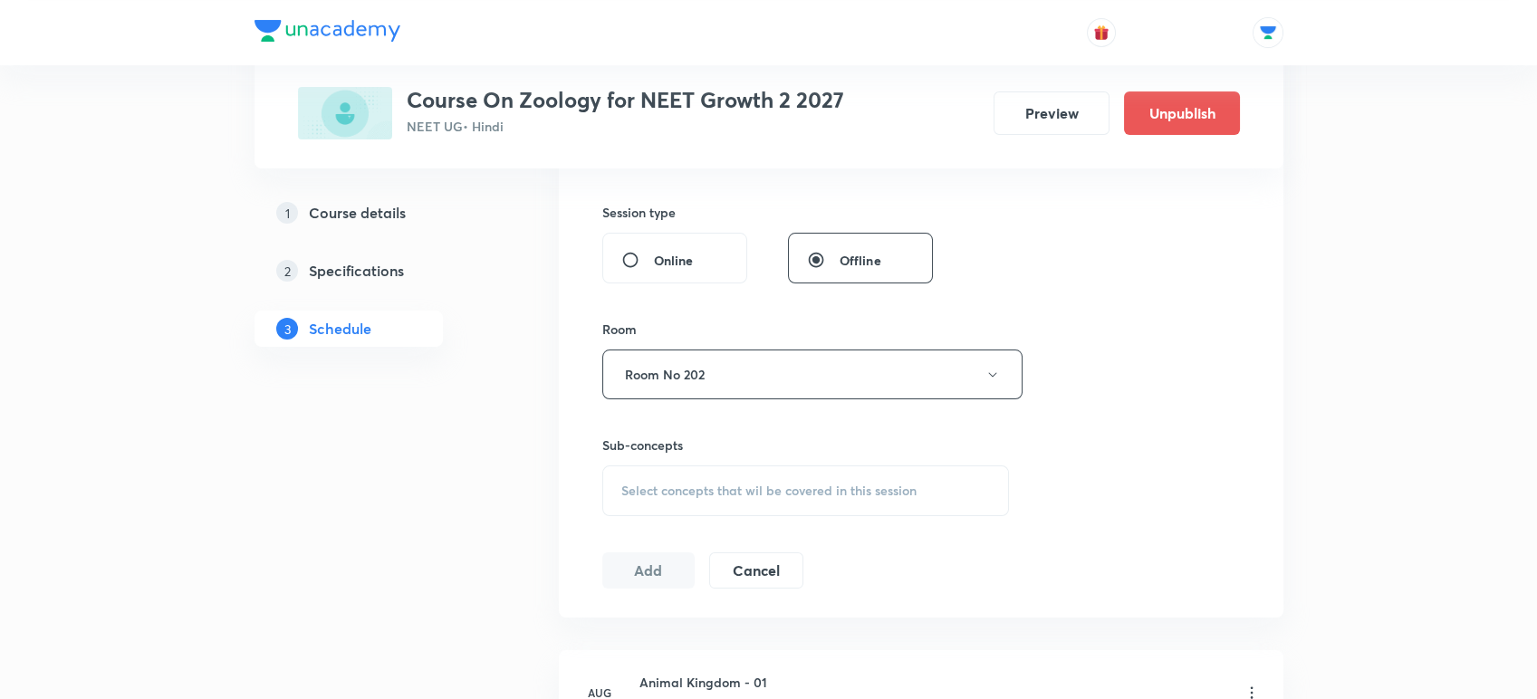
scroll to position [657, 0]
click at [645, 483] on span "Select concepts that wil be covered in this session" at bounding box center [768, 486] width 295 height 14
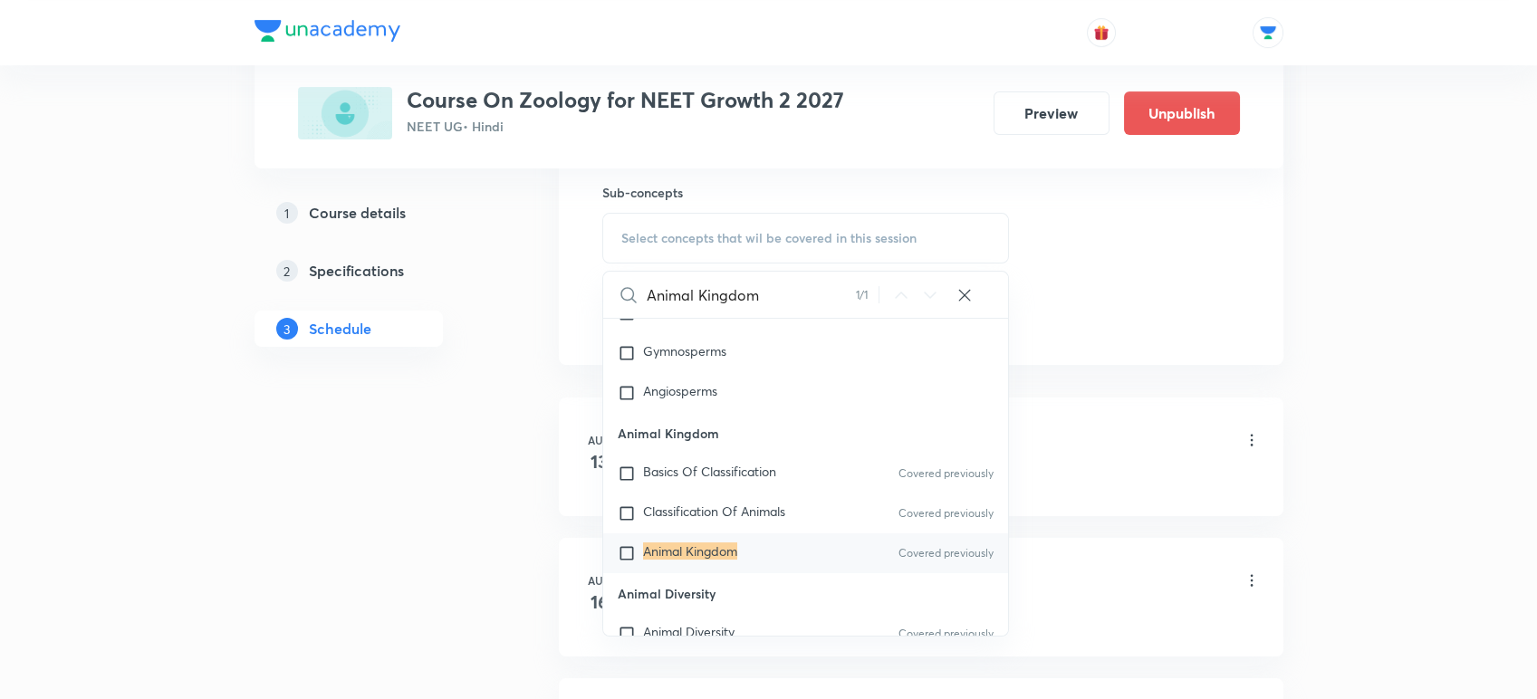
scroll to position [1025, 0]
type input "Animal Kingdom"
click at [689, 552] on mark "Animal Kingdom" at bounding box center [690, 550] width 94 height 17
checkbox input "true"
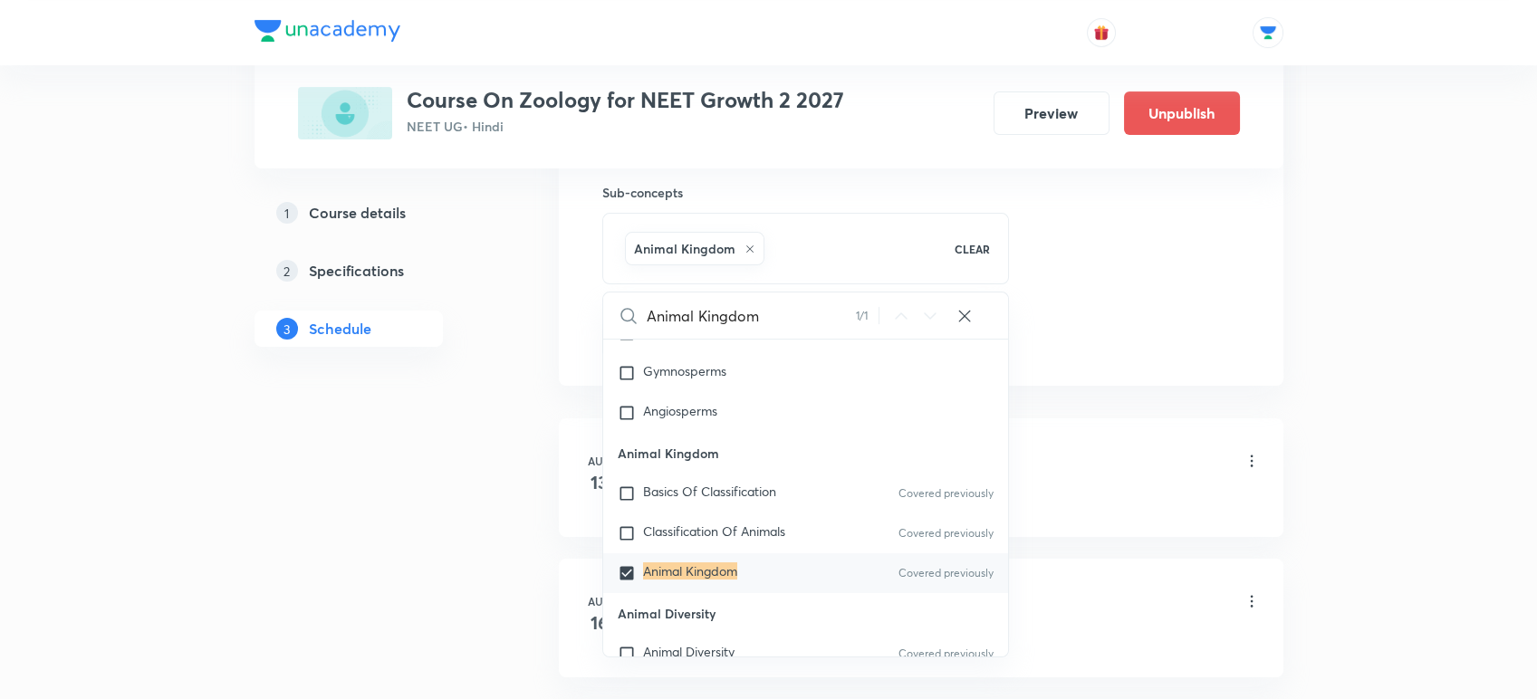
click at [507, 537] on div "Plus Courses Course On Zoology for NEET Growth 2 2027 NEET UG • Hindi Preview U…" at bounding box center [768, 427] width 1029 height 2463
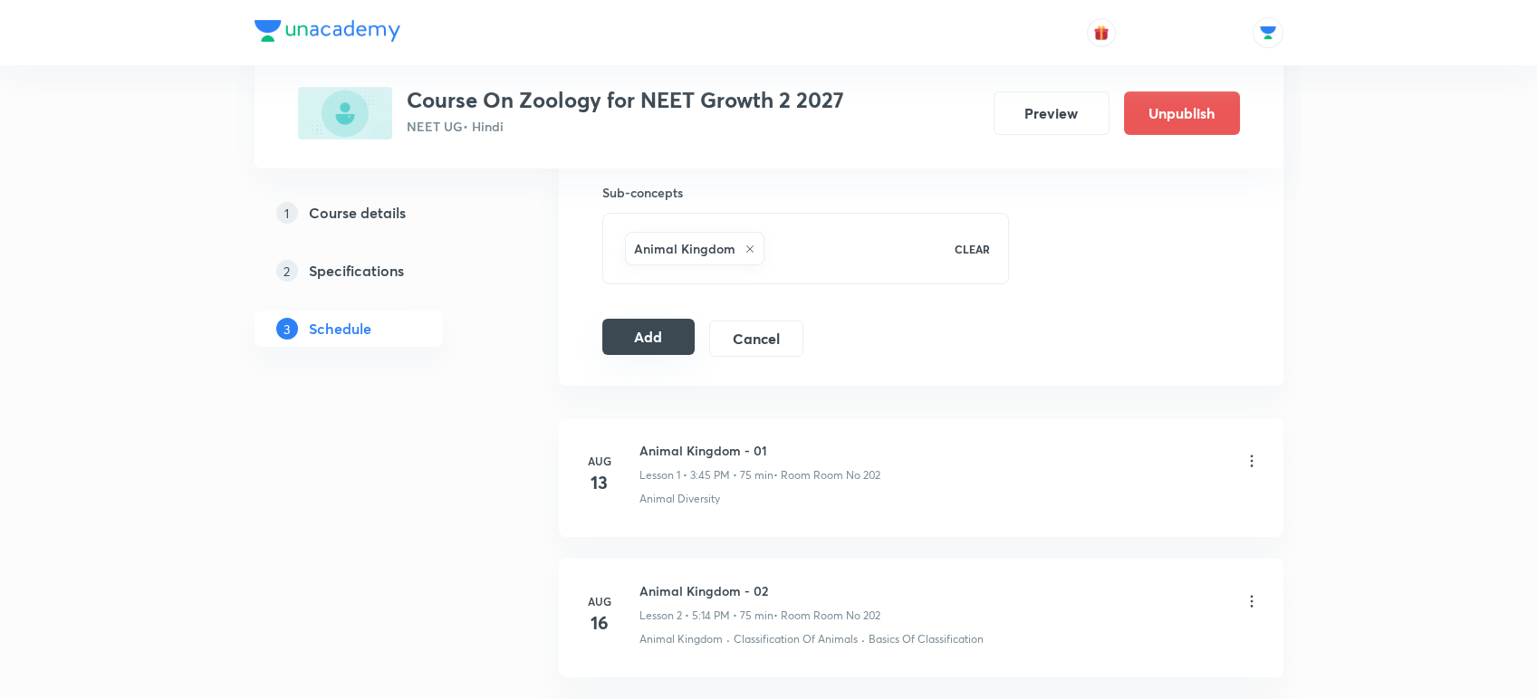
click at [632, 342] on button "Add" at bounding box center [648, 337] width 93 height 36
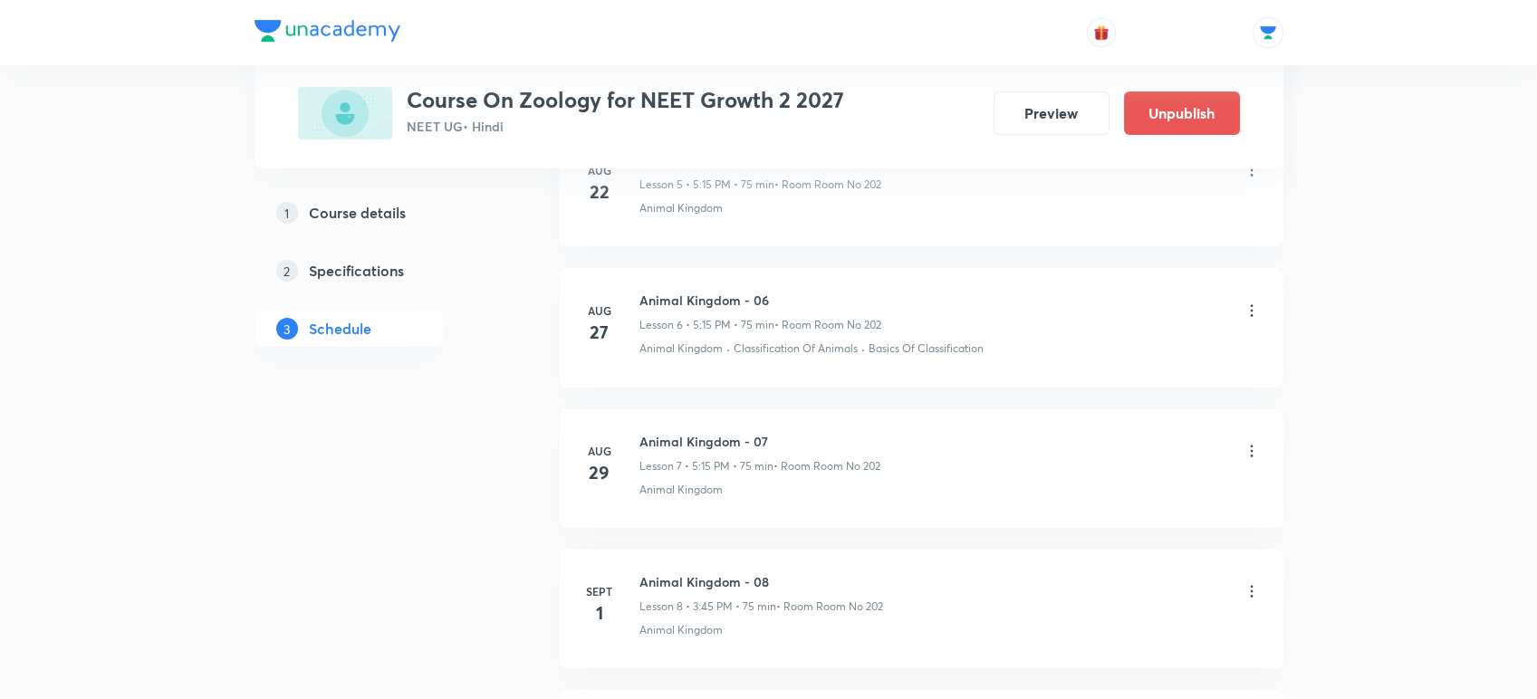
click at [530, 467] on div "Plus Courses Course On Zoology for NEET Growth 2 2027 NEET UG • Hindi Preview U…" at bounding box center [768, 71] width 1029 height 1751
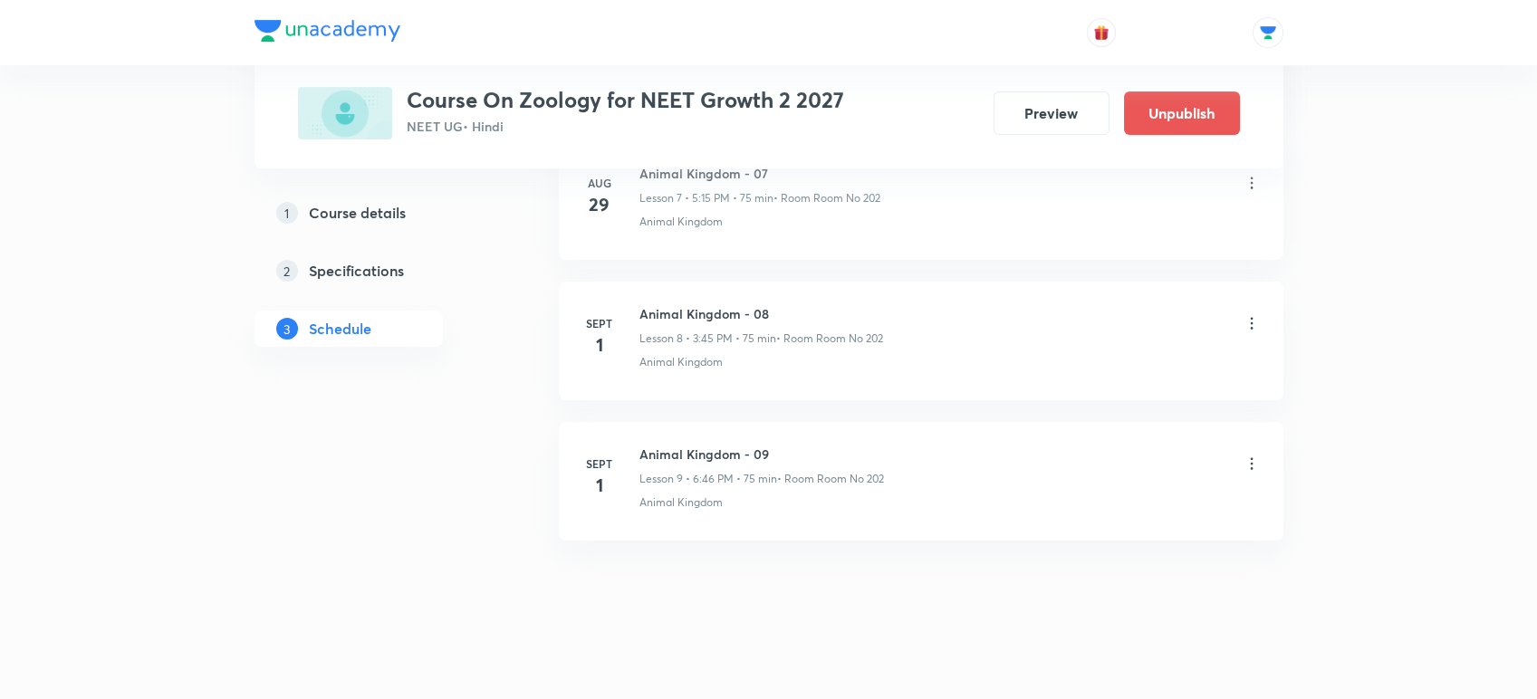
scroll to position [1182, 0]
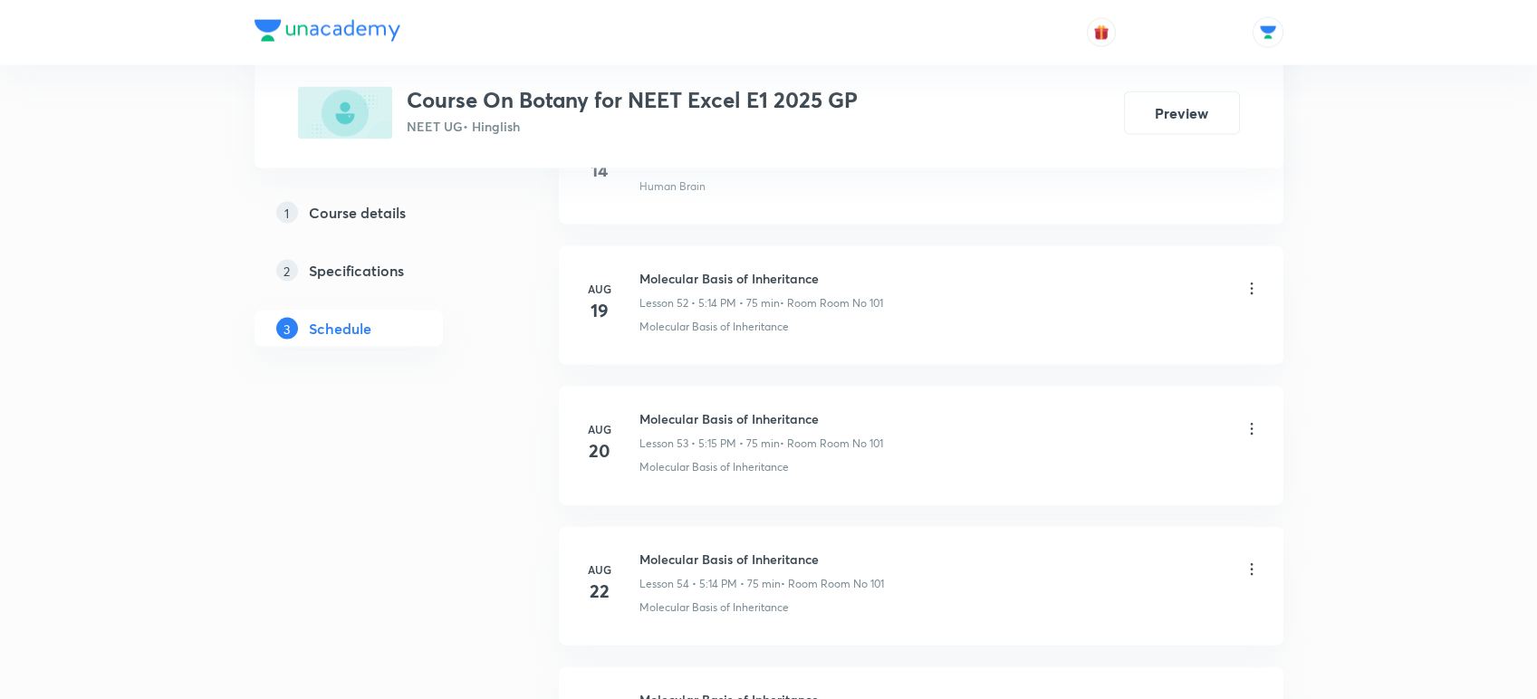
scroll to position [8740, 0]
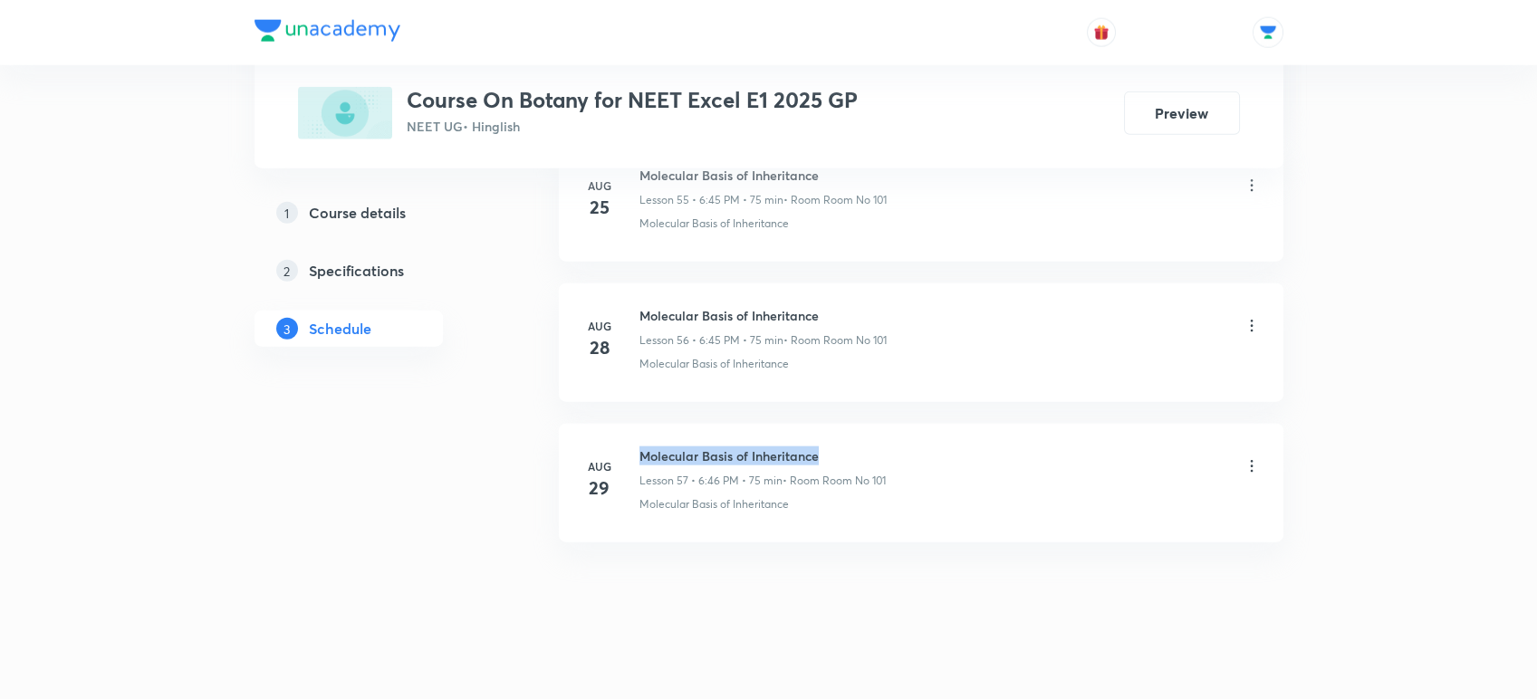
drag, startPoint x: 638, startPoint y: 440, endPoint x: 823, endPoint y: 430, distance: 185.0
click at [823, 430] on li "[DATE] Molecular Basis of Inheritance Lesson 57 • 6:46 PM • 75 min • Room Room …" at bounding box center [921, 483] width 724 height 119
copy h6 "Molecular Basis of Inheritance"
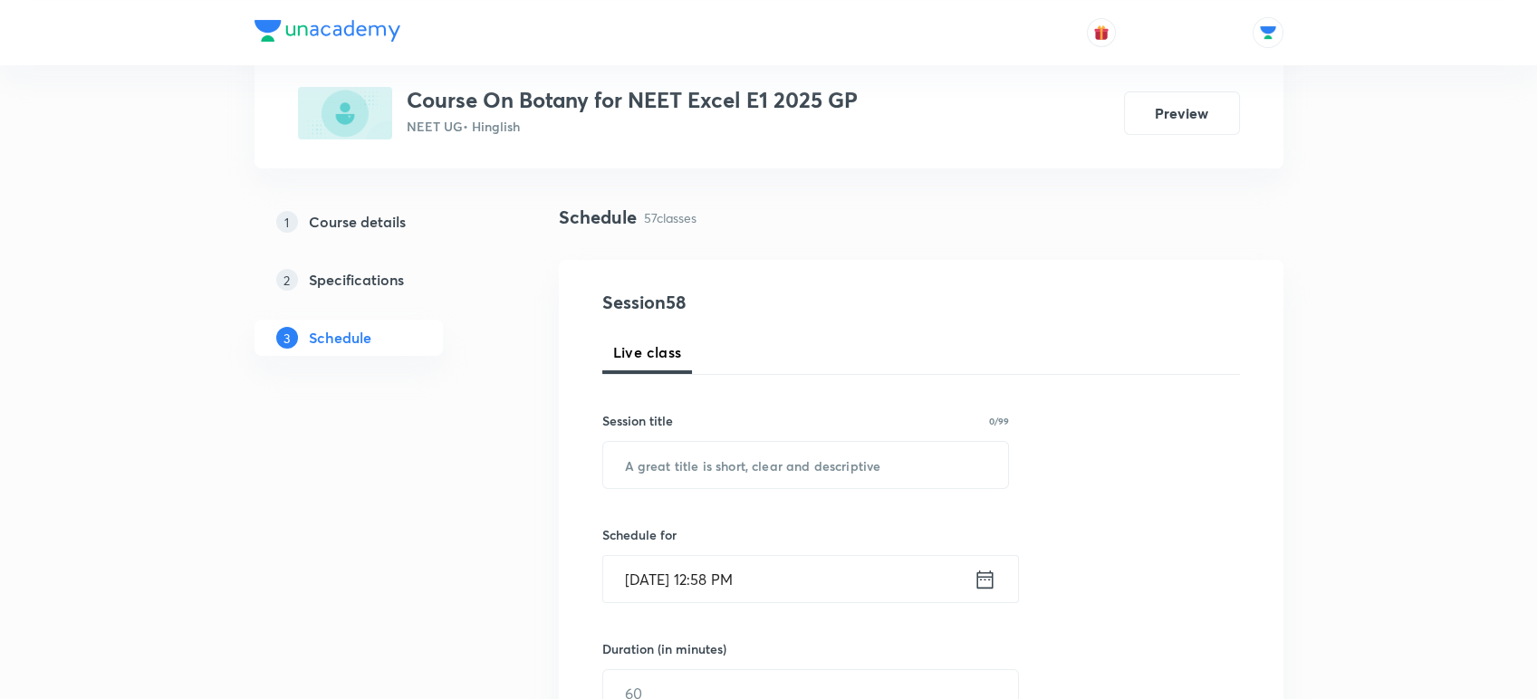
scroll to position [120, 0]
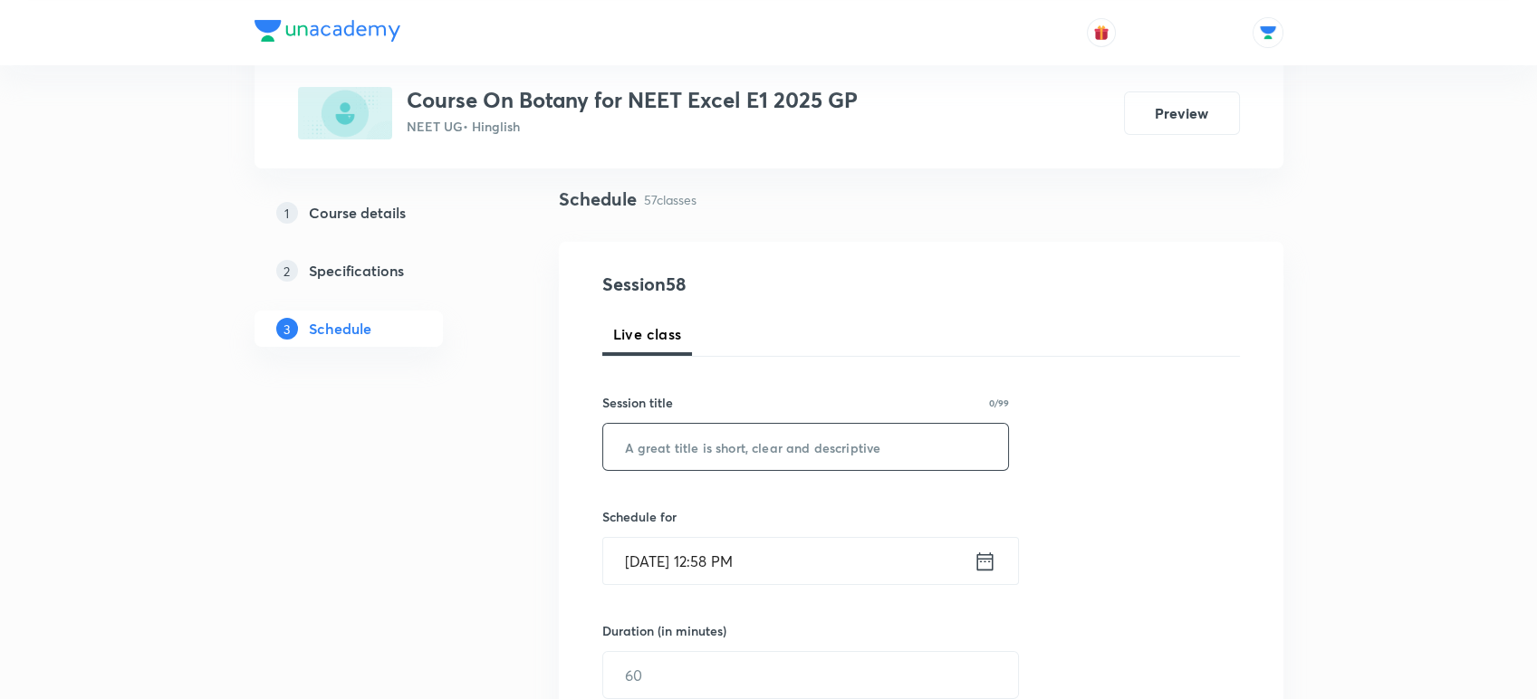
click at [782, 452] on input "text" at bounding box center [806, 447] width 406 height 46
paste input "Molecular Basis of Inheritance"
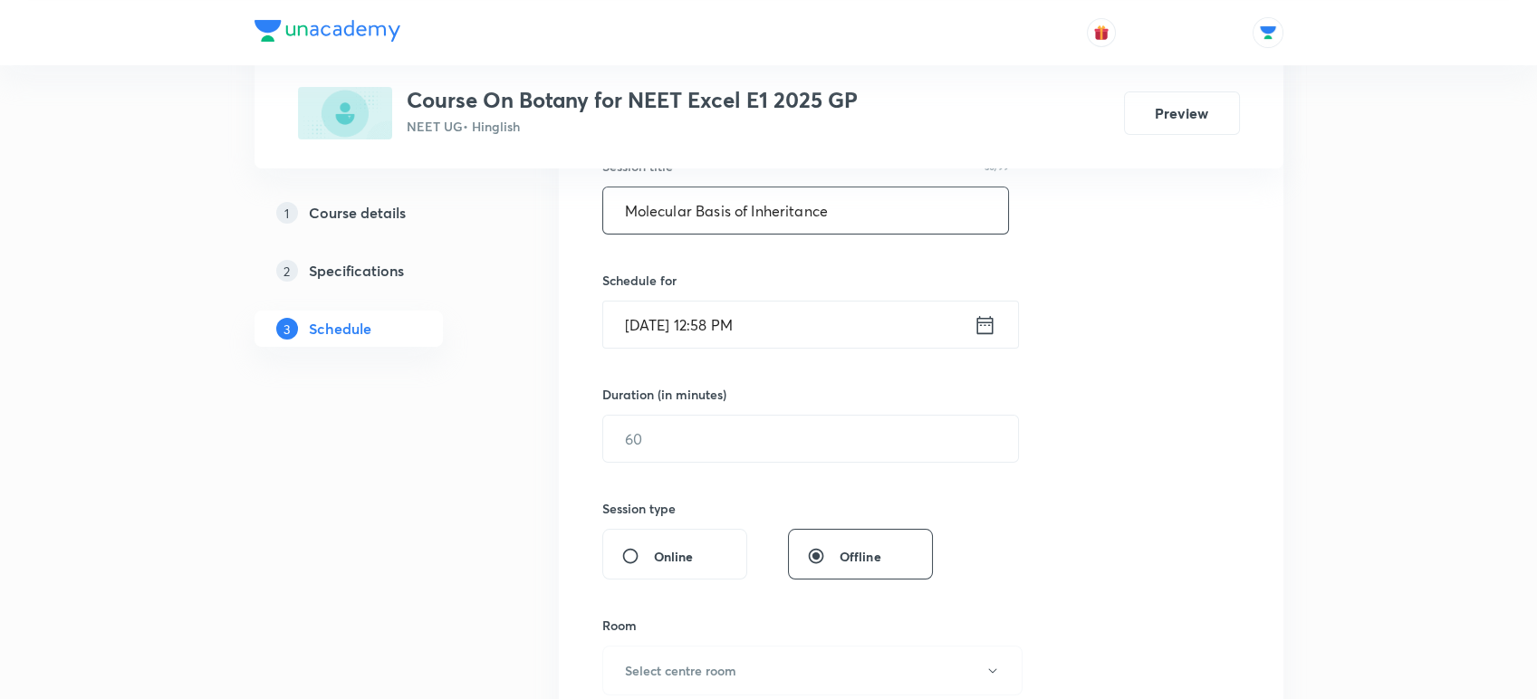
scroll to position [359, 0]
type input "Molecular Basis of Inheritance"
click at [985, 324] on icon at bounding box center [985, 323] width 23 height 25
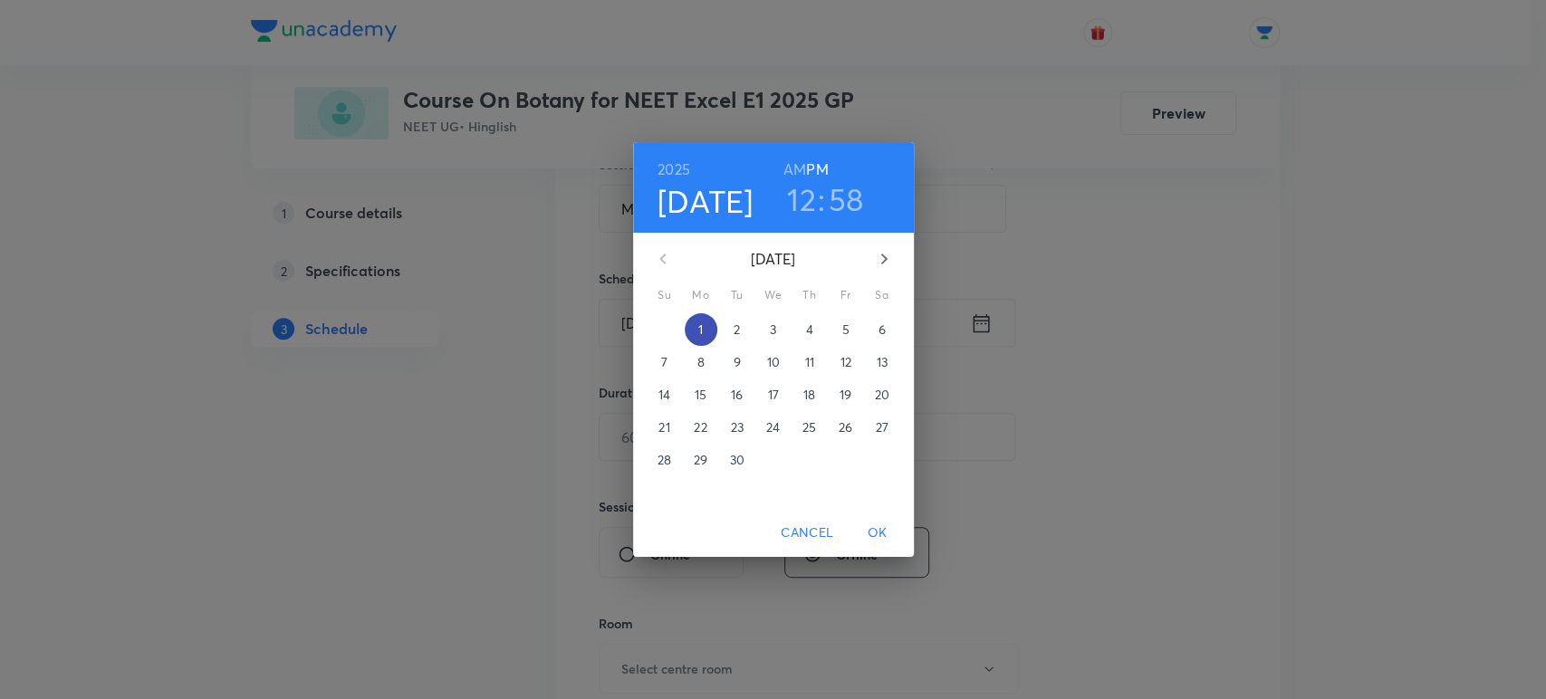
click at [703, 326] on span "1" at bounding box center [701, 330] width 33 height 18
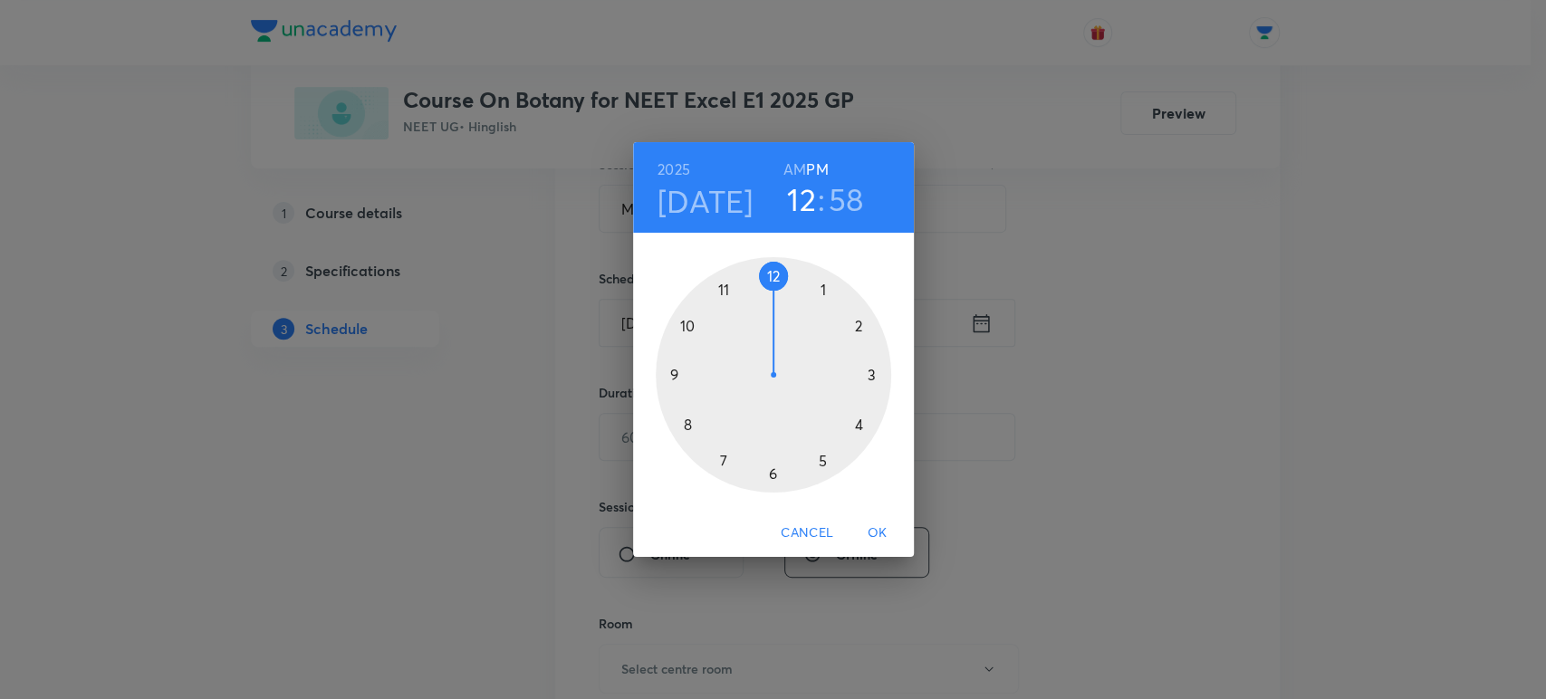
click at [819, 457] on div at bounding box center [773, 374] width 235 height 235
click at [874, 373] on div at bounding box center [773, 374] width 235 height 235
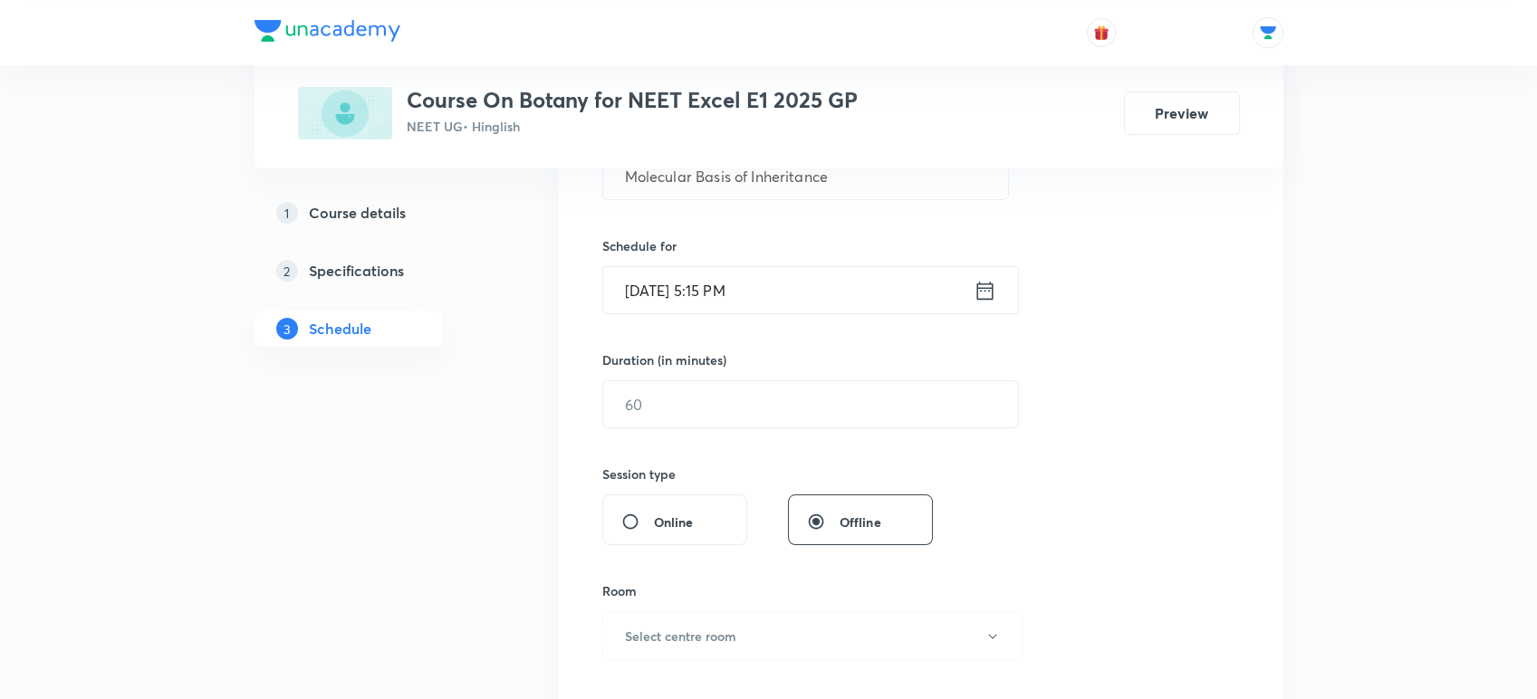
scroll to position [396, 0]
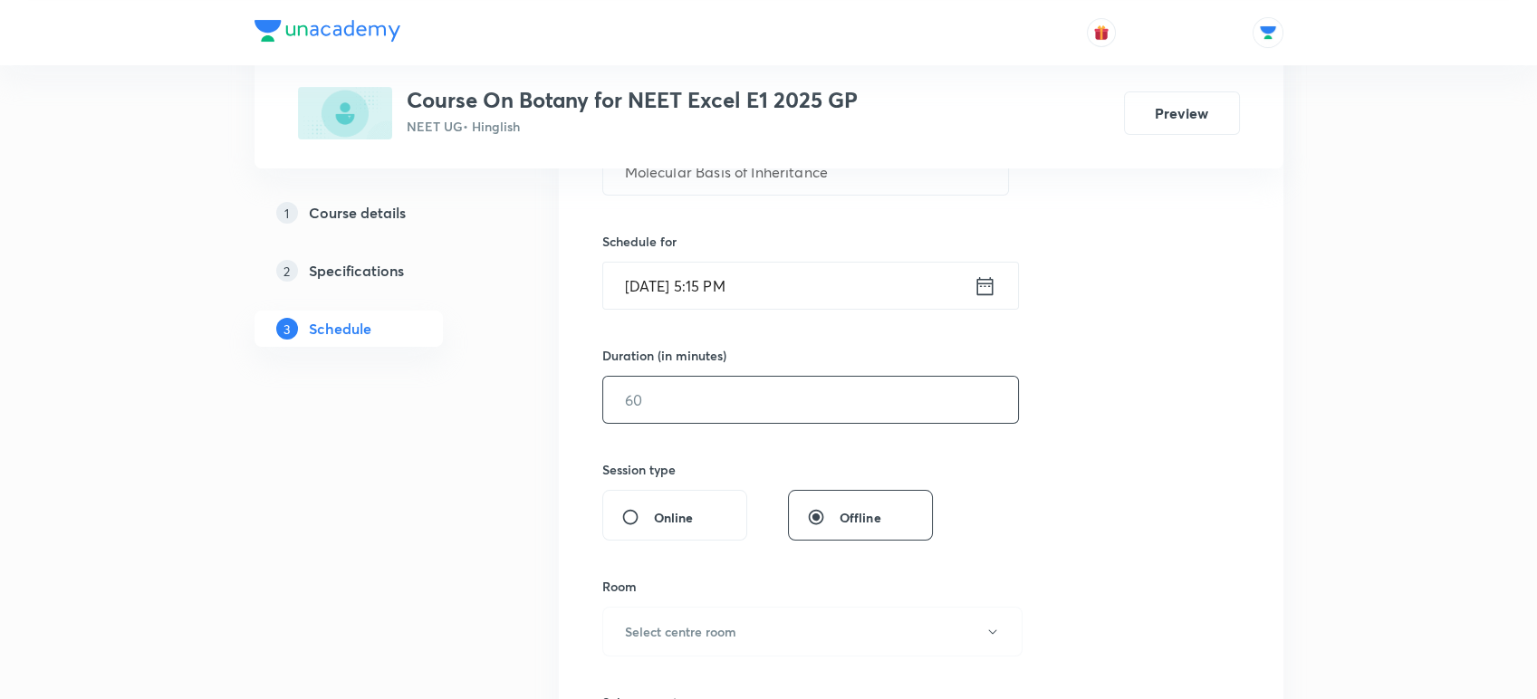
click at [676, 386] on input "text" at bounding box center [810, 400] width 415 height 46
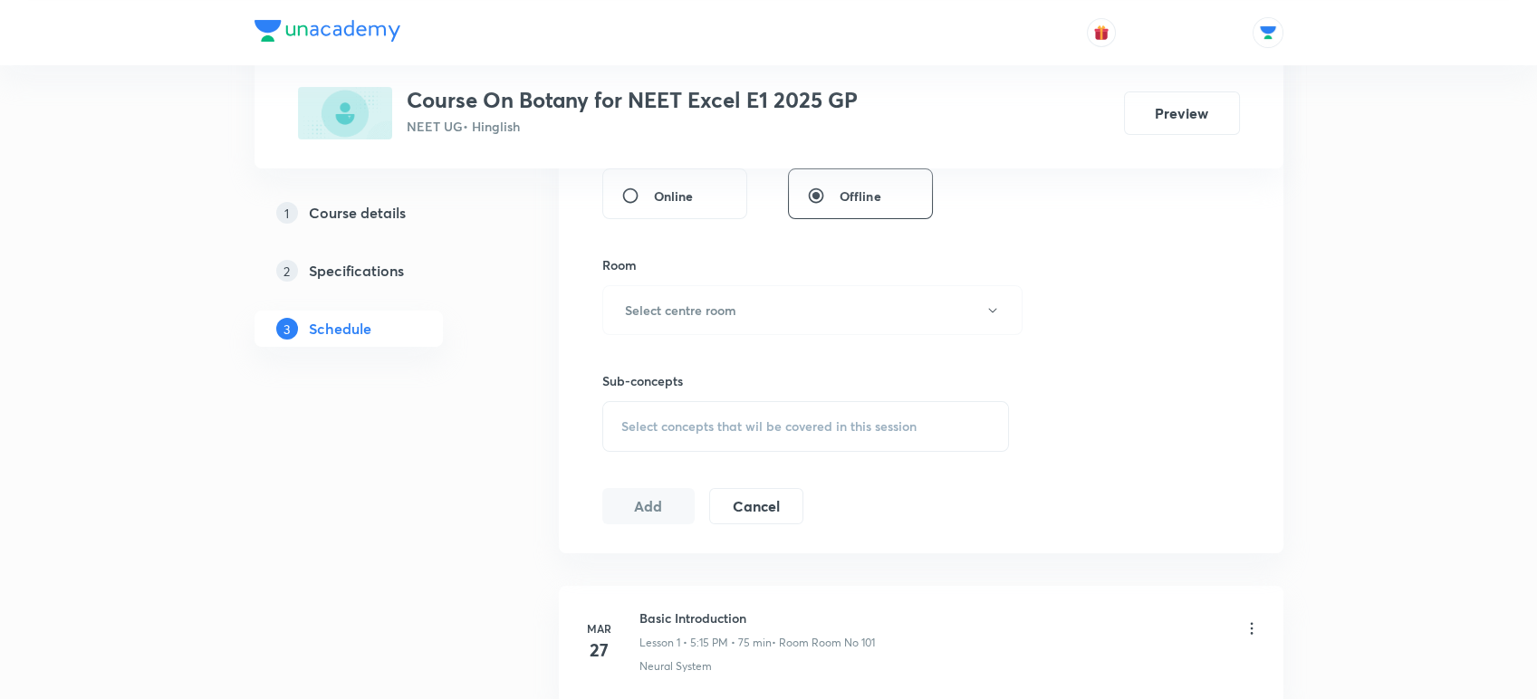
scroll to position [710, 0]
type input "75"
click at [676, 321] on h6 "Select centre room" at bounding box center [680, 317] width 111 height 19
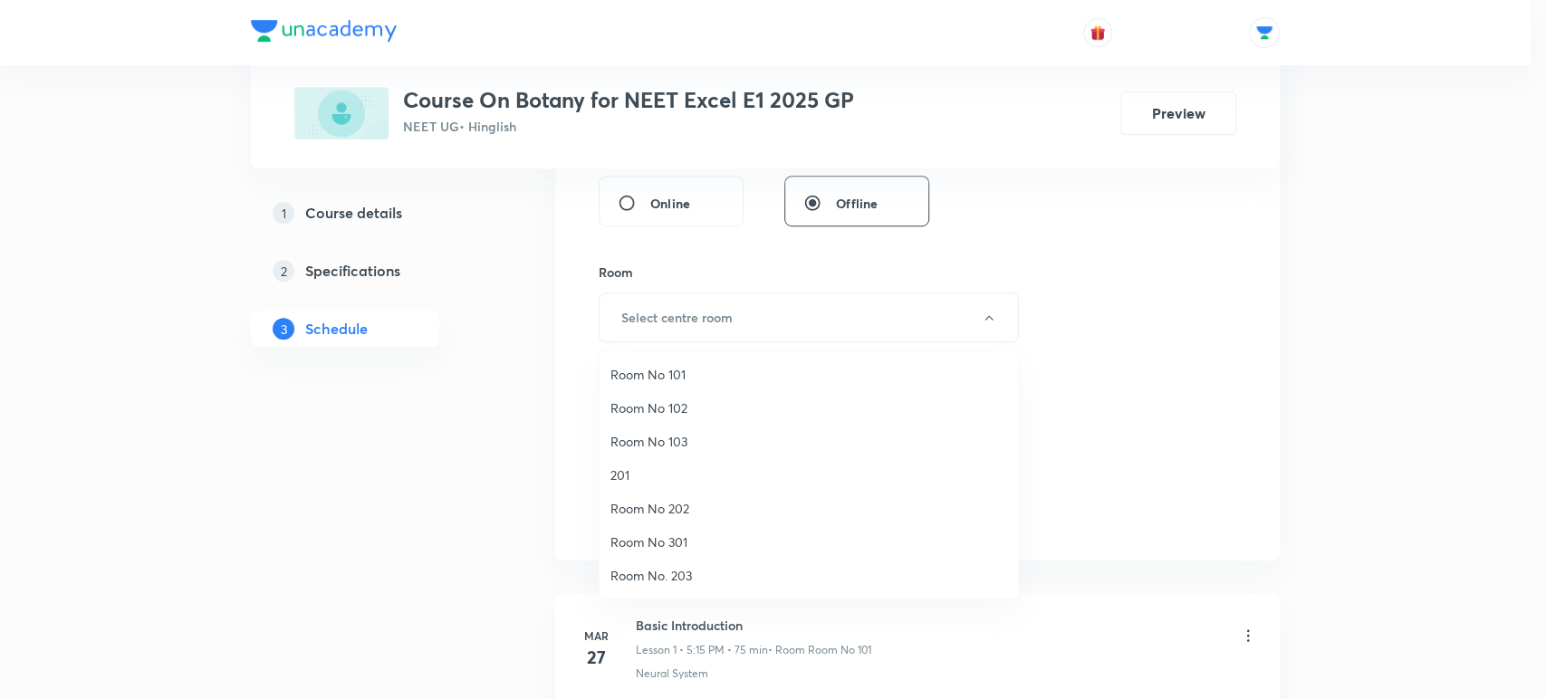
click at [633, 512] on span "Room No 202" at bounding box center [808, 508] width 397 height 19
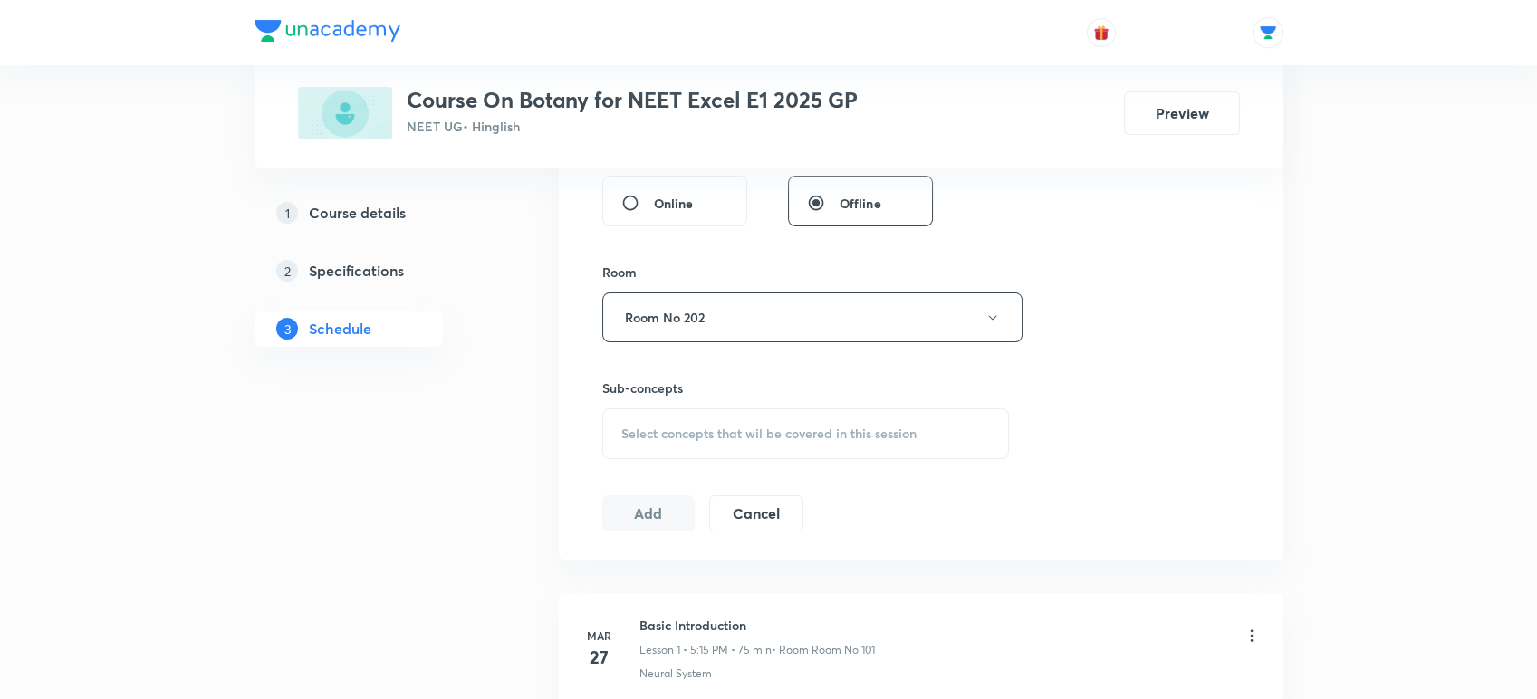
scroll to position [717, 0]
click at [621, 420] on span "Select concepts that wil be covered in this session" at bounding box center [768, 426] width 295 height 14
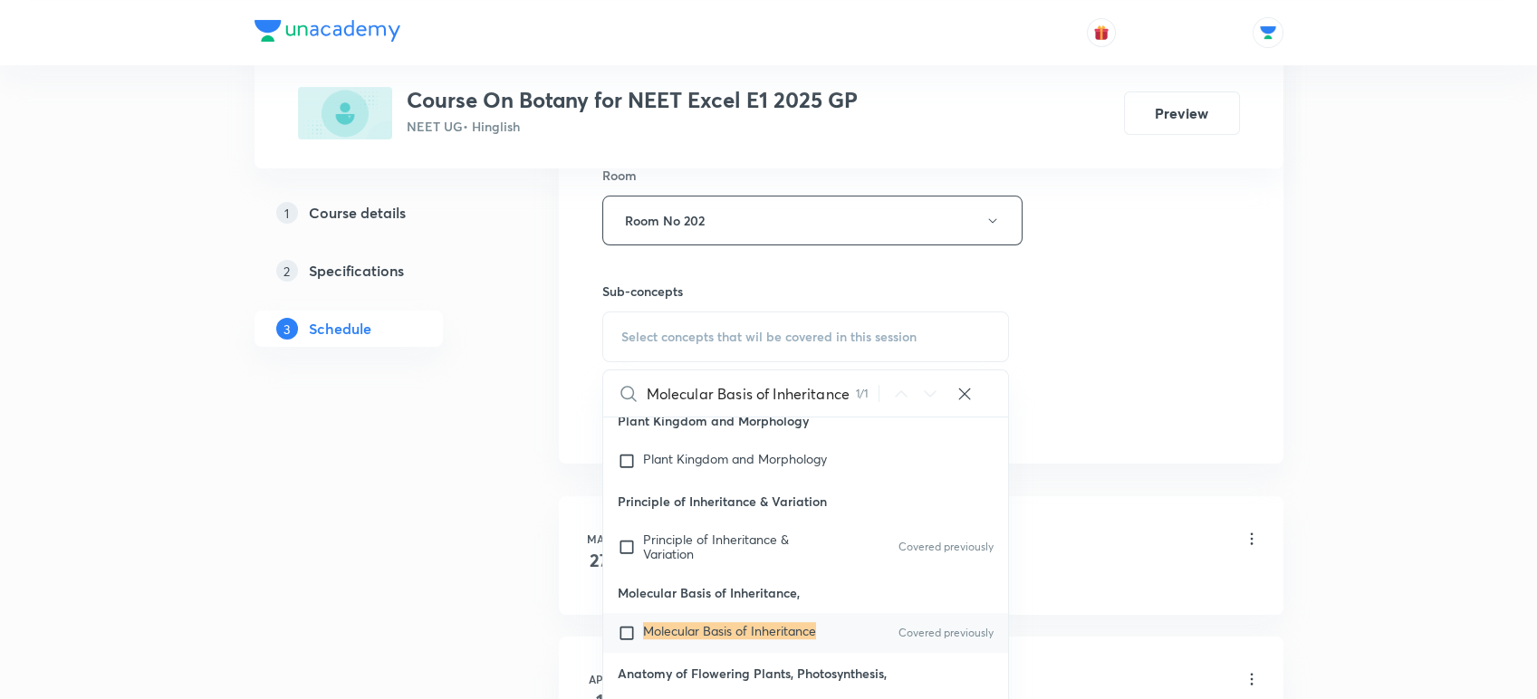
scroll to position [808, 0]
type input "Molecular Basis of Inheritance"
click at [686, 636] on div "Molecular Basis of Inheritance Covered previously" at bounding box center [806, 632] width 406 height 40
checkbox input "true"
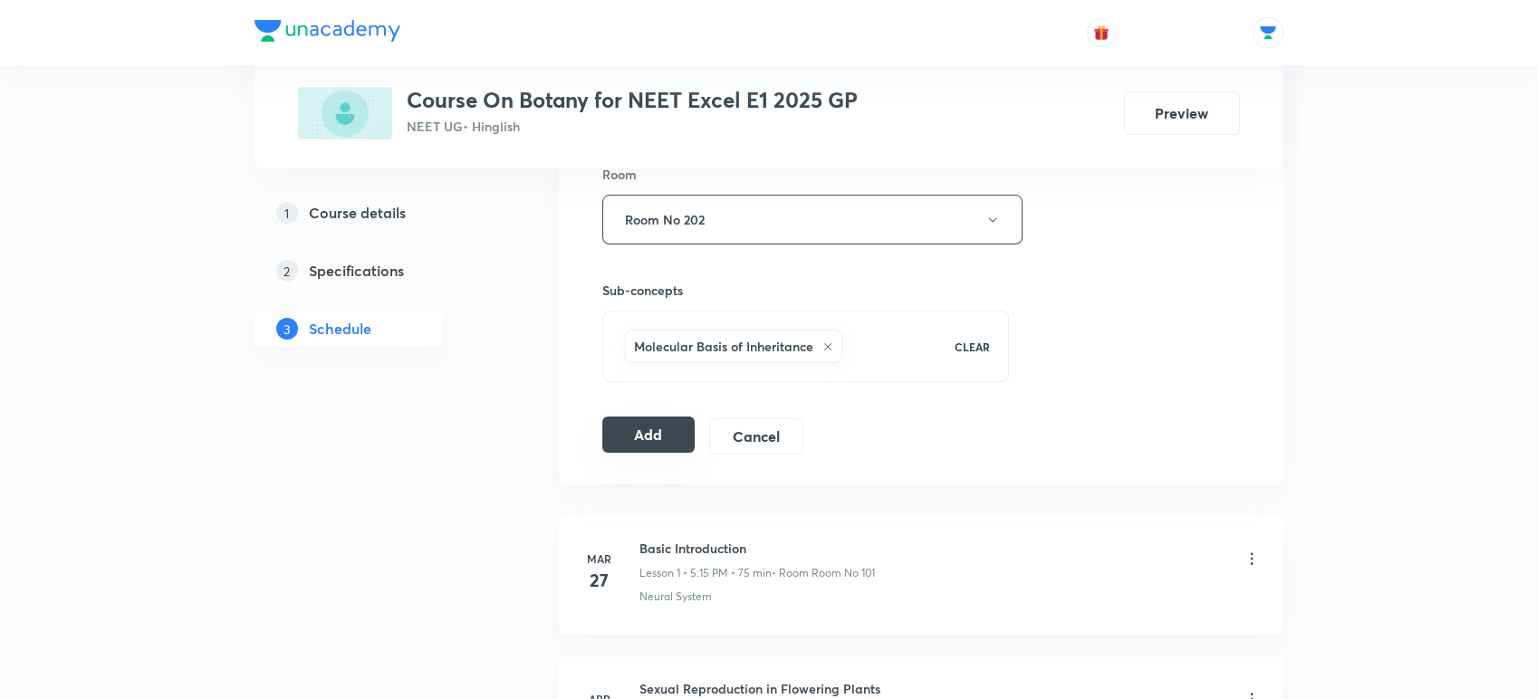
click at [623, 417] on button "Add" at bounding box center [648, 435] width 93 height 36
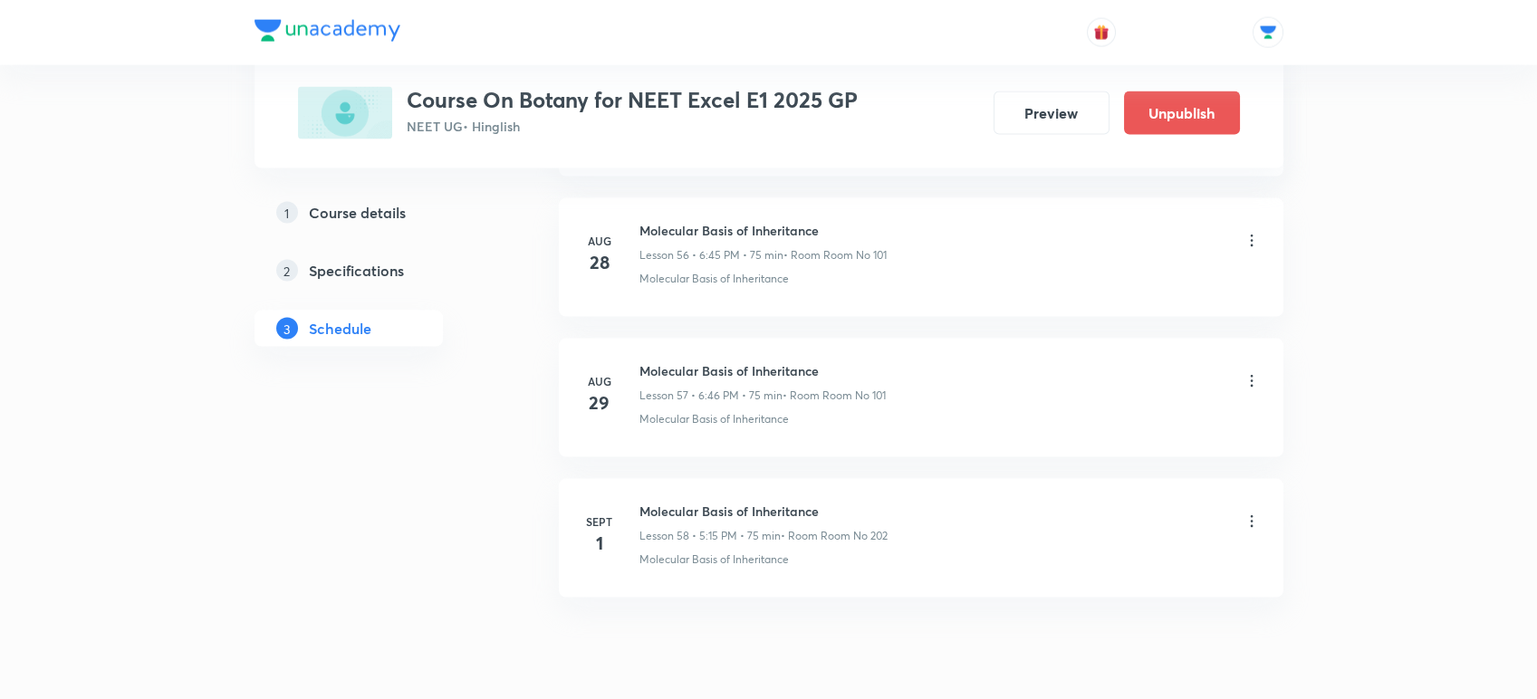
scroll to position [8049, 0]
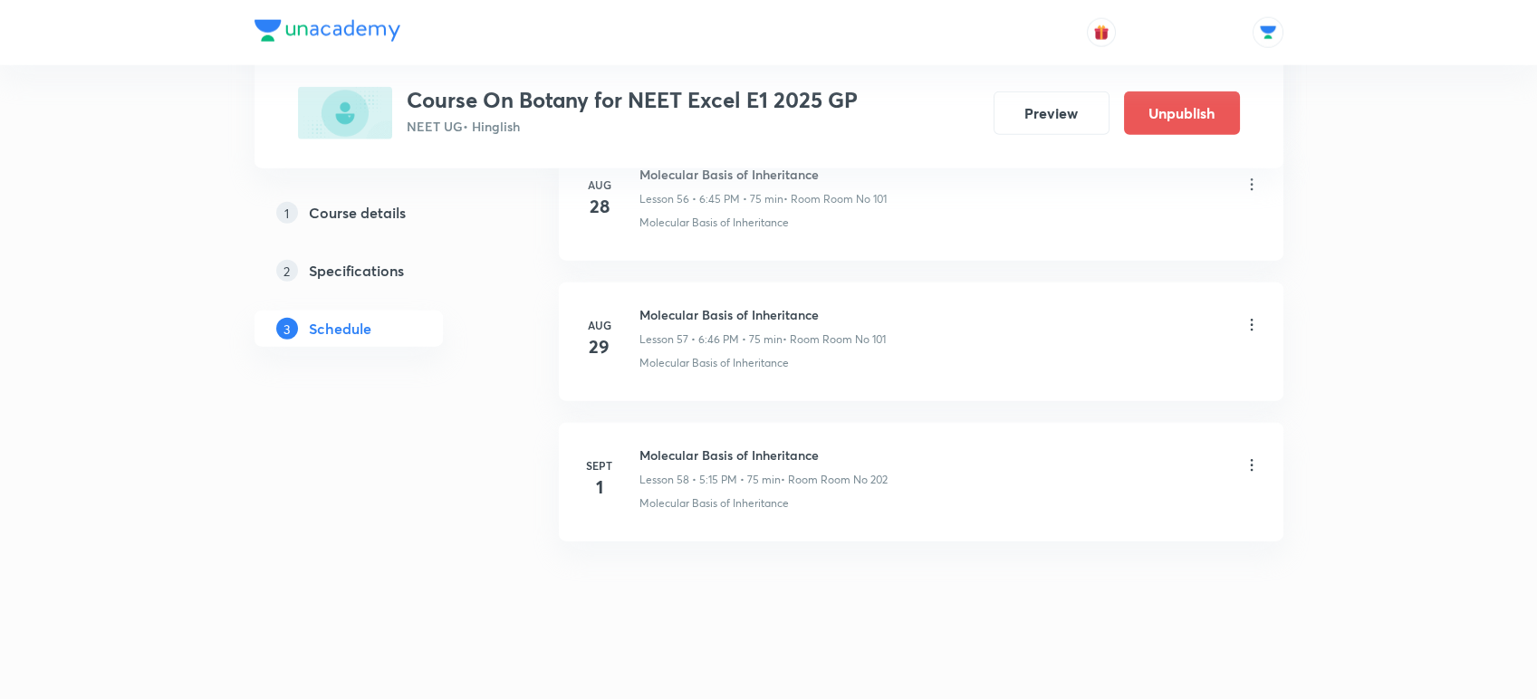
click at [1250, 456] on icon at bounding box center [1251, 465] width 18 height 18
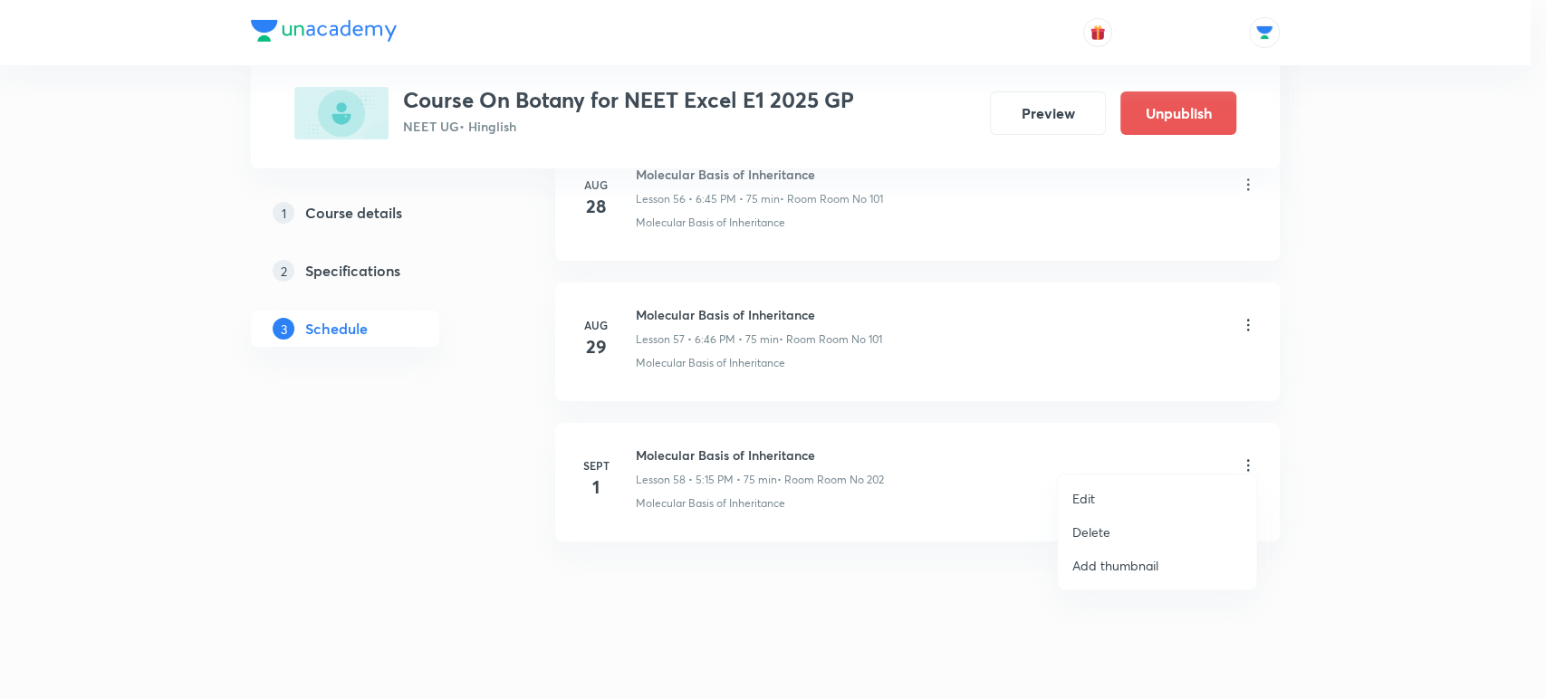
click at [1079, 532] on p "Delete" at bounding box center [1091, 532] width 38 height 19
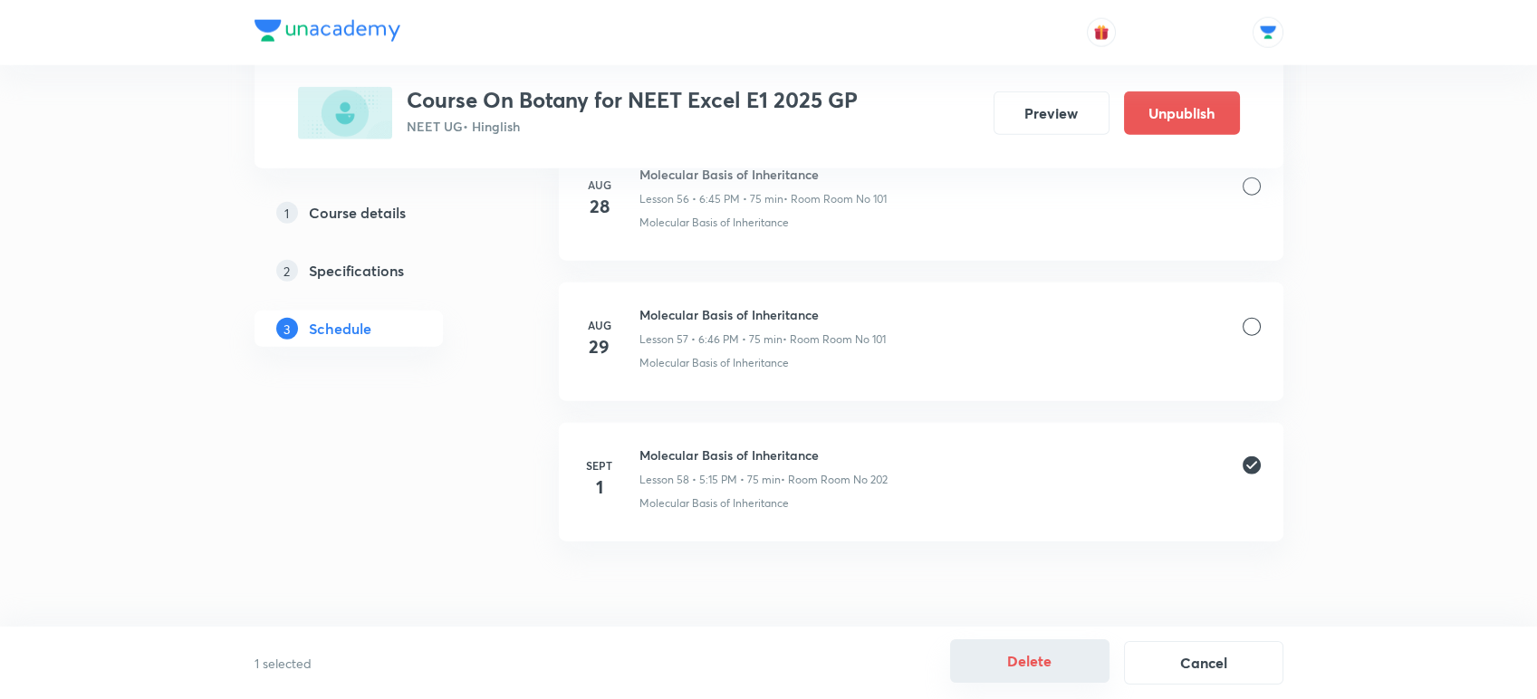
click at [1012, 649] on button "Delete" at bounding box center [1029, 660] width 159 height 43
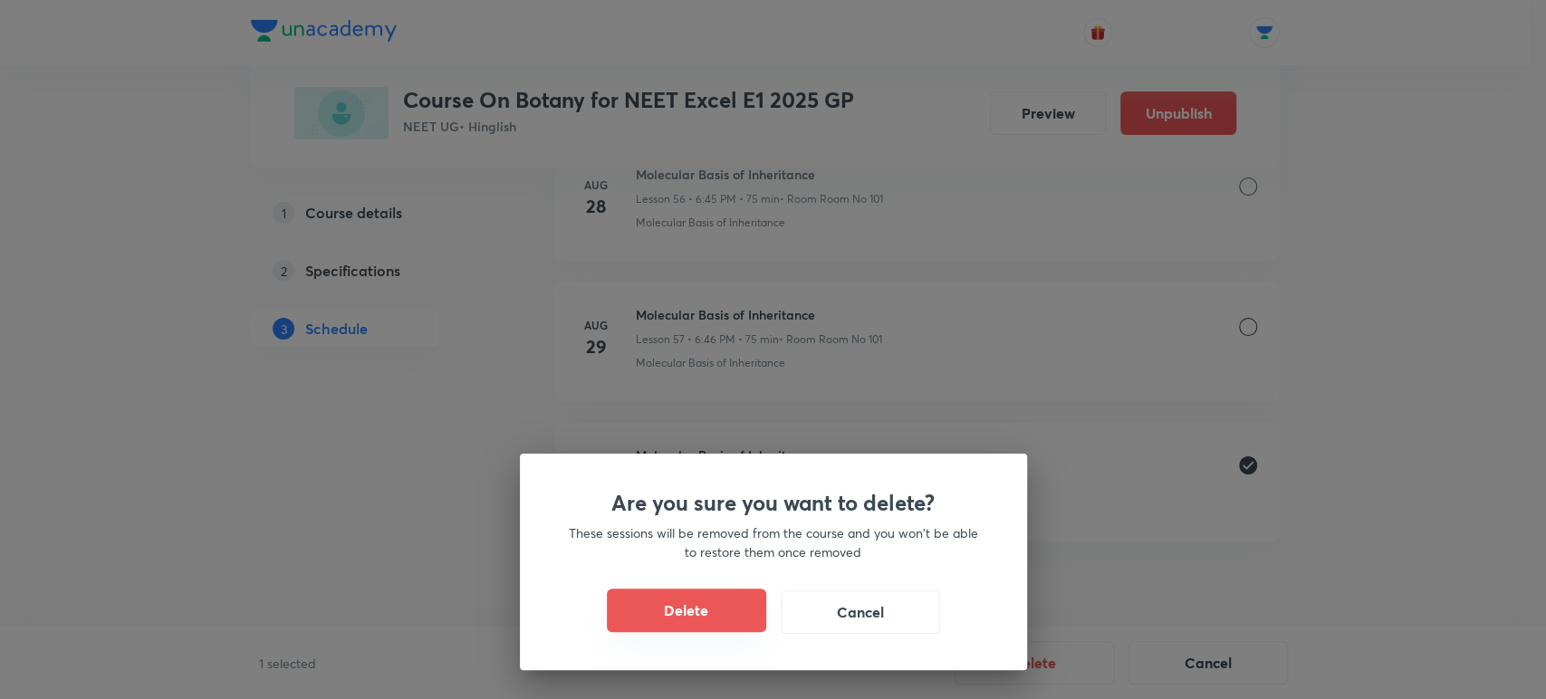
click at [657, 607] on button "Delete" at bounding box center [686, 610] width 159 height 43
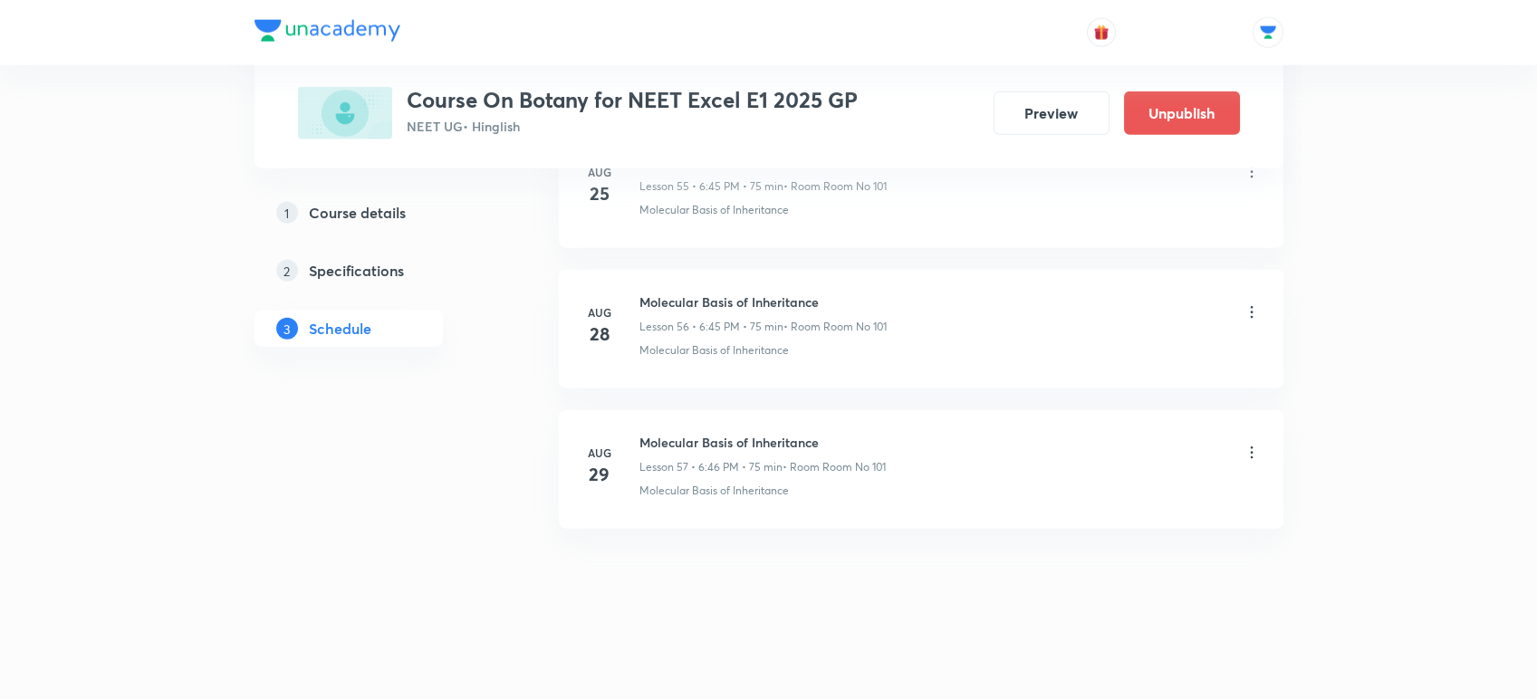
scroll to position [8740, 0]
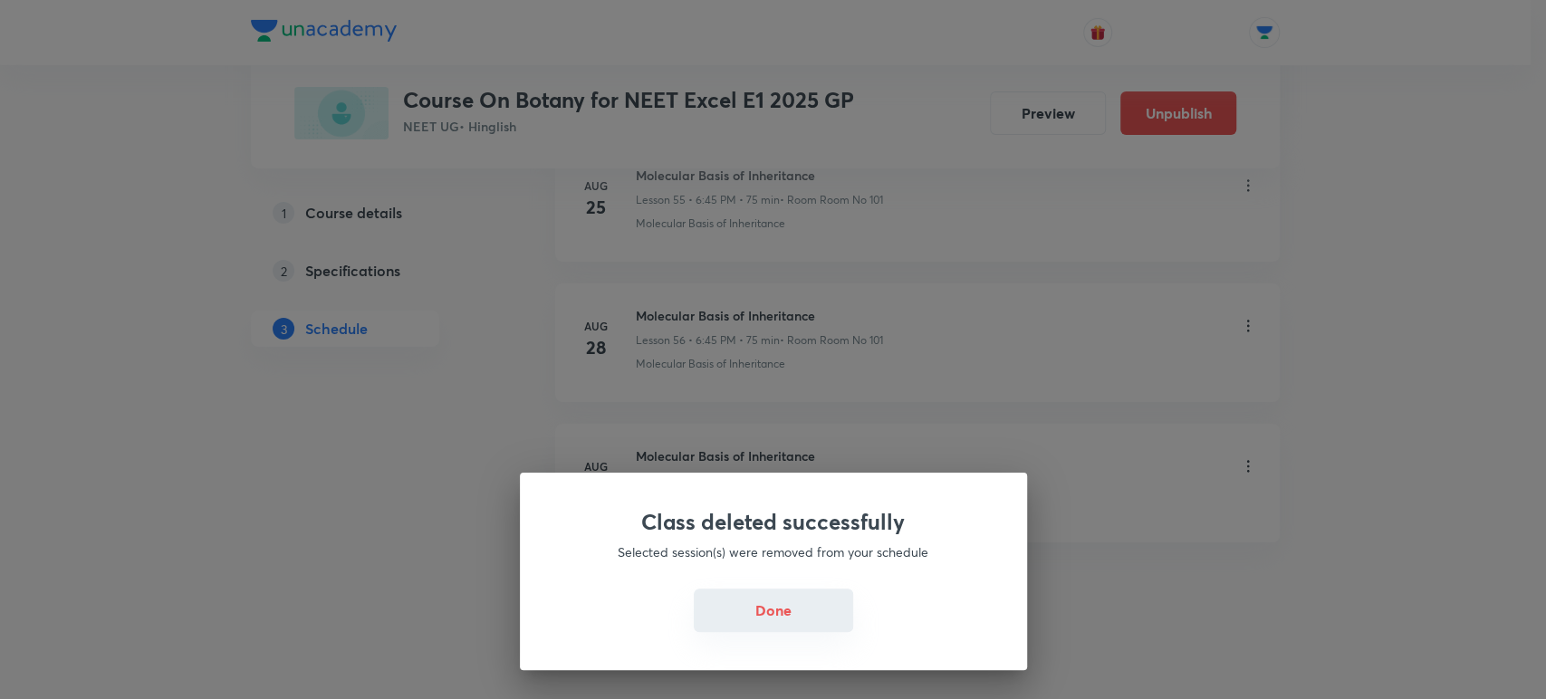
click at [785, 609] on button "Done" at bounding box center [773, 610] width 159 height 43
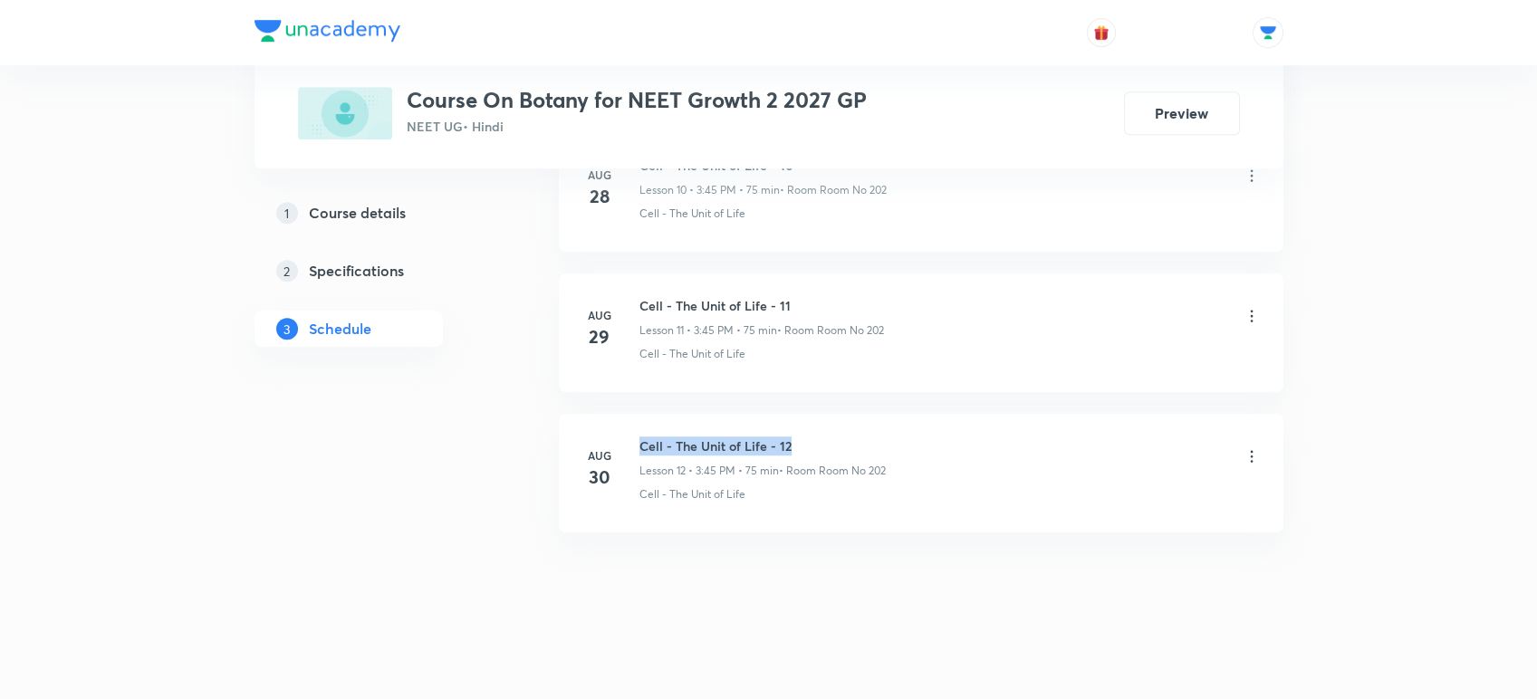
drag, startPoint x: 639, startPoint y: 440, endPoint x: 862, endPoint y: 442, distance: 222.8
click at [862, 442] on h6 "Cell - The Unit of Life - 12" at bounding box center [762, 445] width 246 height 19
copy h6 "Cell - The Unit of Life - 12"
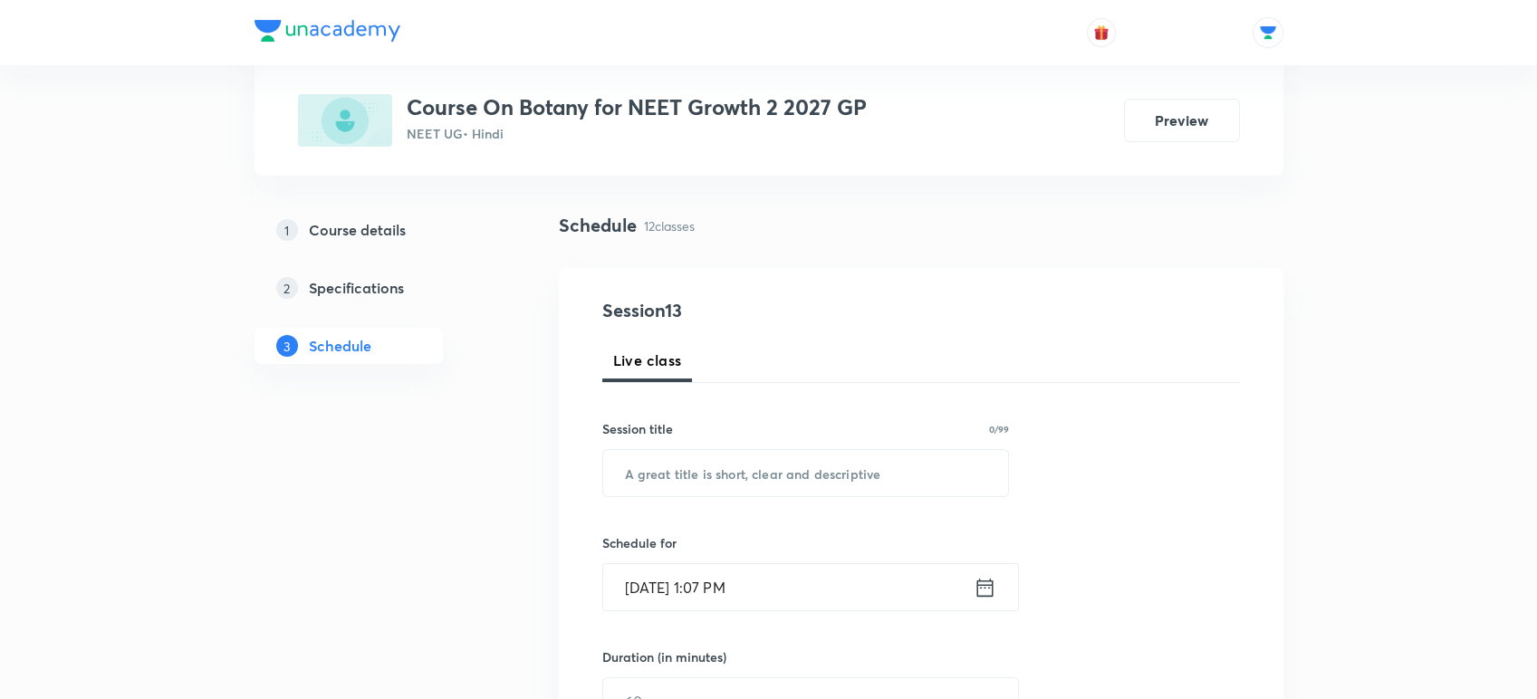
scroll to position [97, 0]
click at [830, 457] on input "text" at bounding box center [806, 470] width 406 height 46
paste input "Cell - The Unit of Life - 12"
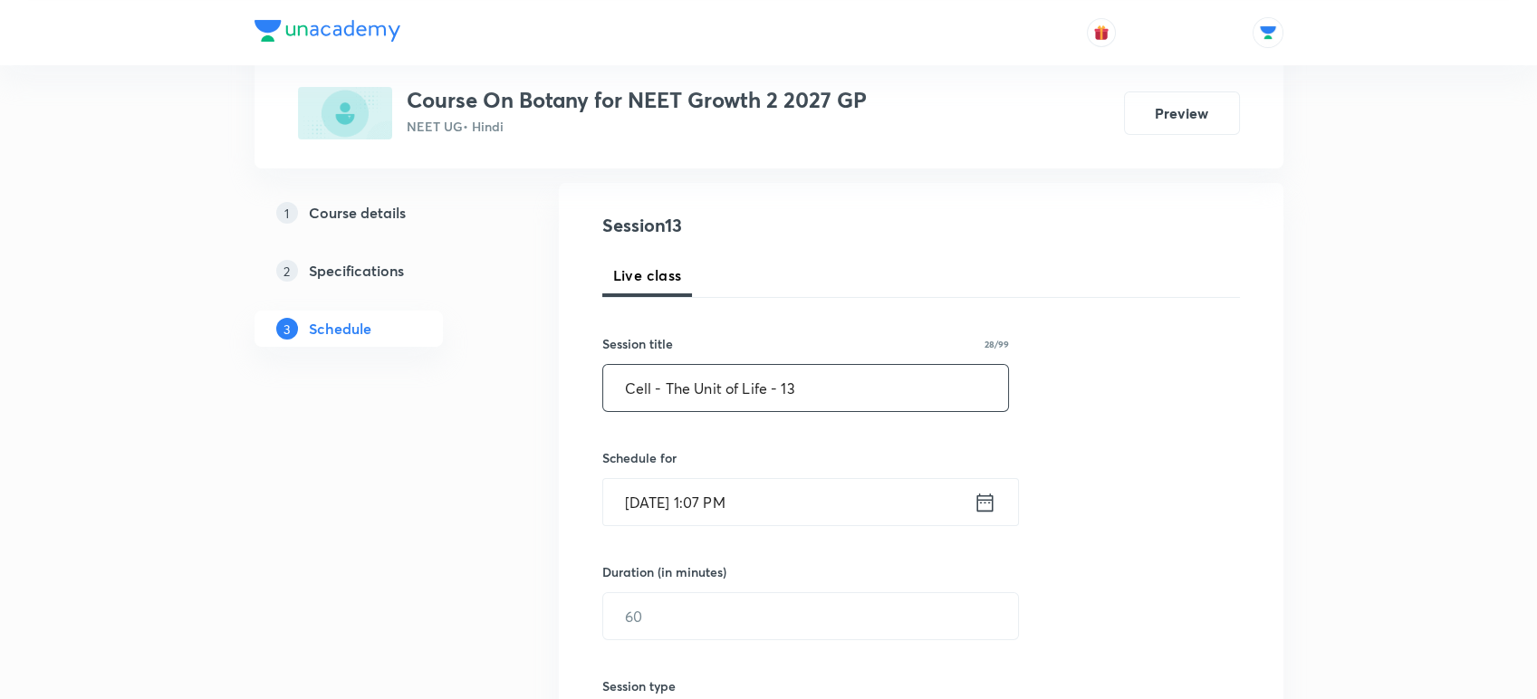
scroll to position [187, 0]
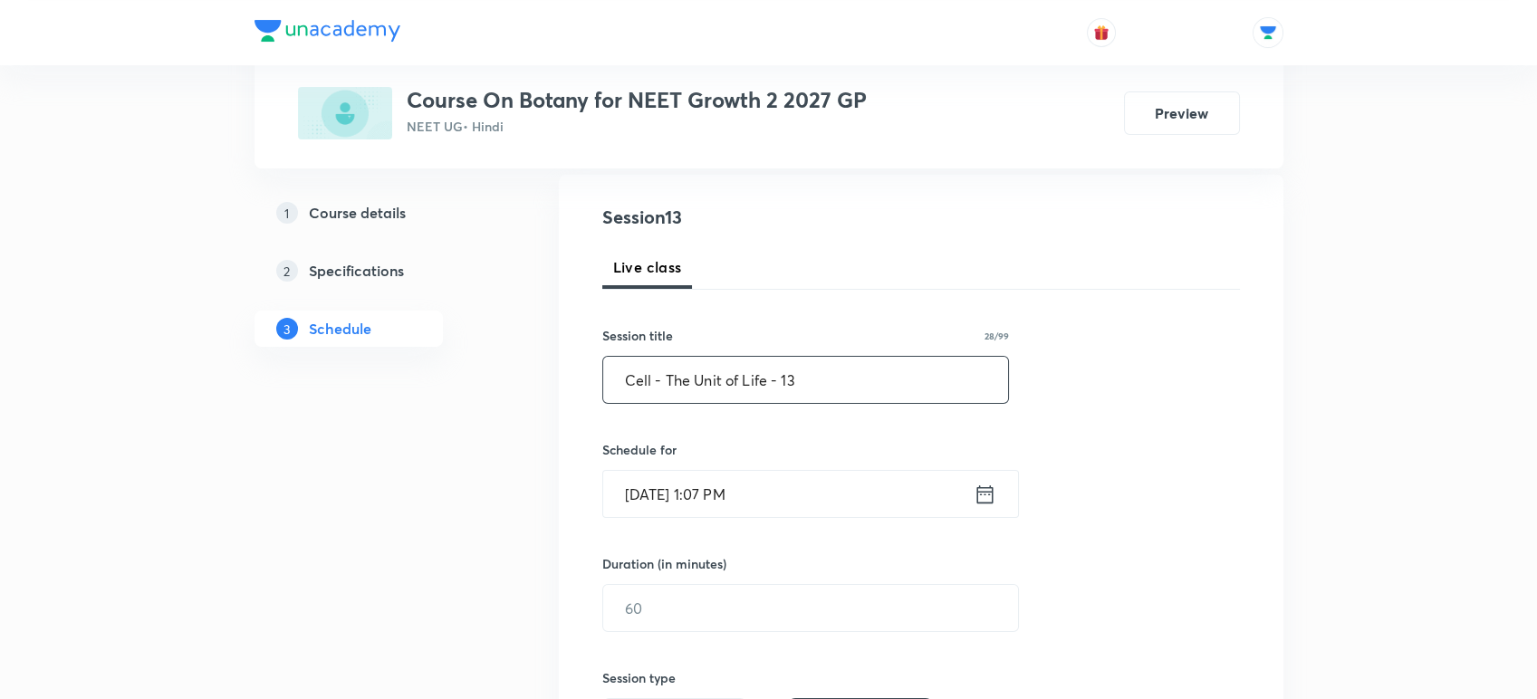
type input "Cell - The Unit of Life - 13"
click at [983, 498] on icon at bounding box center [985, 494] width 23 height 25
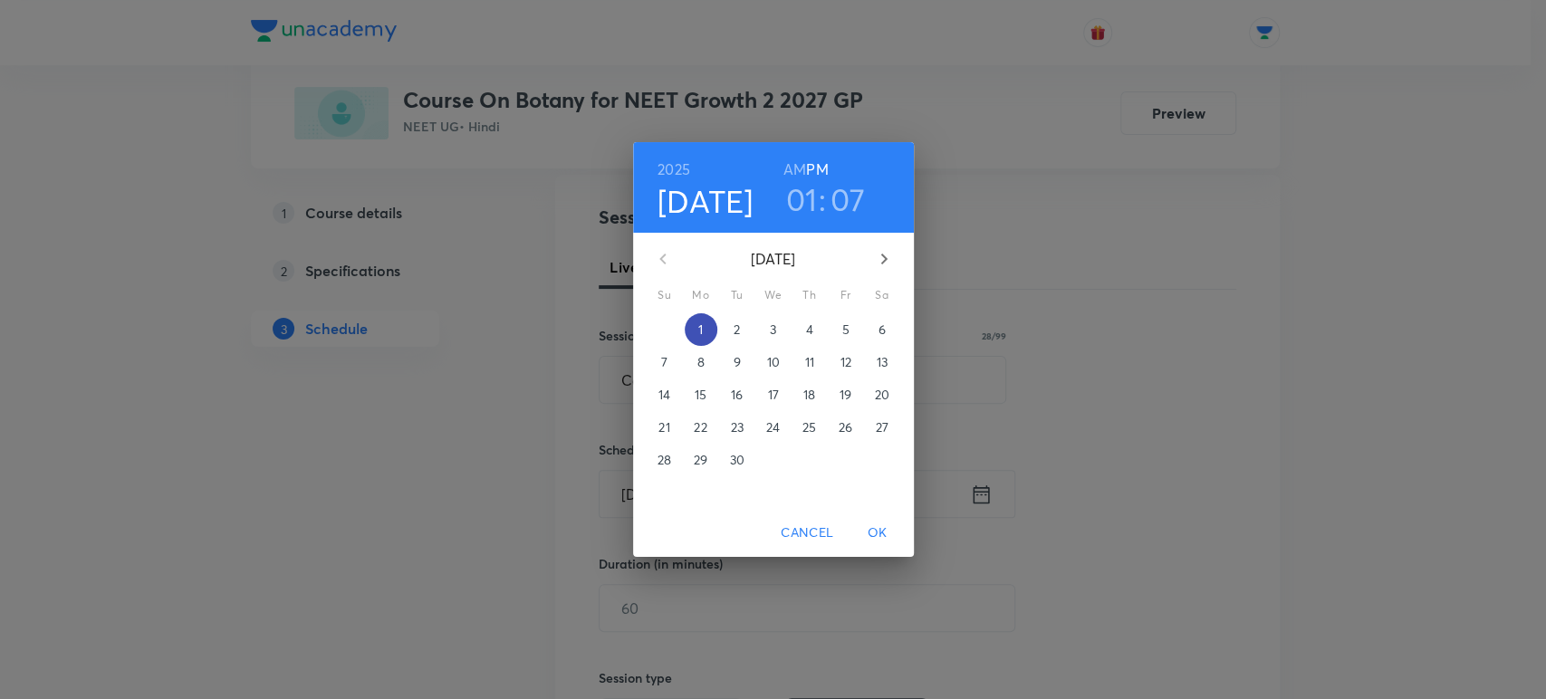
click at [698, 337] on p "1" at bounding box center [700, 330] width 5 height 18
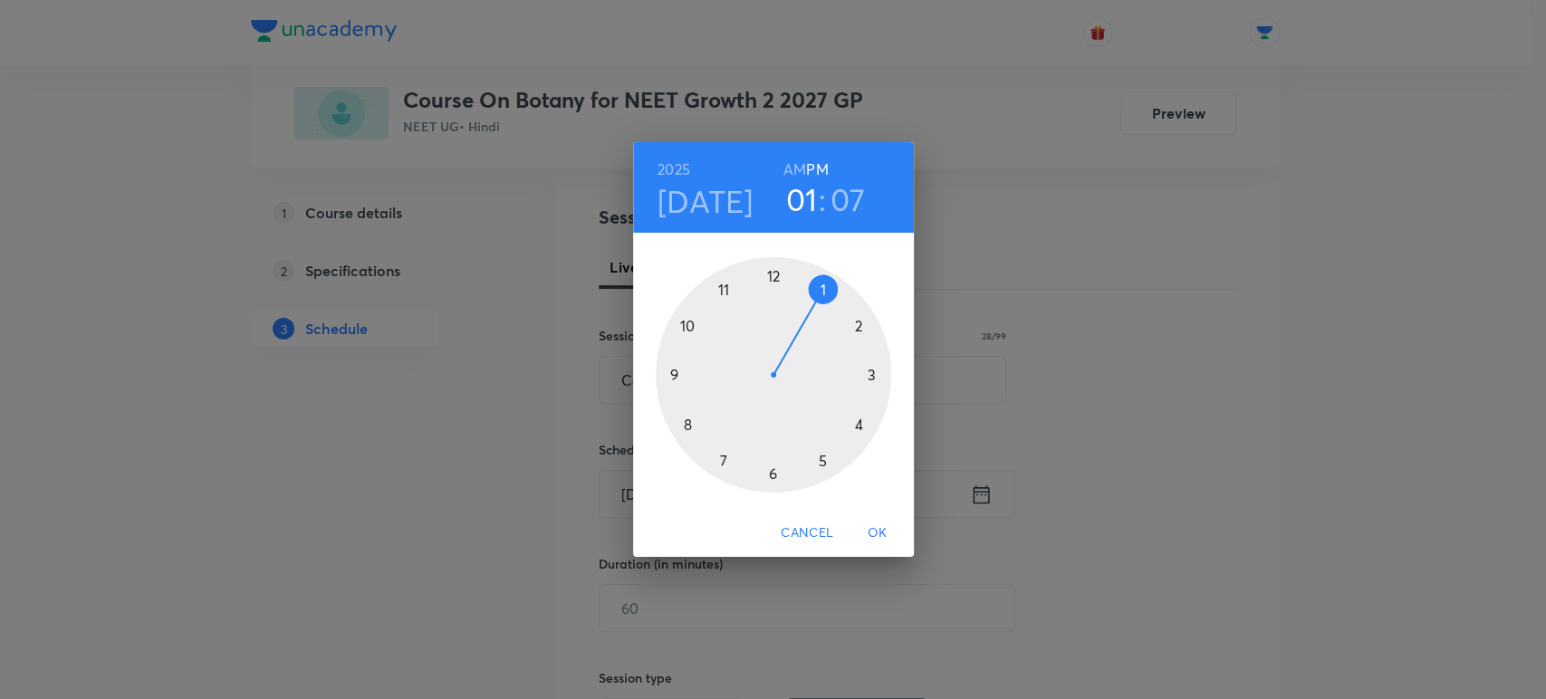
click at [824, 464] on div at bounding box center [773, 374] width 235 height 235
click at [869, 373] on div at bounding box center [773, 374] width 235 height 235
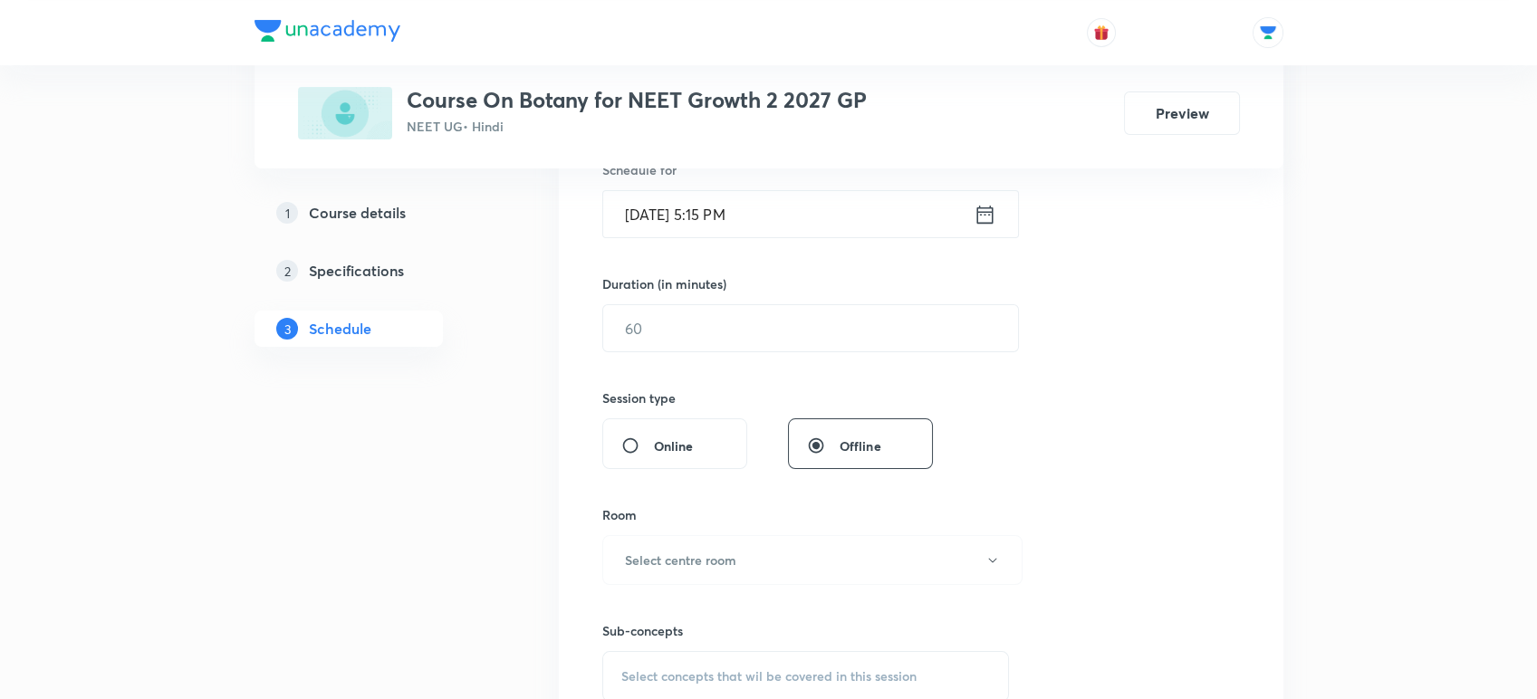
scroll to position [473, 0]
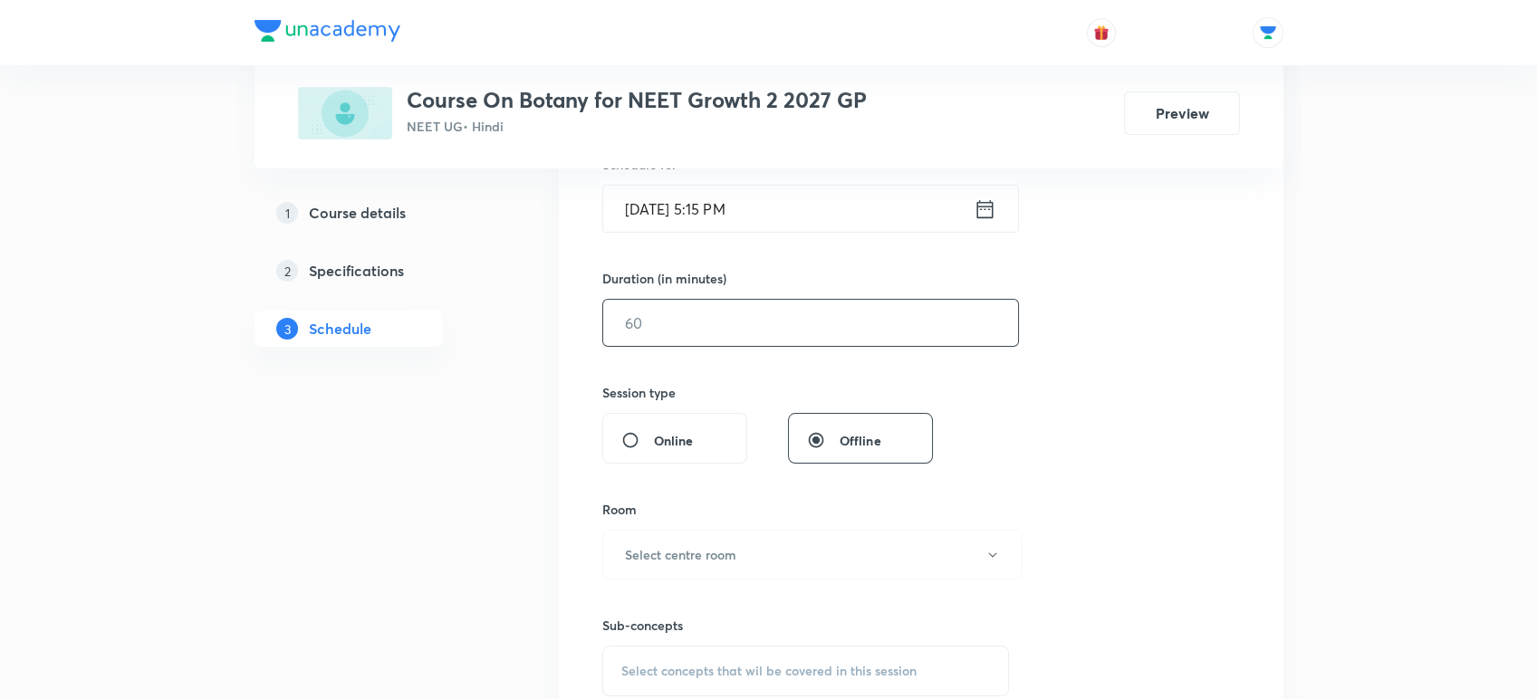
click at [650, 331] on input "text" at bounding box center [810, 323] width 415 height 46
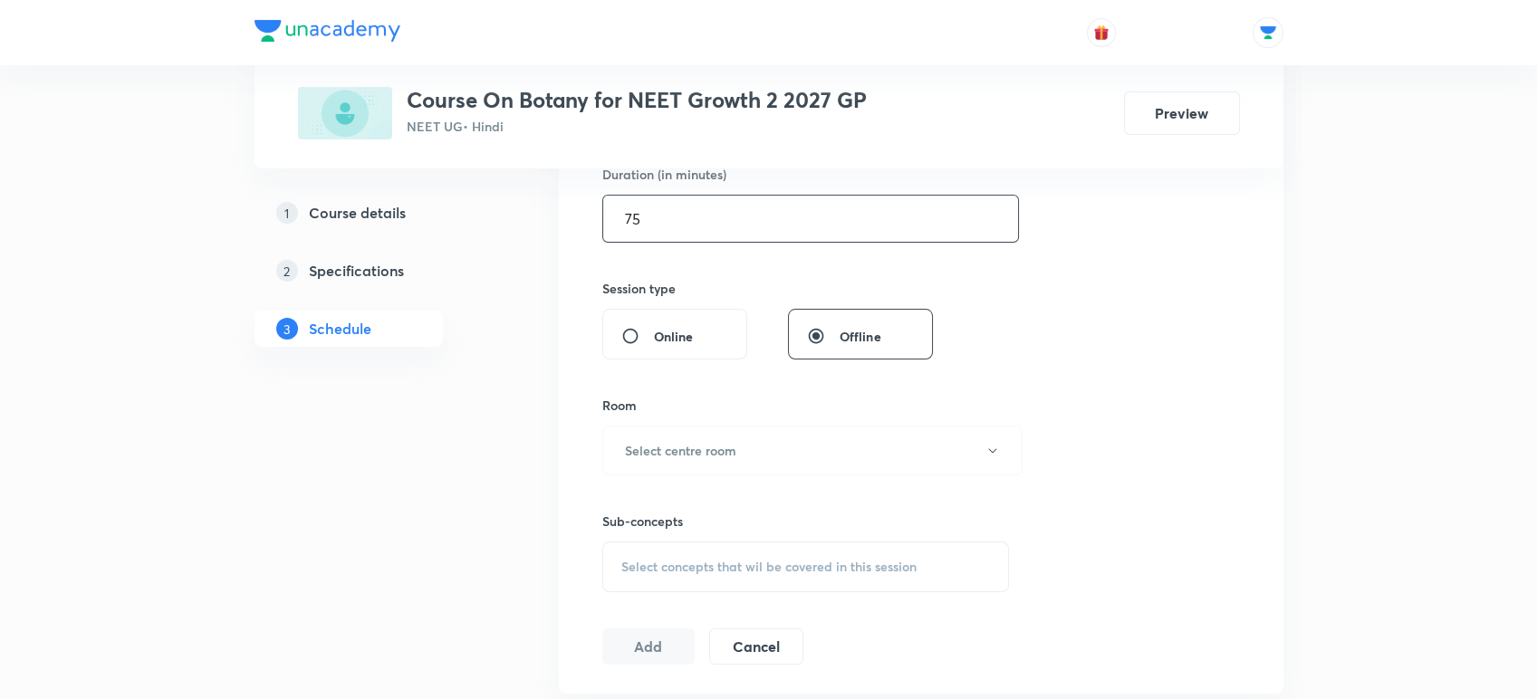
scroll to position [638, 0]
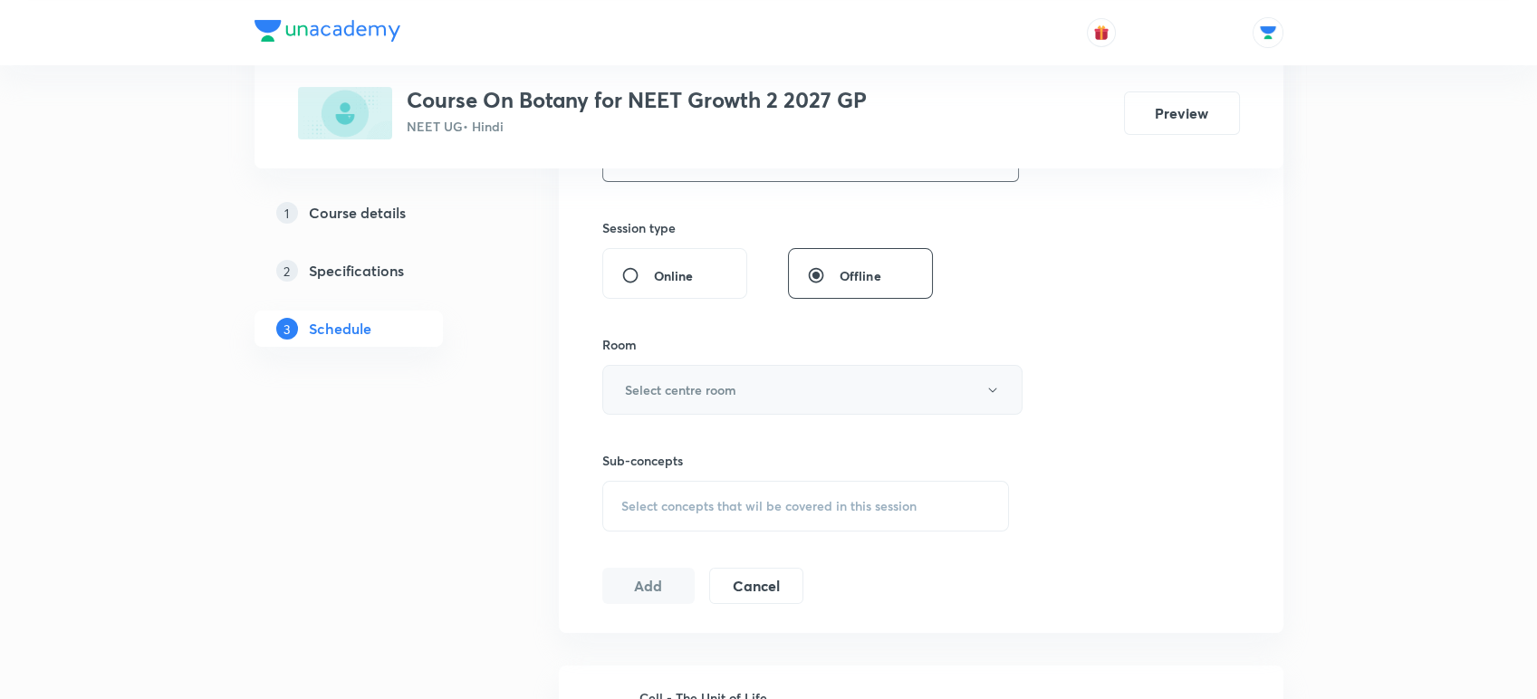
type input "75"
click at [646, 383] on h6 "Select centre room" at bounding box center [680, 389] width 111 height 19
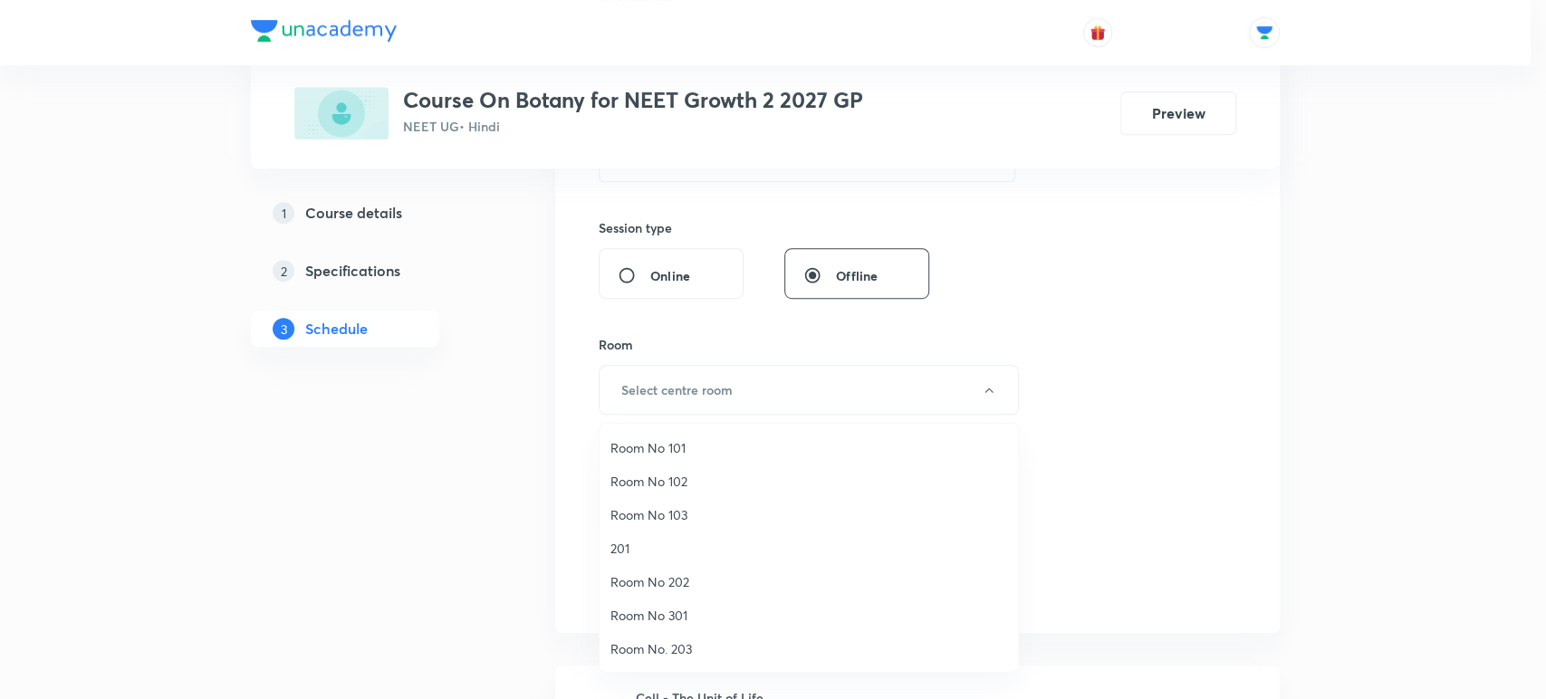
click at [627, 579] on span "Room No 202" at bounding box center [808, 581] width 397 height 19
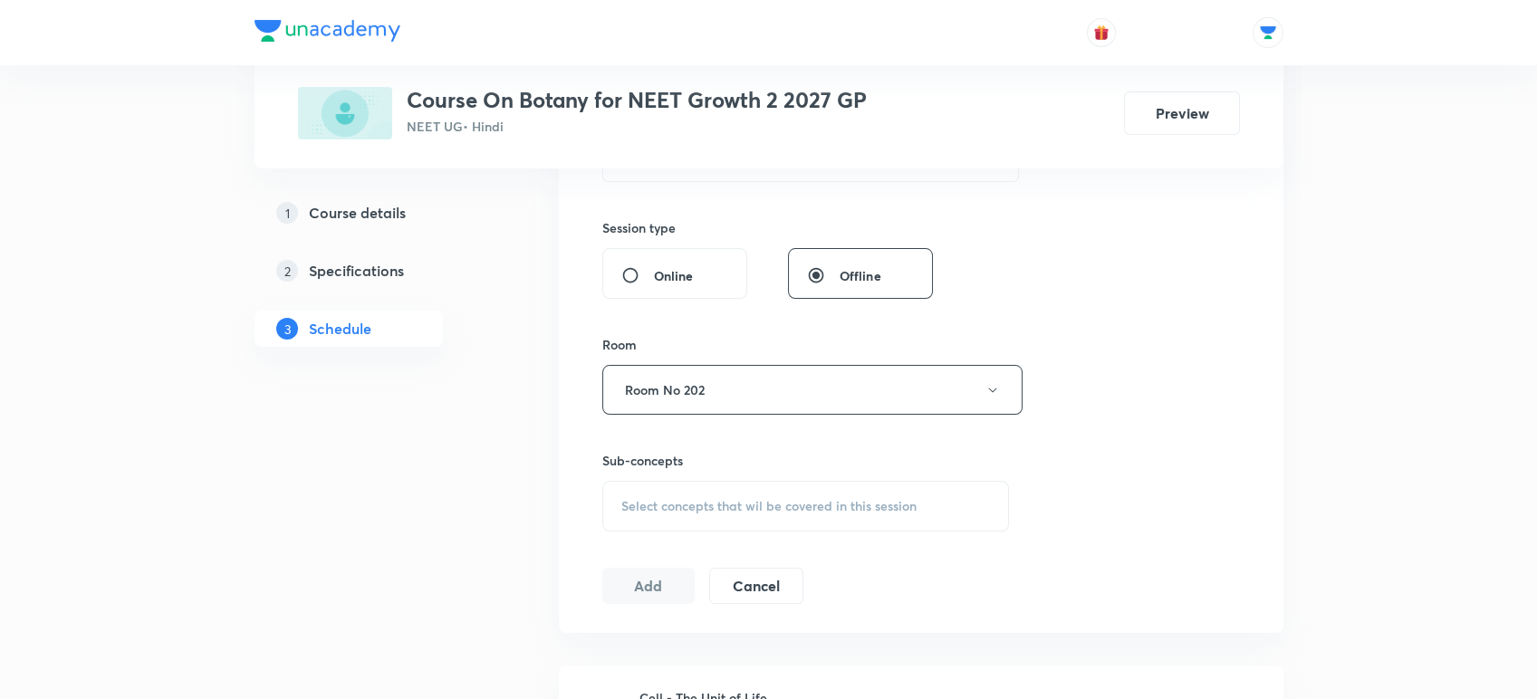
scroll to position [945, 0]
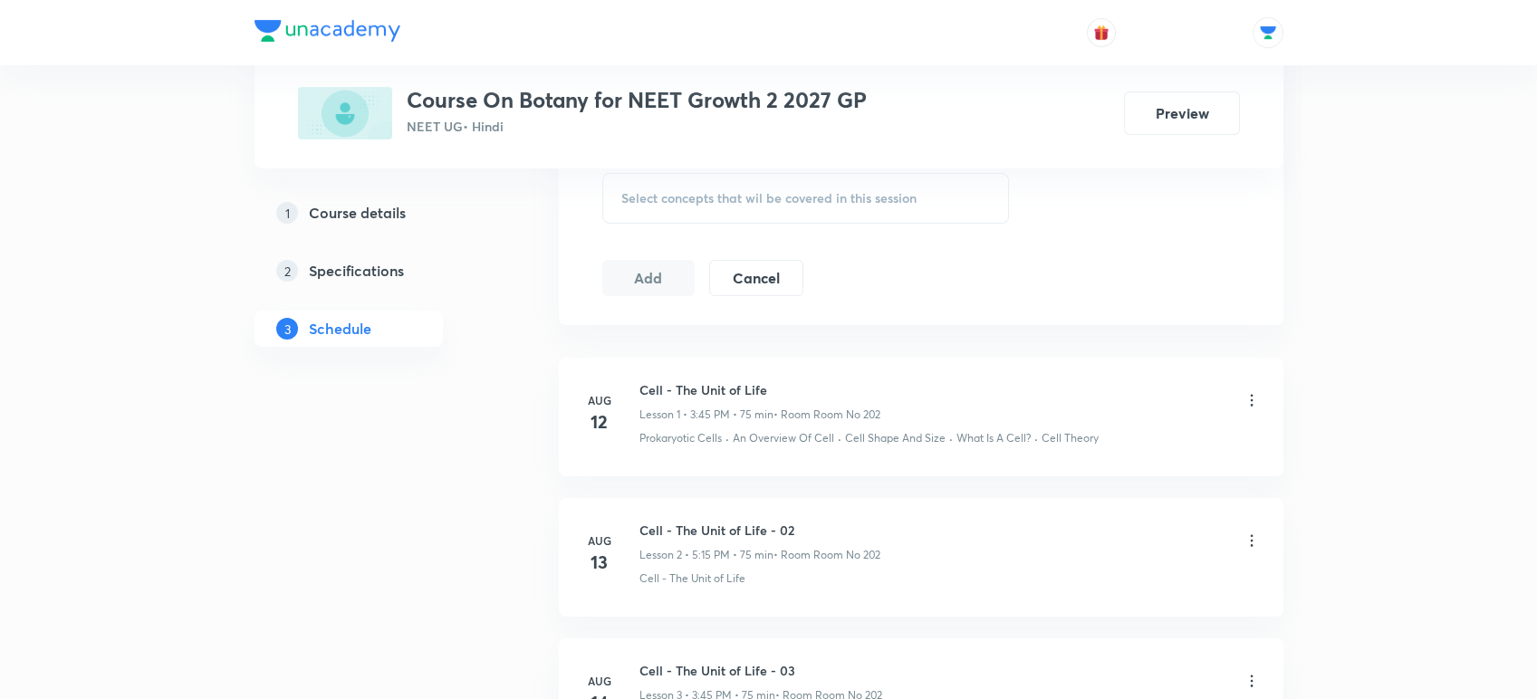
click at [686, 193] on span "Select concepts that wil be covered in this session" at bounding box center [768, 198] width 295 height 14
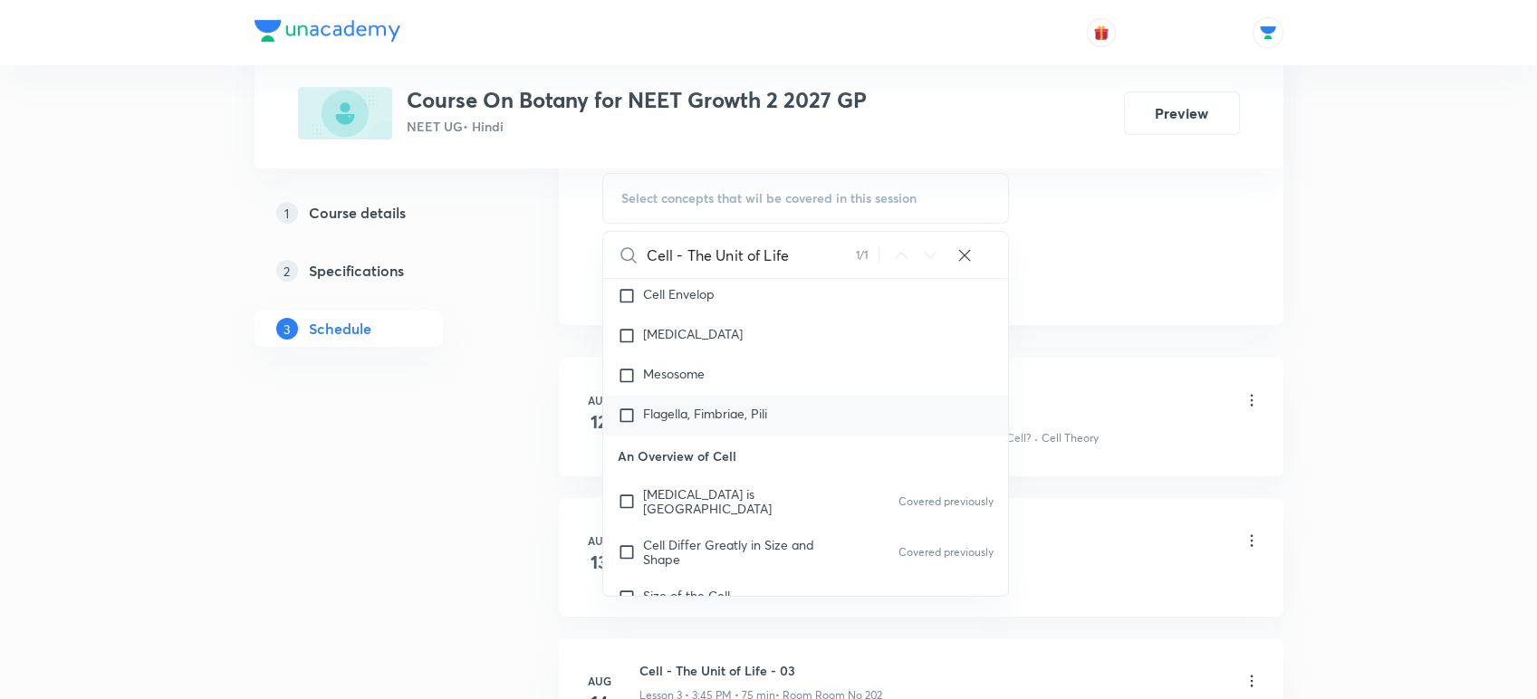
scroll to position [25219, 0]
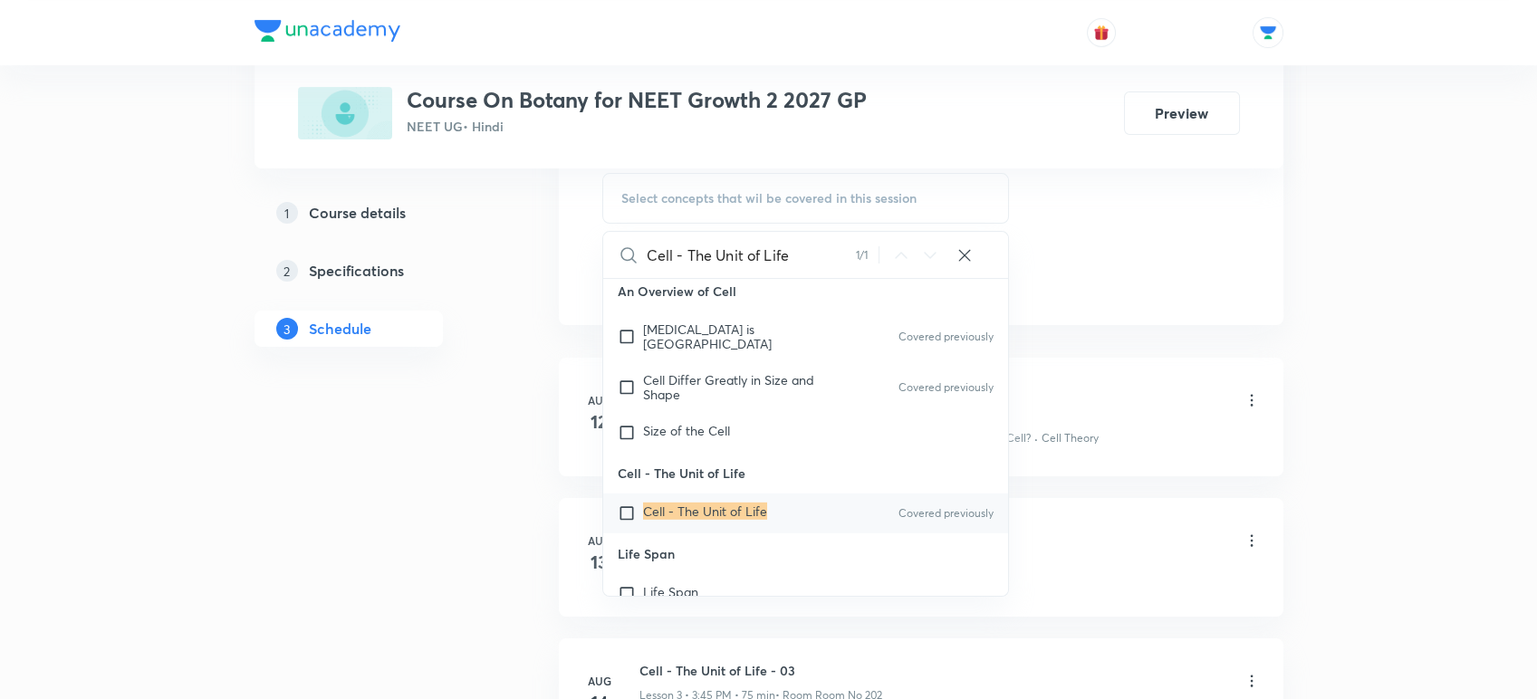
type input "Cell - The Unit of Life"
click at [658, 509] on mark "Cell - The Unit of Life" at bounding box center [705, 511] width 124 height 17
checkbox input "true"
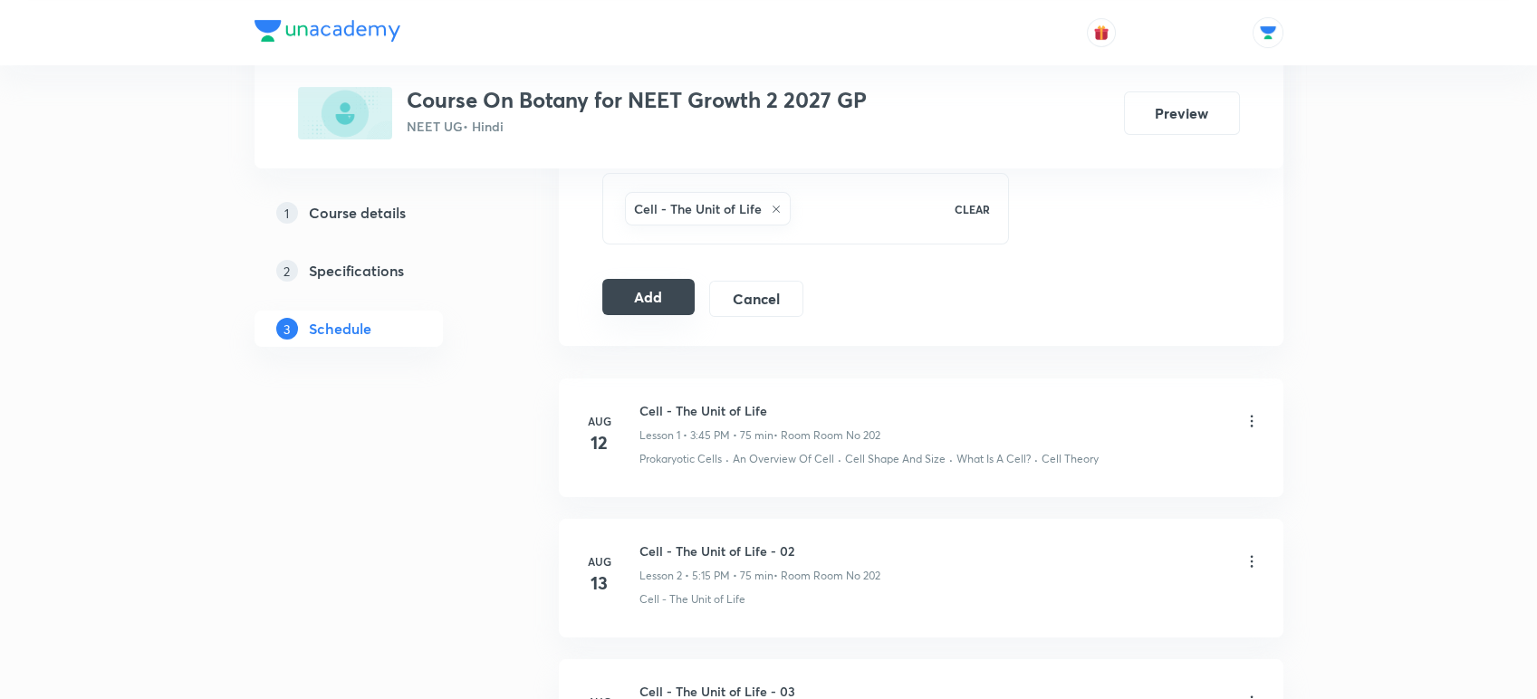
click at [623, 302] on button "Add" at bounding box center [648, 297] width 93 height 36
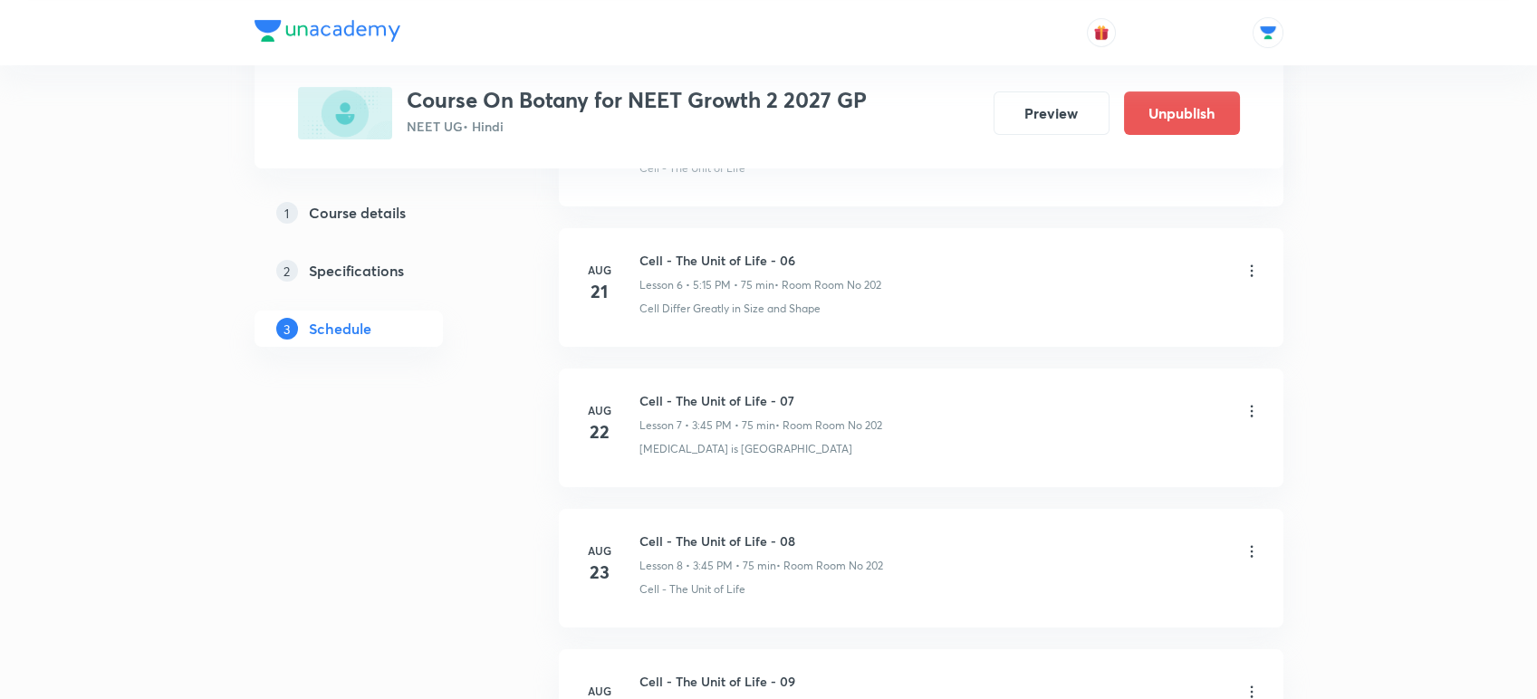
click at [539, 538] on div "Plus Courses Course On Botany for NEET Growth 2 2027 GP NEET UG • Hindi Preview…" at bounding box center [768, 311] width 1029 height 2311
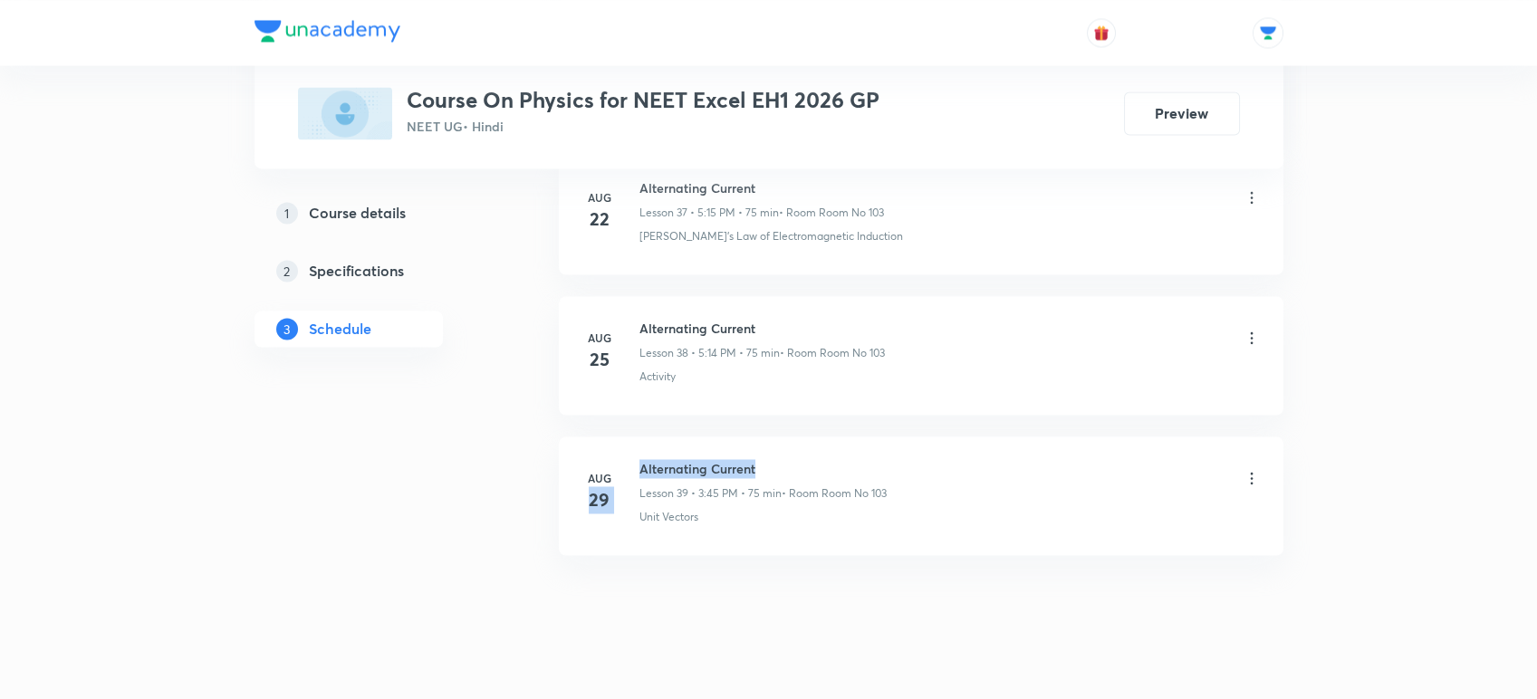
drag, startPoint x: 637, startPoint y: 445, endPoint x: 773, endPoint y: 448, distance: 136.8
click at [773, 459] on div "[DATE] Alternating Current Lesson 39 • 3:45 PM • 75 min • Room Room No 103 Unit…" at bounding box center [920, 492] width 679 height 66
click at [773, 459] on h6 "Alternating Current" at bounding box center [762, 468] width 247 height 19
drag, startPoint x: 638, startPoint y: 446, endPoint x: 760, endPoint y: 438, distance: 122.5
click at [760, 459] on h6 "Alternating Current" at bounding box center [762, 468] width 247 height 19
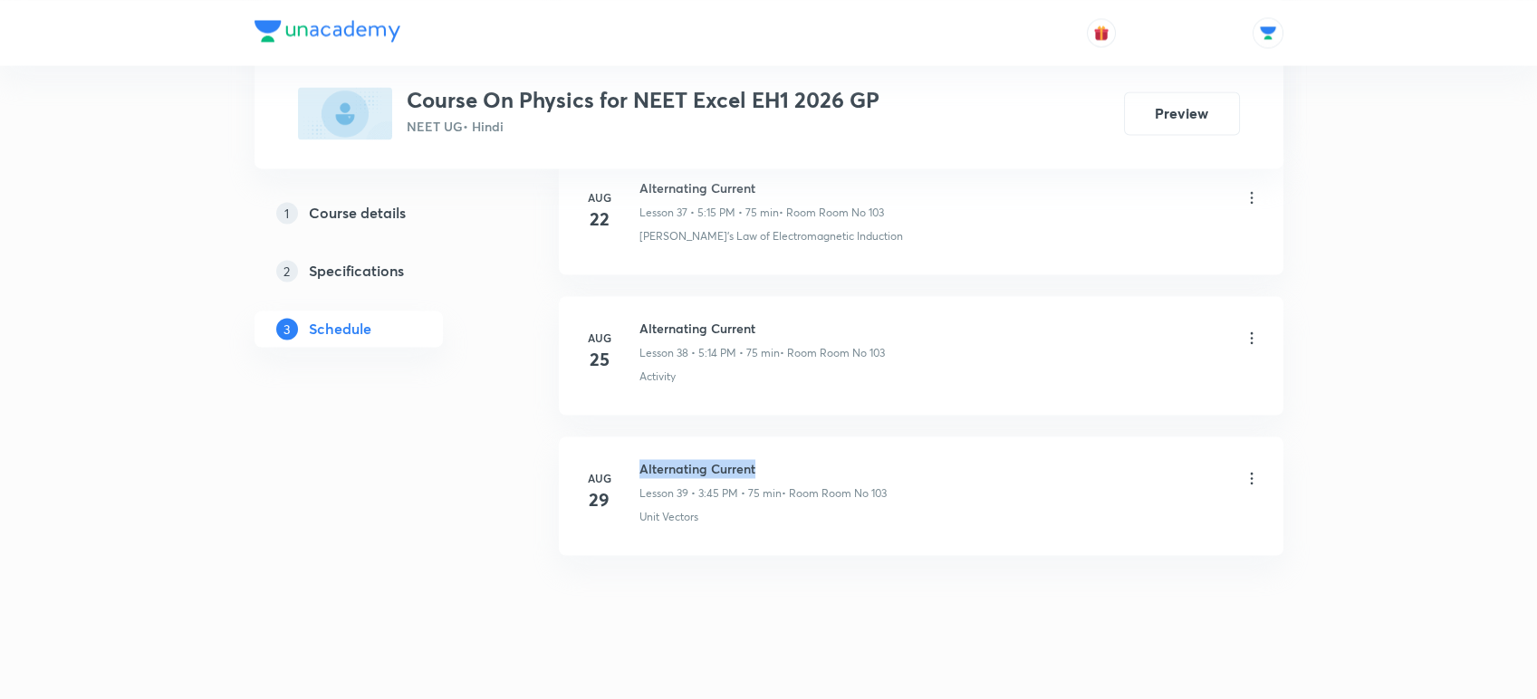
copy h6 "Alternating Current"
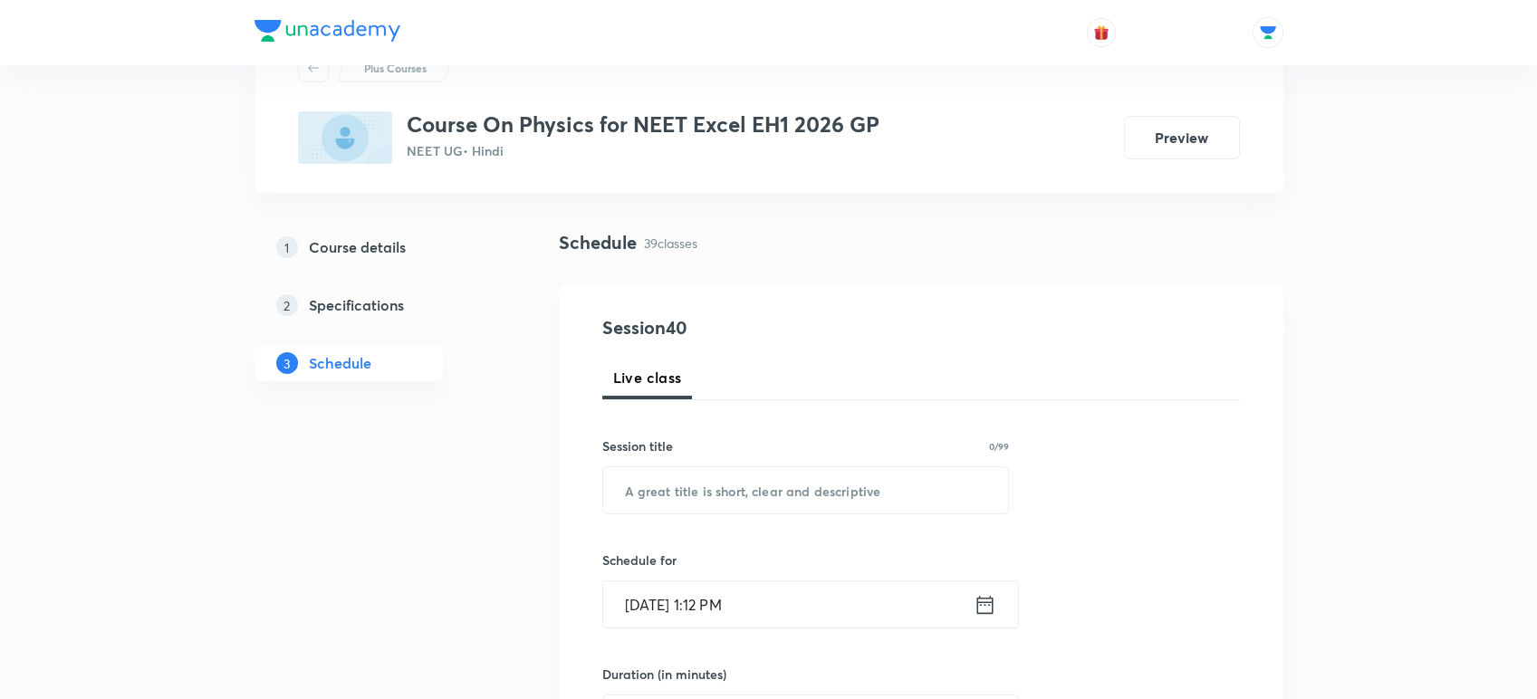
scroll to position [94, 0]
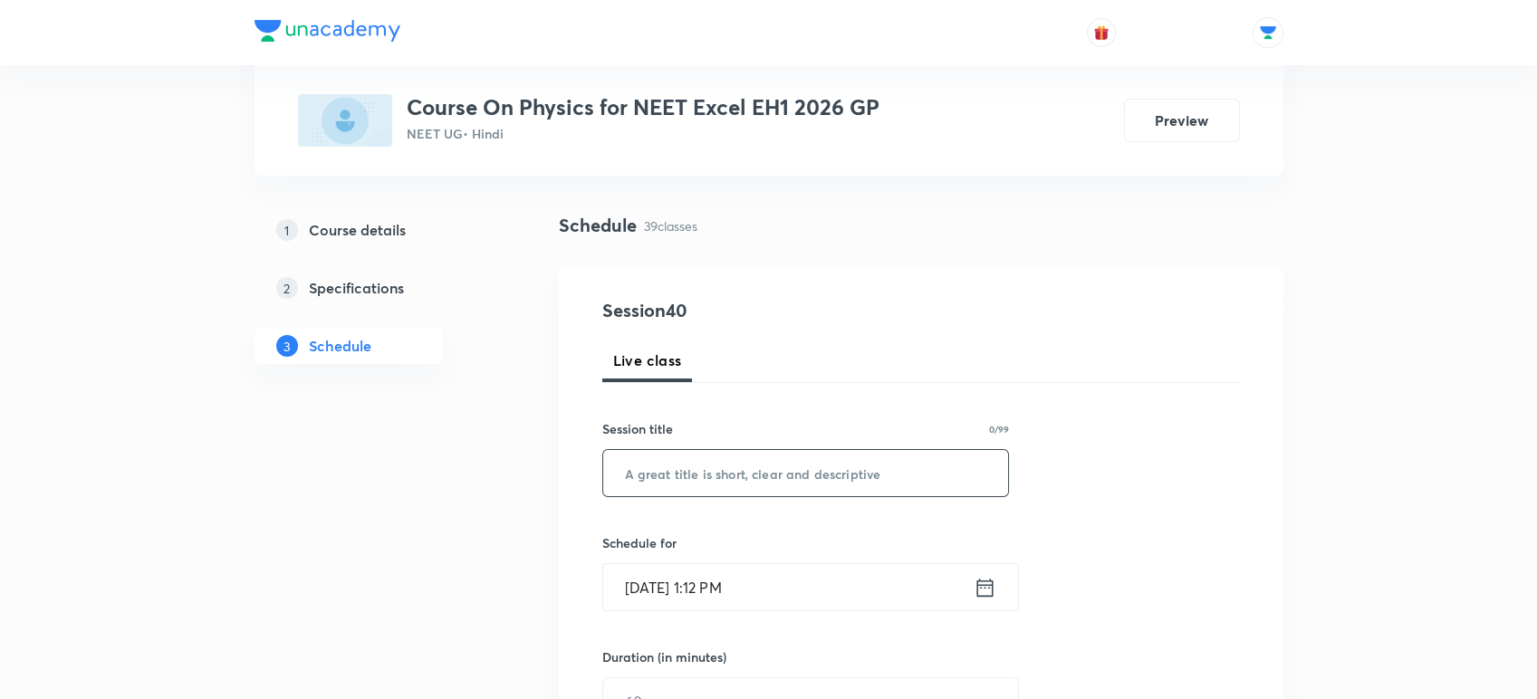
click at [732, 475] on input "text" at bounding box center [806, 473] width 406 height 46
paste input "Alternating Current"
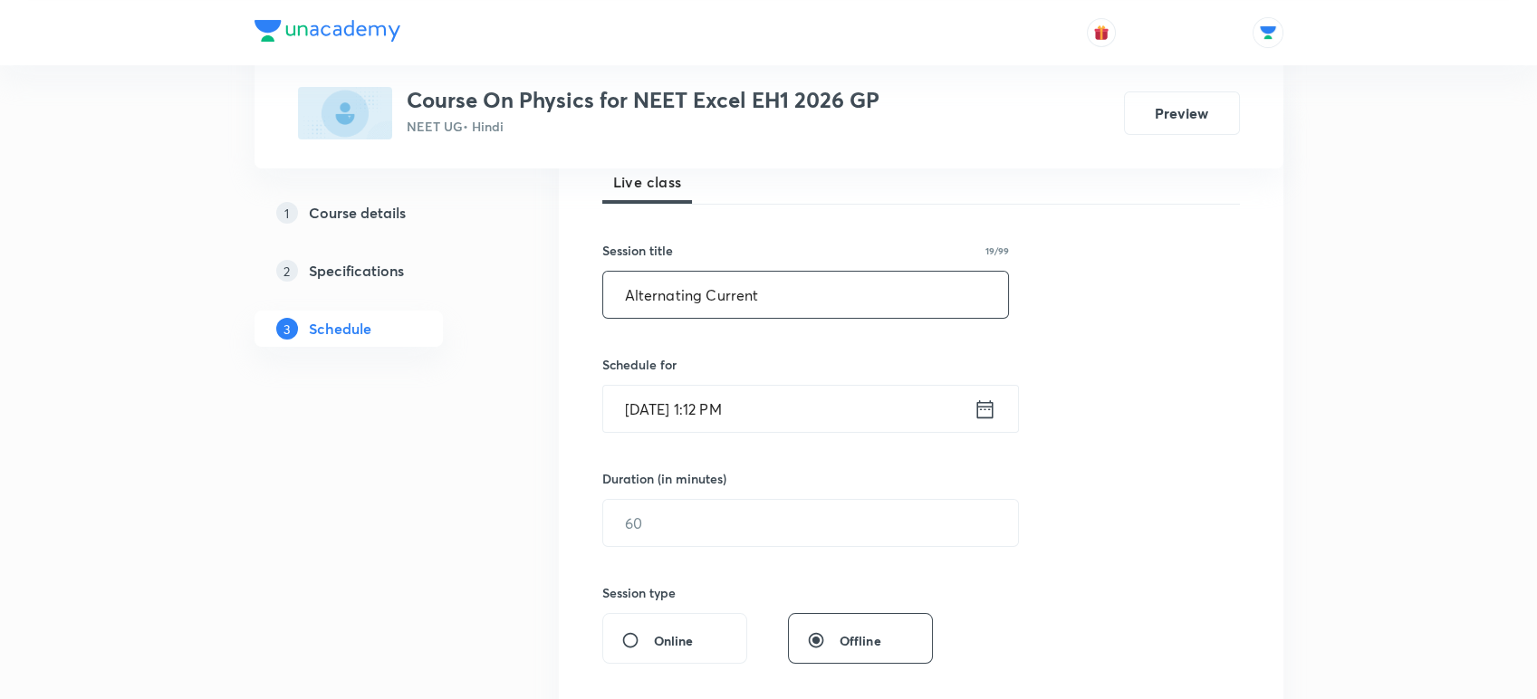
scroll to position [288, 0]
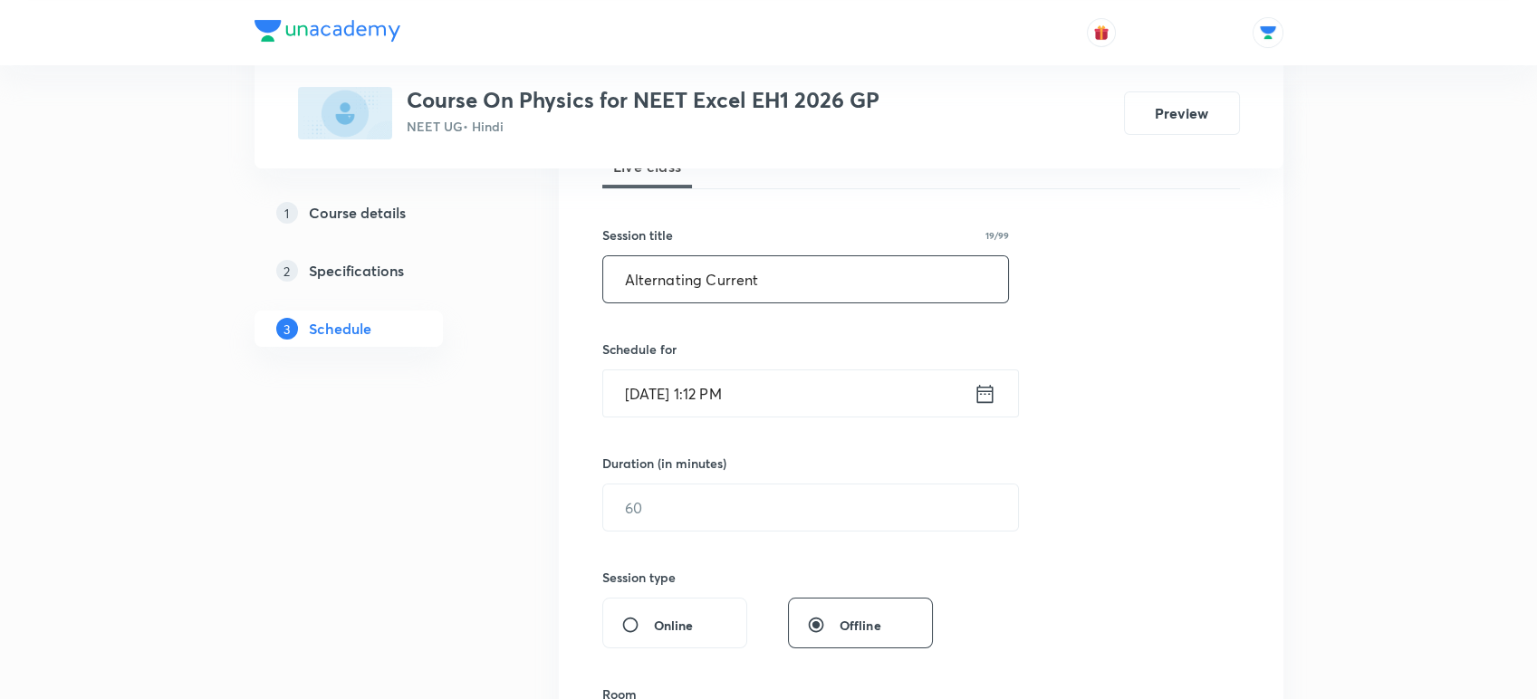
type input "Alternating Current"
click at [984, 382] on icon at bounding box center [985, 393] width 23 height 25
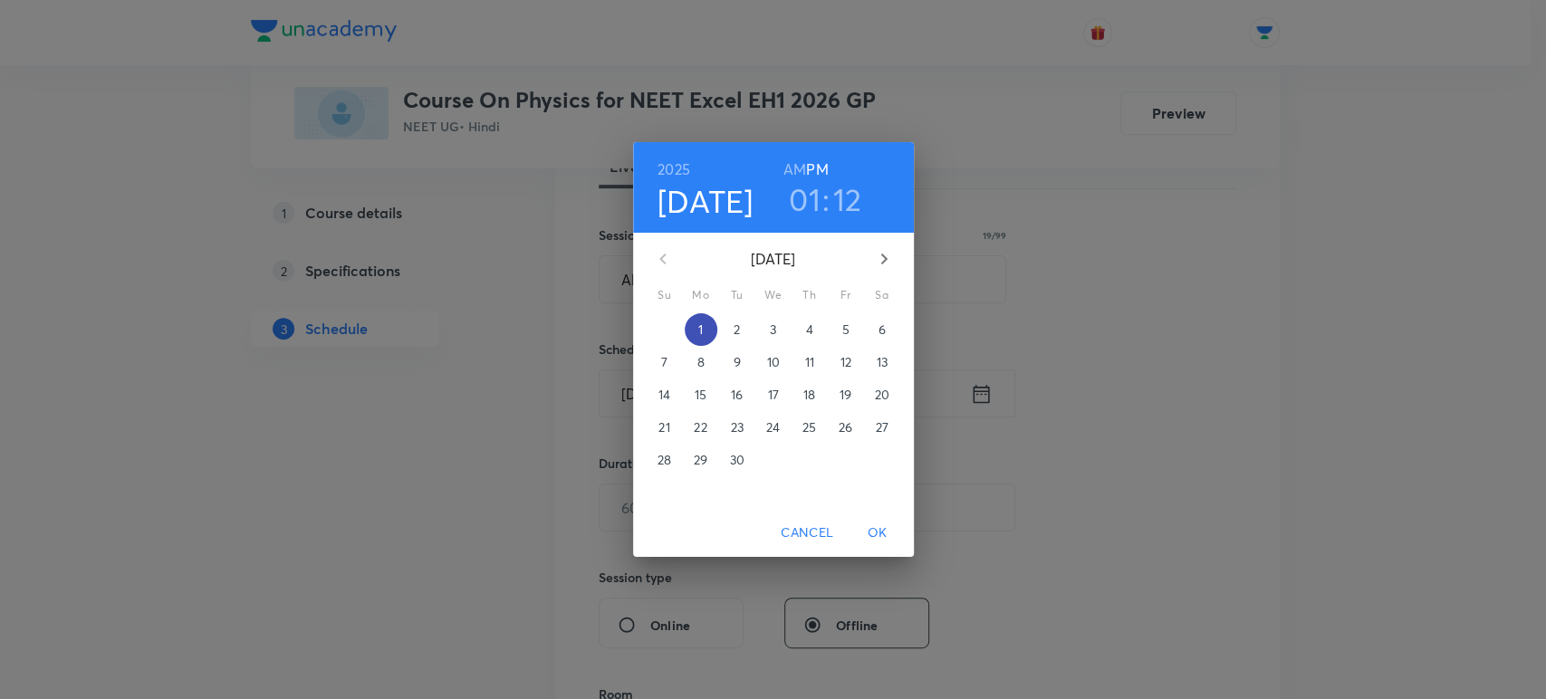
click at [699, 331] on p "1" at bounding box center [700, 330] width 5 height 18
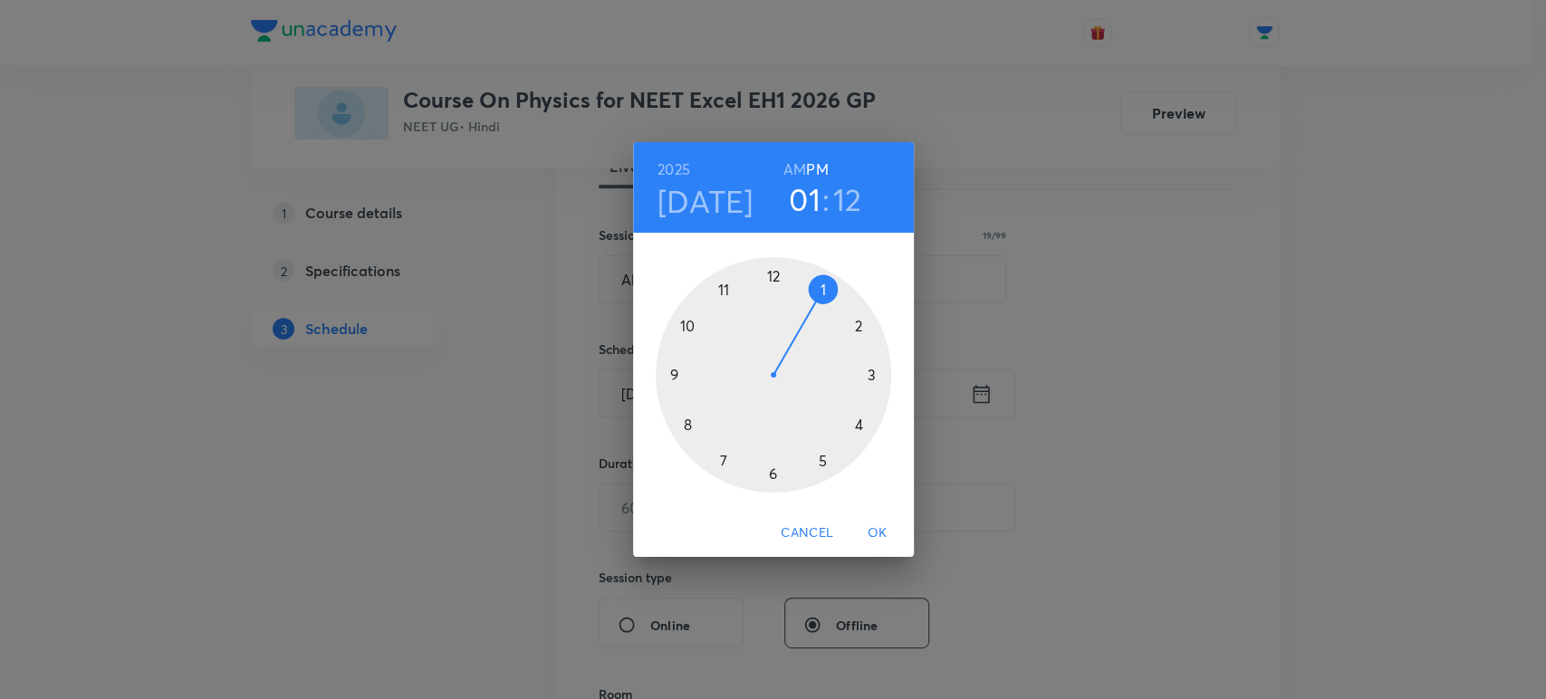
click at [871, 372] on div at bounding box center [773, 374] width 235 height 235
click at [680, 375] on div at bounding box center [773, 374] width 235 height 235
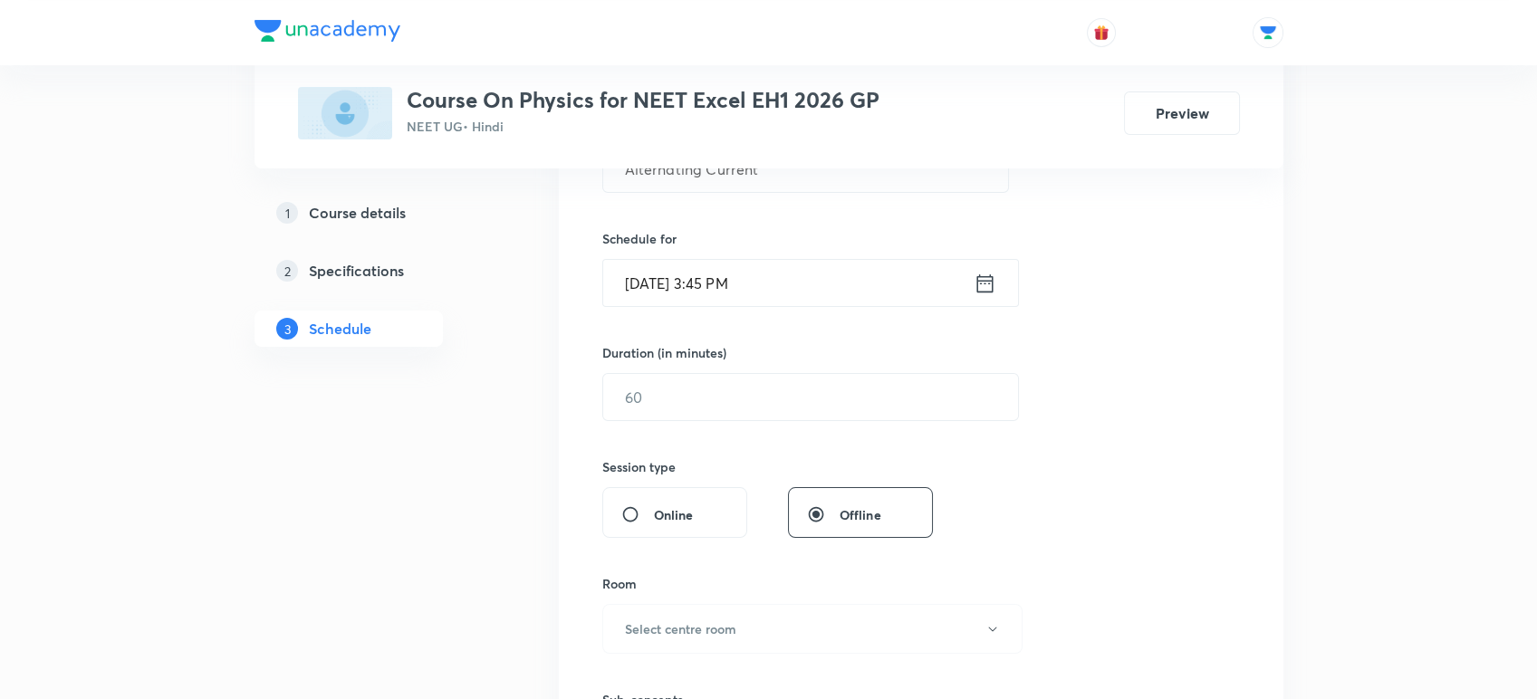
scroll to position [416, 0]
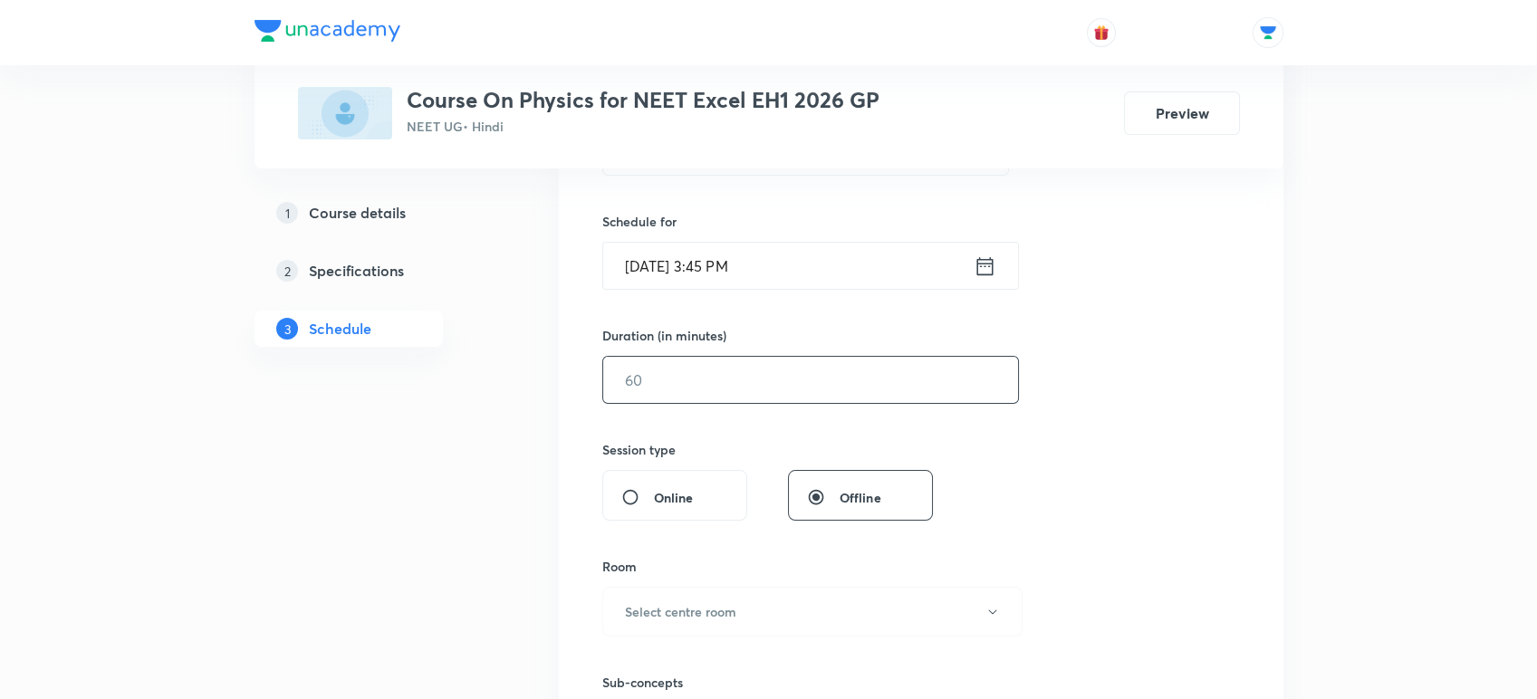
click at [674, 379] on input "text" at bounding box center [810, 380] width 415 height 46
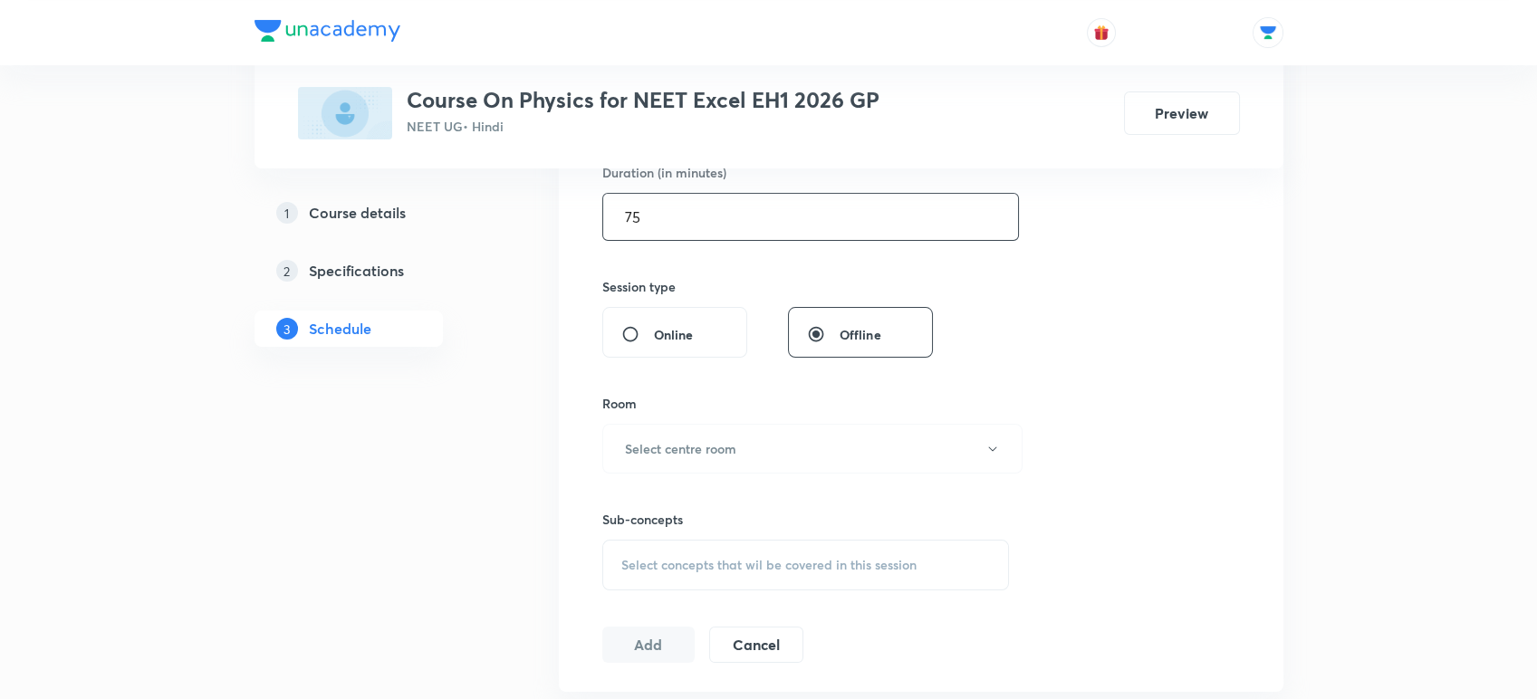
scroll to position [607, 0]
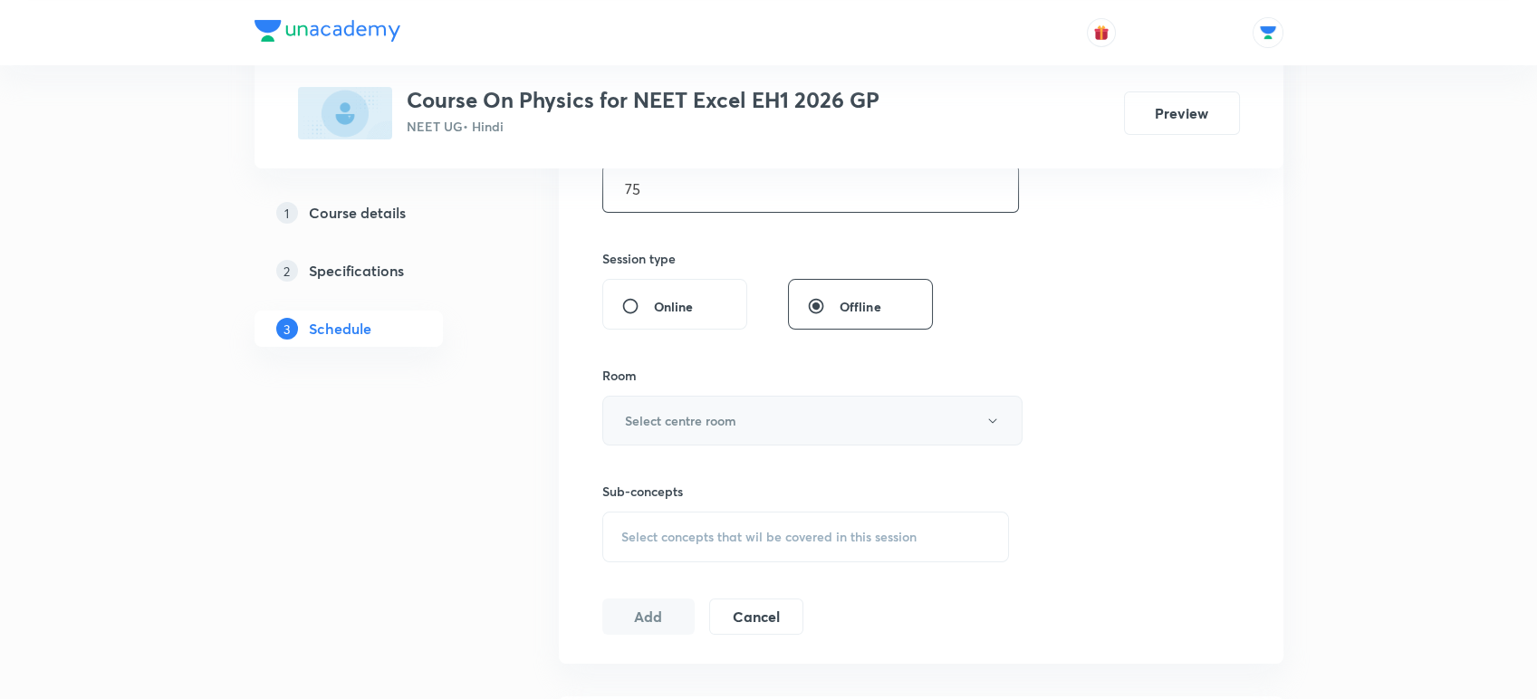
type input "75"
click at [667, 407] on button "Select centre room" at bounding box center [812, 421] width 420 height 50
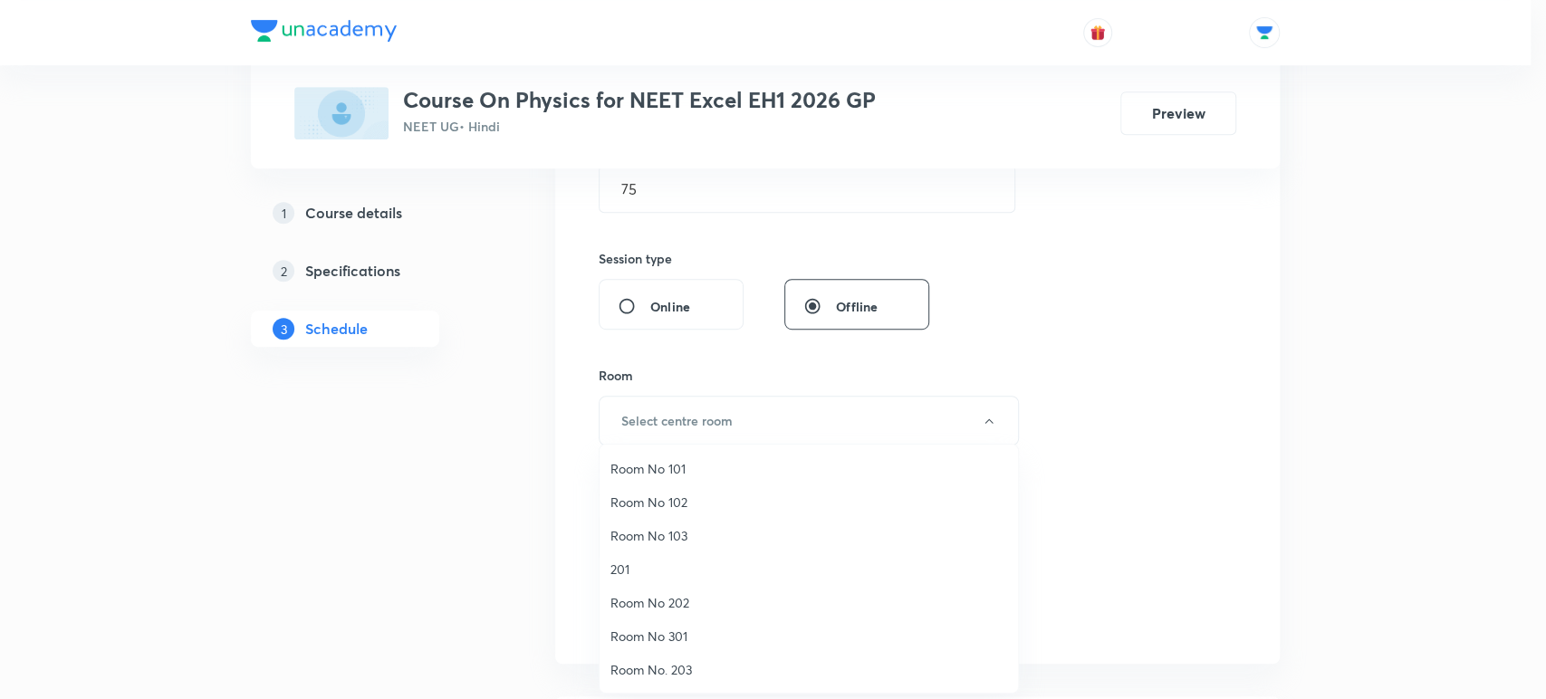
click at [678, 532] on span "Room No 103" at bounding box center [808, 535] width 397 height 19
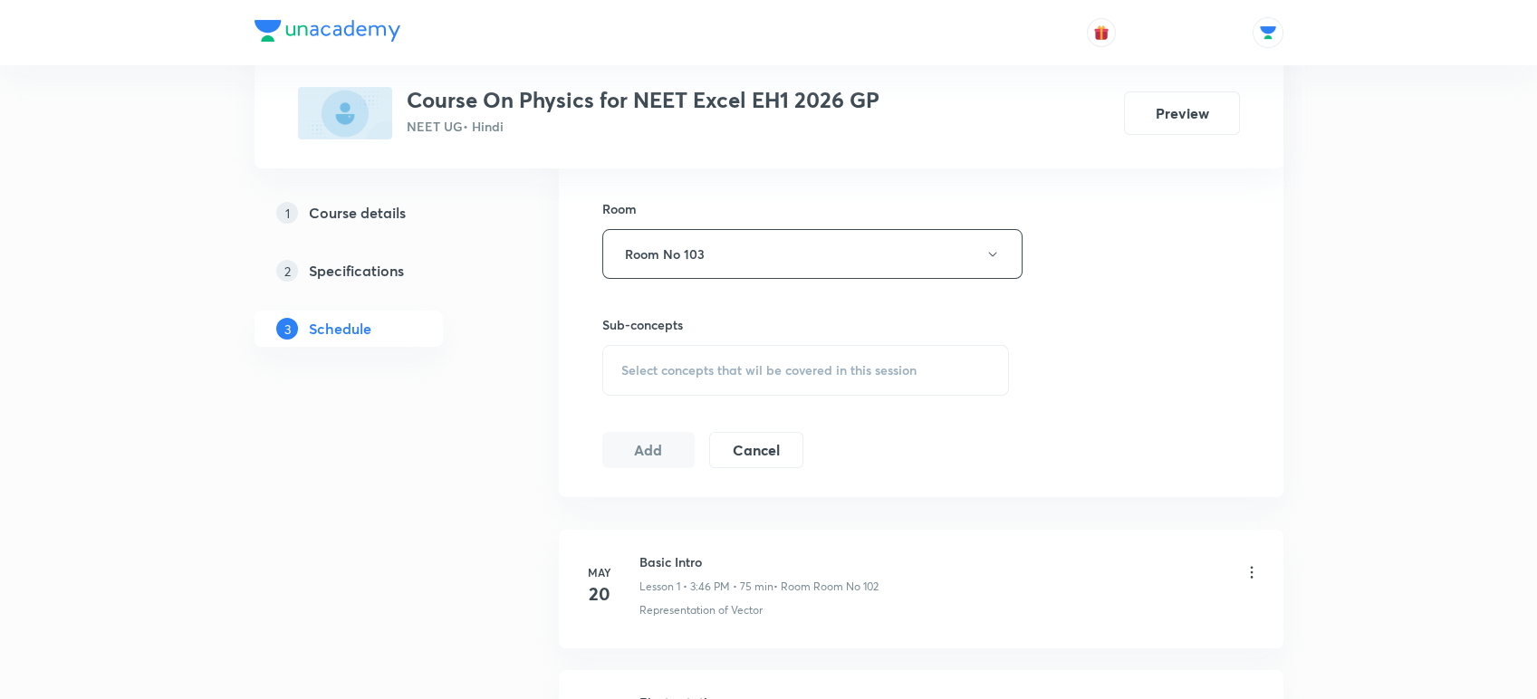
scroll to position [804, 0]
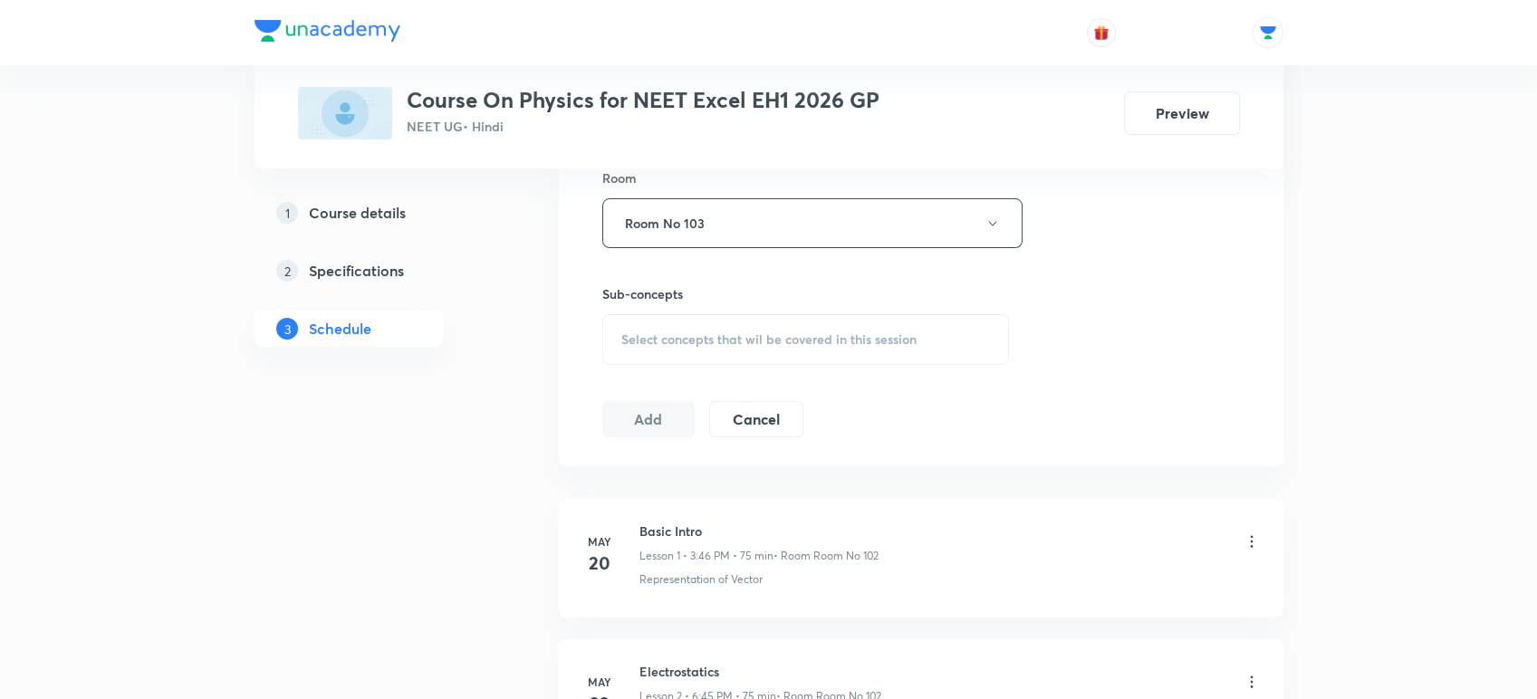
click at [674, 315] on div "Select concepts that wil be covered in this session" at bounding box center [806, 339] width 408 height 51
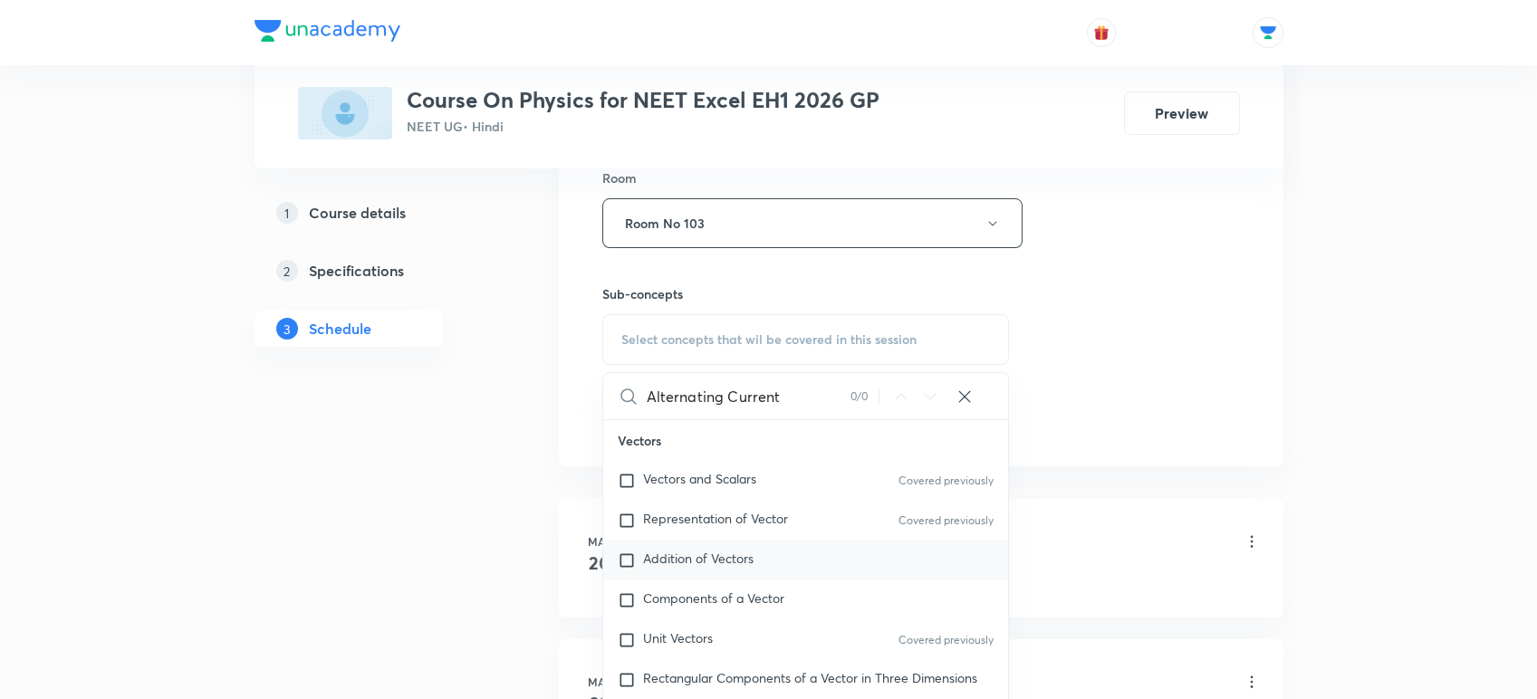
type input "Alternating Current"
click at [706, 569] on div "Addition of Vectors" at bounding box center [806, 561] width 406 height 40
checkbox input "true"
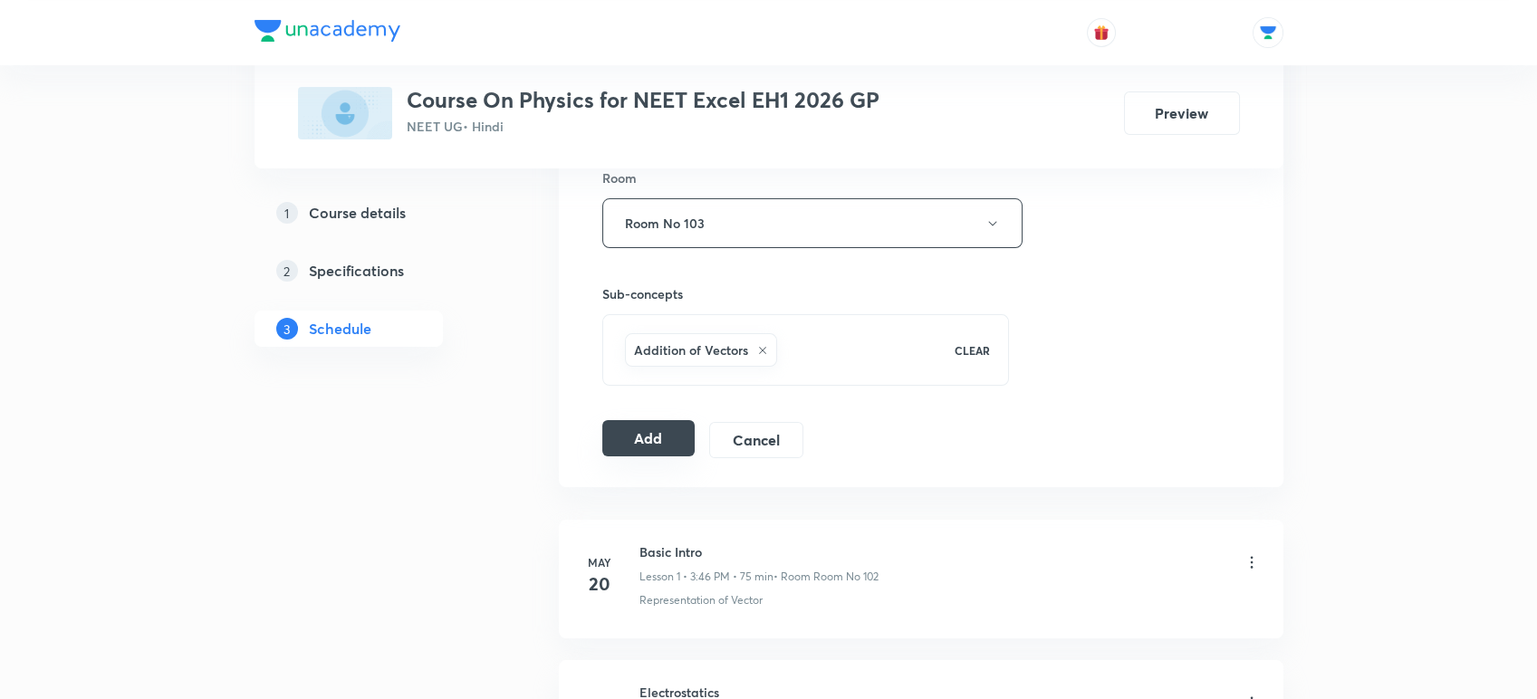
click at [677, 426] on button "Add" at bounding box center [648, 438] width 93 height 36
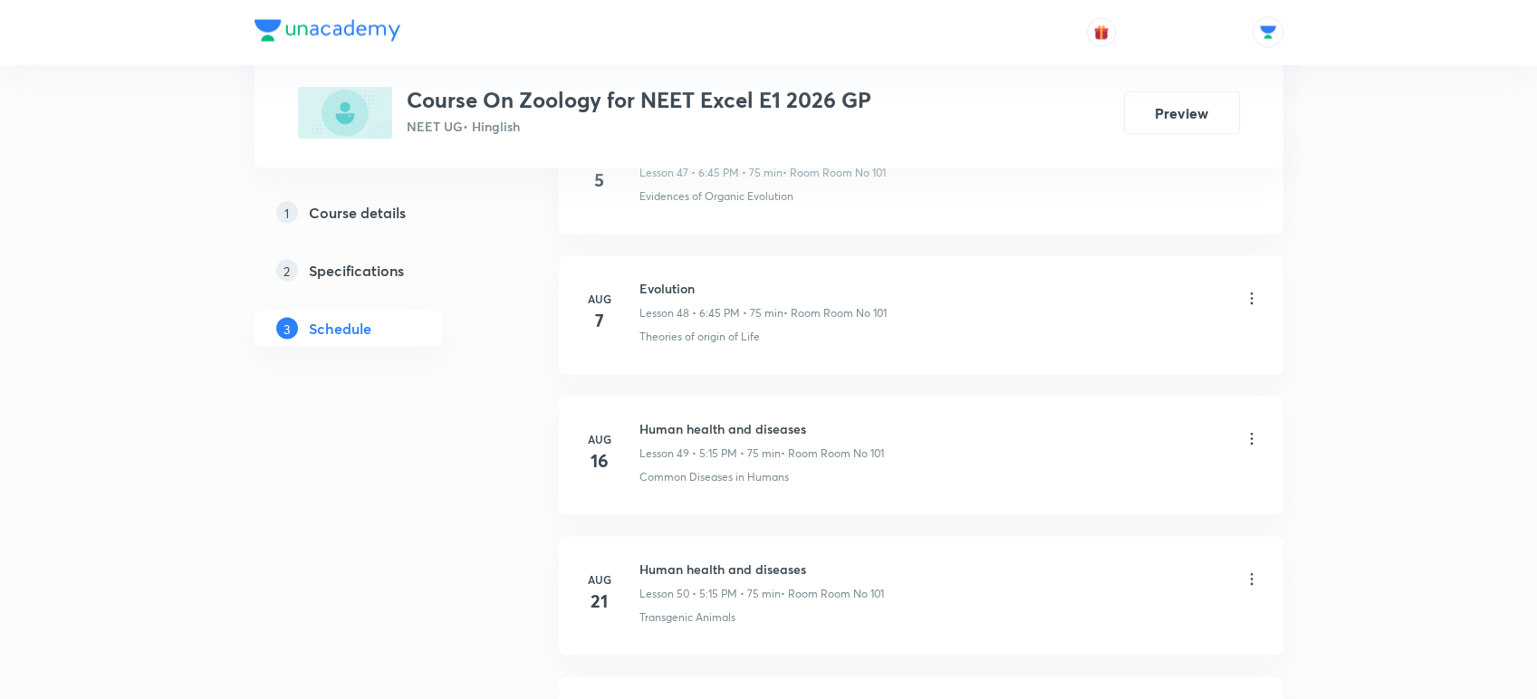
scroll to position [8196, 0]
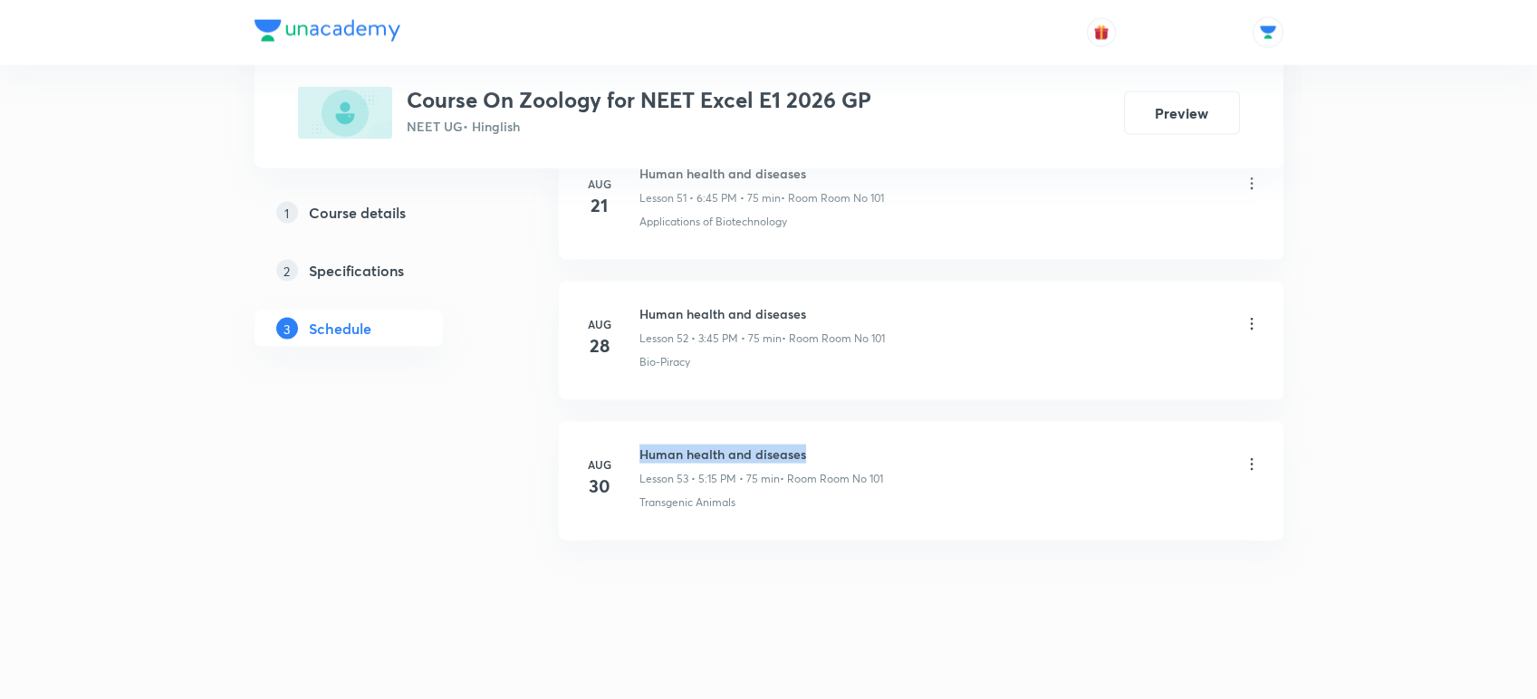
drag, startPoint x: 638, startPoint y: 440, endPoint x: 835, endPoint y: 433, distance: 196.6
click at [835, 445] on h6 "Human health and diseases" at bounding box center [761, 454] width 244 height 19
copy h6 "Human health and diseases"
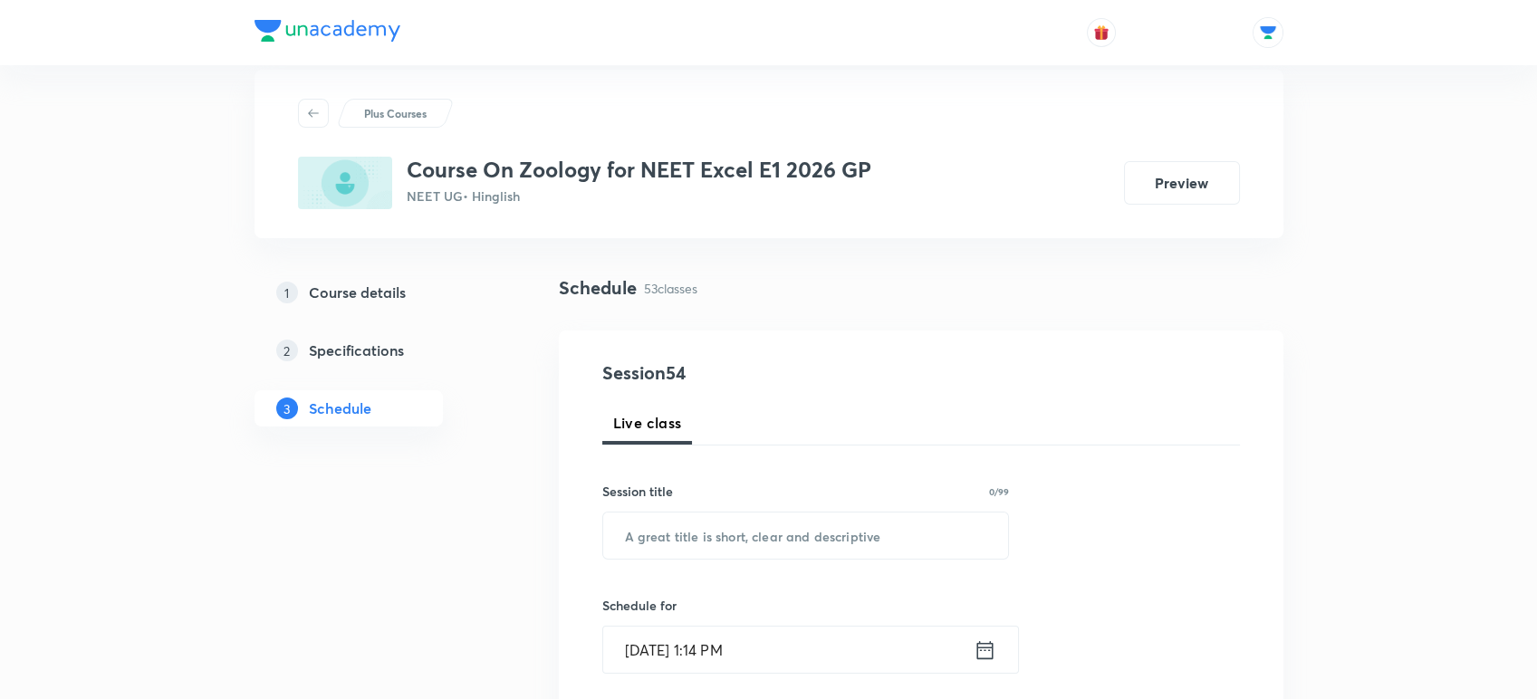
scroll to position [114, 0]
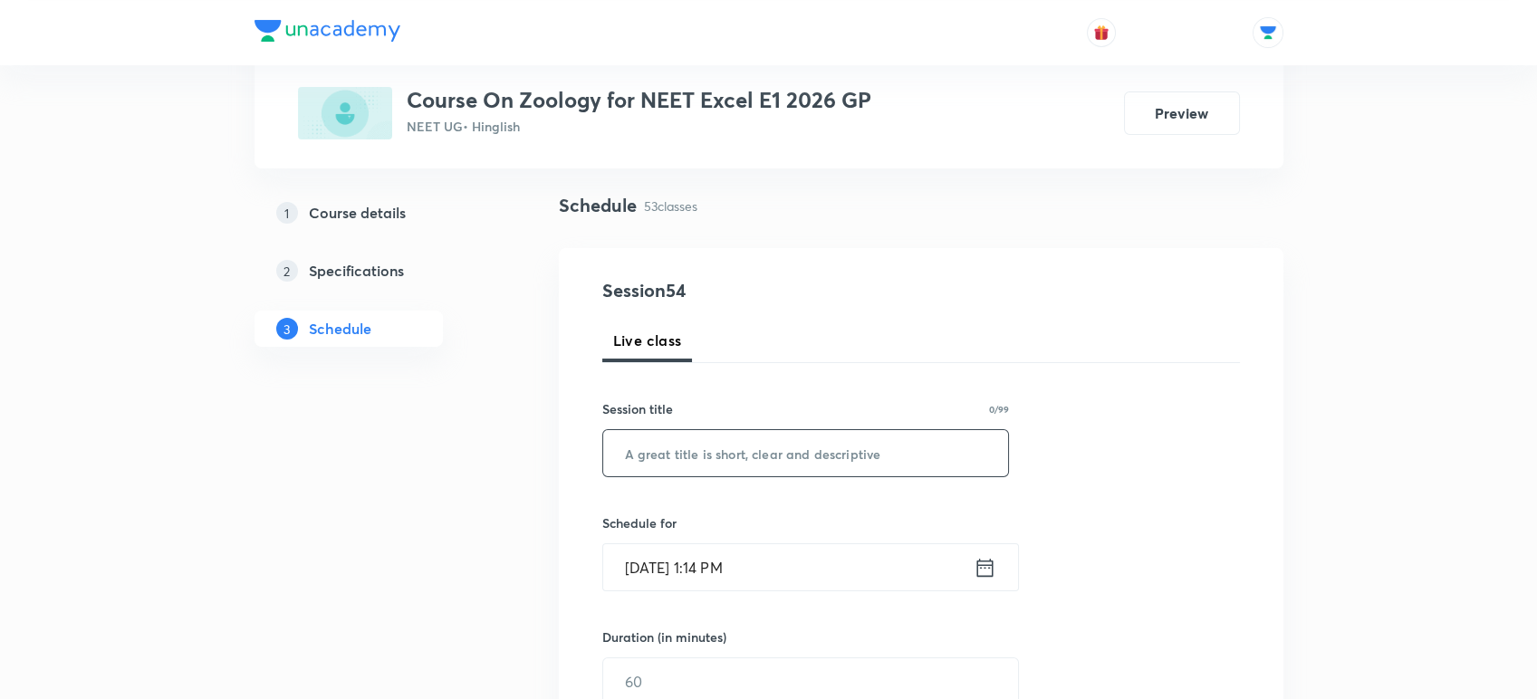
click at [743, 460] on input "text" at bounding box center [806, 453] width 406 height 46
paste input "Human health and diseases"
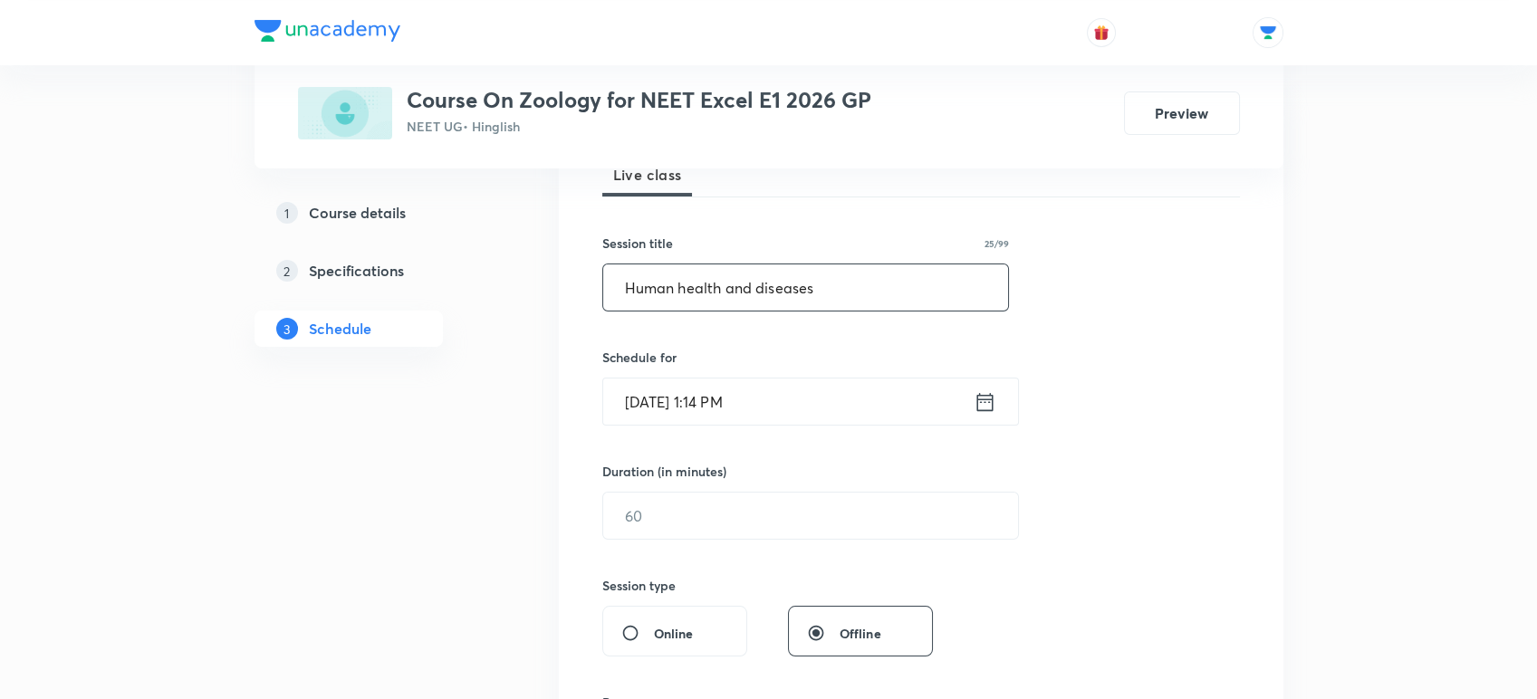
scroll to position [284, 0]
type input "Human health and diseases"
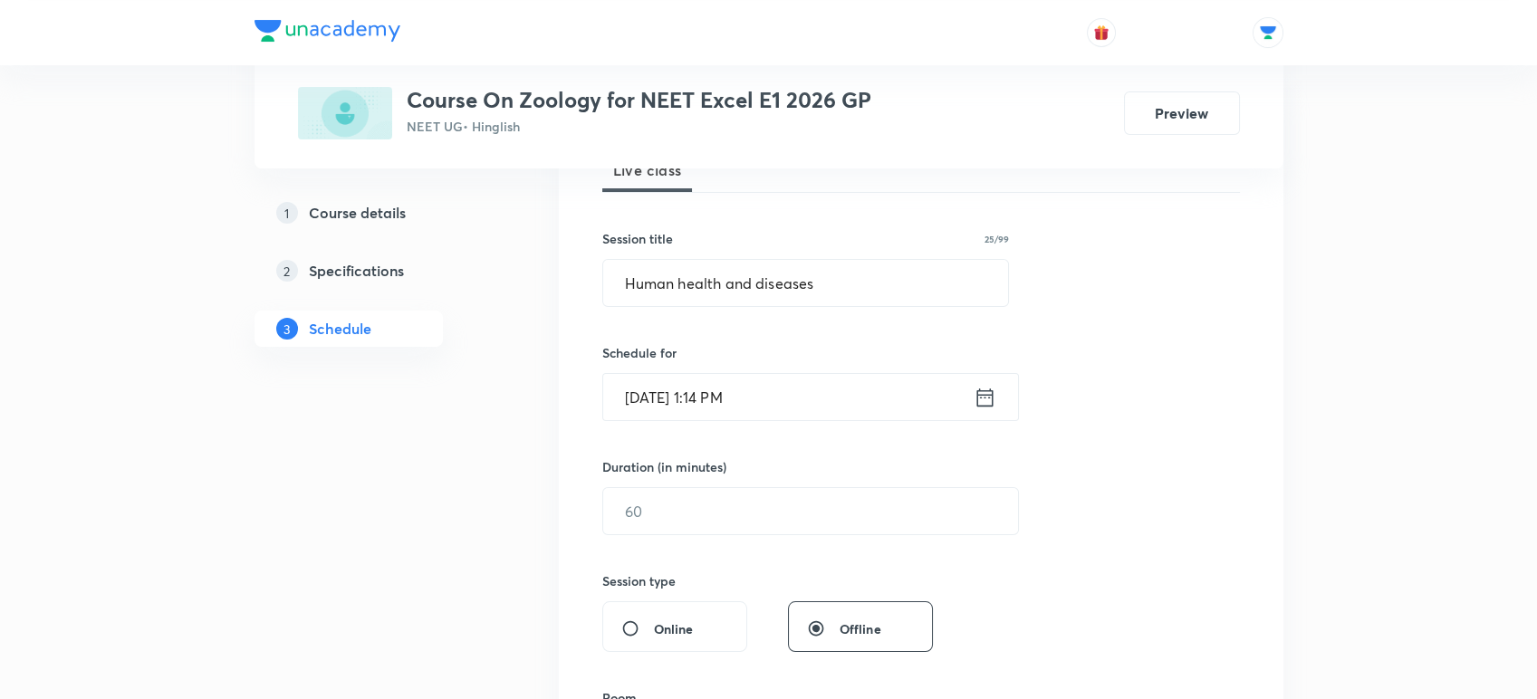
click at [981, 392] on icon at bounding box center [985, 397] width 23 height 25
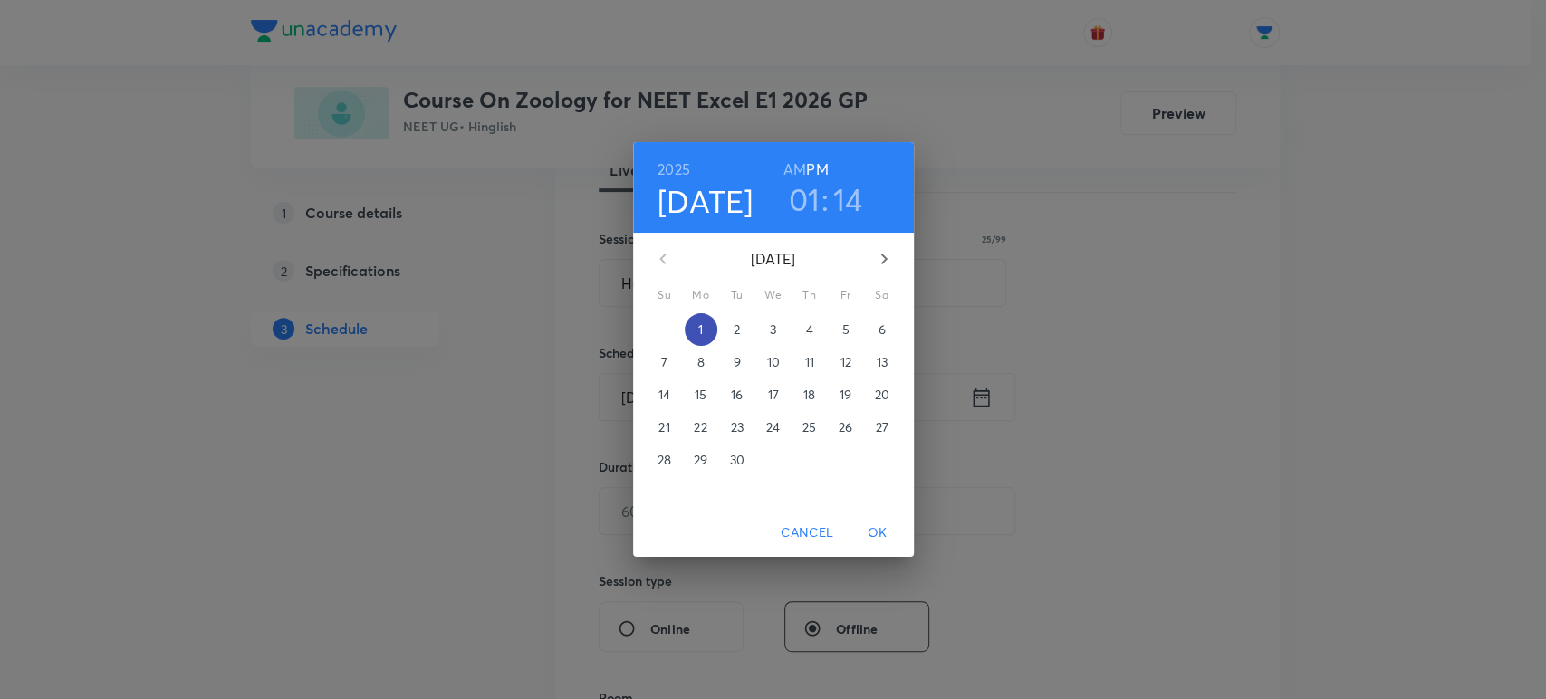
click at [703, 323] on p "1" at bounding box center [700, 330] width 5 height 18
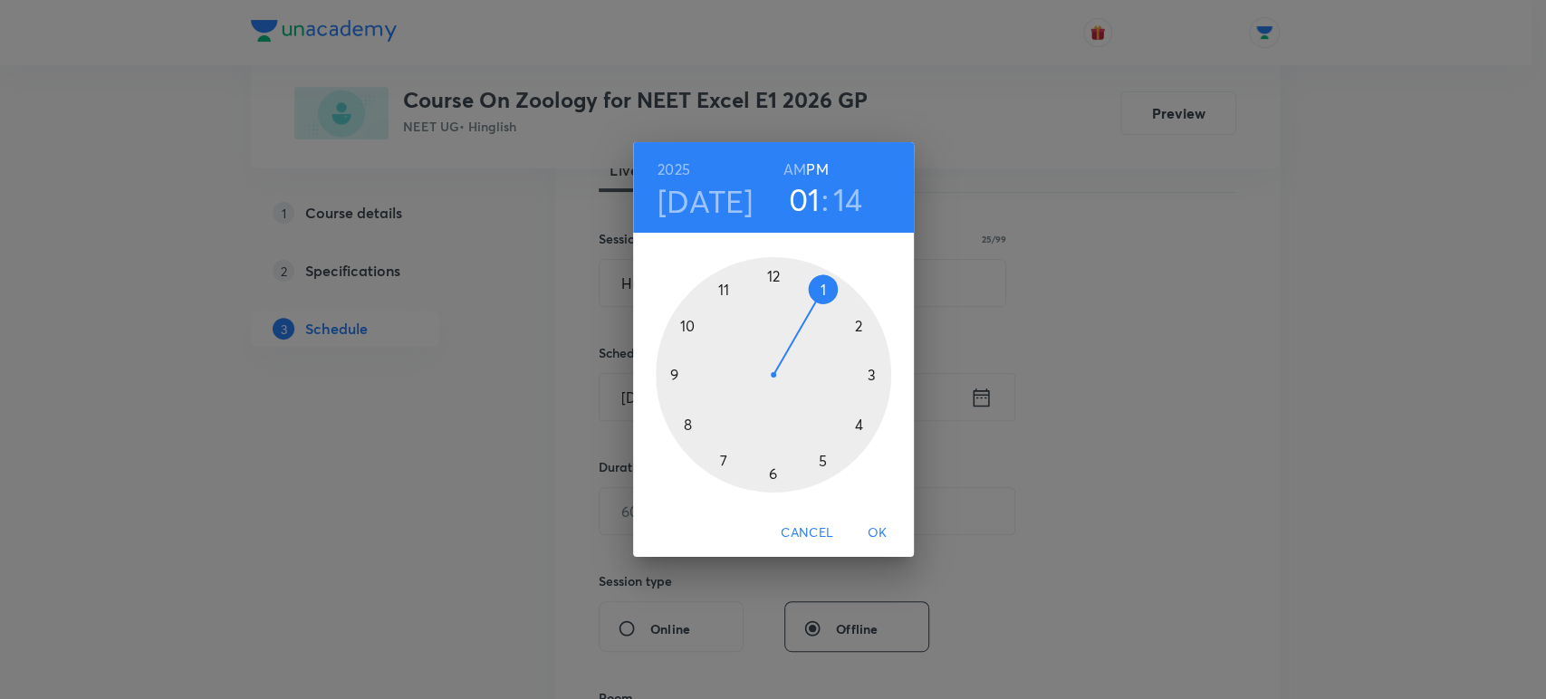
click at [820, 459] on div at bounding box center [773, 374] width 235 height 235
click at [872, 375] on div at bounding box center [773, 374] width 235 height 235
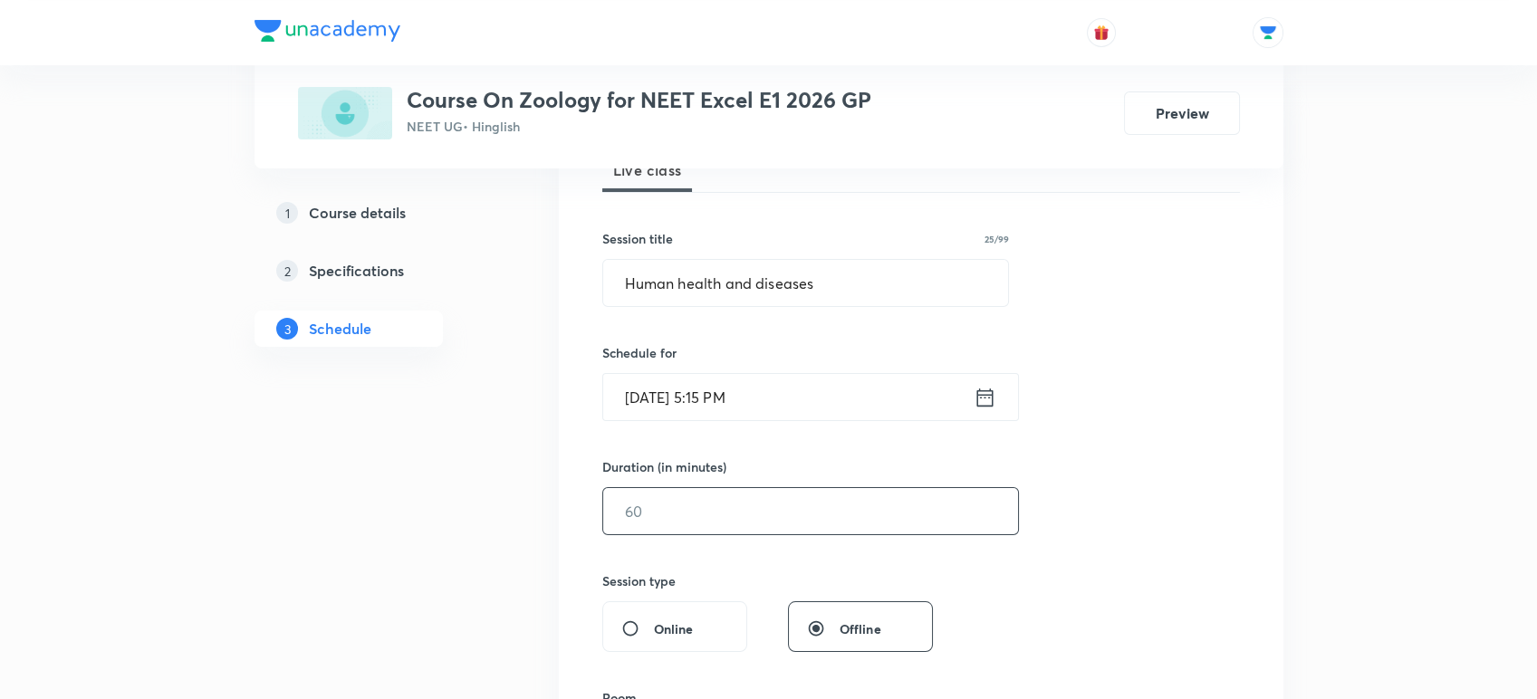
click at [629, 514] on input "text" at bounding box center [810, 511] width 415 height 46
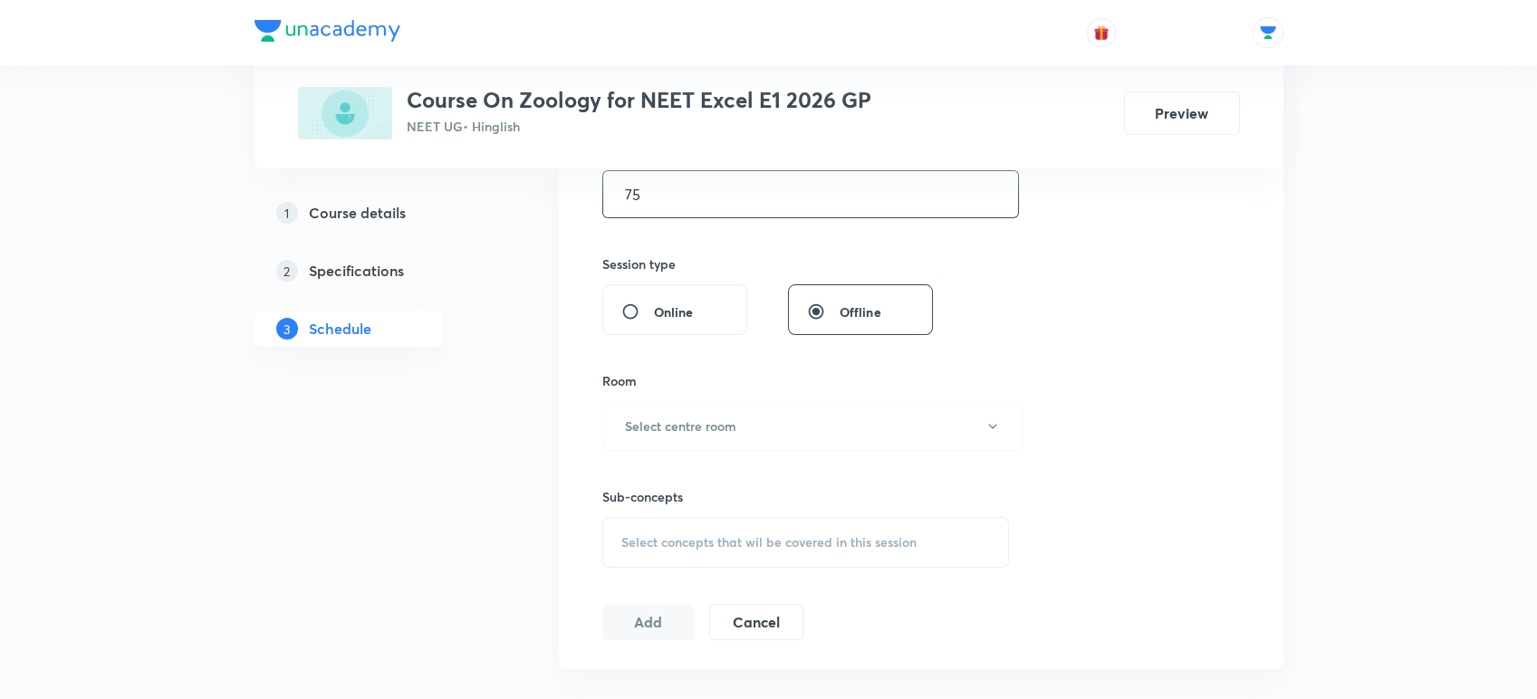
scroll to position [607, 0]
type input "75"
click at [661, 426] on h6 "Select centre room" at bounding box center [680, 420] width 111 height 19
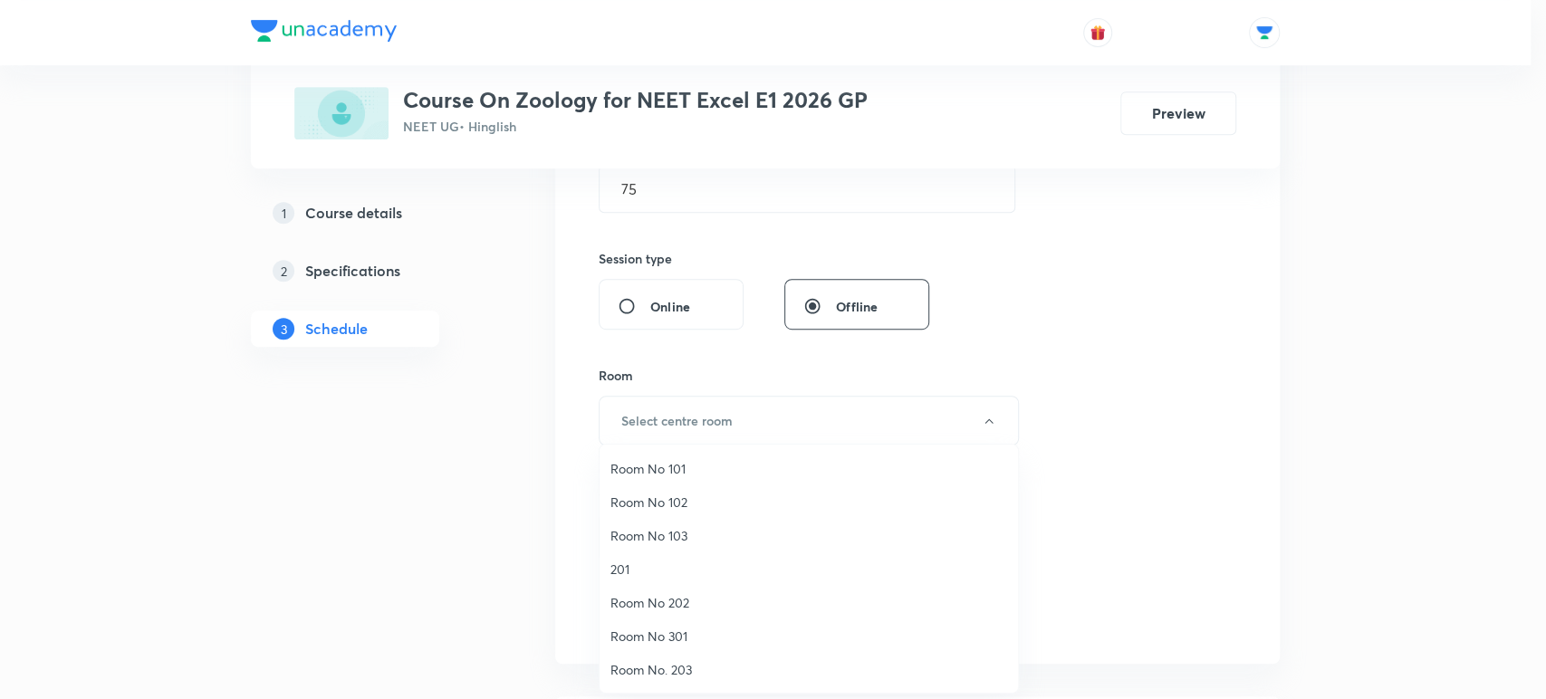
click at [643, 533] on span "Room No 103" at bounding box center [808, 535] width 397 height 19
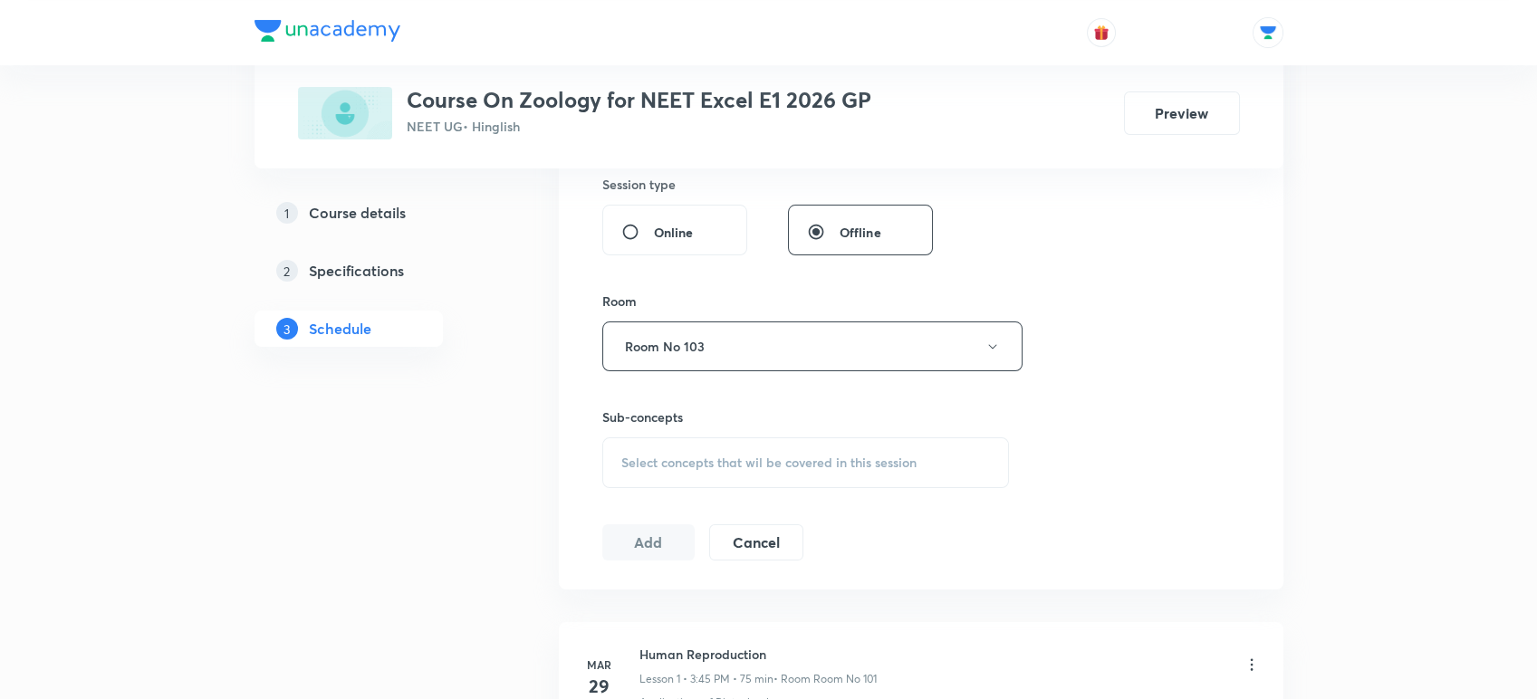
scroll to position [684, 0]
click at [623, 459] on span "Select concepts that wil be covered in this session" at bounding box center [768, 460] width 295 height 14
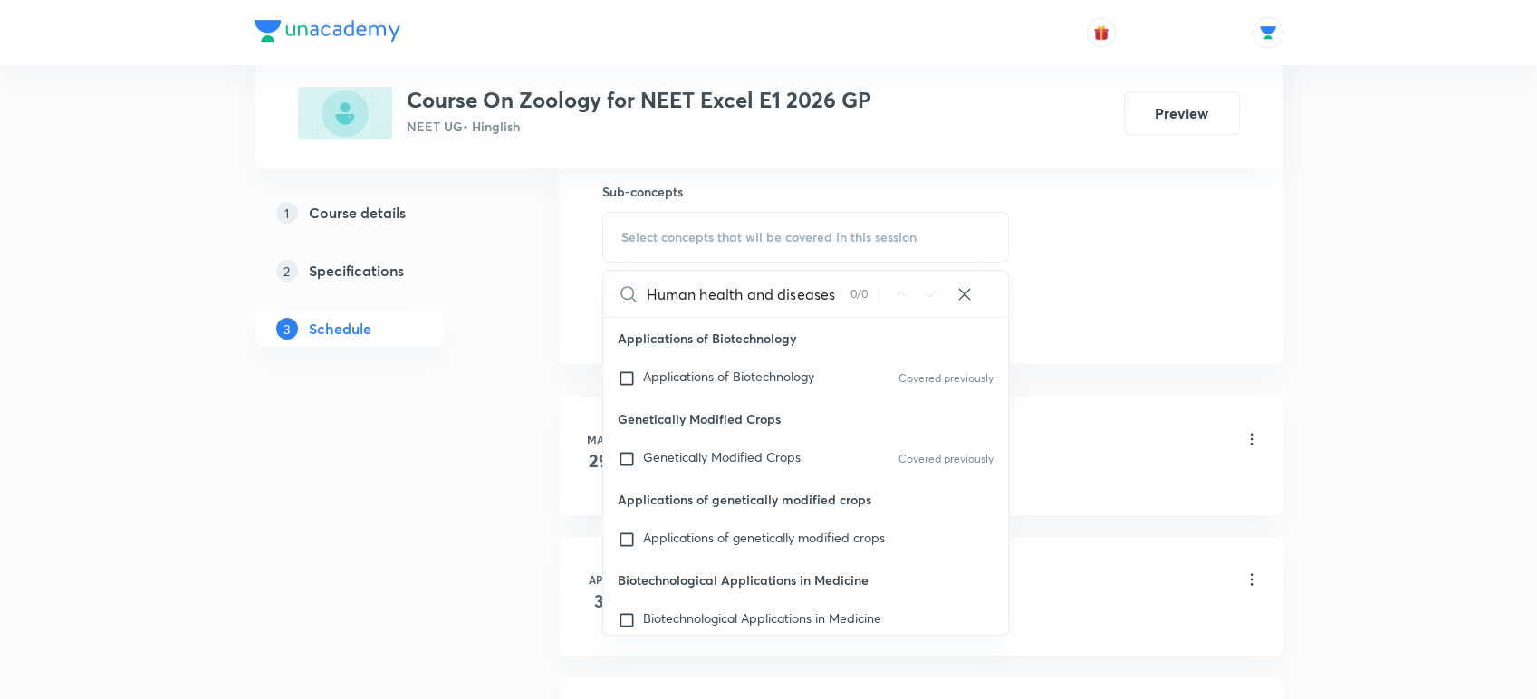
scroll to position [908, 0]
type input "Human health and diseases"
click at [712, 459] on span "Genetically Modified Crops" at bounding box center [722, 454] width 158 height 17
checkbox input "true"
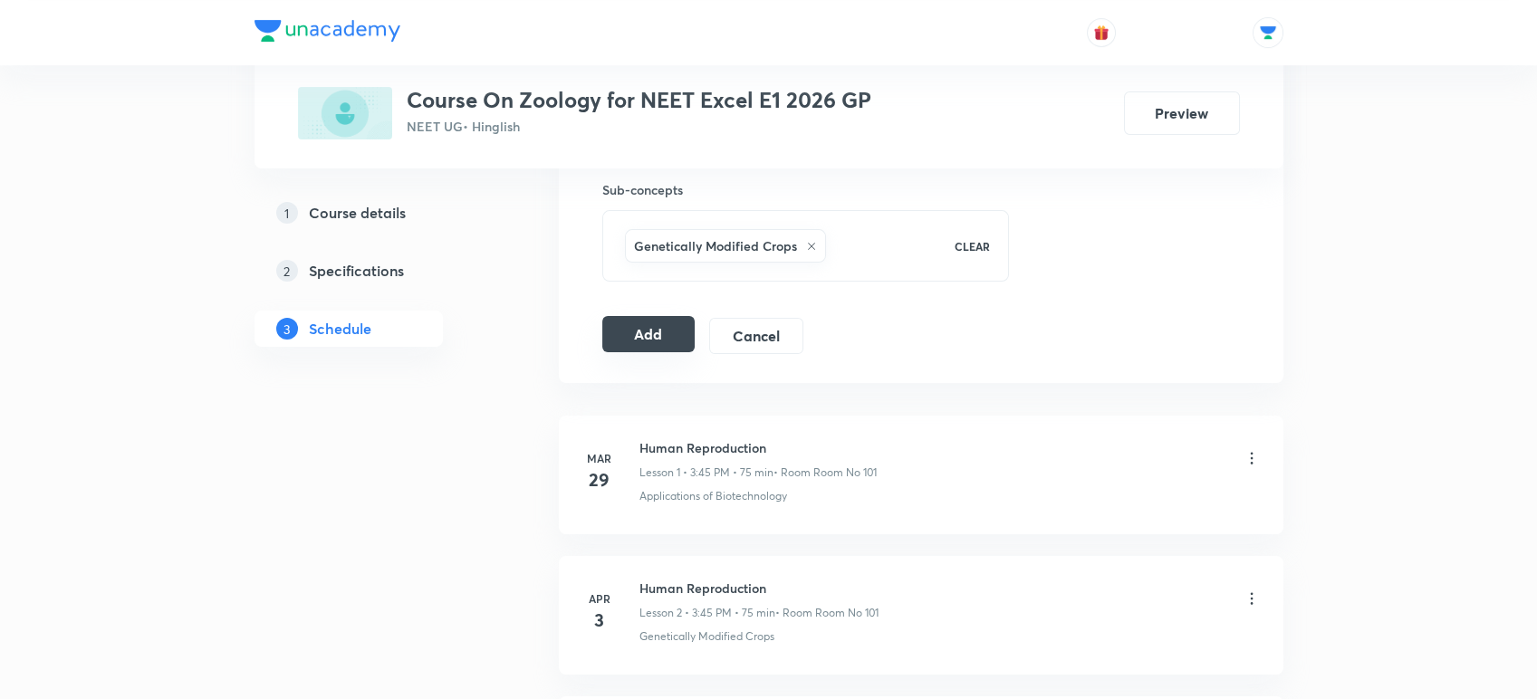
click at [635, 327] on button "Add" at bounding box center [648, 334] width 93 height 36
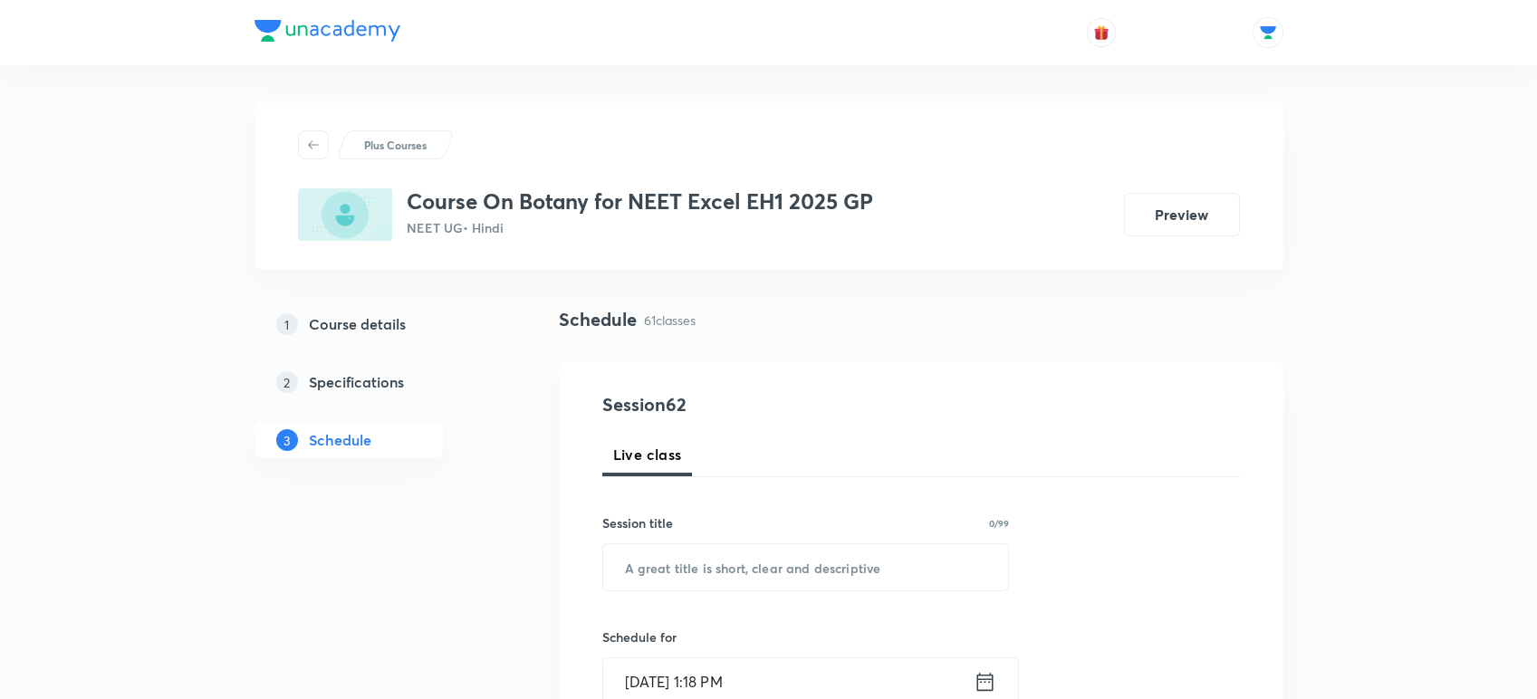
scroll to position [315, 0]
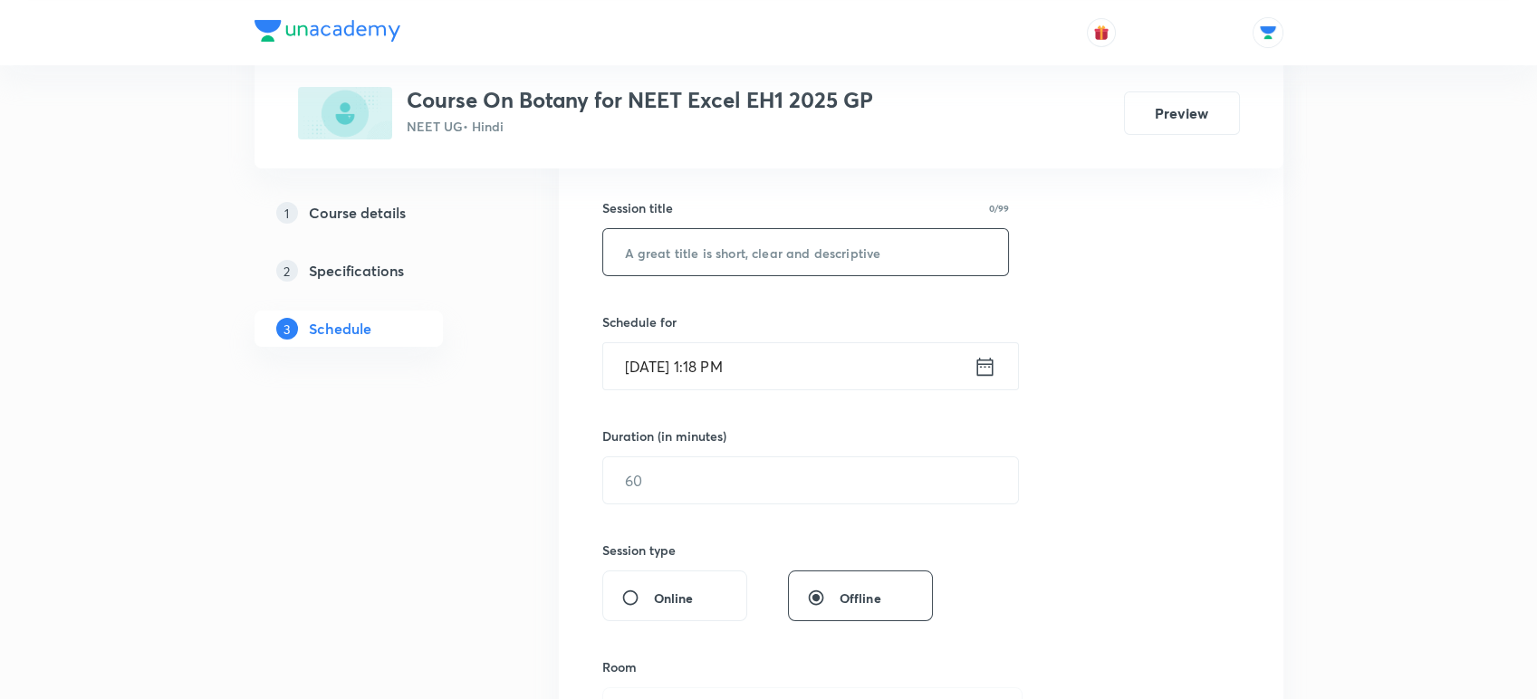
click at [665, 237] on input "text" at bounding box center [806, 252] width 406 height 46
paste input "2. Microbes in Human Welfare"
click at [638, 251] on input "2. Microbes in Human Welfare" at bounding box center [806, 252] width 406 height 46
type input "Microbes in Human Welfare - 01"
click at [997, 365] on div "[DATE] 1:18 PM ​" at bounding box center [810, 366] width 417 height 48
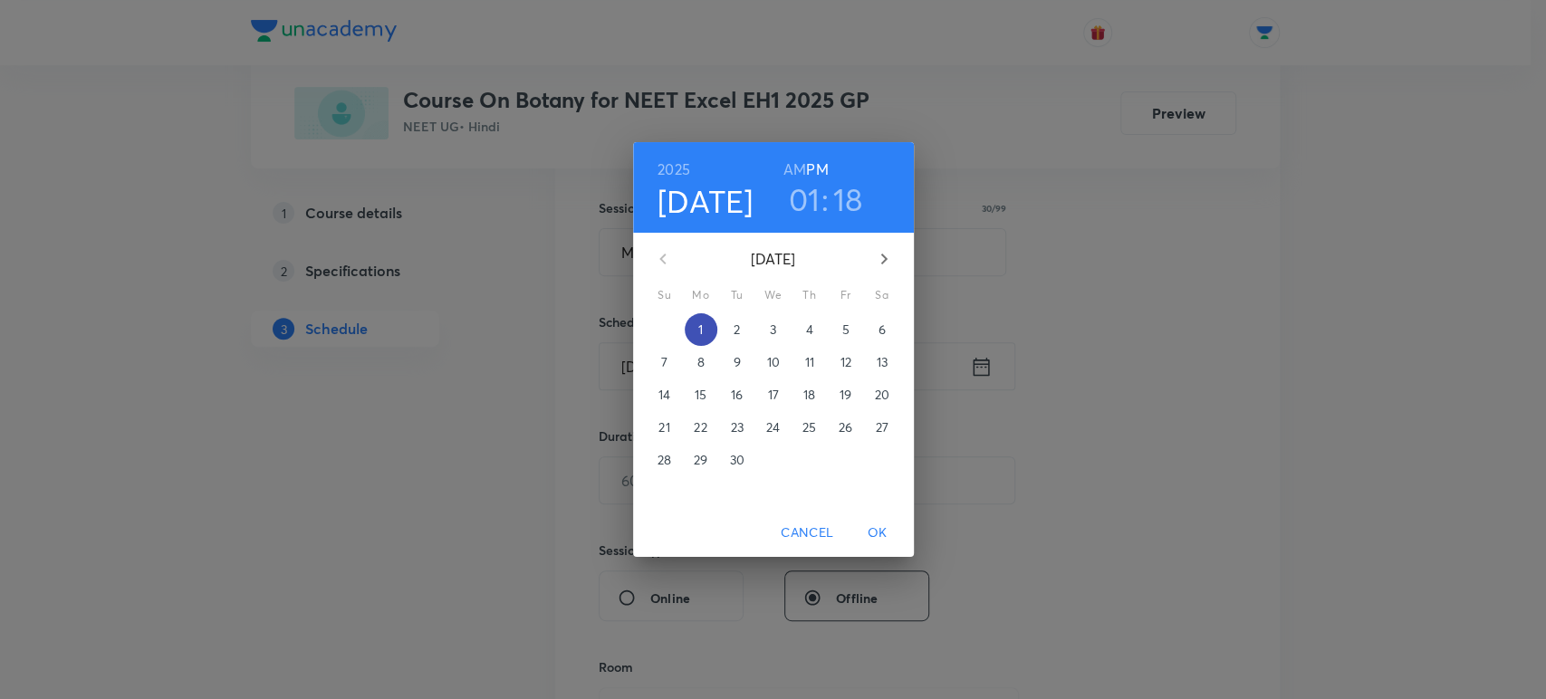
click at [695, 331] on span "1" at bounding box center [701, 330] width 33 height 18
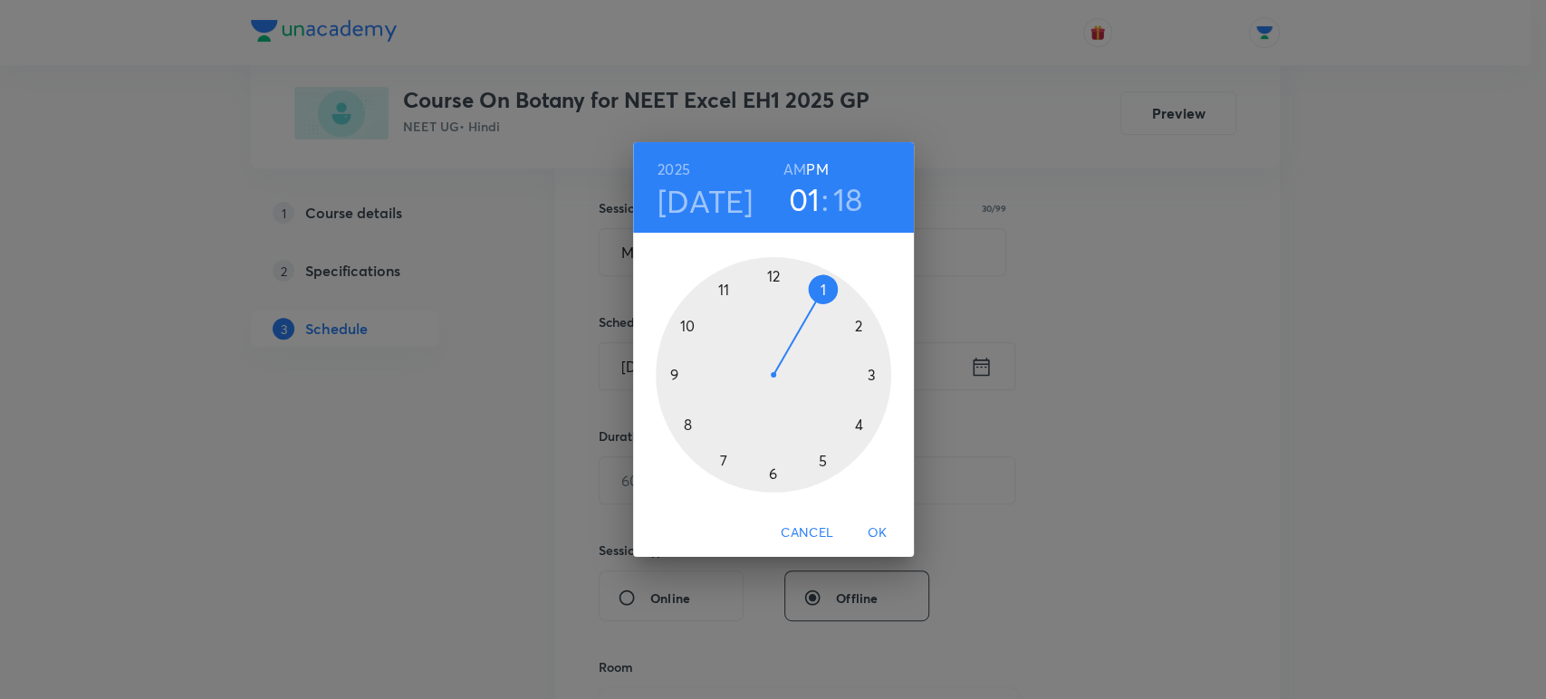
click at [775, 474] on div at bounding box center [773, 374] width 235 height 235
click at [672, 370] on div at bounding box center [773, 374] width 235 height 235
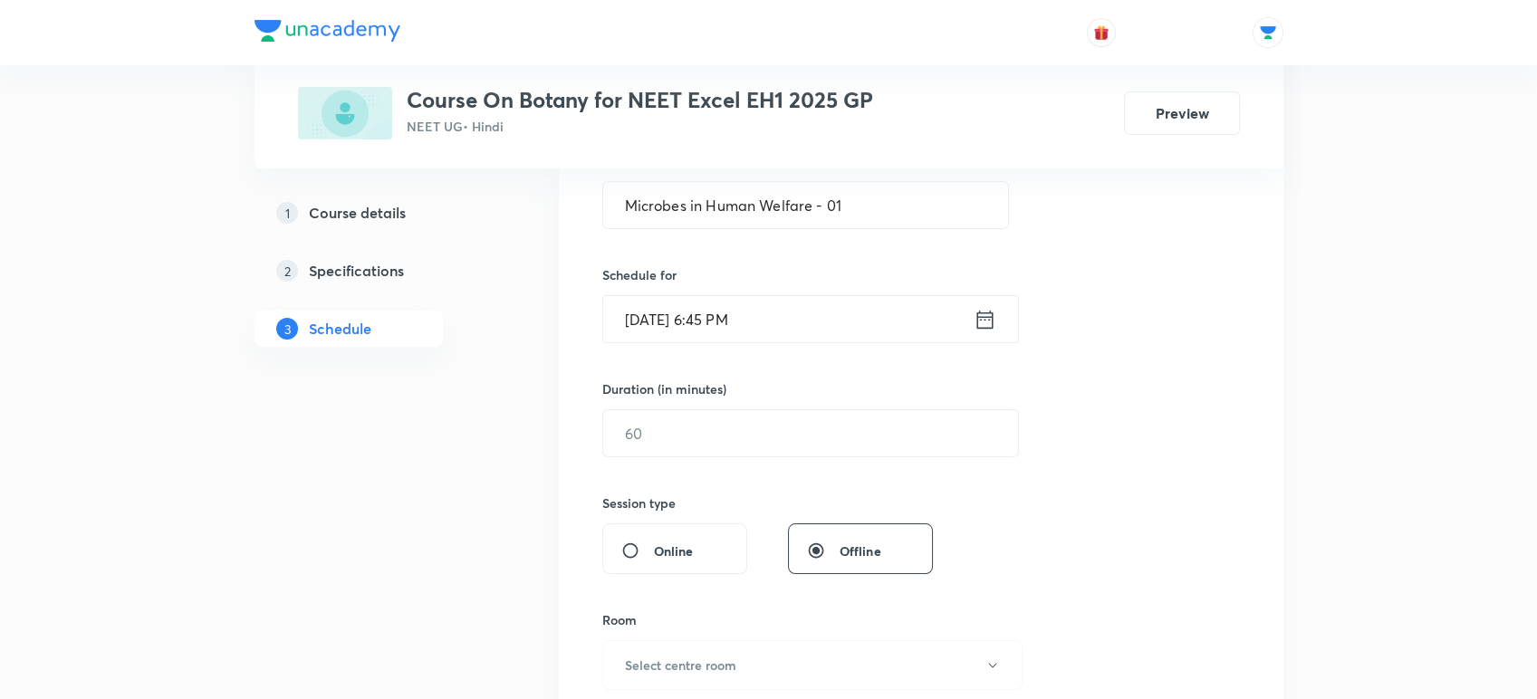
scroll to position [459, 0]
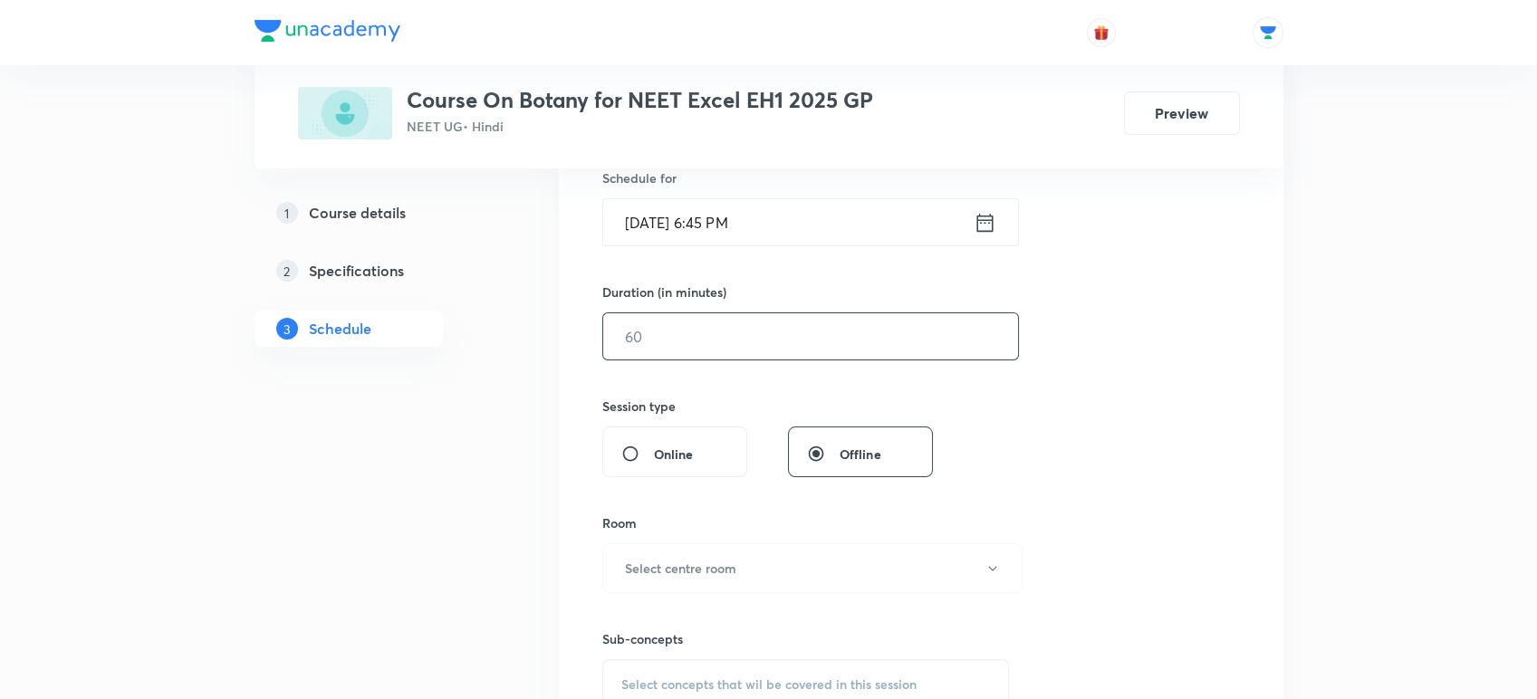
click at [636, 321] on input "text" at bounding box center [810, 336] width 415 height 46
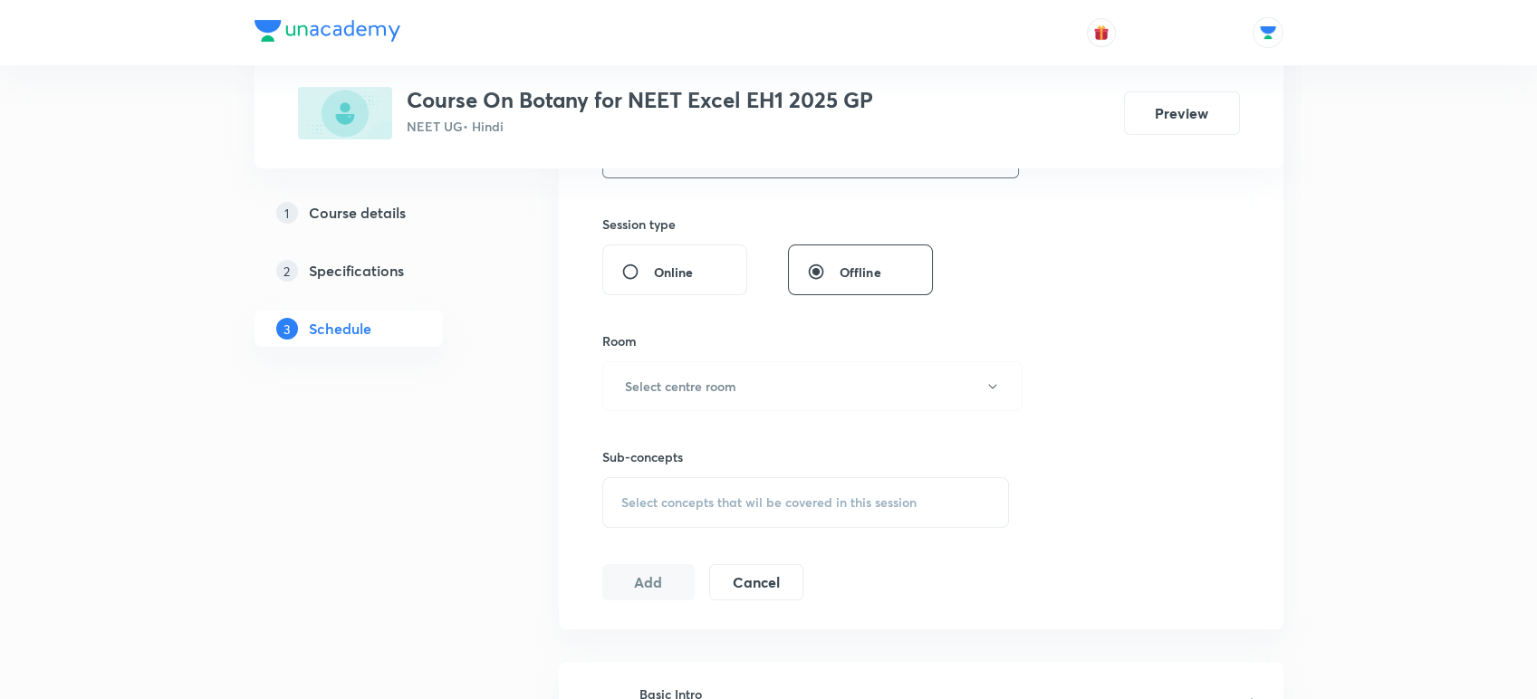
scroll to position [657, 0]
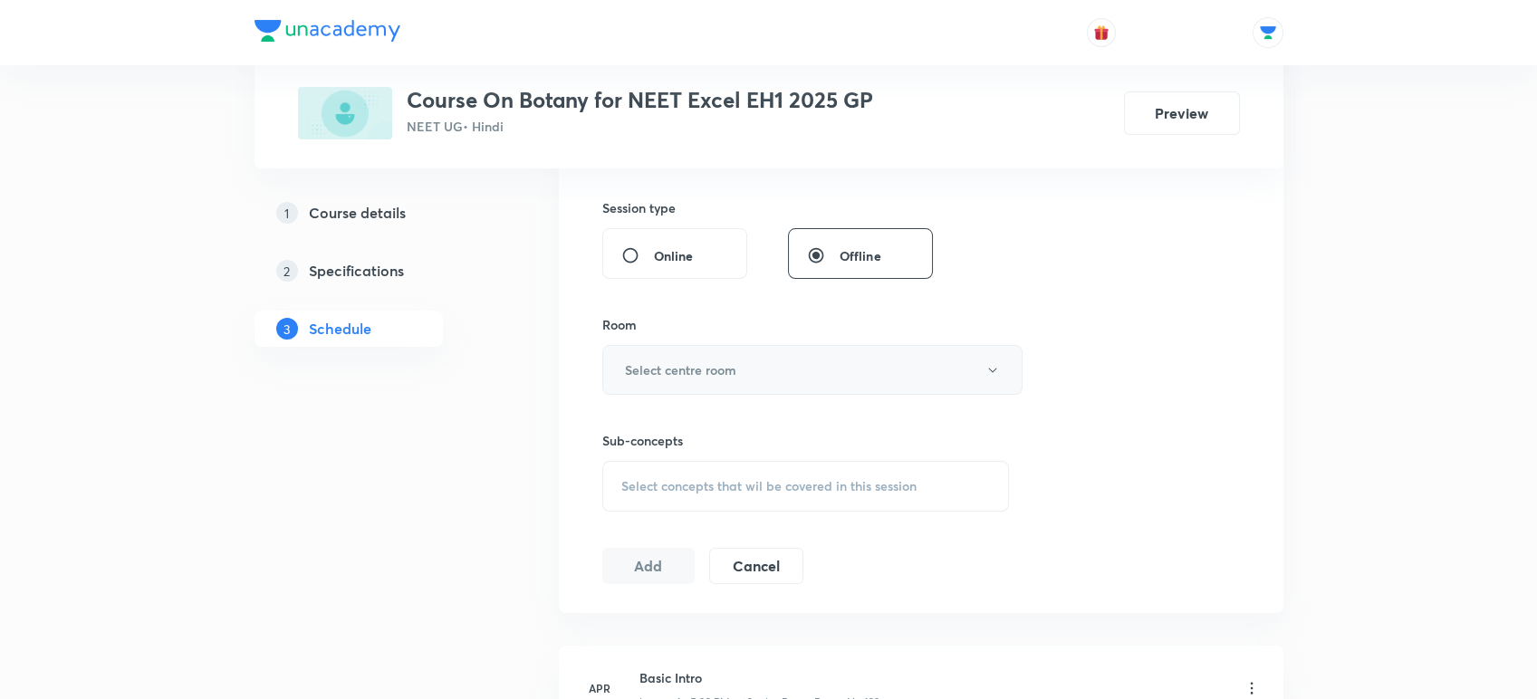
type input "75"
click at [656, 362] on h6 "Select centre room" at bounding box center [680, 369] width 111 height 19
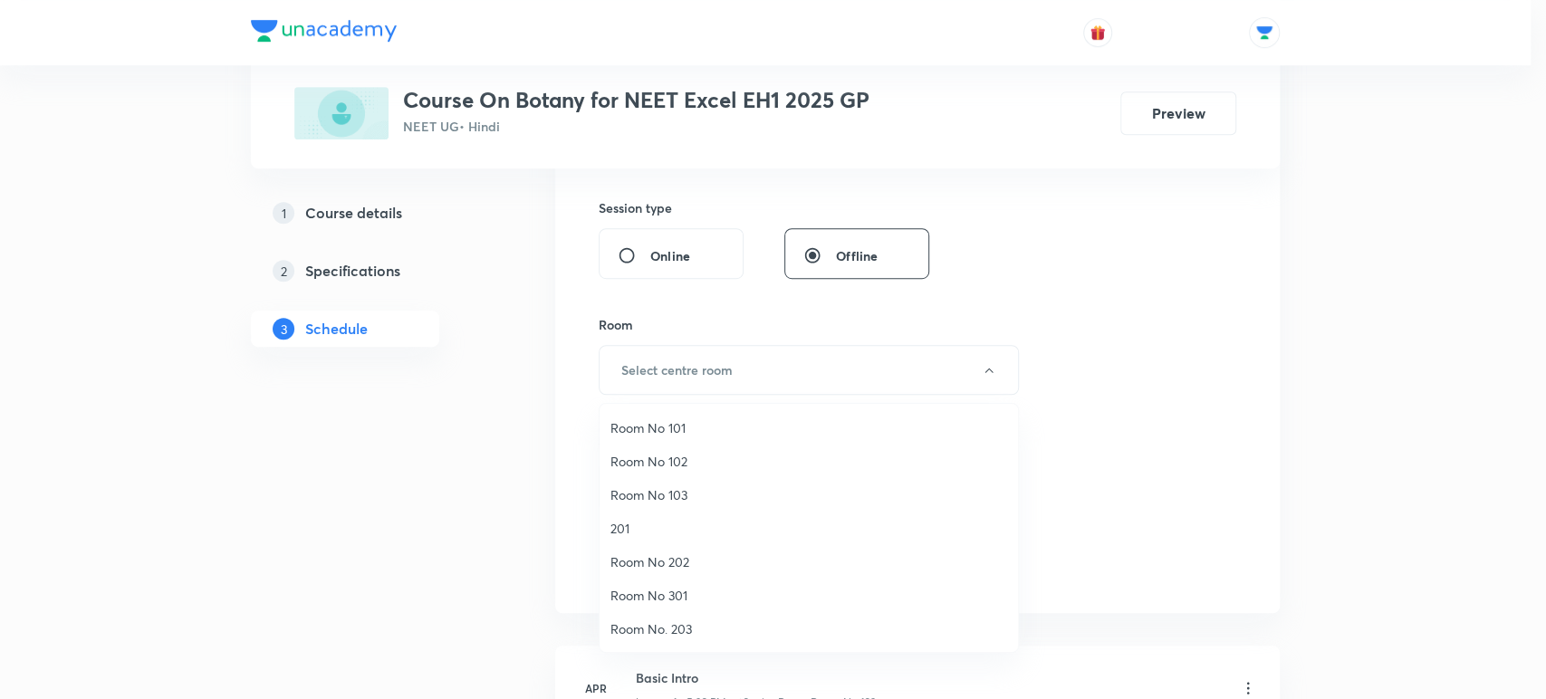
click at [630, 496] on span "Room No 103" at bounding box center [808, 494] width 397 height 19
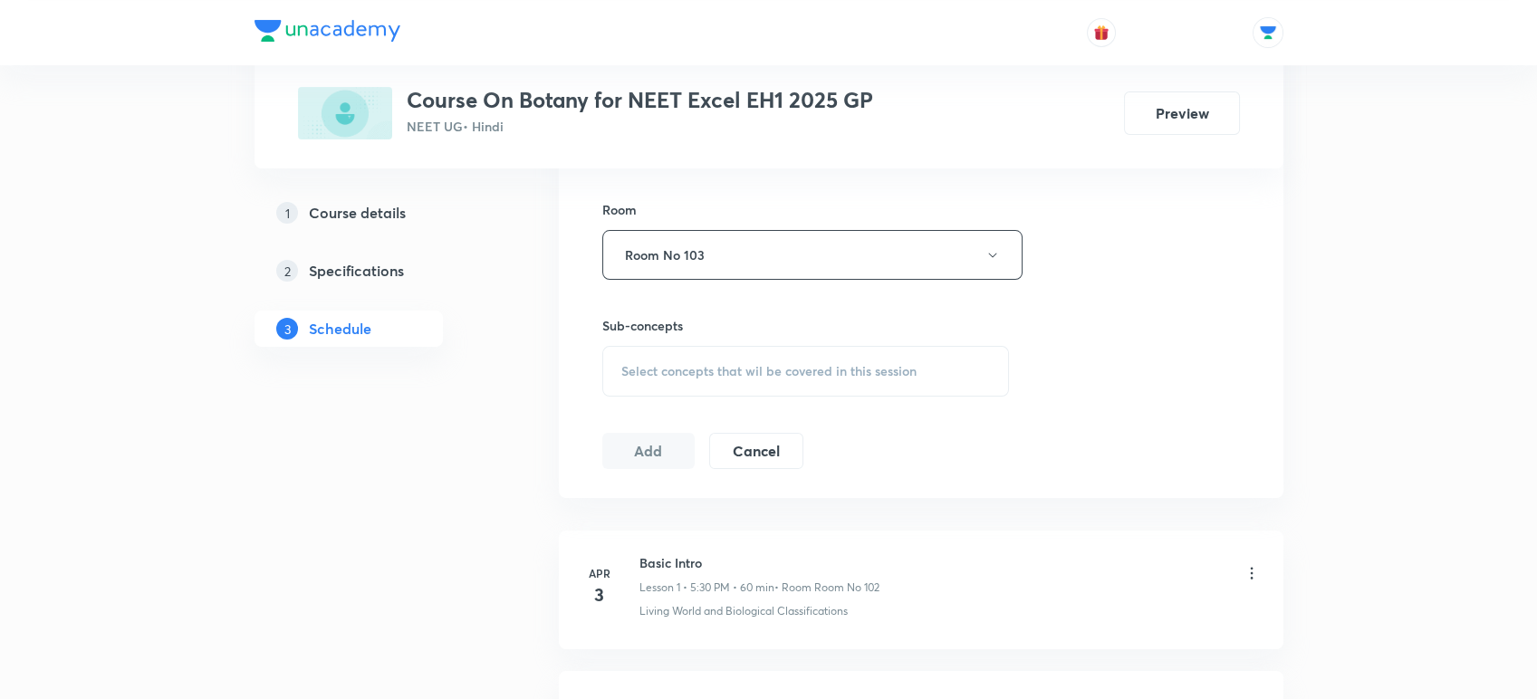
scroll to position [775, 0]
click at [621, 363] on span "Select concepts that wil be covered in this session" at bounding box center [768, 368] width 295 height 14
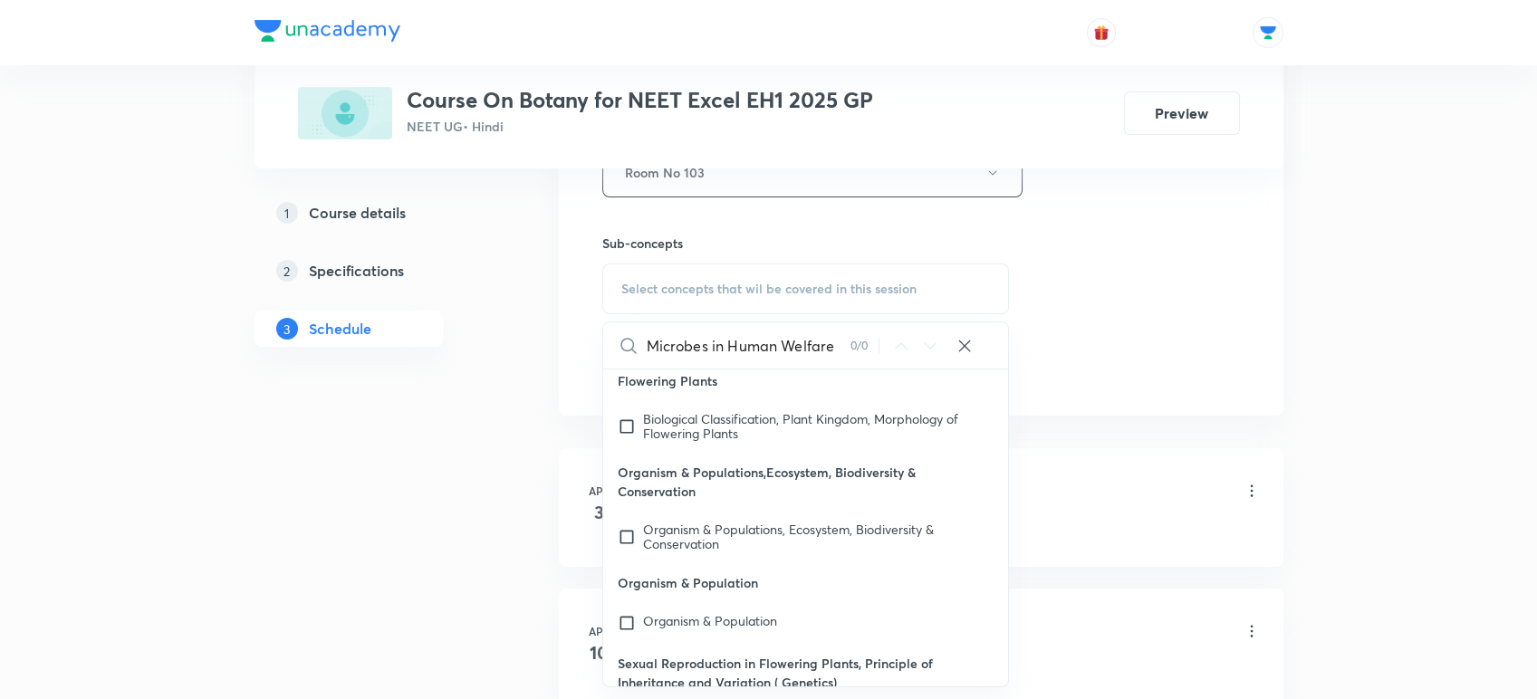
scroll to position [537, 0]
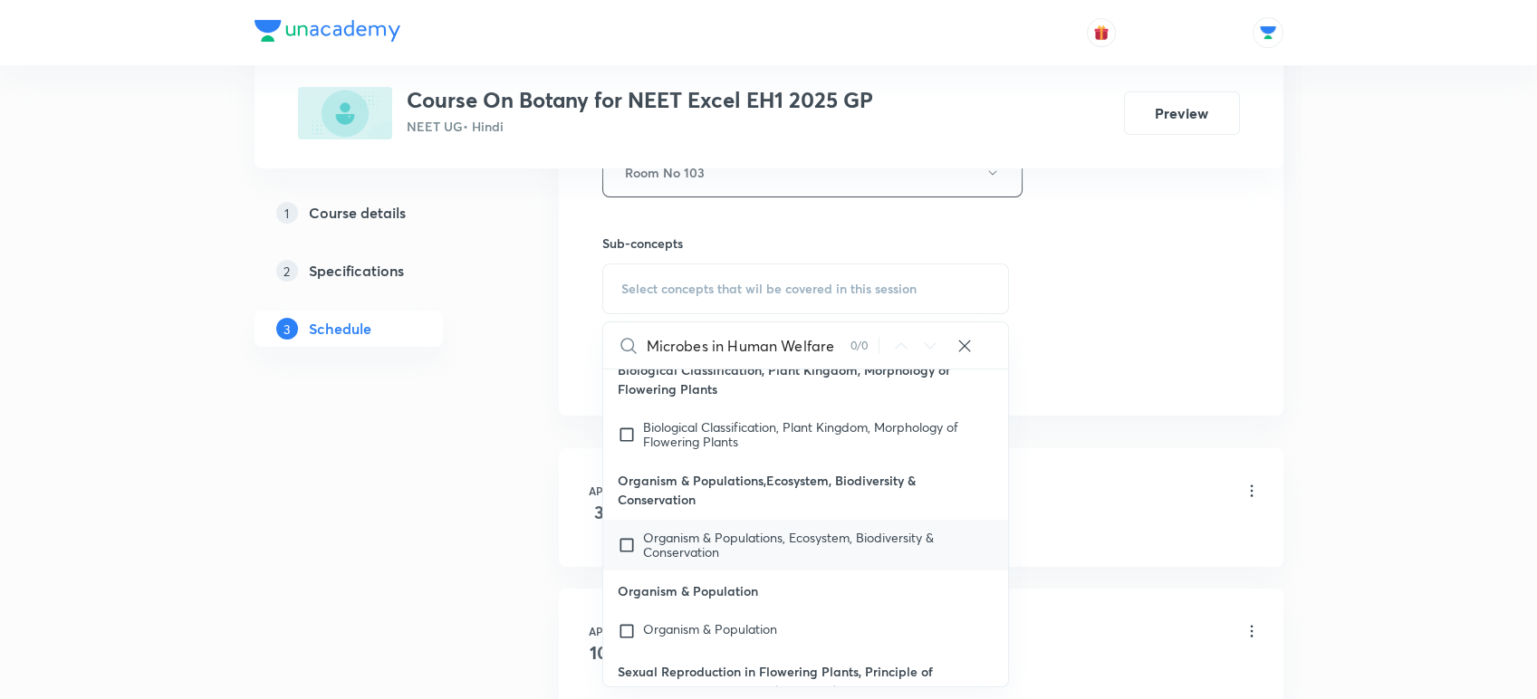
type input "Microbes in Human Welfare"
click at [681, 543] on span "Organism & Populations, Ecosystem, Biodiversity & Conservation" at bounding box center [788, 545] width 291 height 32
checkbox input "true"
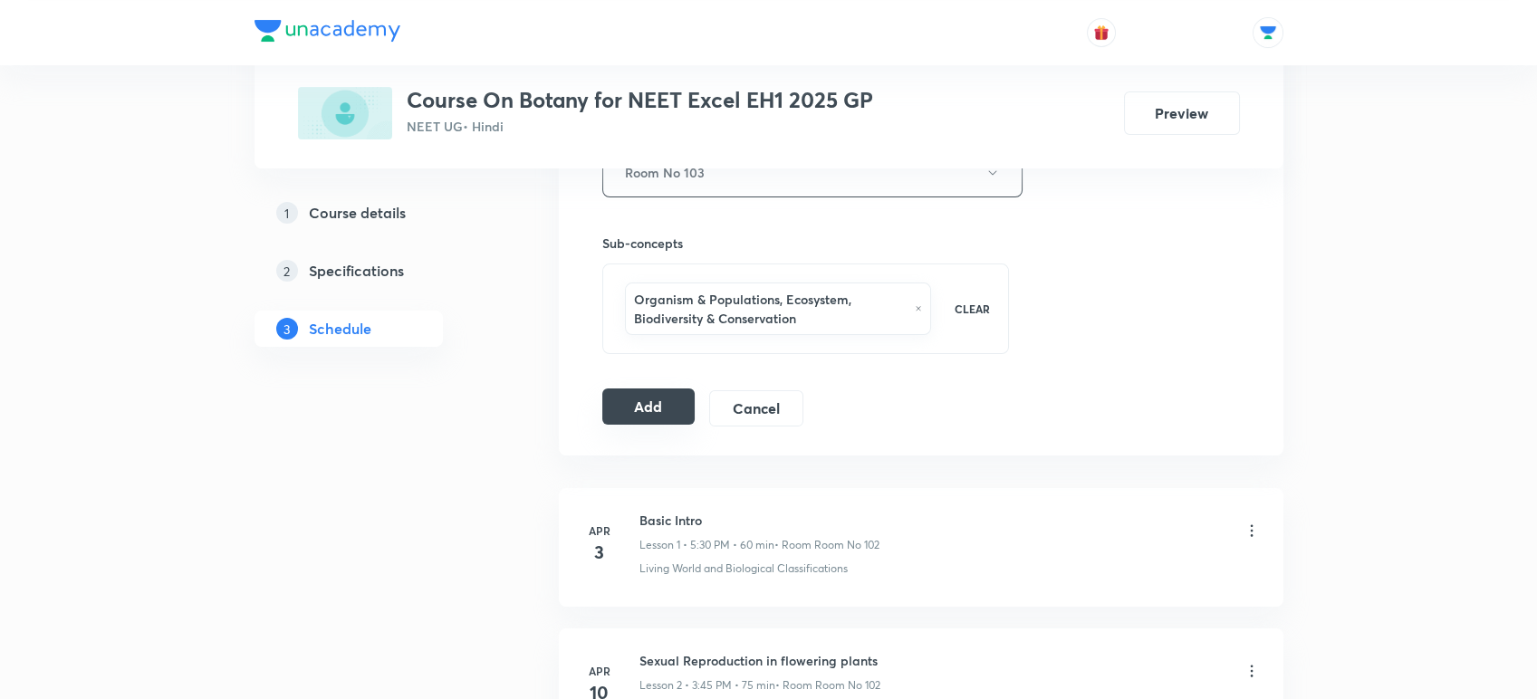
click at [625, 397] on button "Add" at bounding box center [648, 406] width 93 height 36
